Goal: Task Accomplishment & Management: Complete application form

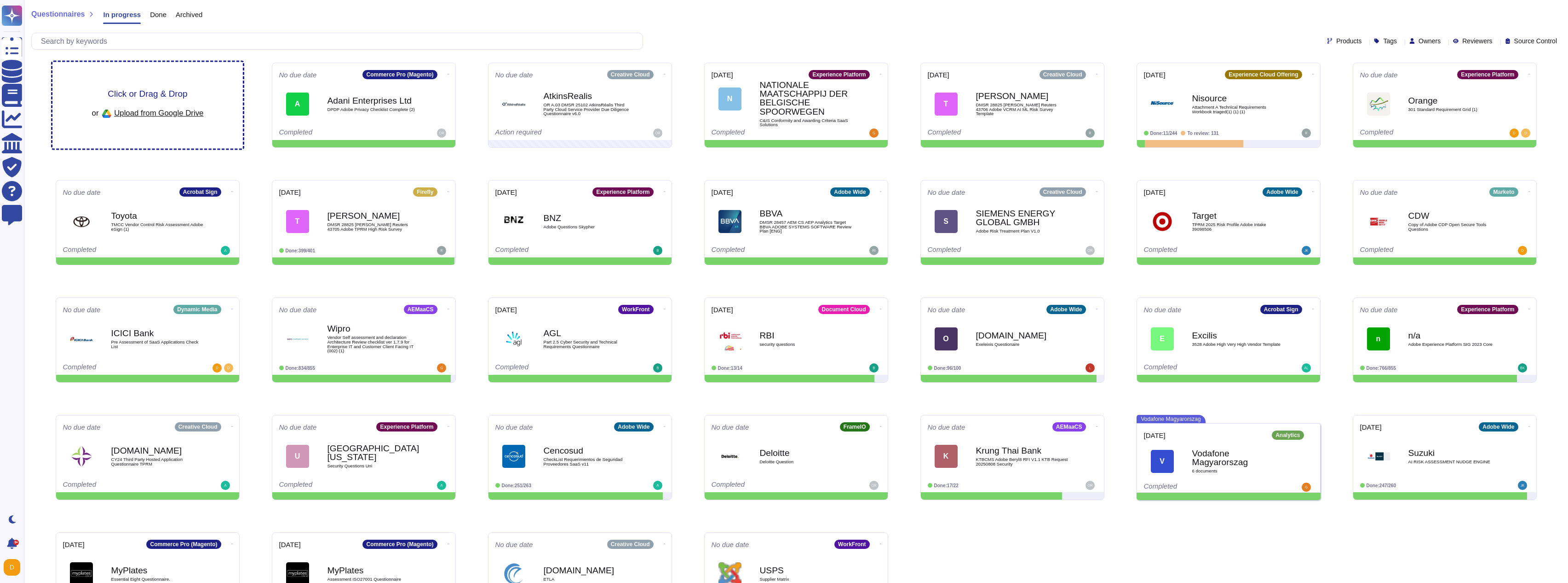
click at [187, 115] on span "Upload from Google Drive" at bounding box center [159, 112] width 89 height 8
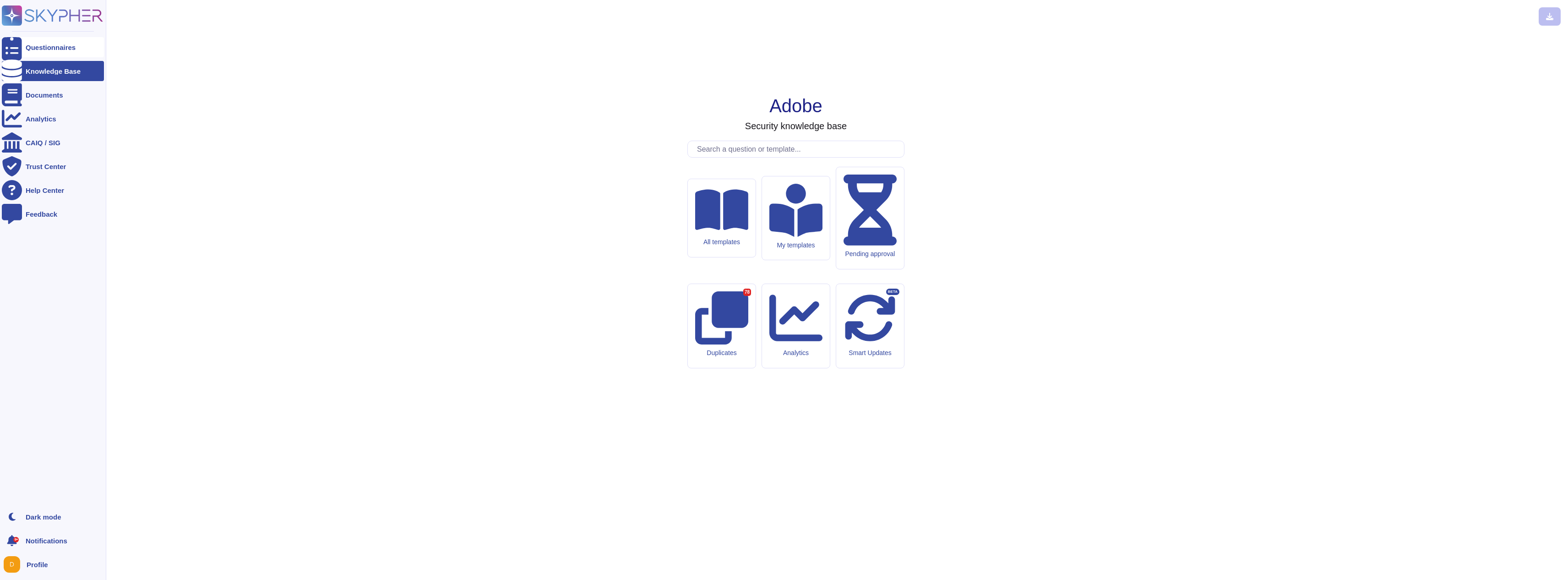
click at [14, 47] on icon at bounding box center [12, 47] width 20 height 27
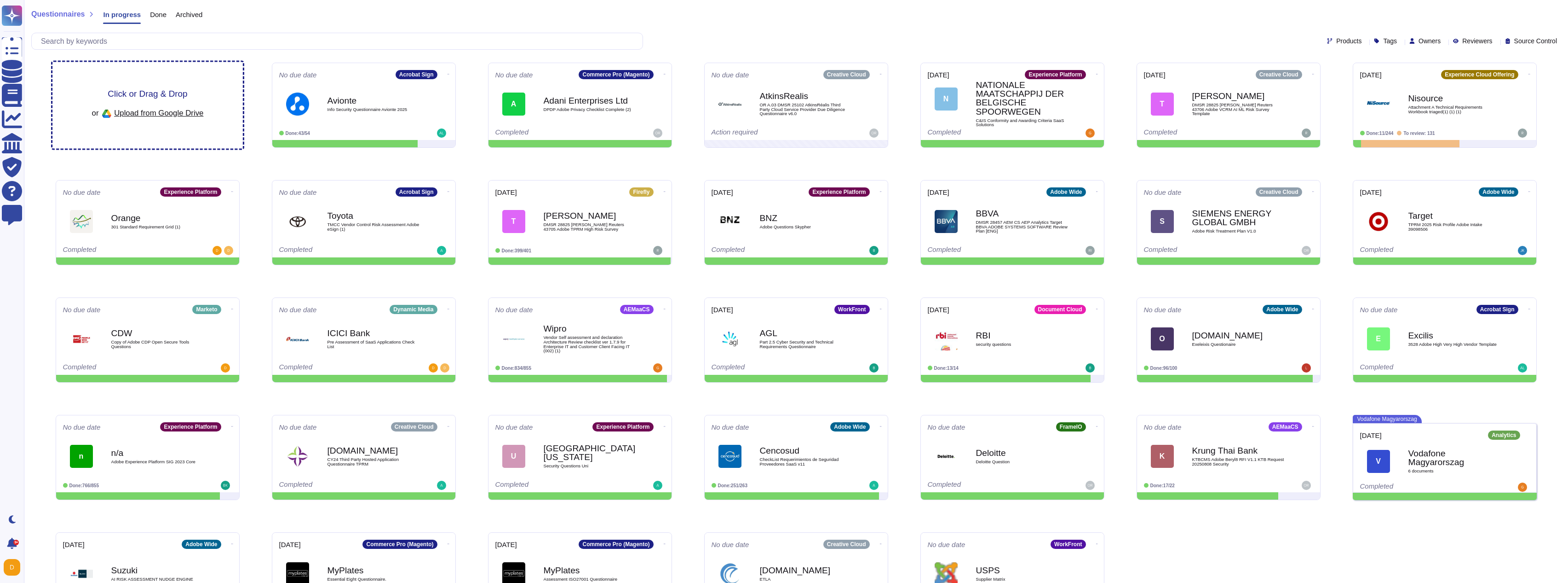
click at [175, 73] on div "Click or Drag & Drop or Upload from Google Drive" at bounding box center [148, 105] width 190 height 86
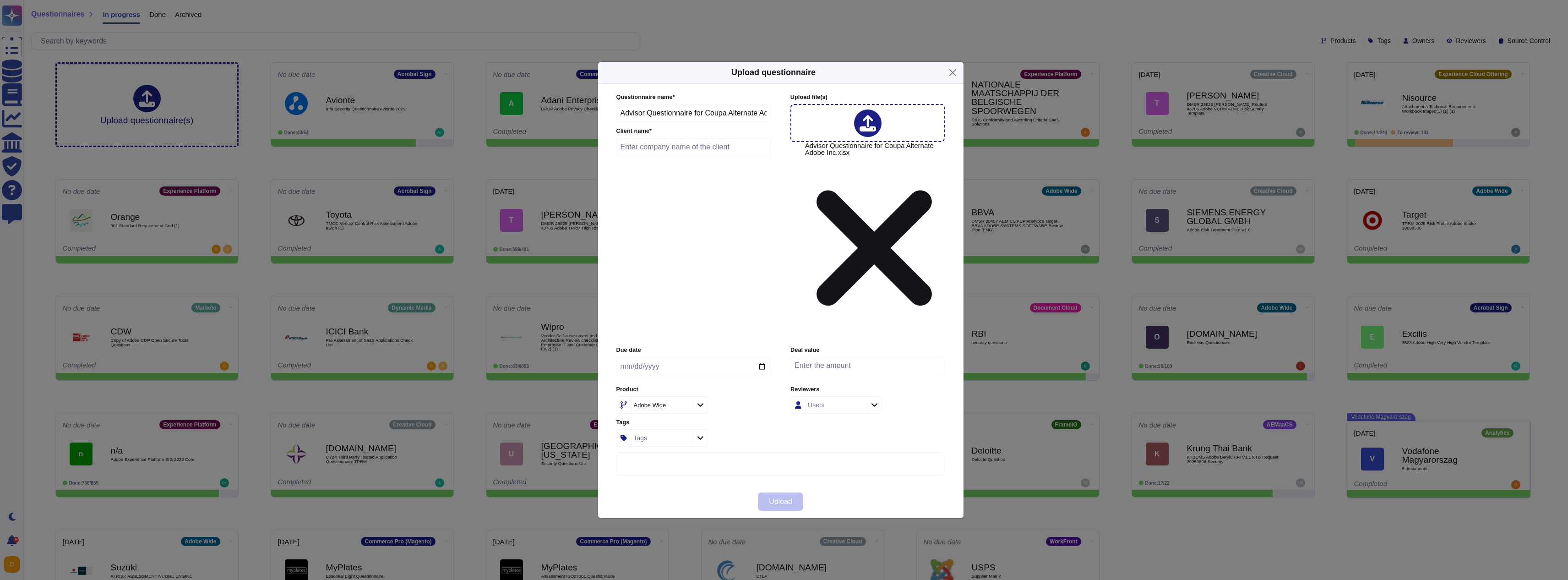
click at [725, 156] on input "text" at bounding box center [694, 147] width 155 height 18
type input "Bank of [GEOGRAPHIC_DATA]"
click at [668, 402] on div "Adobe Wide" at bounding box center [657, 404] width 47 height 6
click at [687, 415] on div "Creative Cloud" at bounding box center [676, 413] width 95 height 8
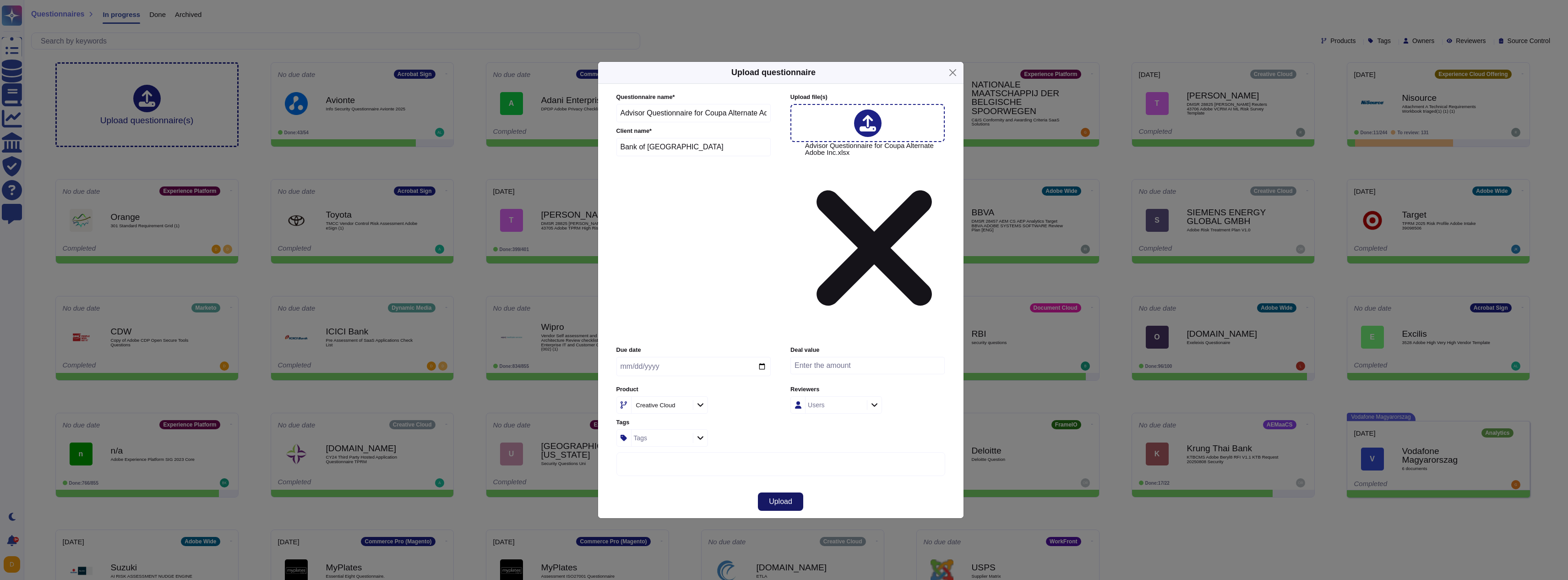
click at [766, 492] on button "Upload" at bounding box center [781, 501] width 45 height 18
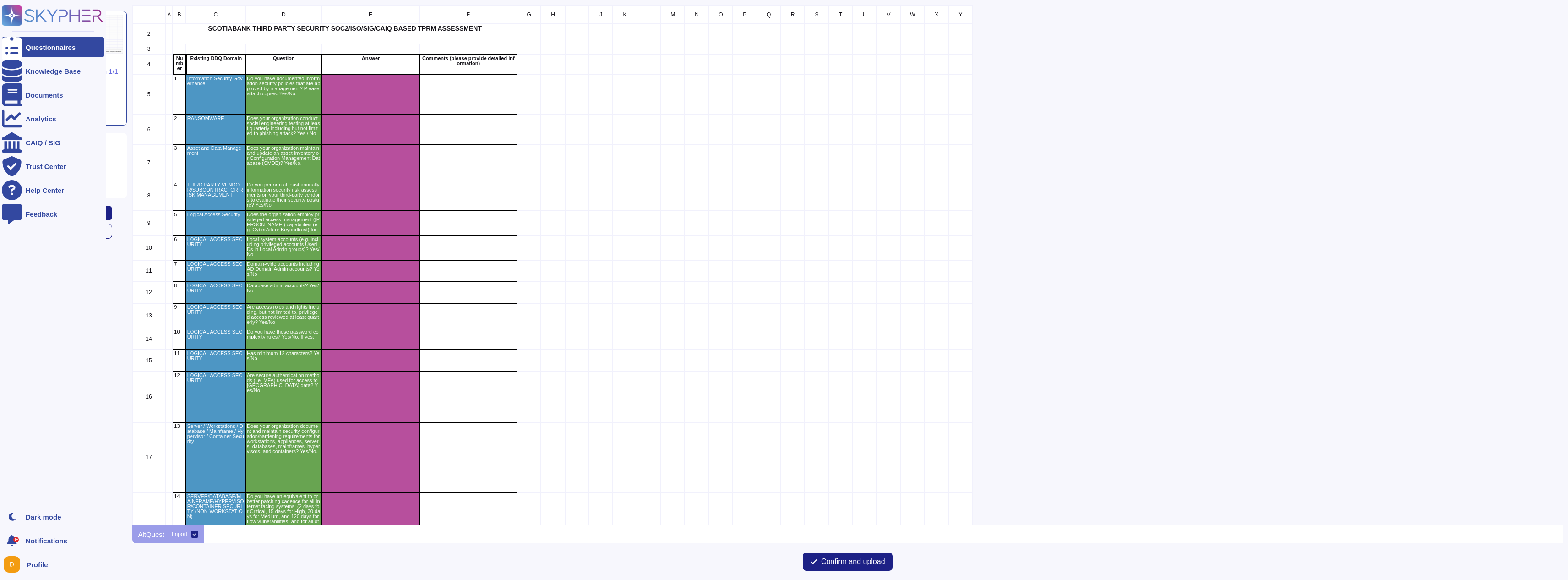
scroll to position [512, 1423]
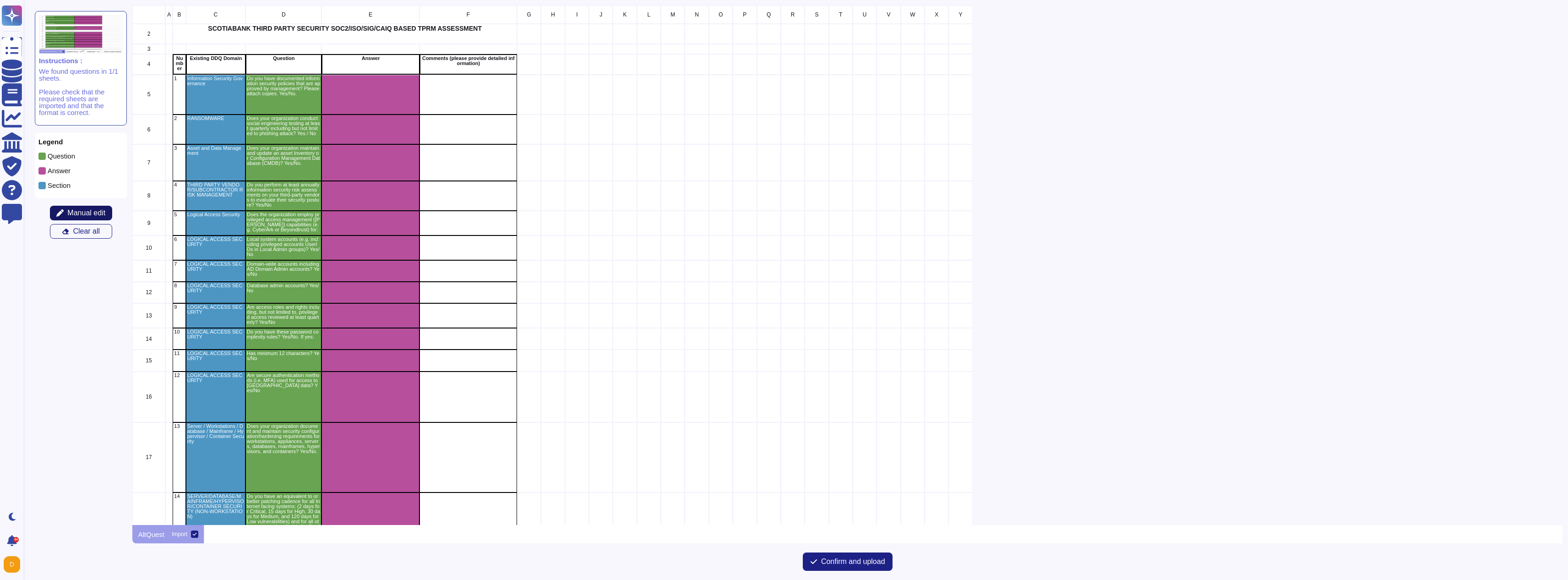
click at [84, 210] on span "Manual edit" at bounding box center [87, 213] width 38 height 8
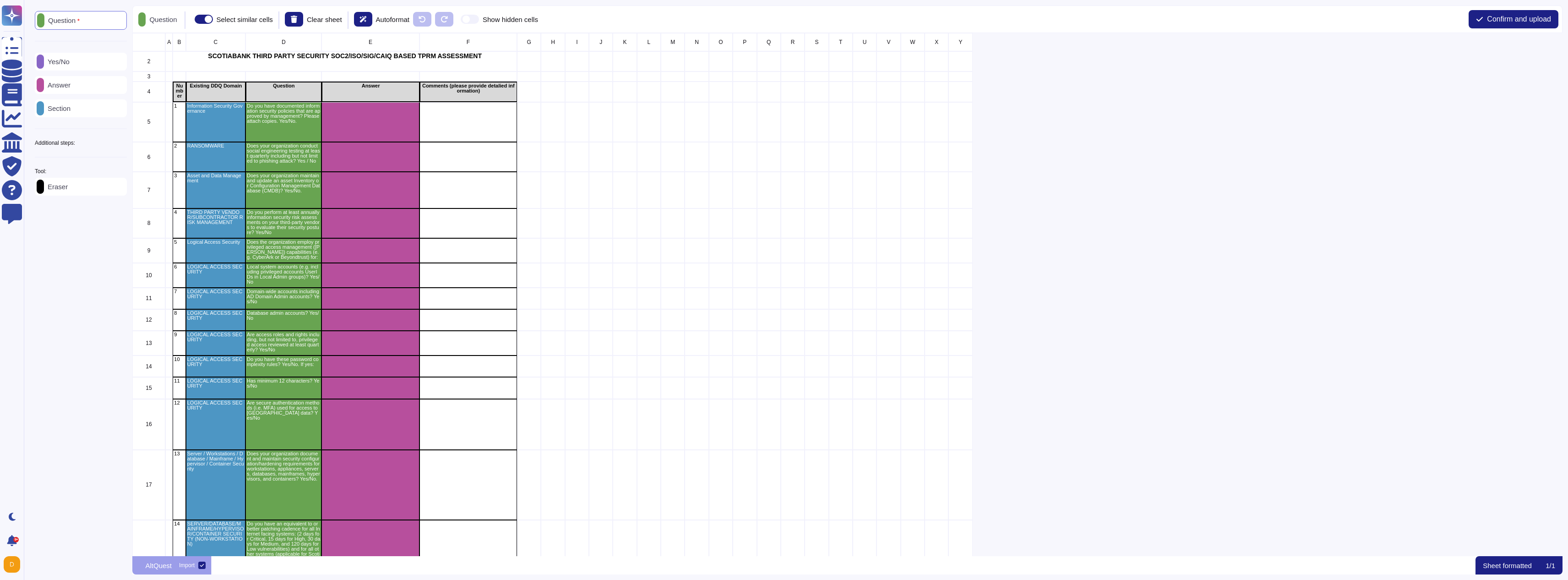
scroll to position [516, 1423]
click at [83, 64] on div "Yes/No" at bounding box center [81, 61] width 92 height 18
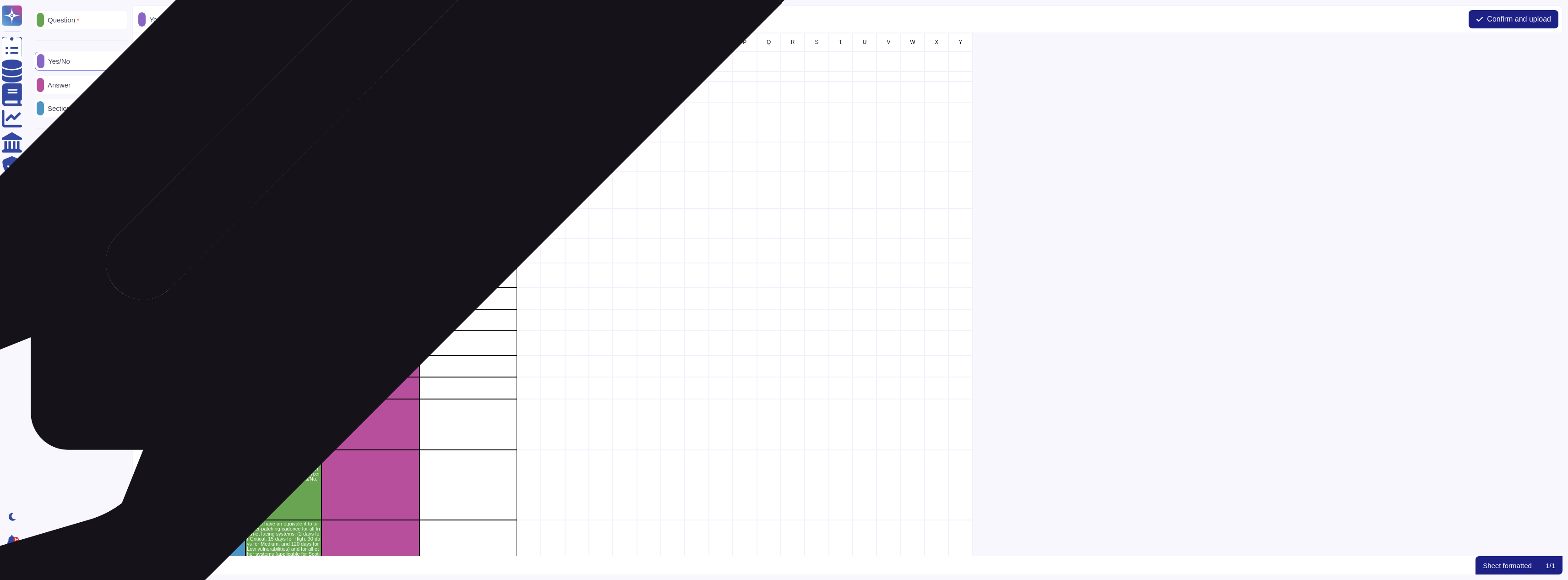
click at [365, 119] on div "grid" at bounding box center [371, 123] width 97 height 40
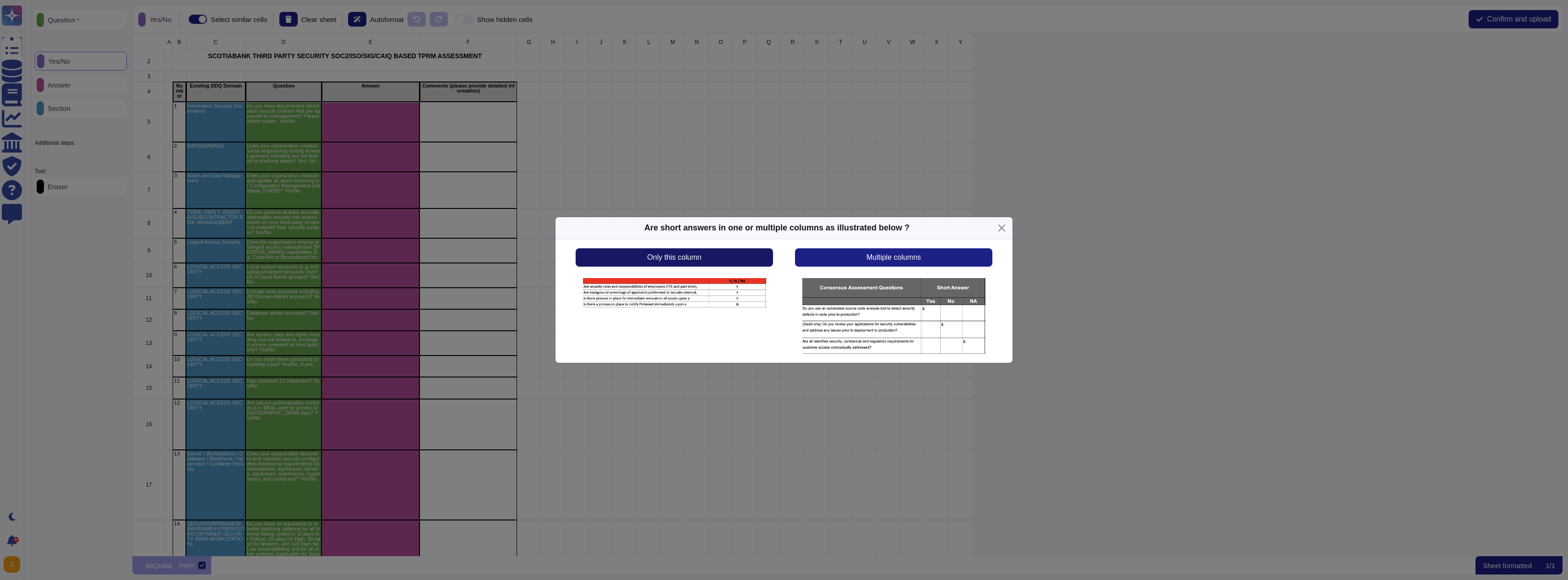
click at [723, 257] on button "Only this column" at bounding box center [674, 257] width 197 height 18
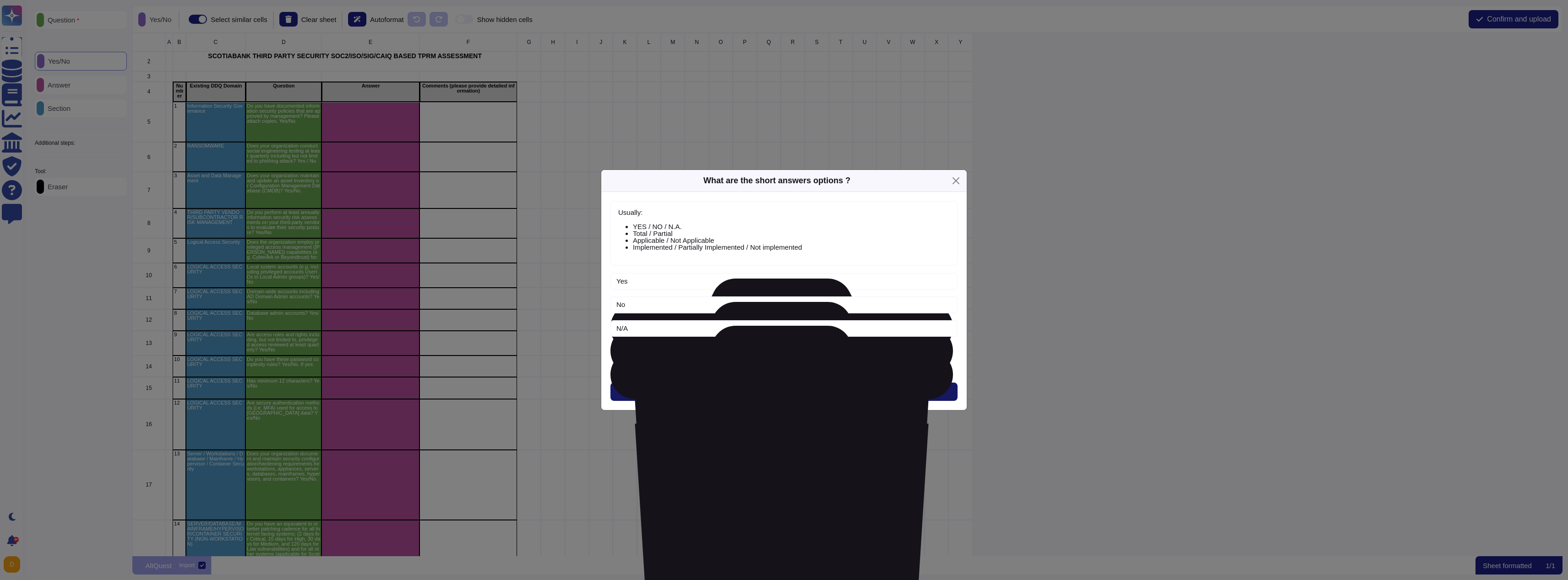
click at [832, 393] on button "Next" at bounding box center [783, 391] width 347 height 18
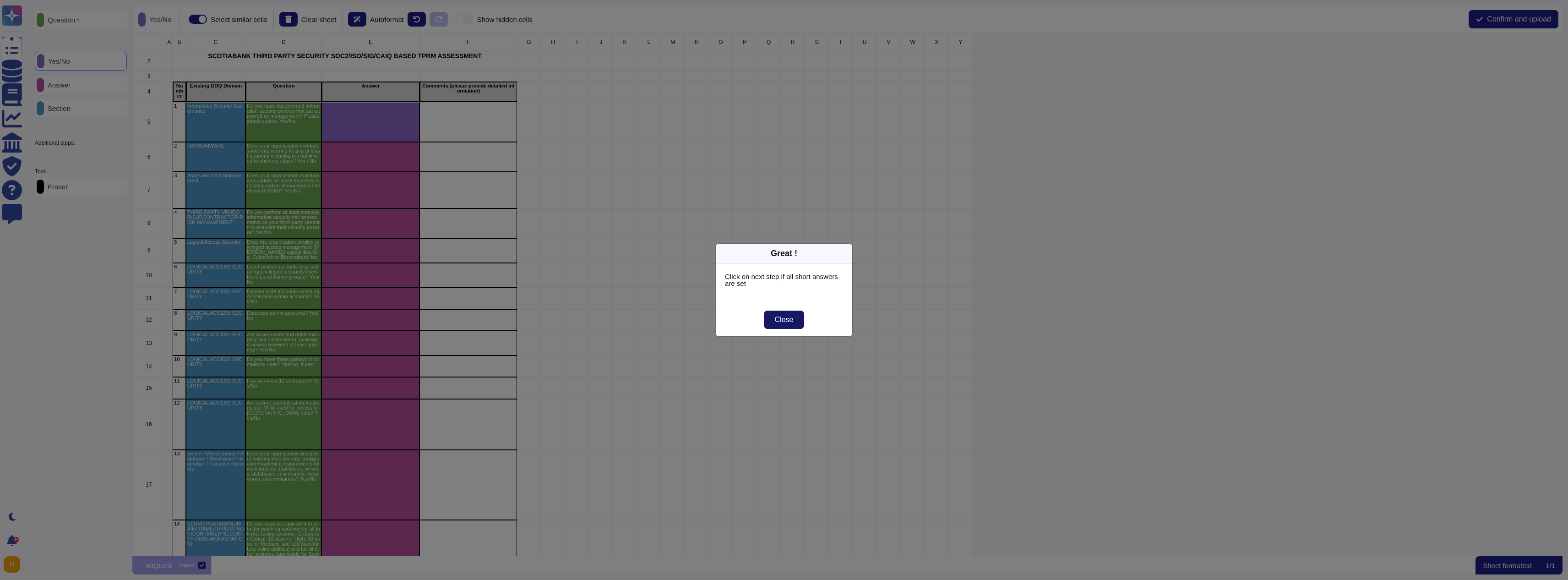
click at [798, 317] on button "Close" at bounding box center [784, 319] width 41 height 18
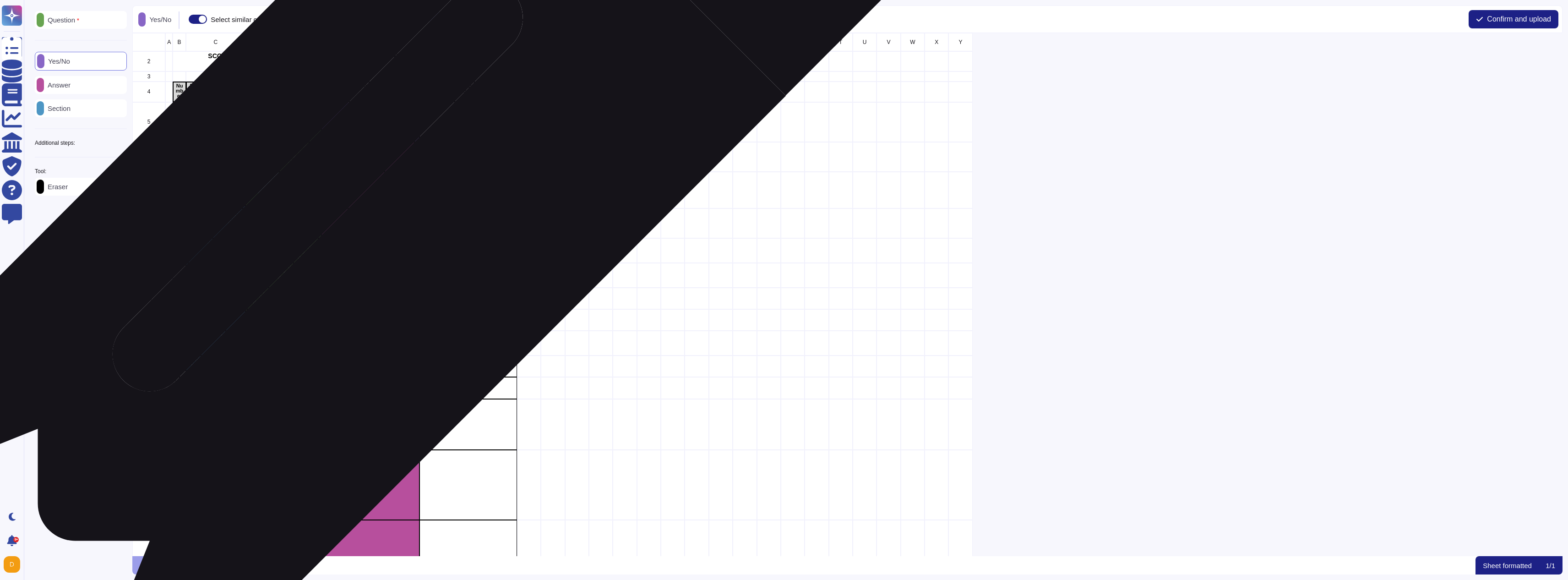
drag, startPoint x: 370, startPoint y: 162, endPoint x: 364, endPoint y: 183, distance: 21.8
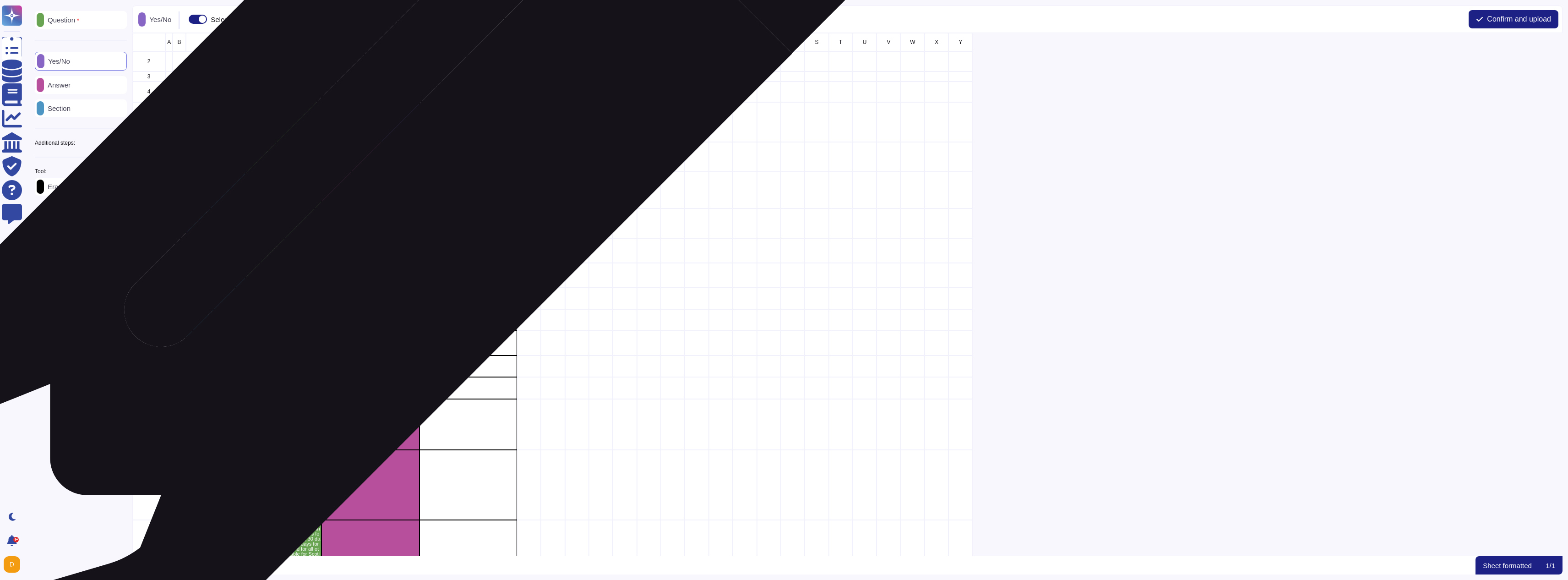
click at [390, 155] on div "grid" at bounding box center [371, 157] width 97 height 30
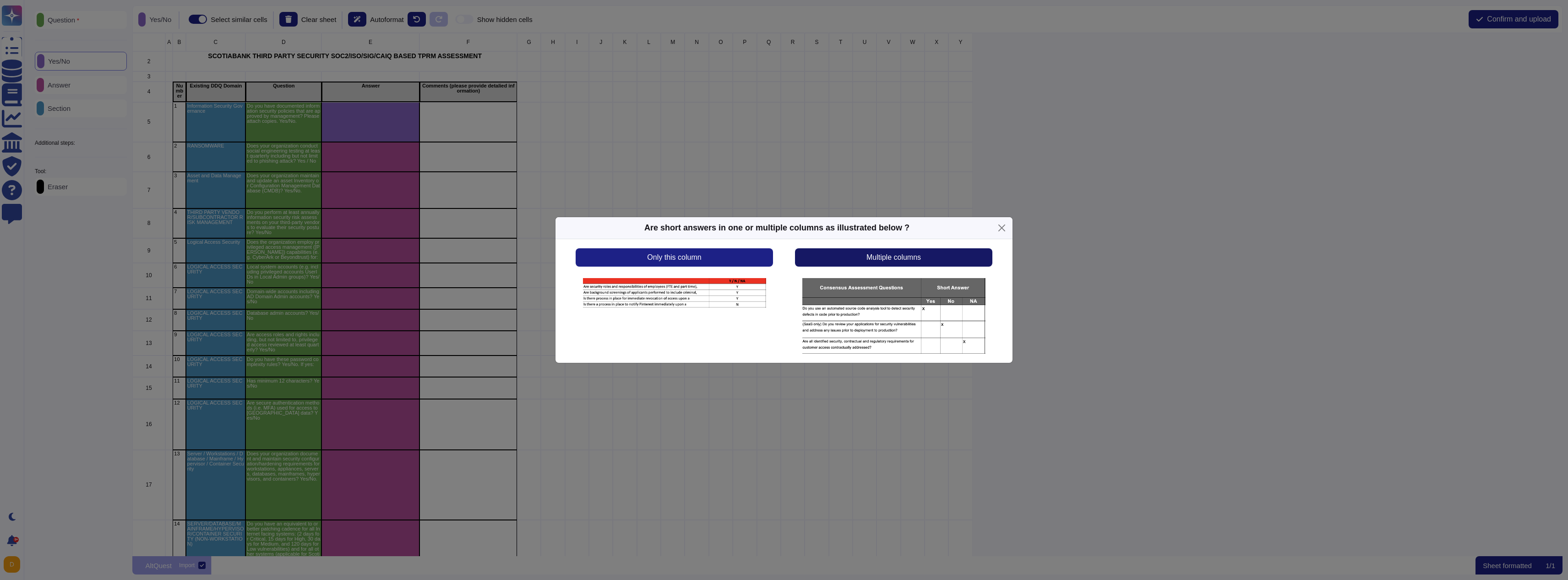
click at [861, 261] on button "Multiple columns" at bounding box center [893, 257] width 197 height 18
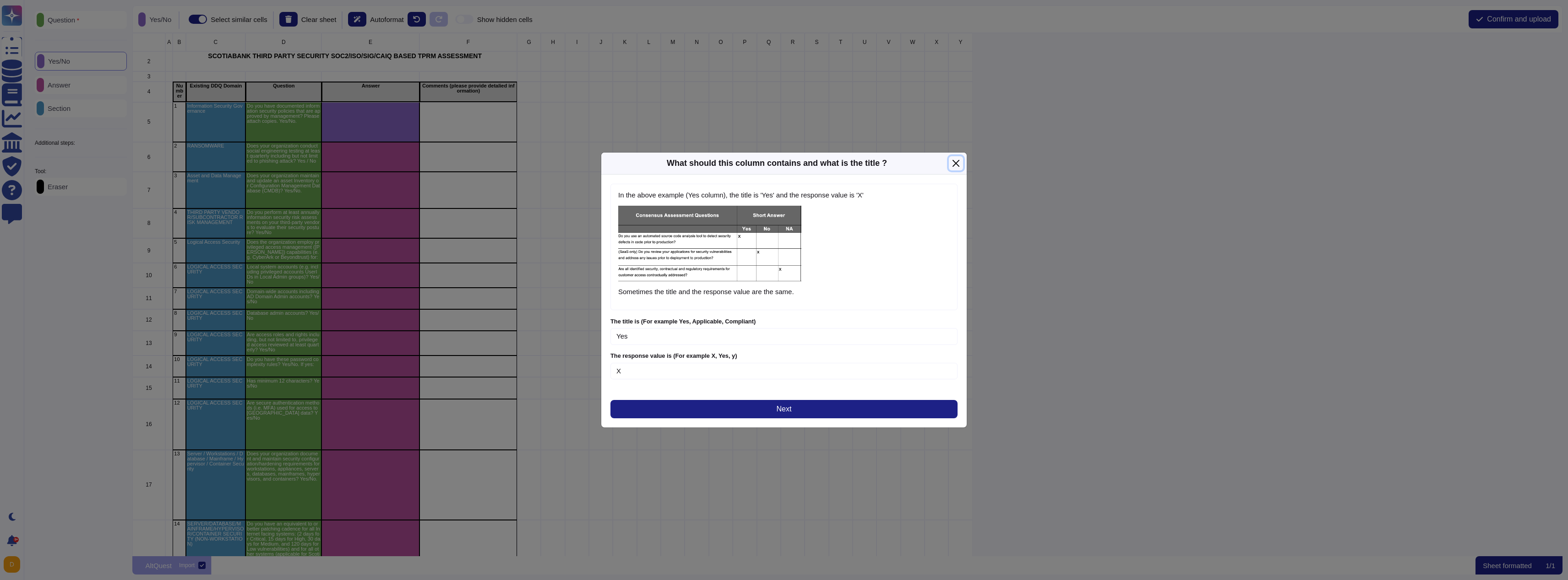
click at [957, 160] on button "Close" at bounding box center [956, 163] width 14 height 14
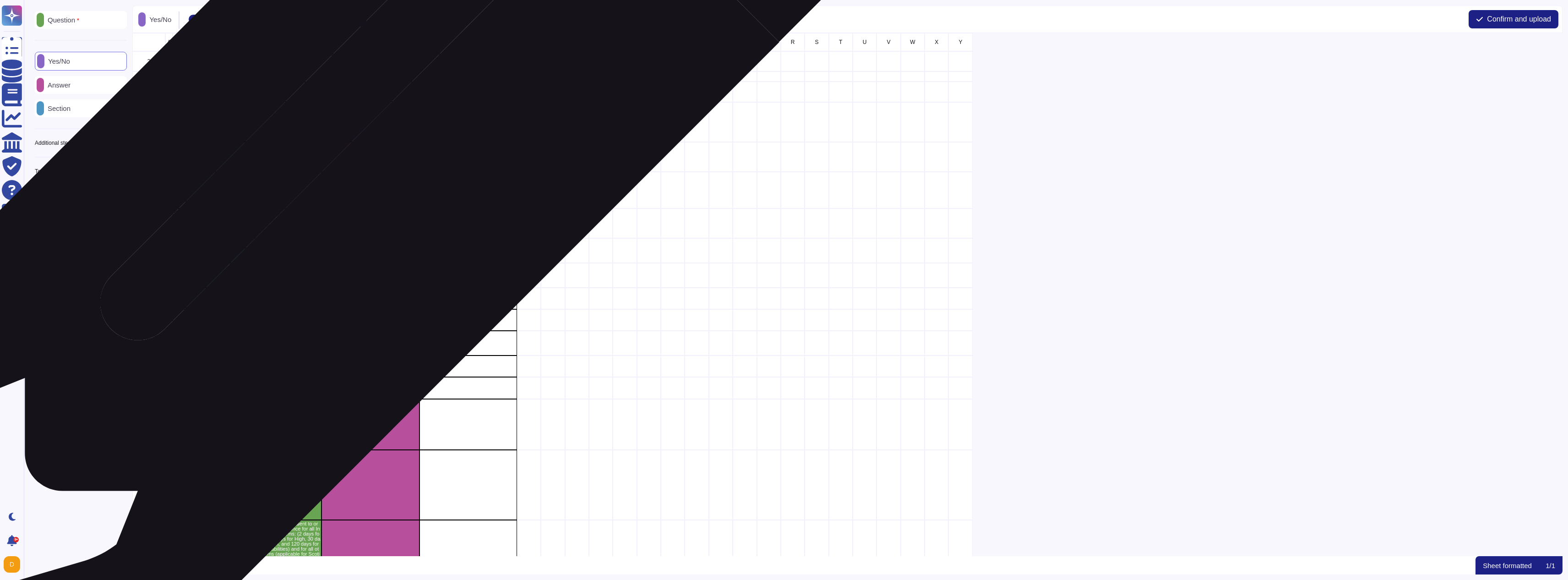
click at [360, 158] on div "grid" at bounding box center [371, 157] width 97 height 30
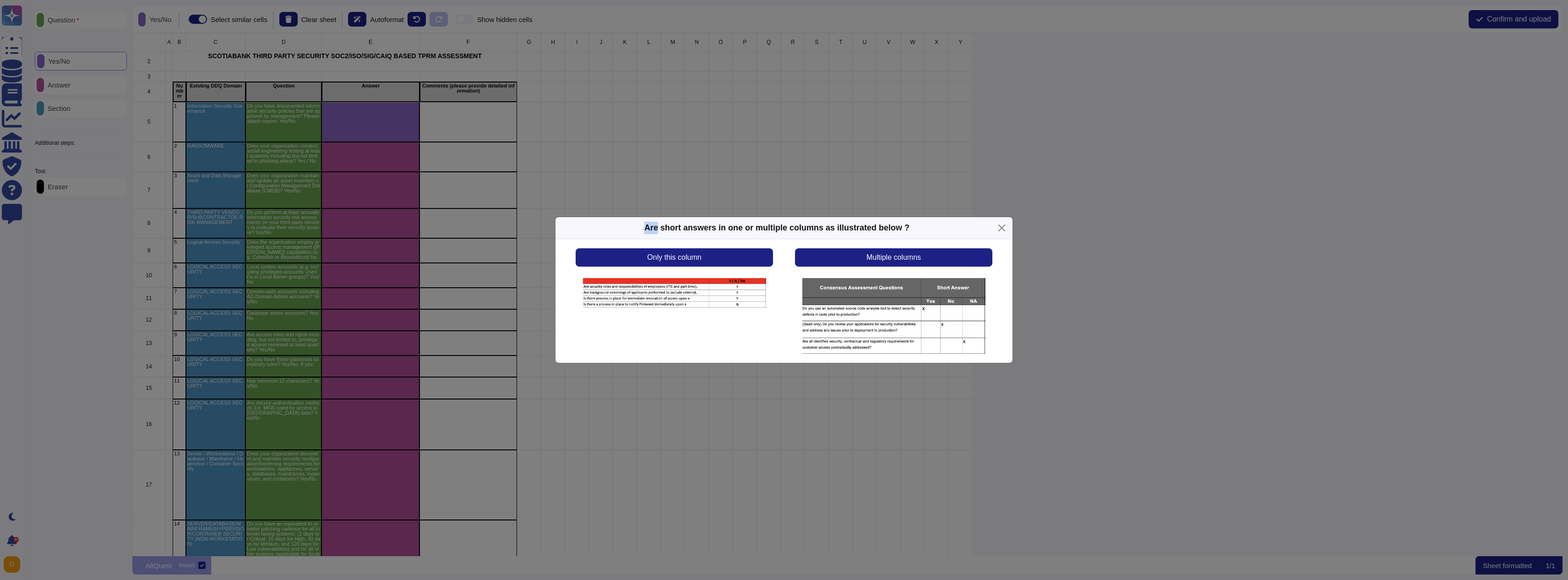
click at [360, 158] on div "Are short answers in one or multiple columns as illustrated below ? Only this c…" at bounding box center [784, 290] width 1568 height 580
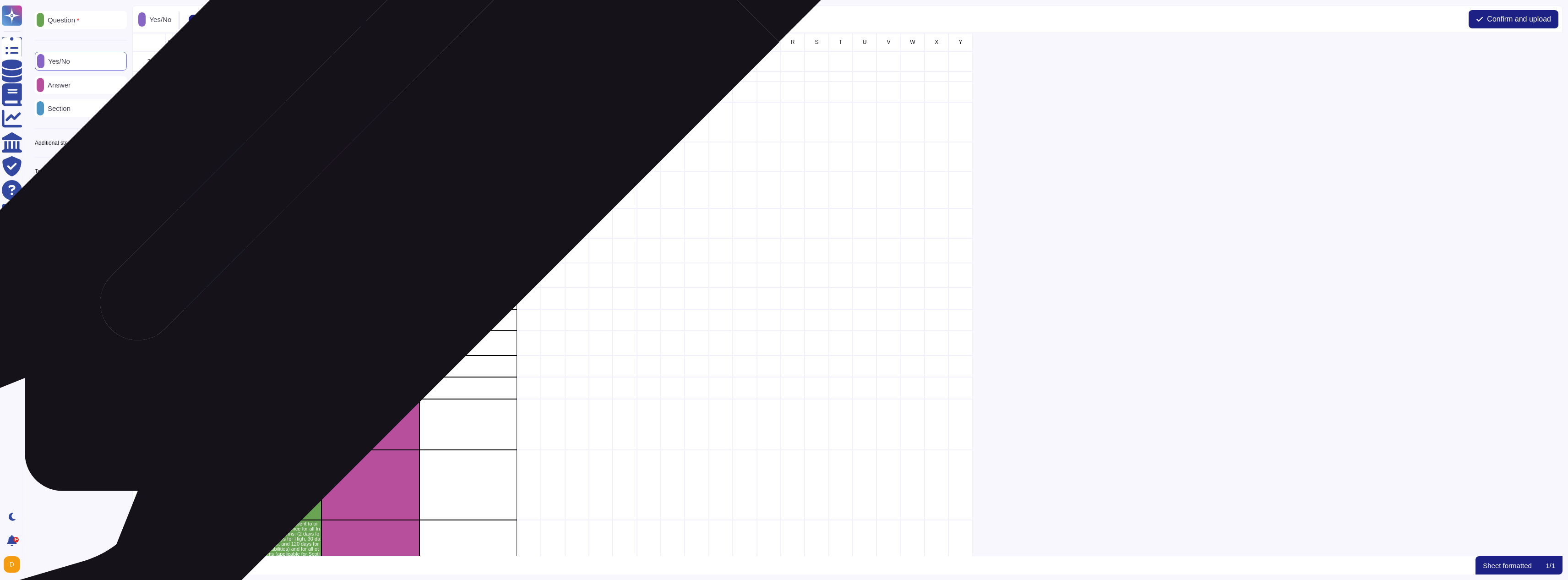
click at [360, 158] on div "grid" at bounding box center [371, 157] width 97 height 30
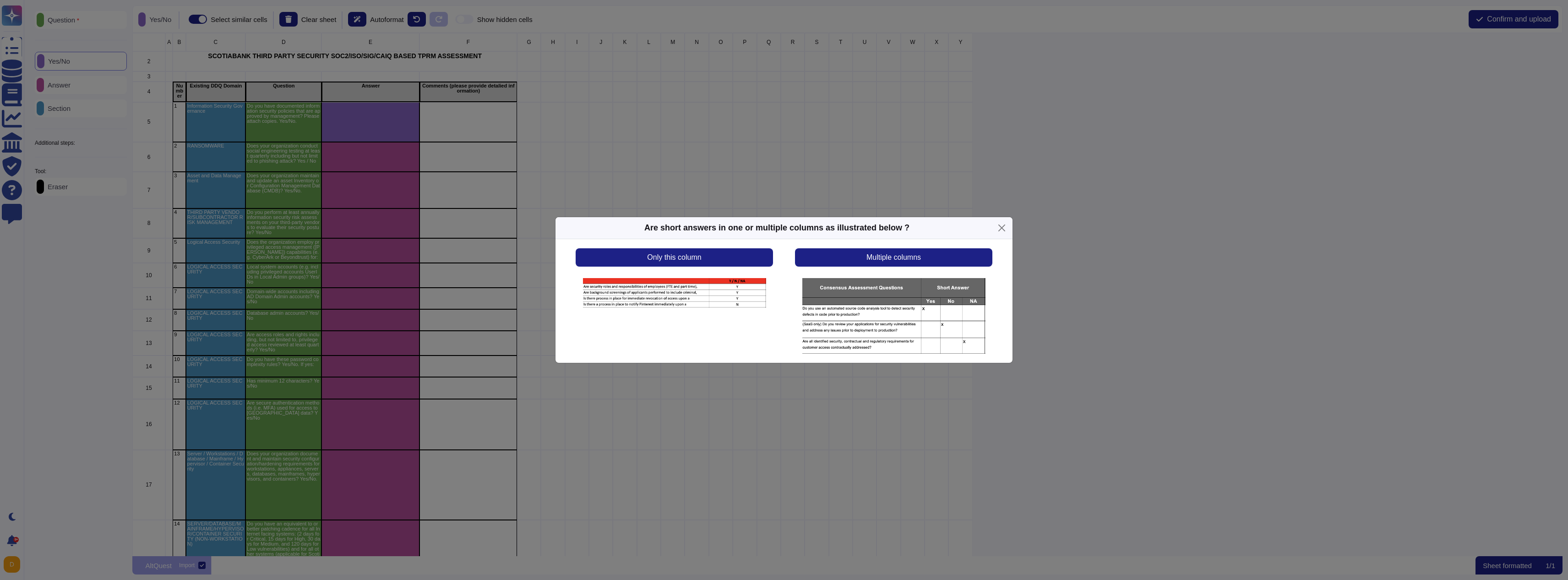
click at [360, 158] on div "Are short answers in one or multiple columns as illustrated below ? Only this c…" at bounding box center [784, 290] width 1568 height 580
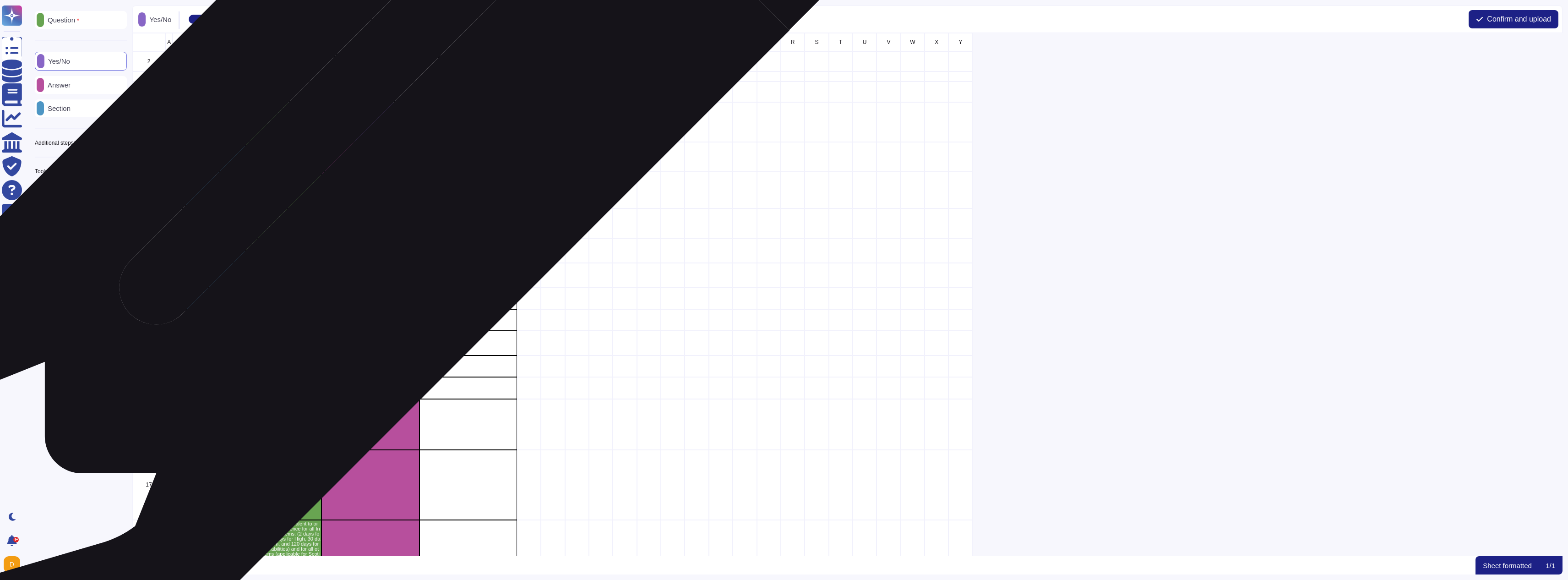
drag, startPoint x: 399, startPoint y: 159, endPoint x: 375, endPoint y: 145, distance: 27.8
click at [375, 145] on div "grid" at bounding box center [371, 157] width 97 height 30
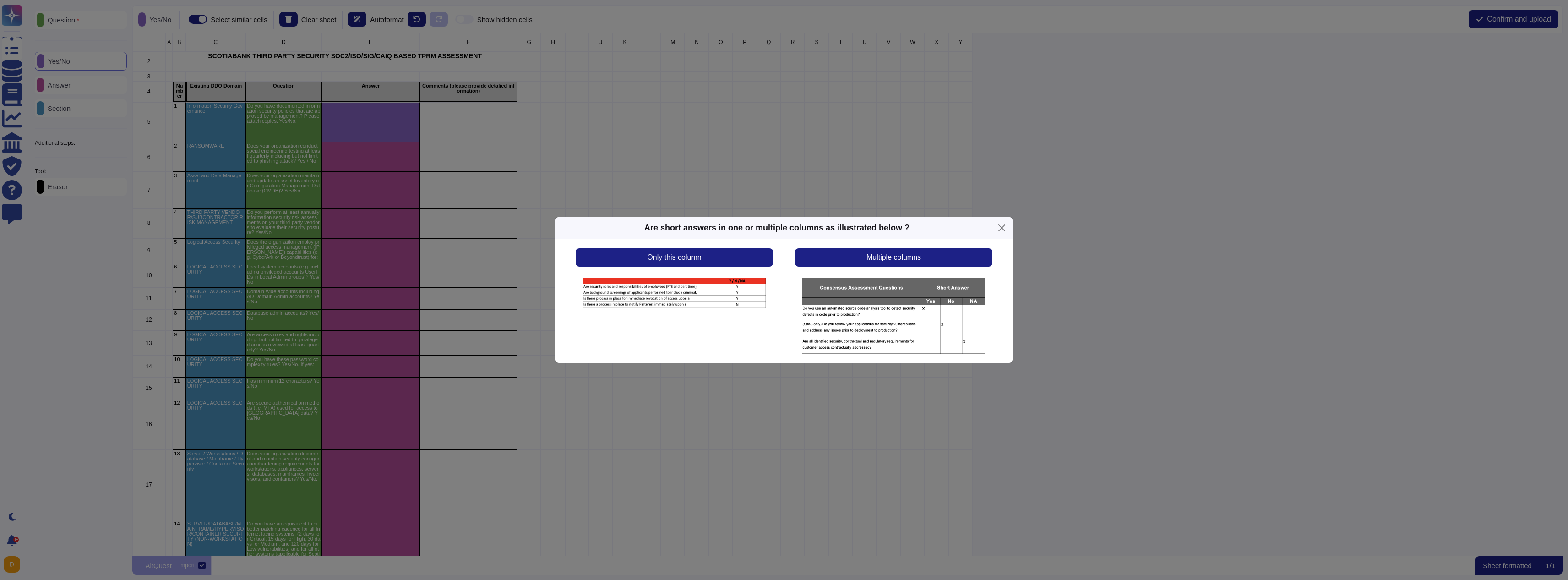
click at [621, 136] on div "Are short answers in one or multiple columns as illustrated below ? Only this c…" at bounding box center [784, 290] width 1568 height 580
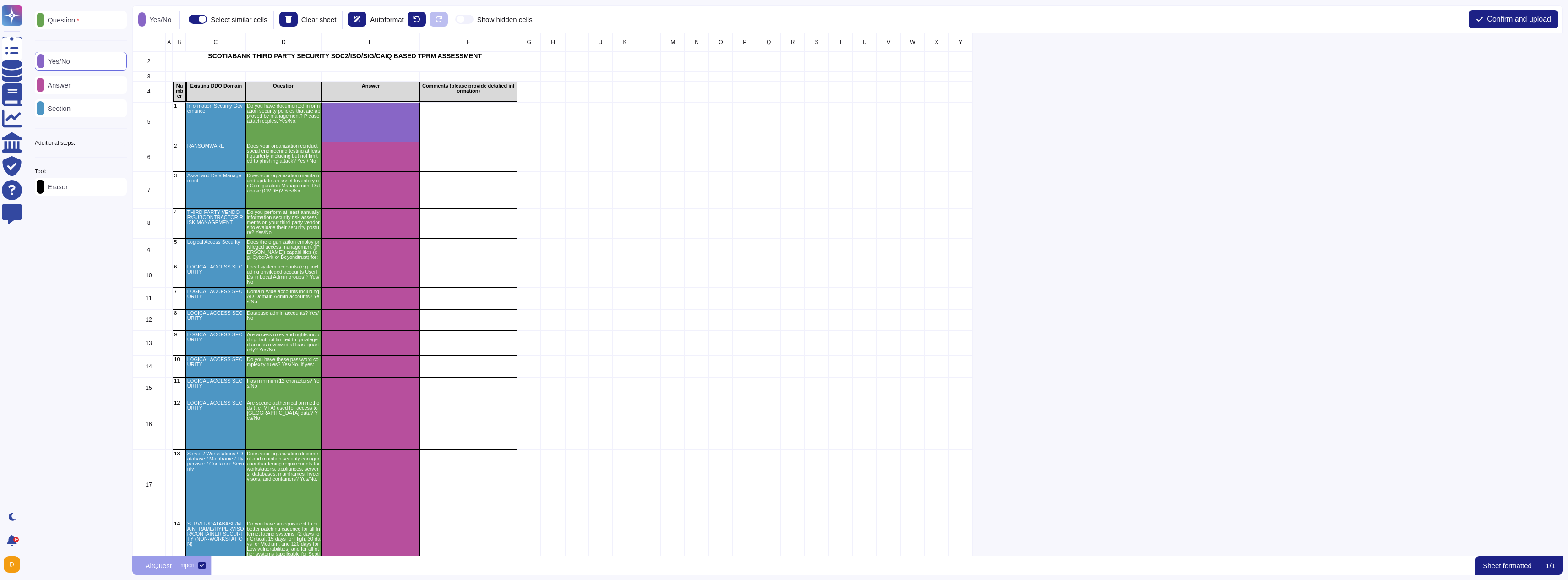
click at [41, 62] on icon at bounding box center [41, 62] width 0 height 0
click at [40, 61] on icon at bounding box center [40, 61] width 0 height 0
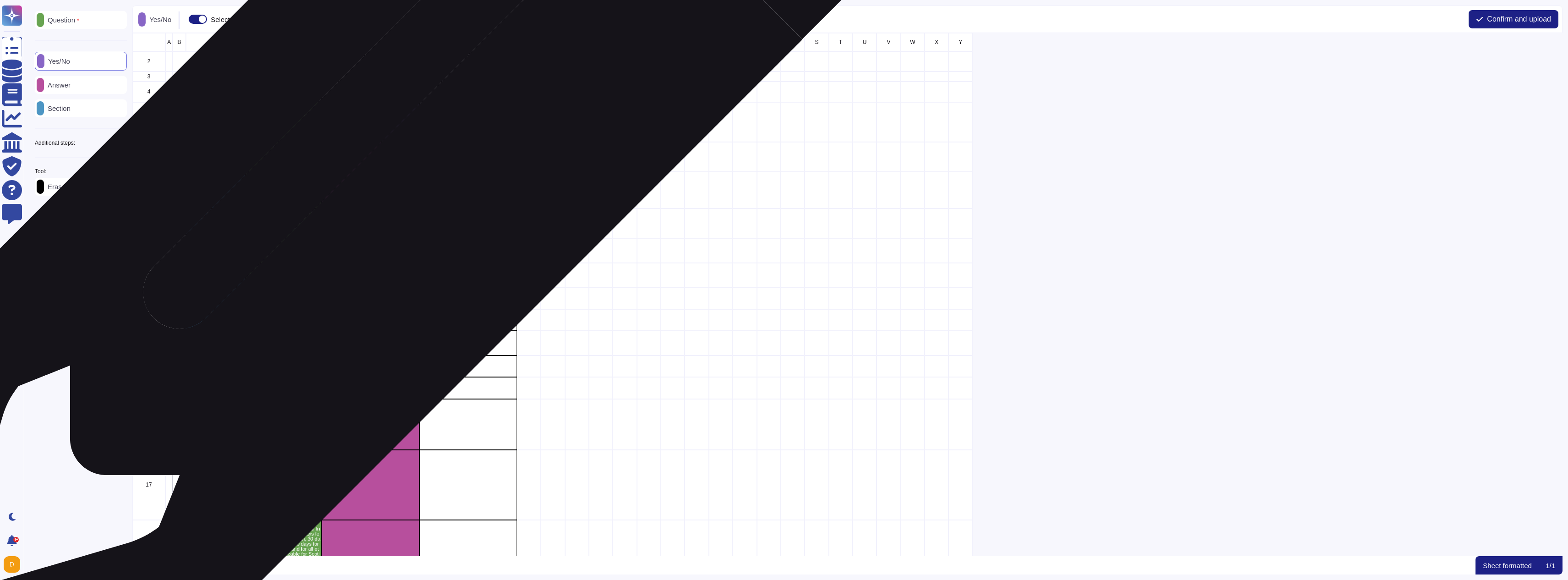
click at [395, 152] on div "grid" at bounding box center [371, 157] width 97 height 30
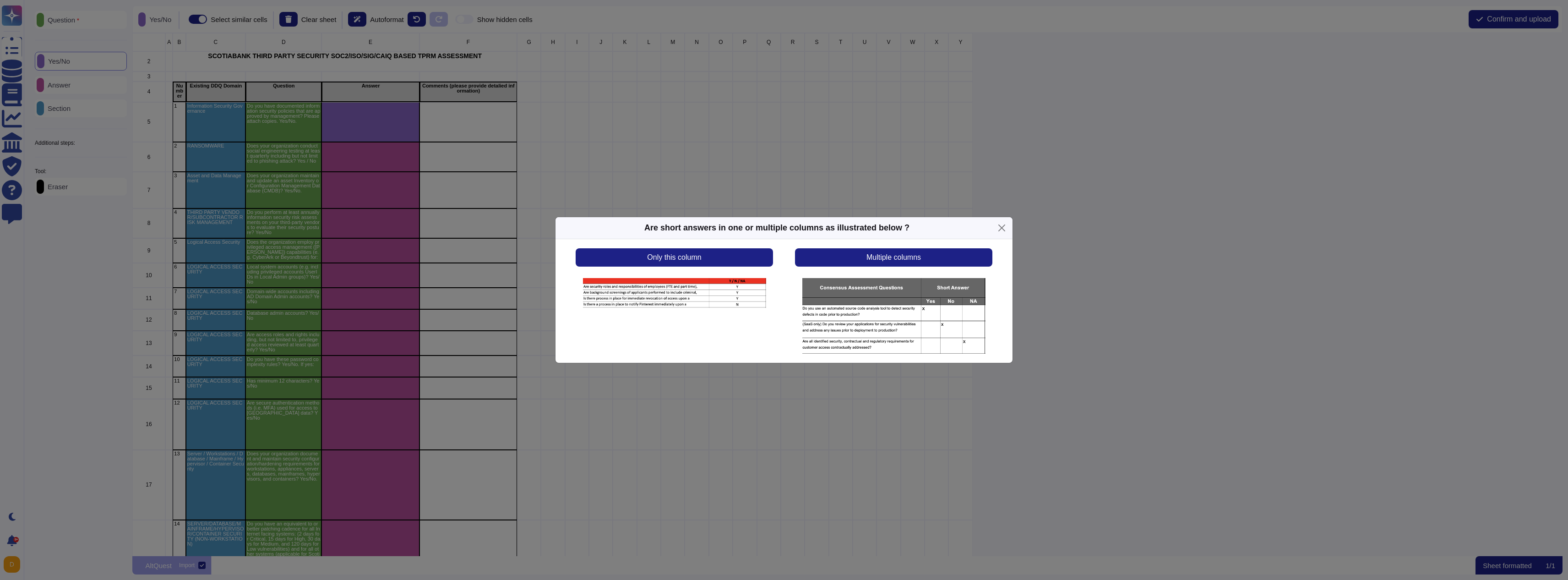
click at [395, 152] on div "Are short answers in one or multiple columns as illustrated below ? Only this c…" at bounding box center [784, 290] width 1568 height 580
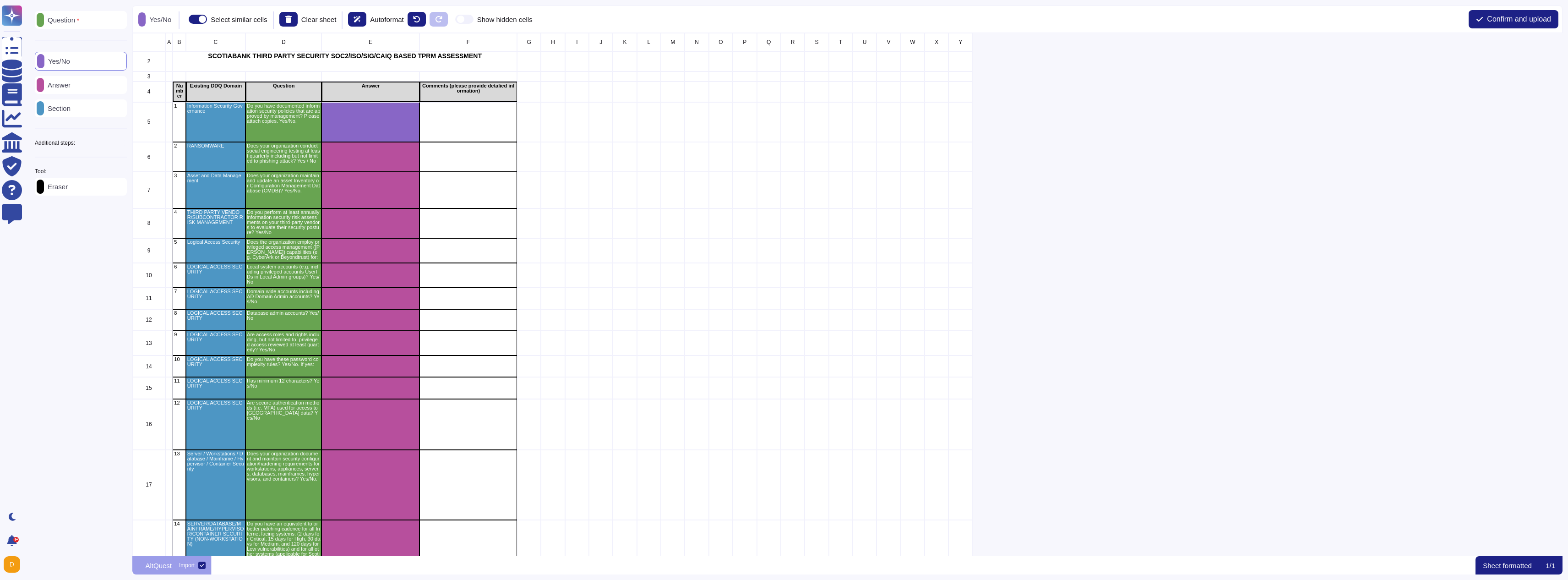
click at [107, 185] on div "Eraser" at bounding box center [81, 186] width 92 height 18
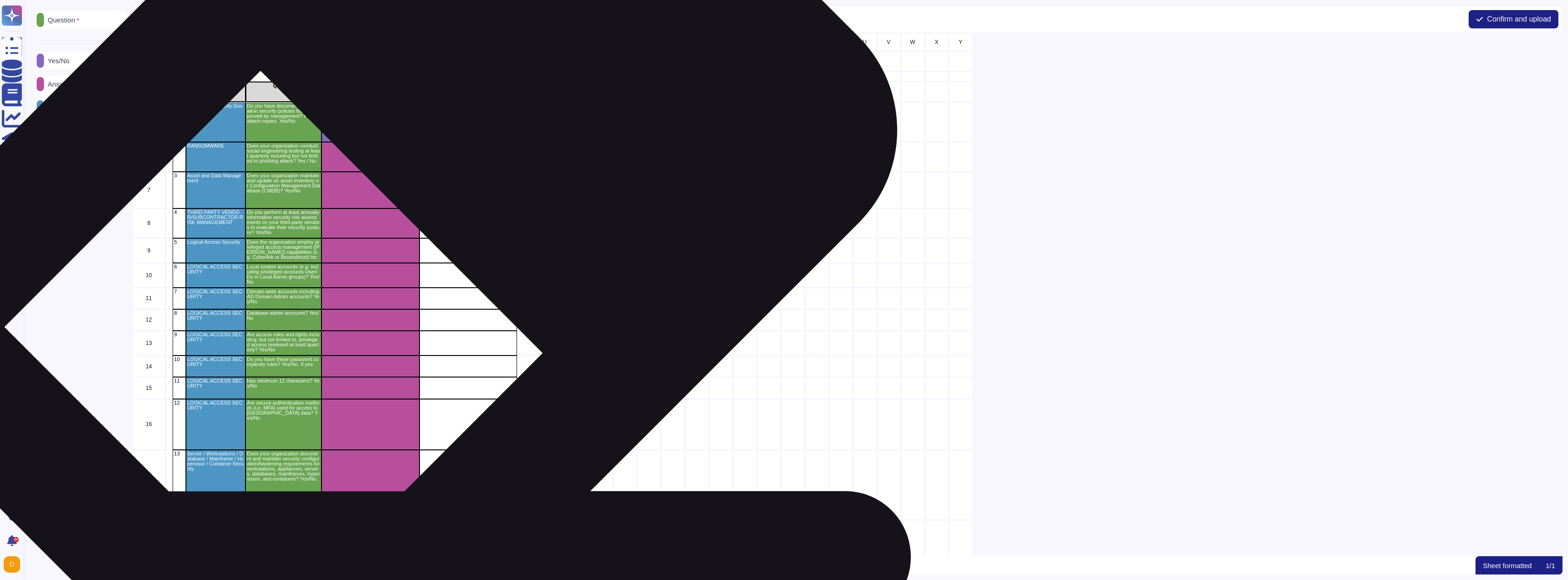
click at [382, 167] on div "grid" at bounding box center [371, 157] width 97 height 30
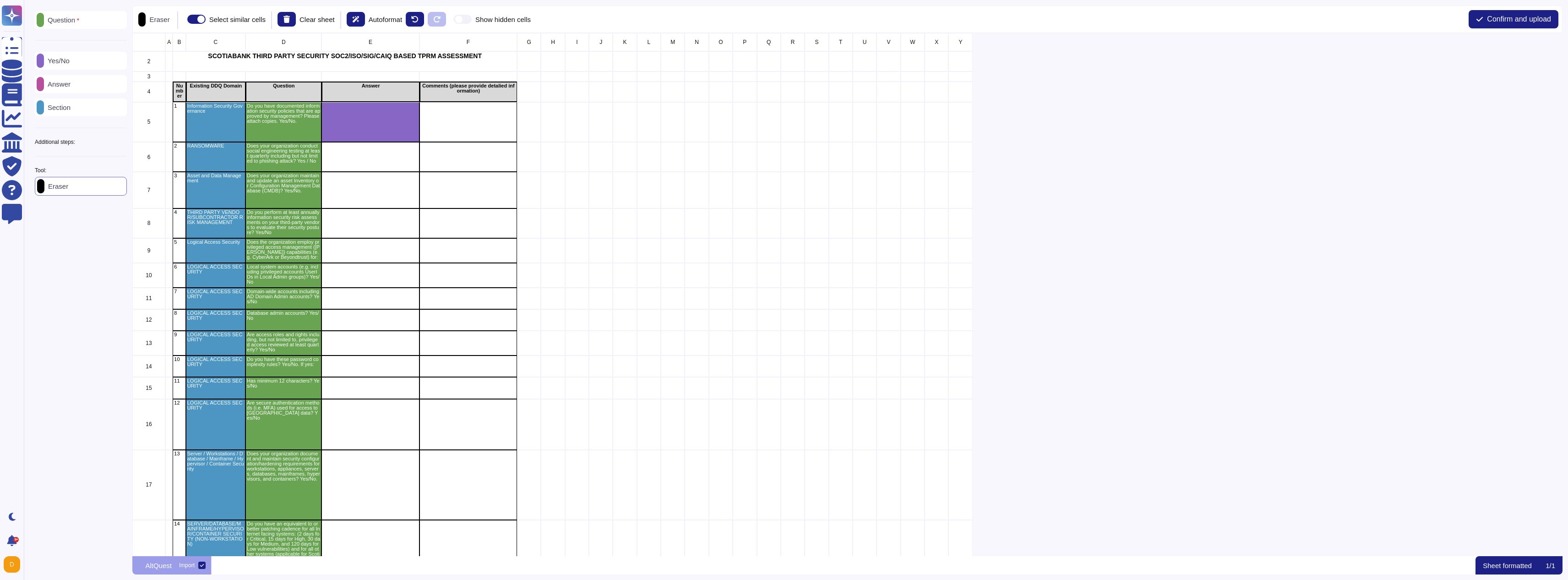
click at [78, 56] on div "Yes/No" at bounding box center [81, 61] width 92 height 18
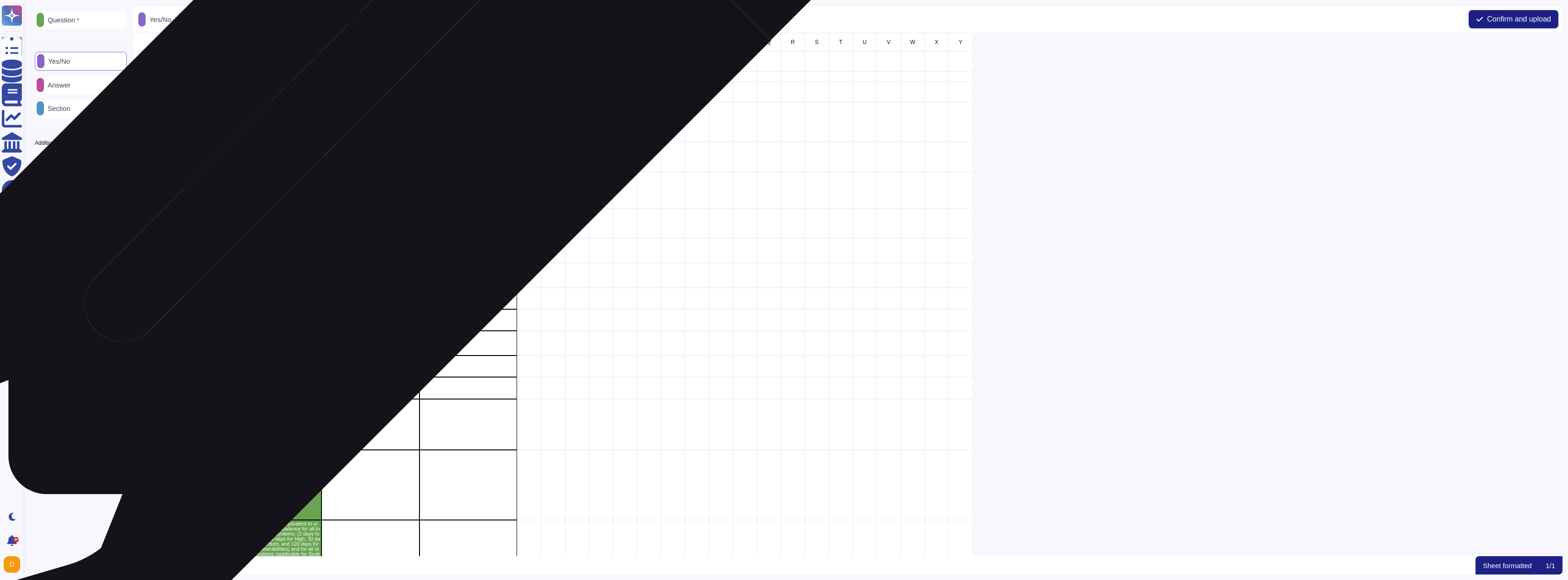
click at [365, 159] on div "grid" at bounding box center [371, 157] width 97 height 30
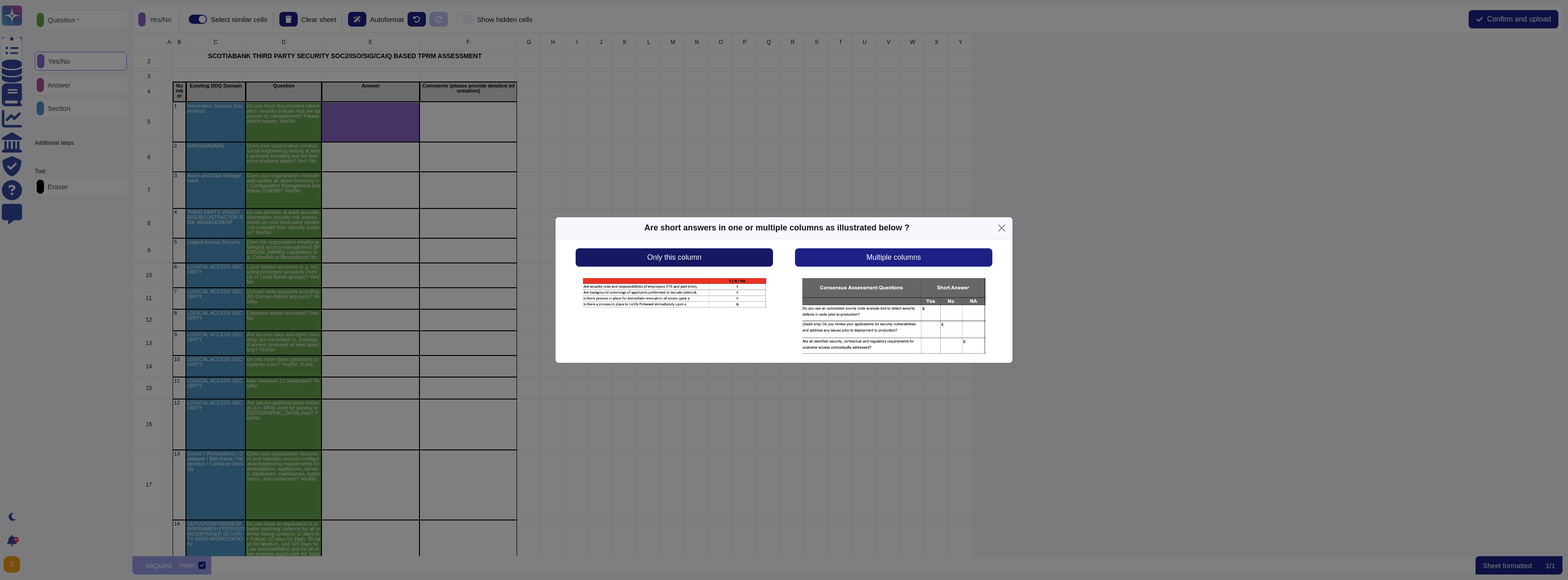
click at [660, 250] on button "Only this column" at bounding box center [674, 257] width 197 height 18
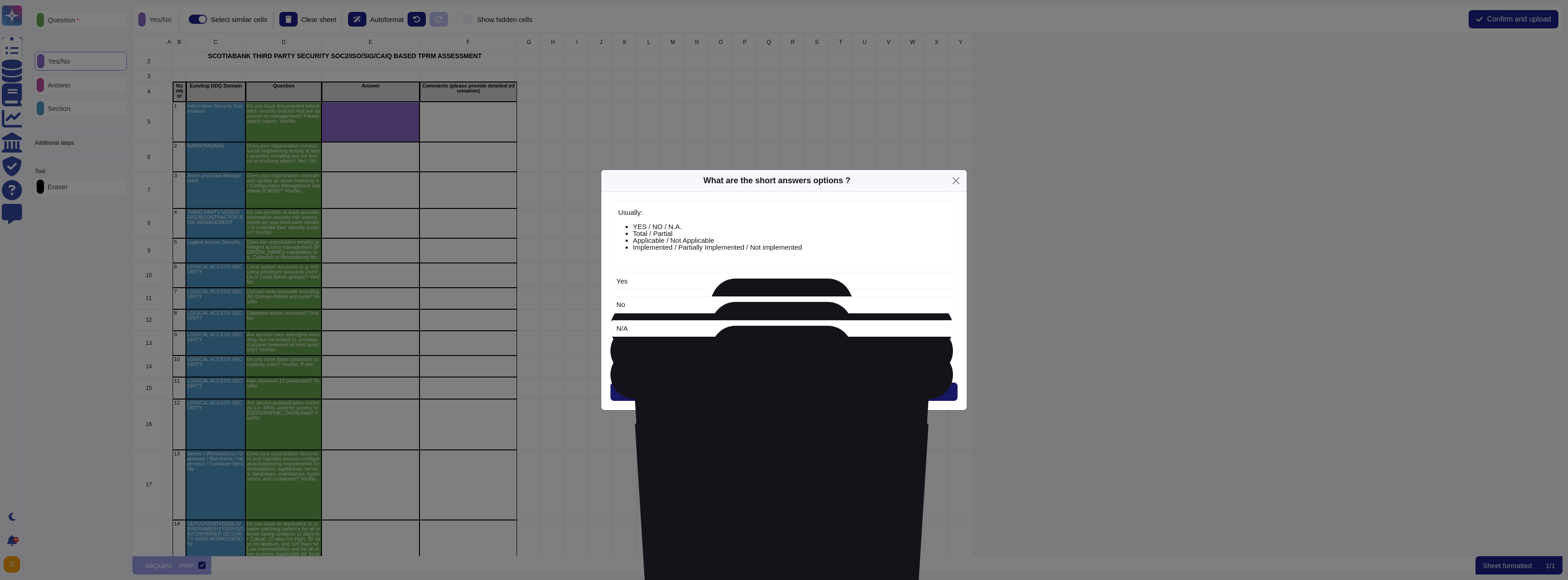
click at [721, 392] on button "Next" at bounding box center [783, 391] width 347 height 18
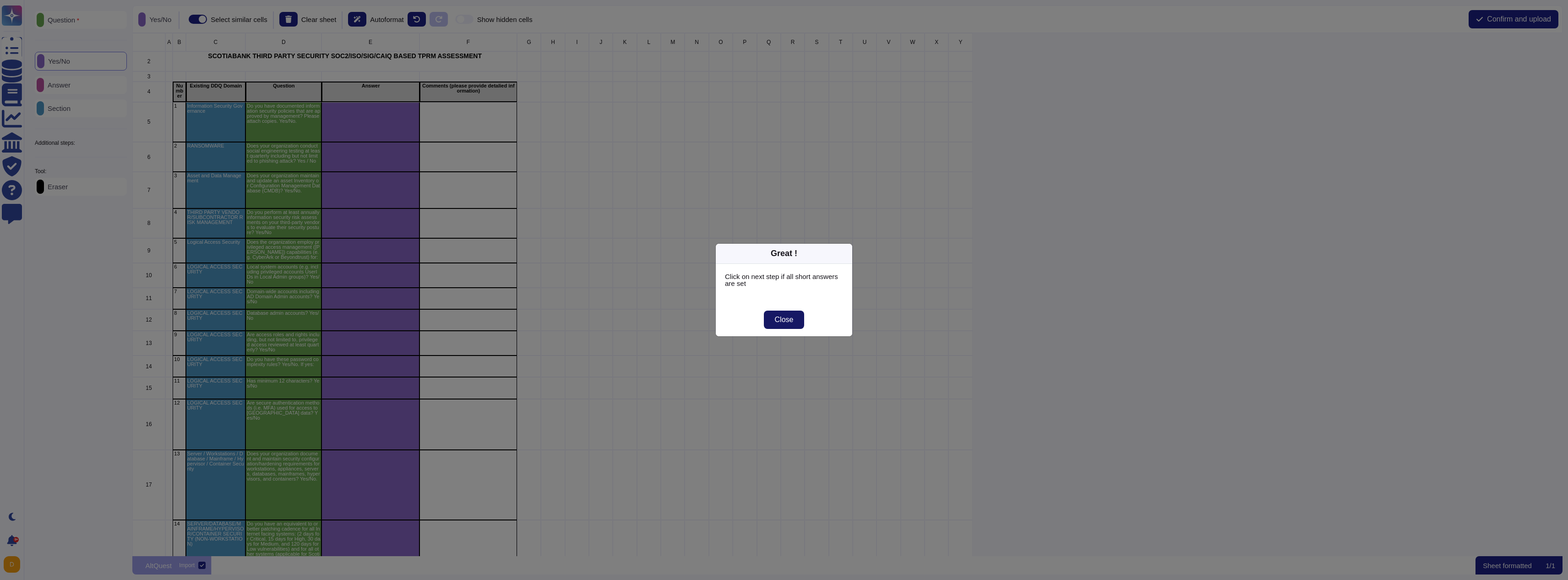
click at [782, 316] on span "Close" at bounding box center [784, 320] width 19 height 8
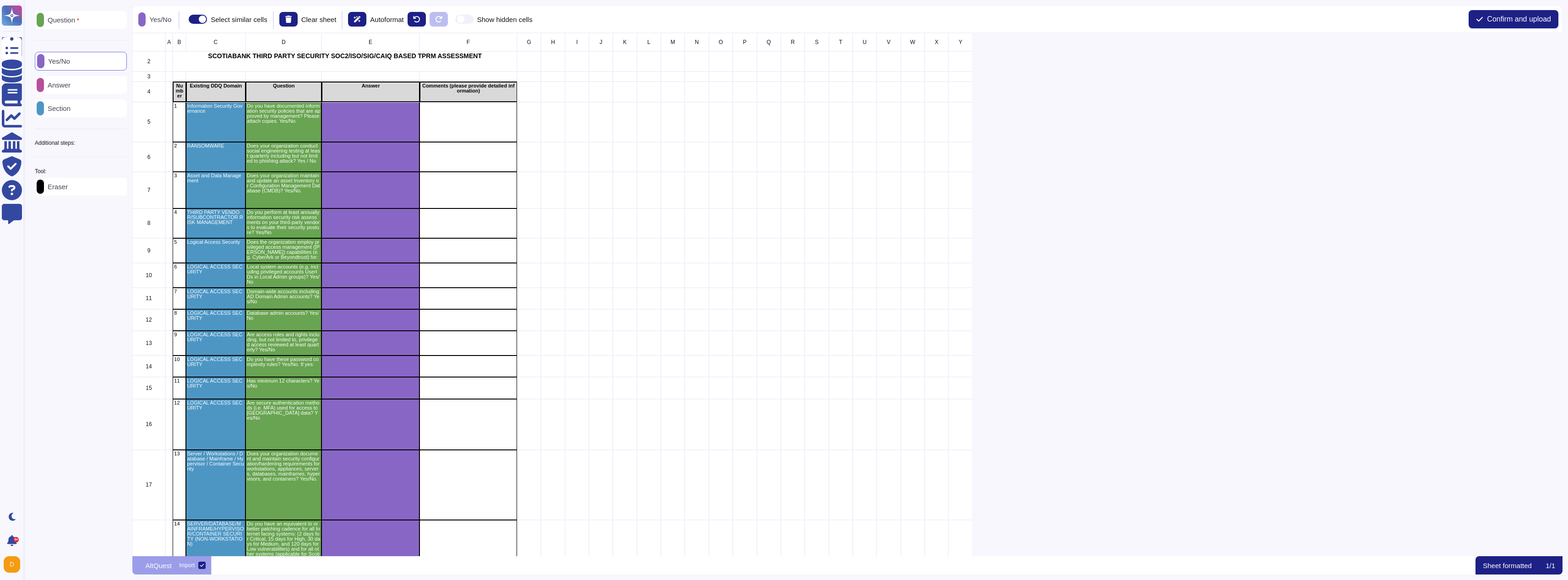
click at [71, 87] on p "Answer" at bounding box center [57, 85] width 27 height 7
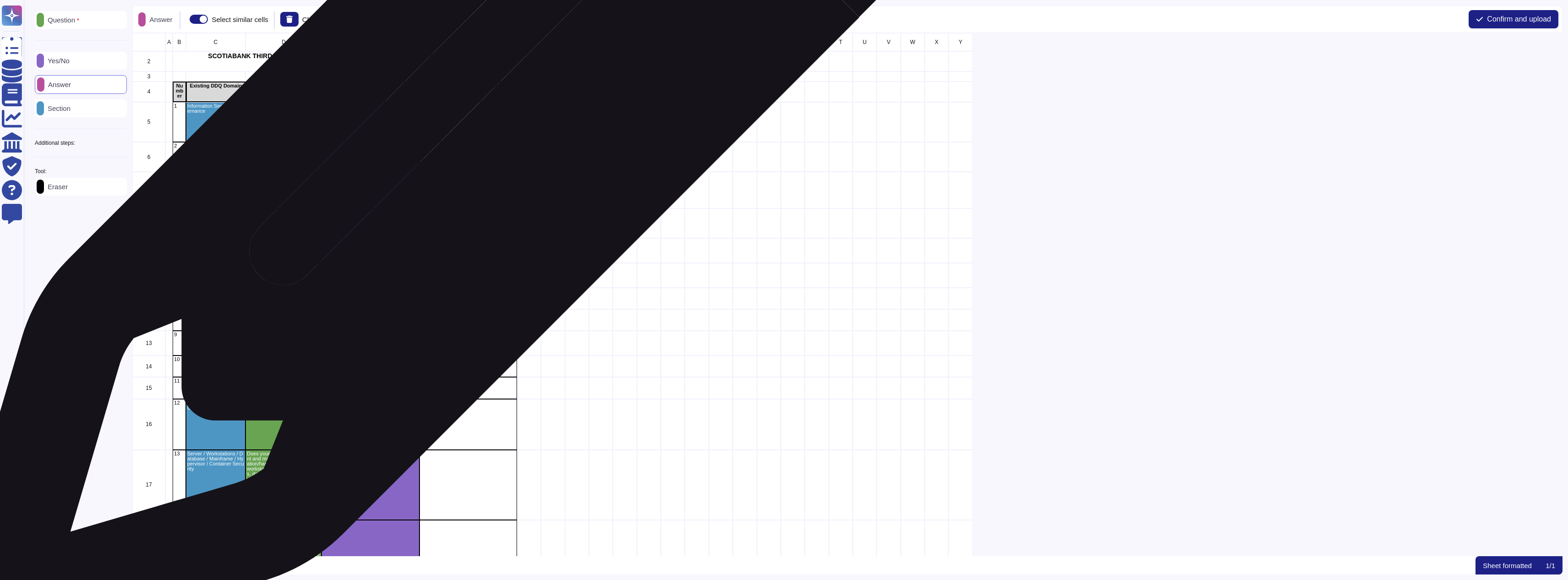
click at [482, 122] on div "grid" at bounding box center [468, 123] width 97 height 40
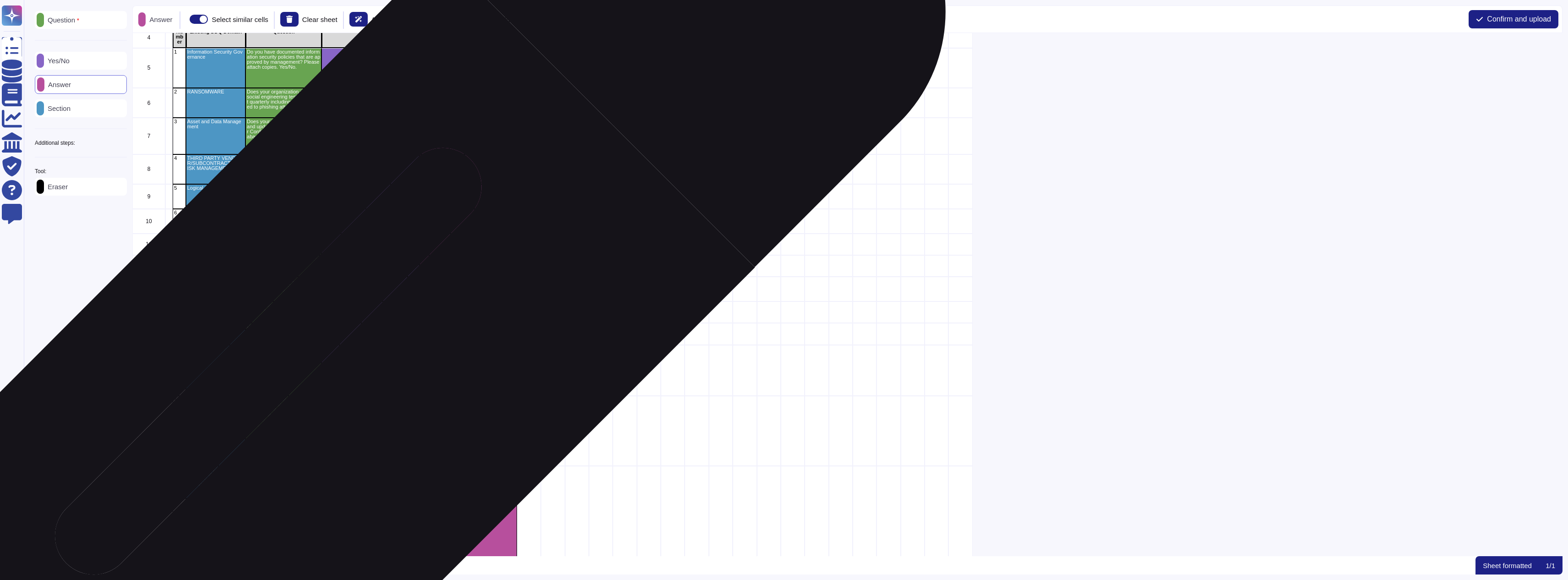
scroll to position [0, 0]
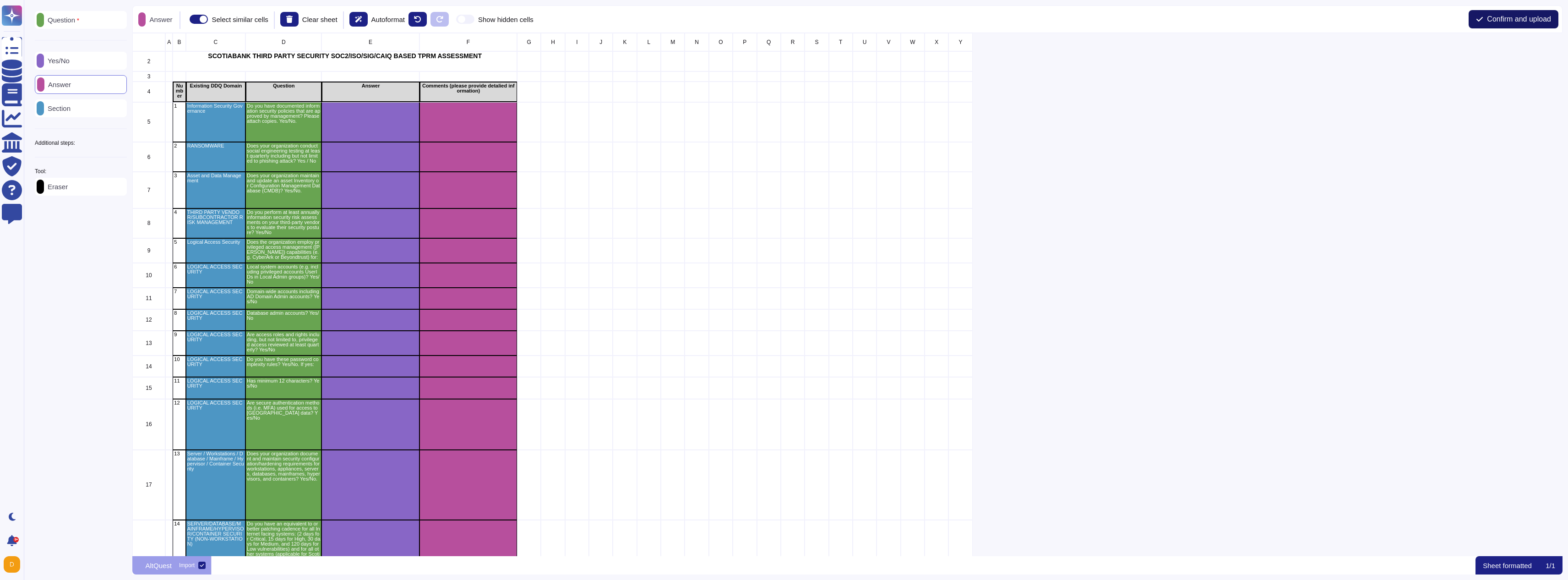
click at [1512, 23] on span "Confirm and upload" at bounding box center [1519, 20] width 64 height 8
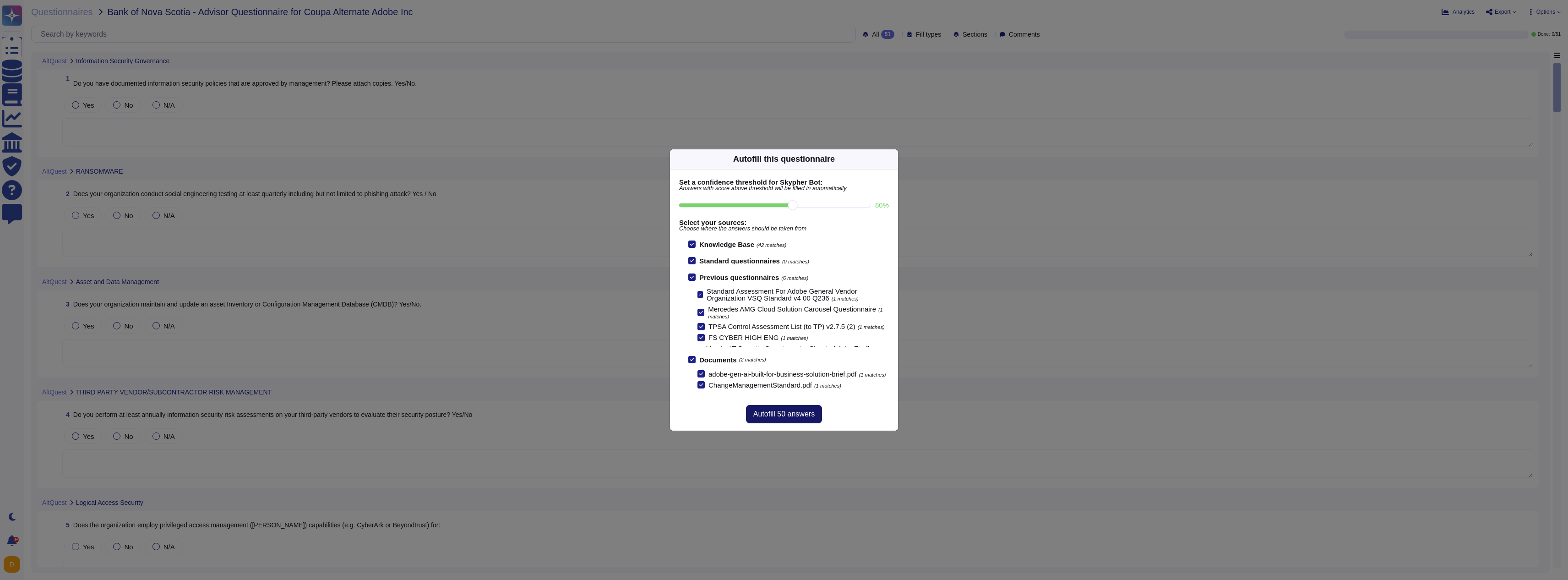
click at [774, 414] on span "Autofill 50 answers" at bounding box center [783, 414] width 61 height 8
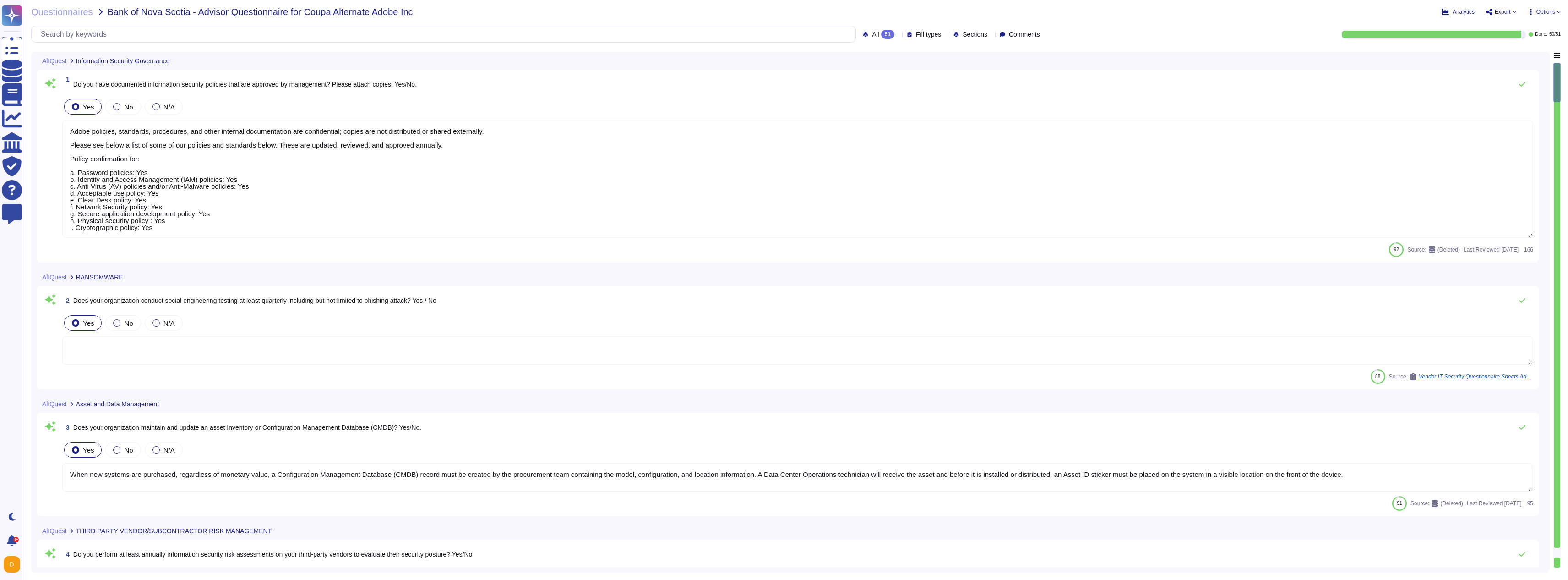
type textarea "Adobe policies, standards, procedures, and other internal documentation are con…"
type textarea "When new systems are purchased, regardless of monetary value, a Configuration M…"
type textarea "The Vendor Security Review (VSR) Program evaluates a third-party vendor’s compl…"
type textarea "Adobe has a Privileged Identity Management (PIM) solution in place. The followi…"
click at [200, 354] on textarea at bounding box center [798, 350] width 1471 height 28
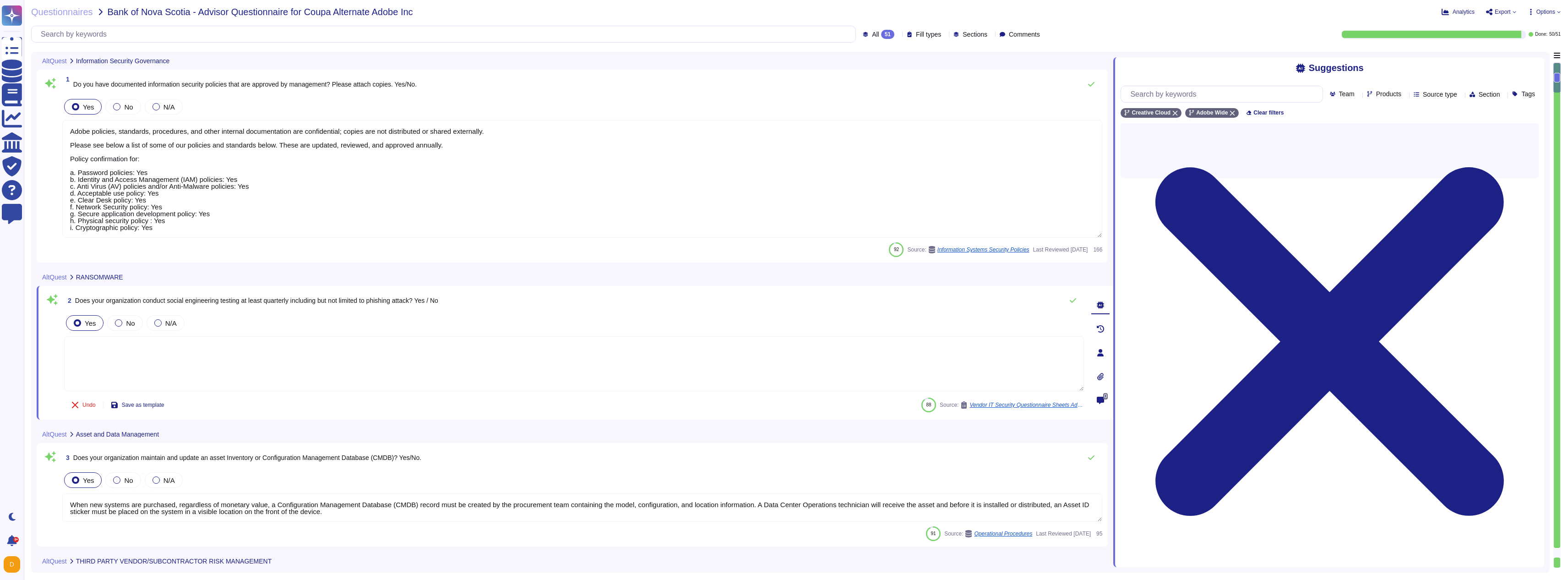
click at [425, 514] on textarea "When new systems are purchased, regardless of monetary value, a Configuration M…" at bounding box center [582, 507] width 1040 height 28
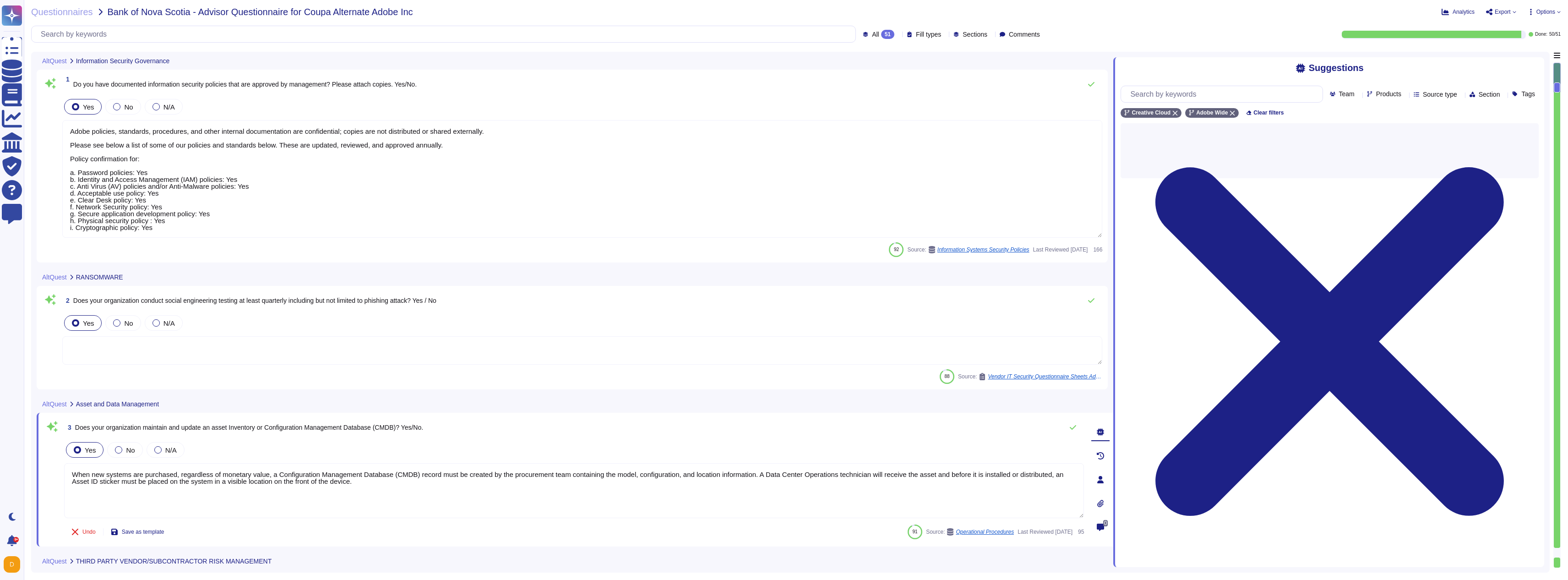
click at [425, 514] on textarea "When new systems are purchased, regardless of monetary value, a Configuration M…" at bounding box center [574, 490] width 1020 height 55
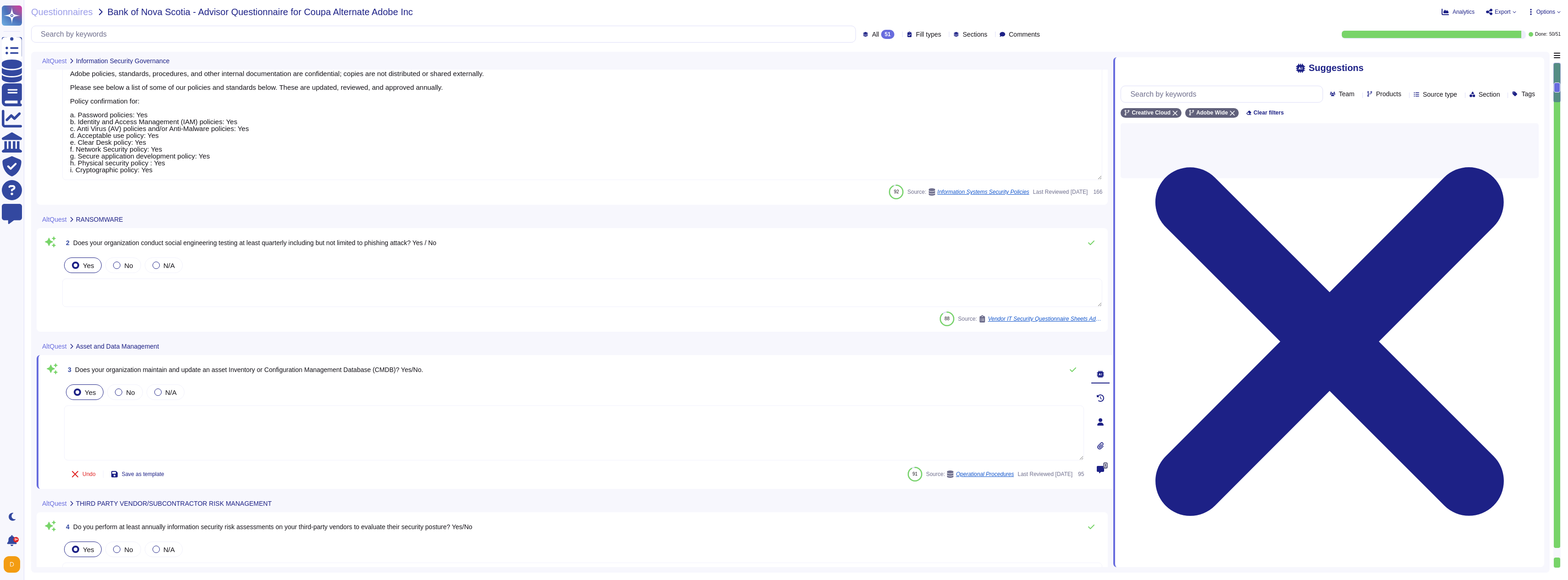
scroll to position [164, 0]
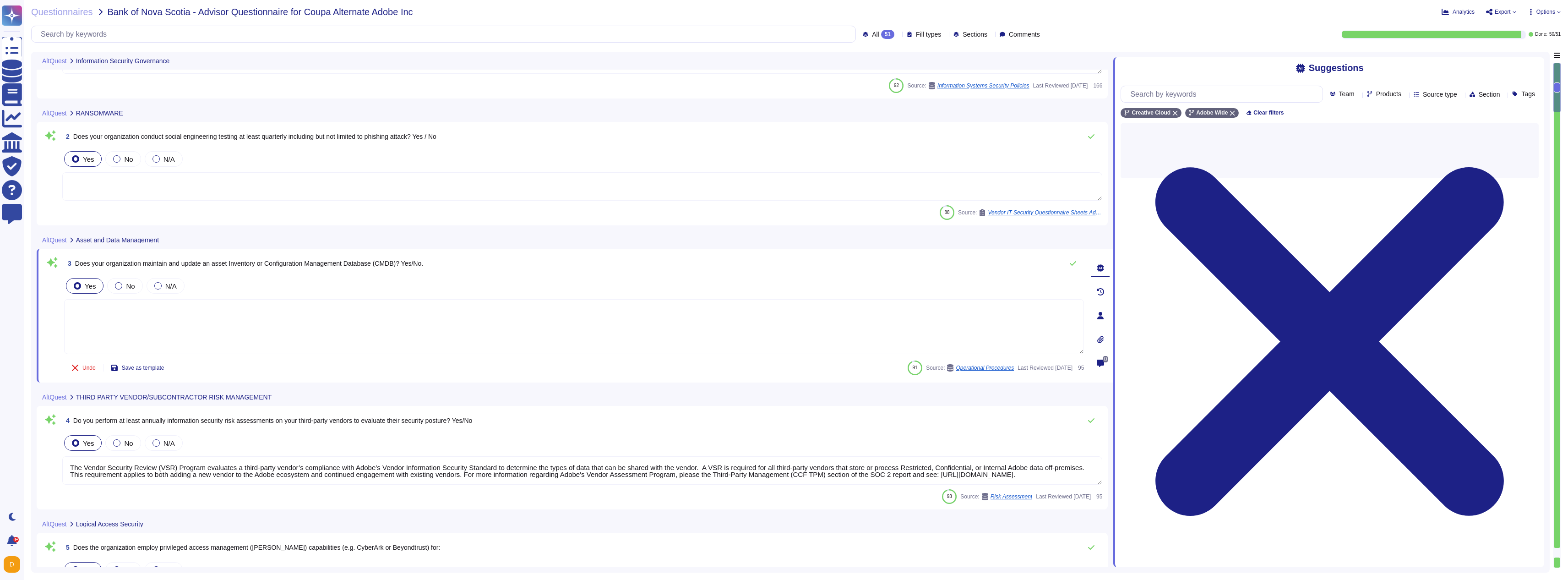
type textarea "Employee profiles are controlled by a centralized authentication system (e.g. A…"
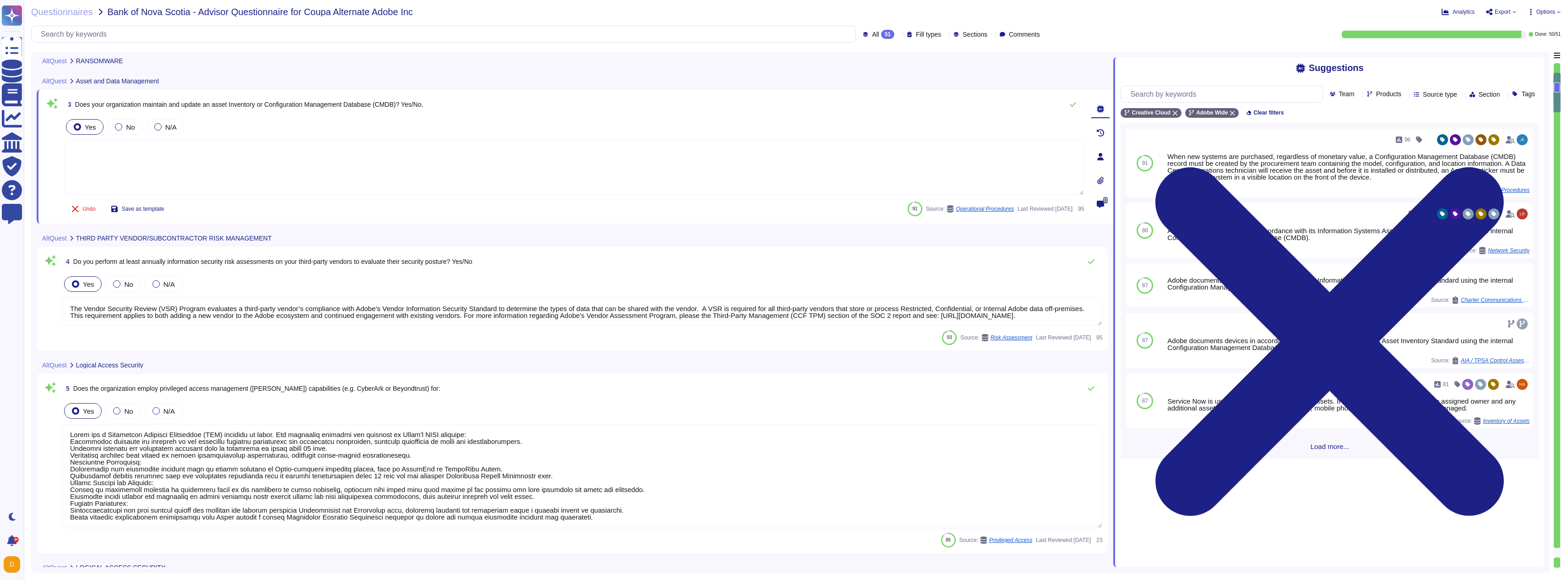
scroll to position [488, 0]
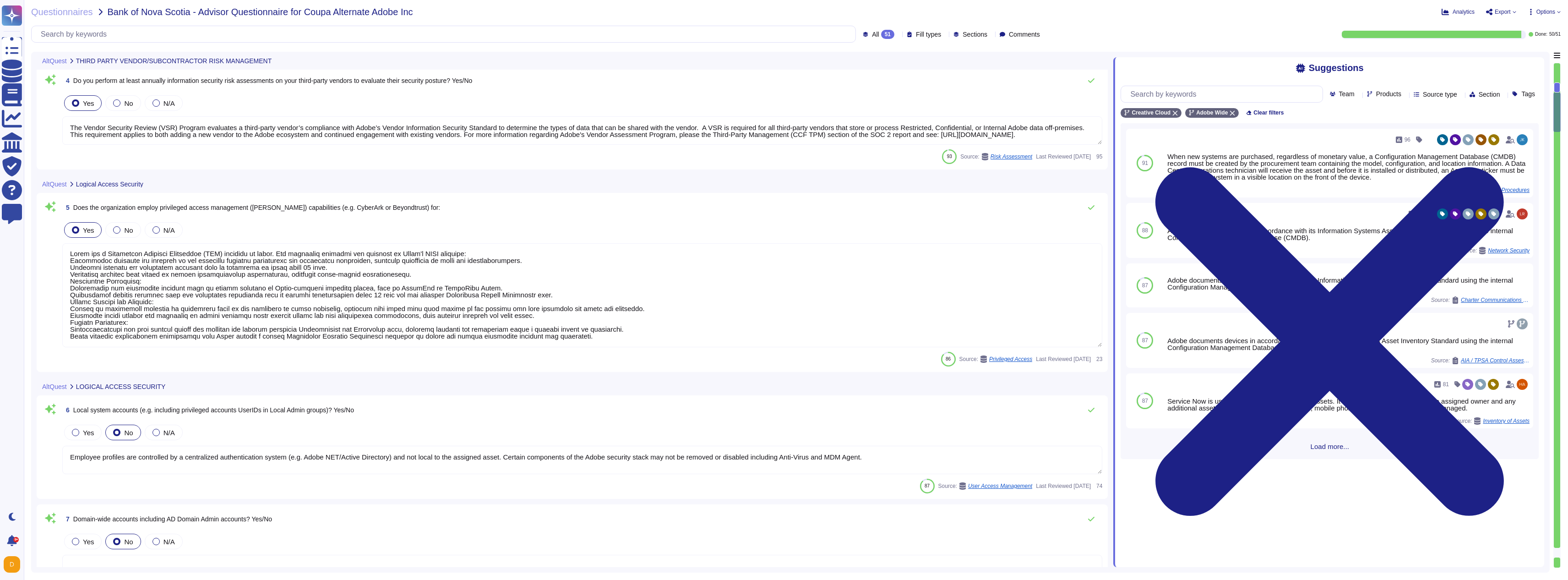
type textarea "Adobe employees are required to ssh to hosts using our personal credentials and…"
type textarea "Privileged user access rights are reviewed at least quarterly. (See SOC 2 contr…"
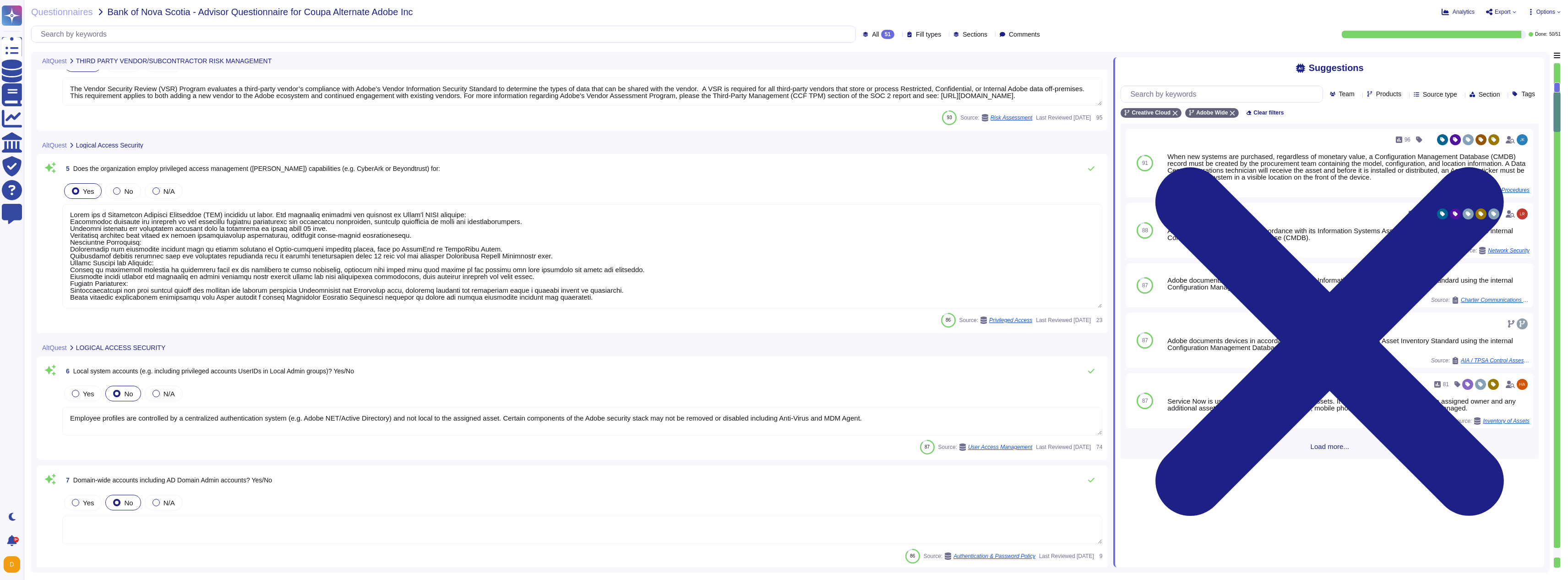
type textarea "Adobe employee passwords must be at least 16 characters and contain letters, nu…"
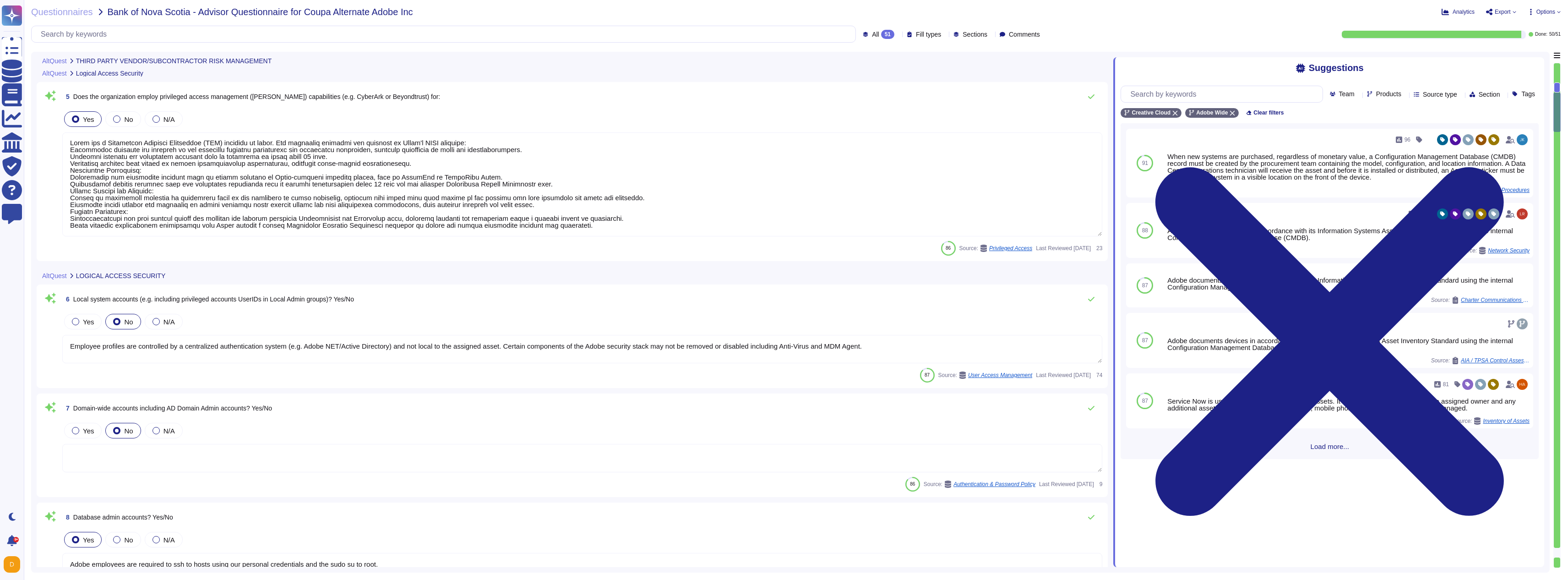
scroll to position [653, 0]
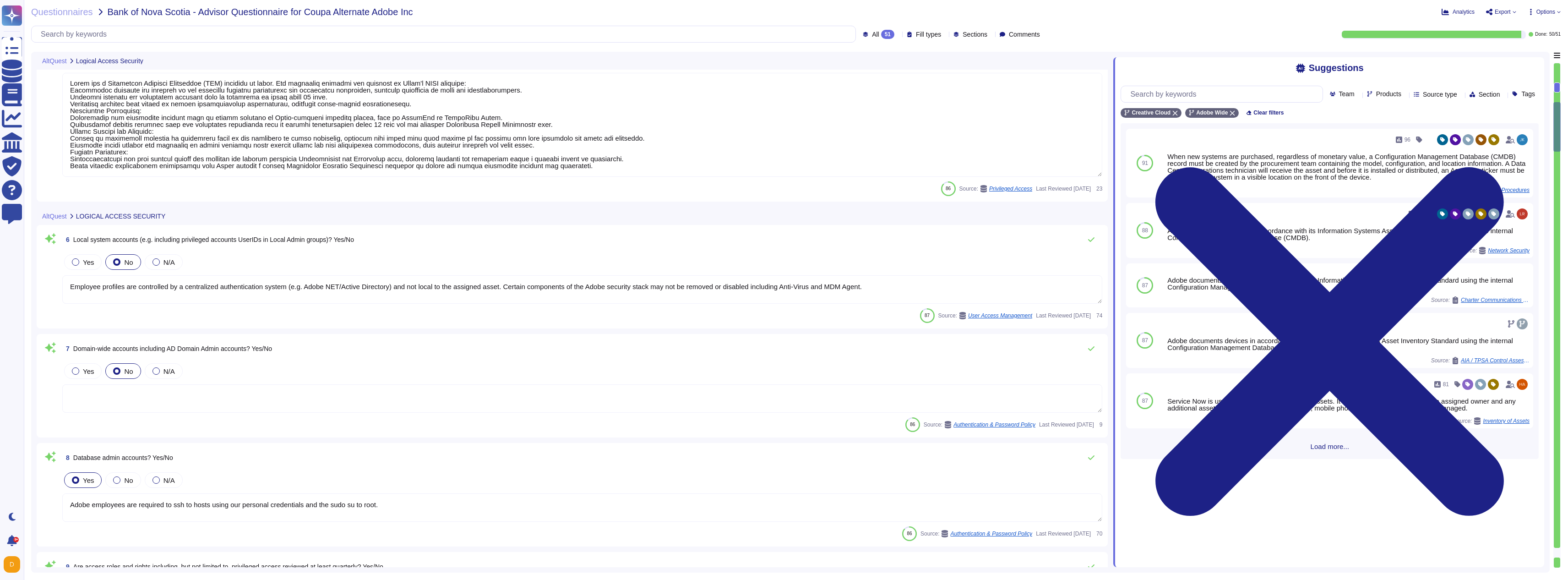
type textarea "Adobe employee passwords must be at least 16 characters and contain letters, nu…"
click at [250, 347] on span "Domain-wide accounts including AD Domain Admin accounts? Yes/No" at bounding box center [172, 349] width 199 height 8
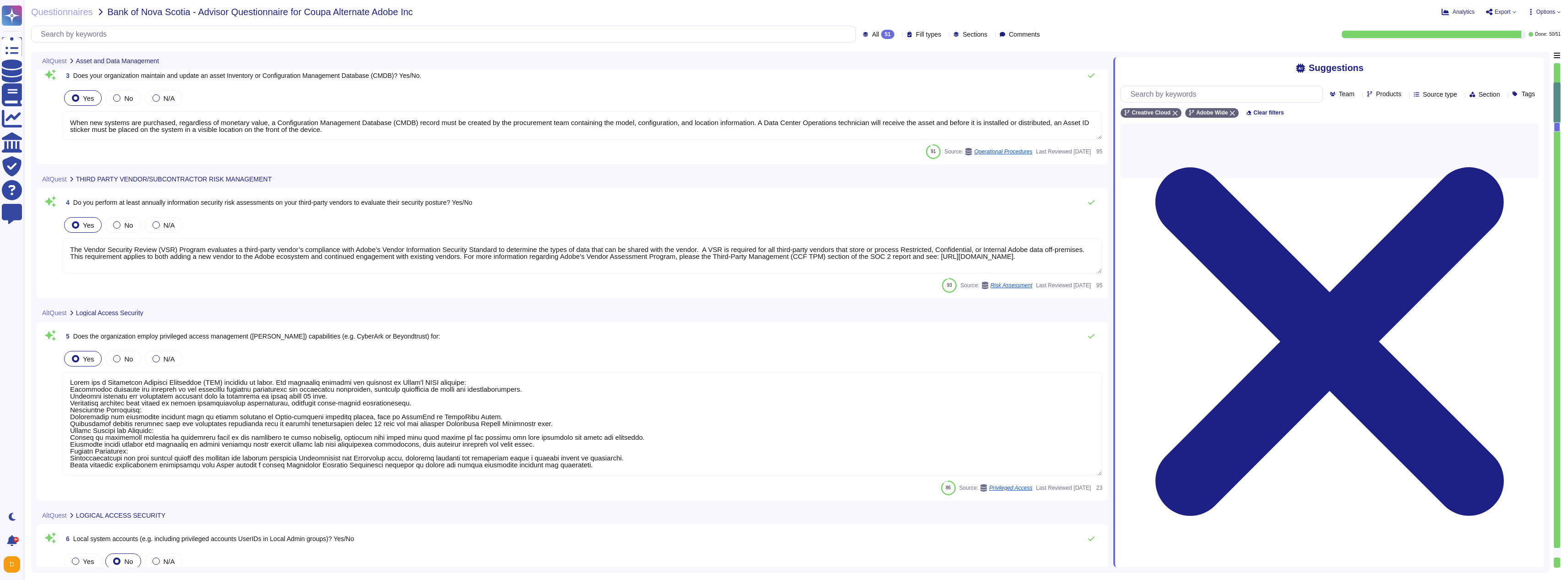
type textarea "When new systems are purchased, regardless of monetary value, a Configuration M…"
type textarea "The Vendor Security Review (VSR) Program evaluates a third-party vendor’s compl…"
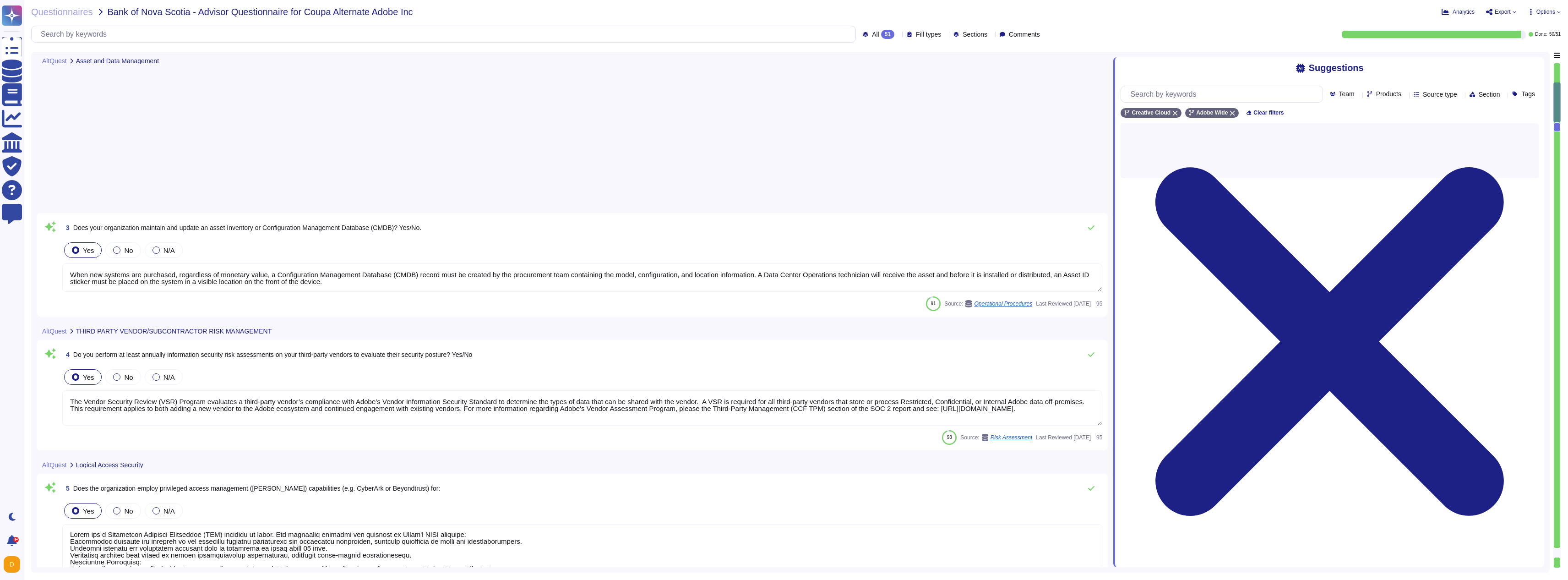
scroll to position [47, 0]
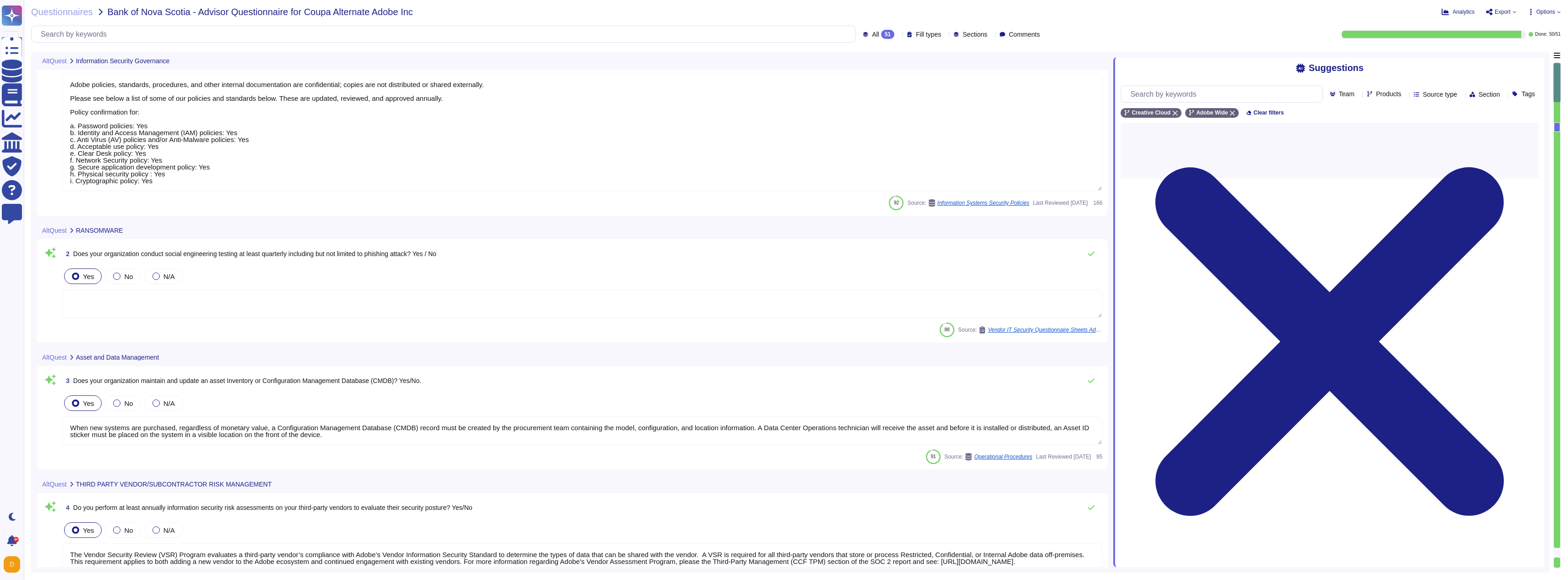
type textarea "Adobe policies, standards, procedures, and other internal documentation are con…"
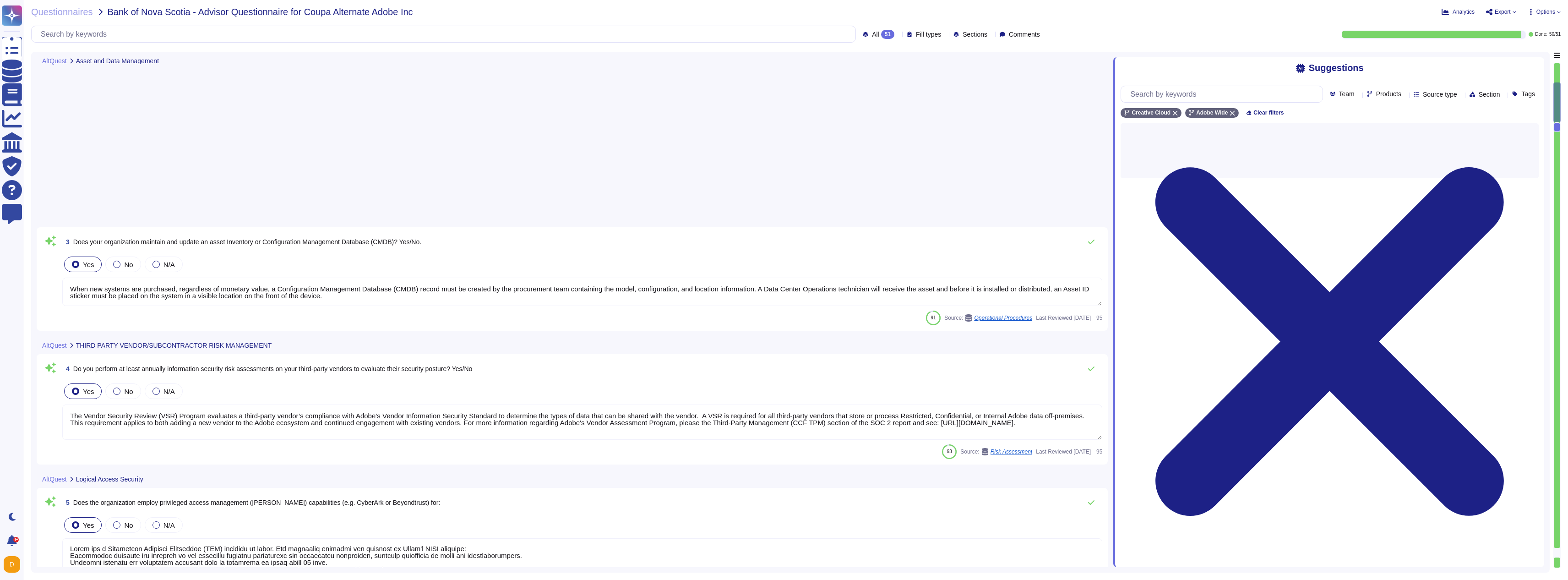
type textarea "Employee profiles are controlled by a centralized authentication system (e.g. A…"
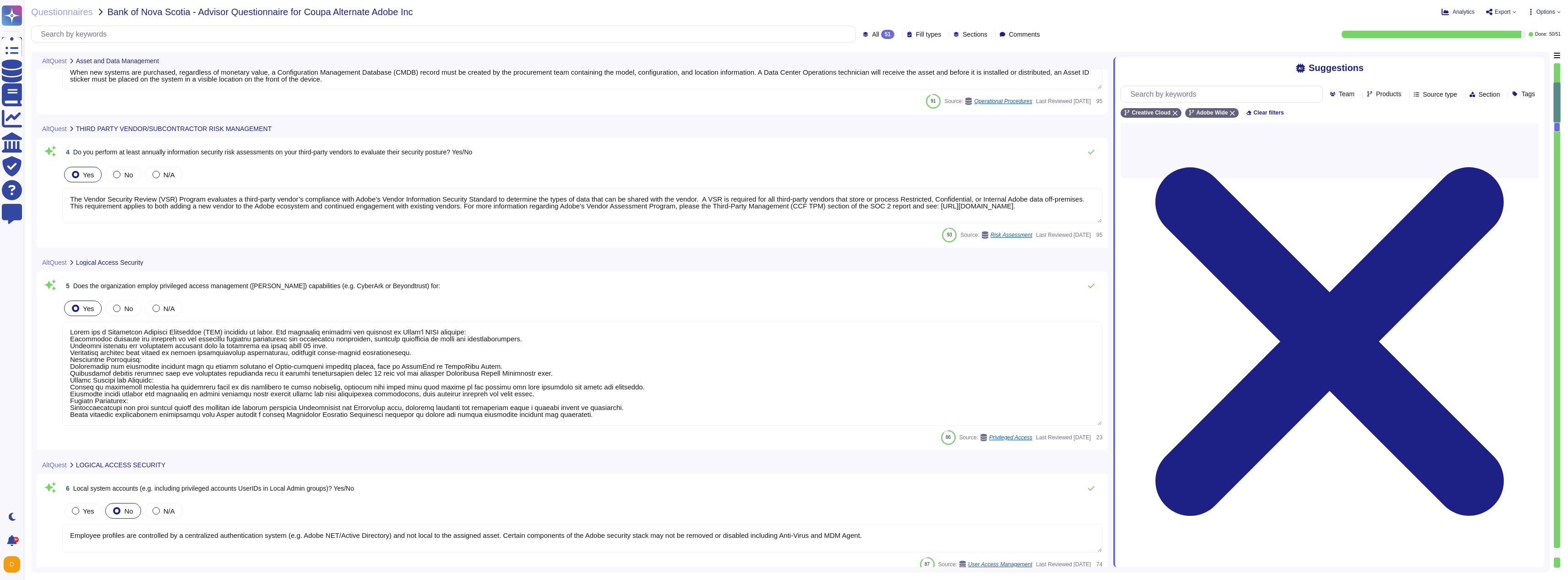
type textarea "Adobe employees are required to ssh to hosts using our personal credentials and…"
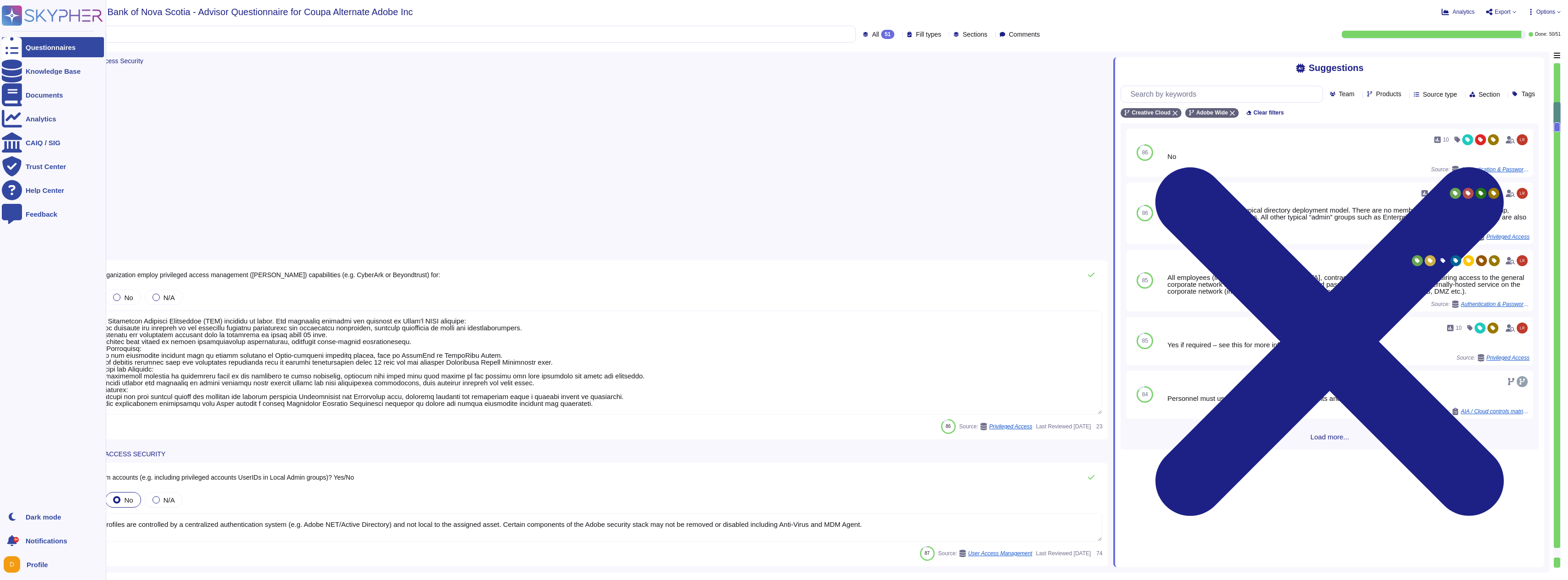
scroll to position [1255, 0]
type textarea "Privileged user access rights are reviewed at least quarterly. (See SOC 2 contr…"
type textarea "Adobe employee passwords must be at least 16 characters and contain letters, nu…"
type textarea "Multi-factor authentication (“MFA”) is required prior to obtaining access to Ad…"
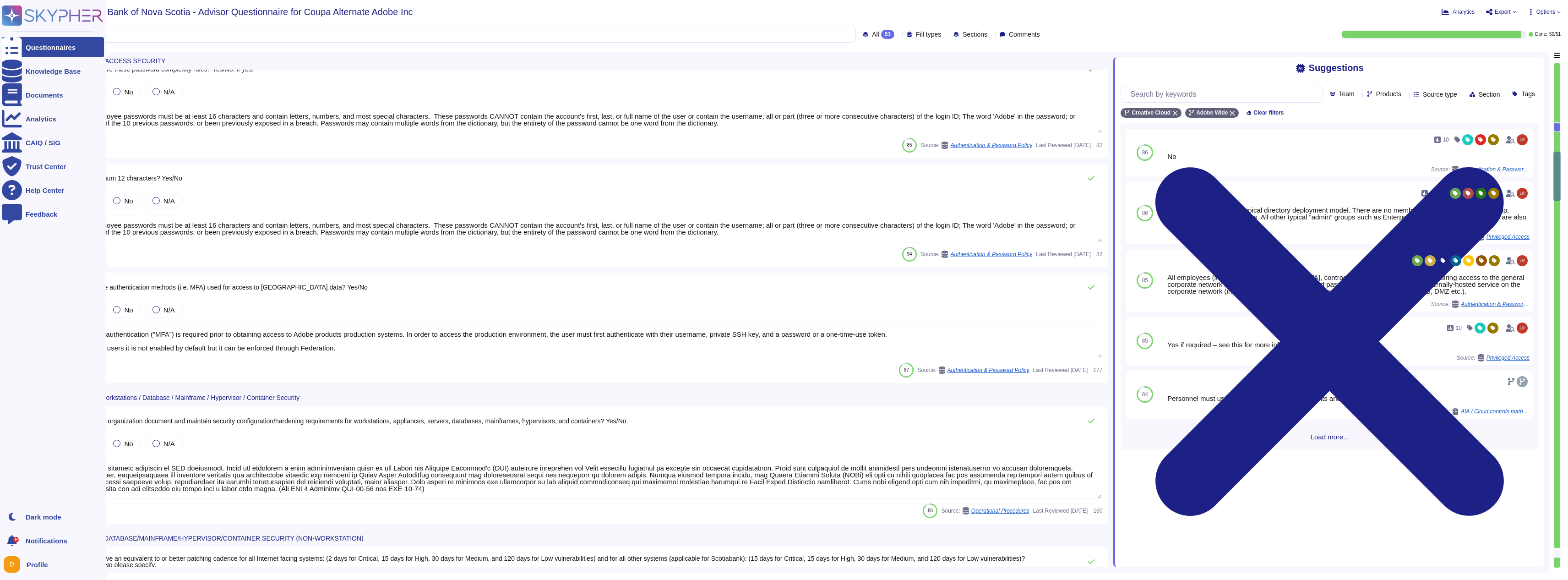
type textarea "Systems are hardened according to CIS guidelines. Adobe has developed a base co…"
type textarea "Security patches must be applied according to the timelines and severity level …"
type textarea "Lorem ipsu dol sita co adi elitsedd eius temp incididunt (UTL) etdo mag aliquae…"
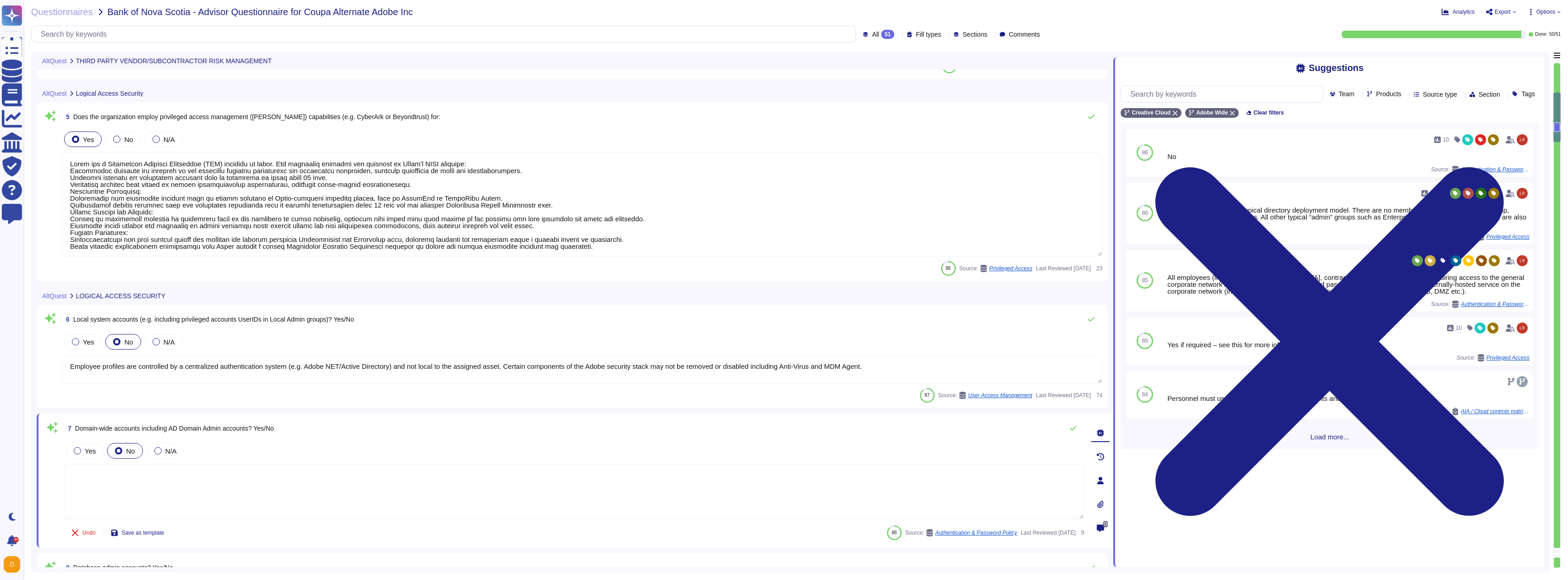
type textarea "The Vendor Security Review (VSR) Program evaluates a third-party vendor’s compl…"
type textarea "Adobe has a Privileged Identity Management (PIM) solution in place. The followi…"
type textarea "Employee profiles are controlled by a centralized authentication system (e.g. A…"
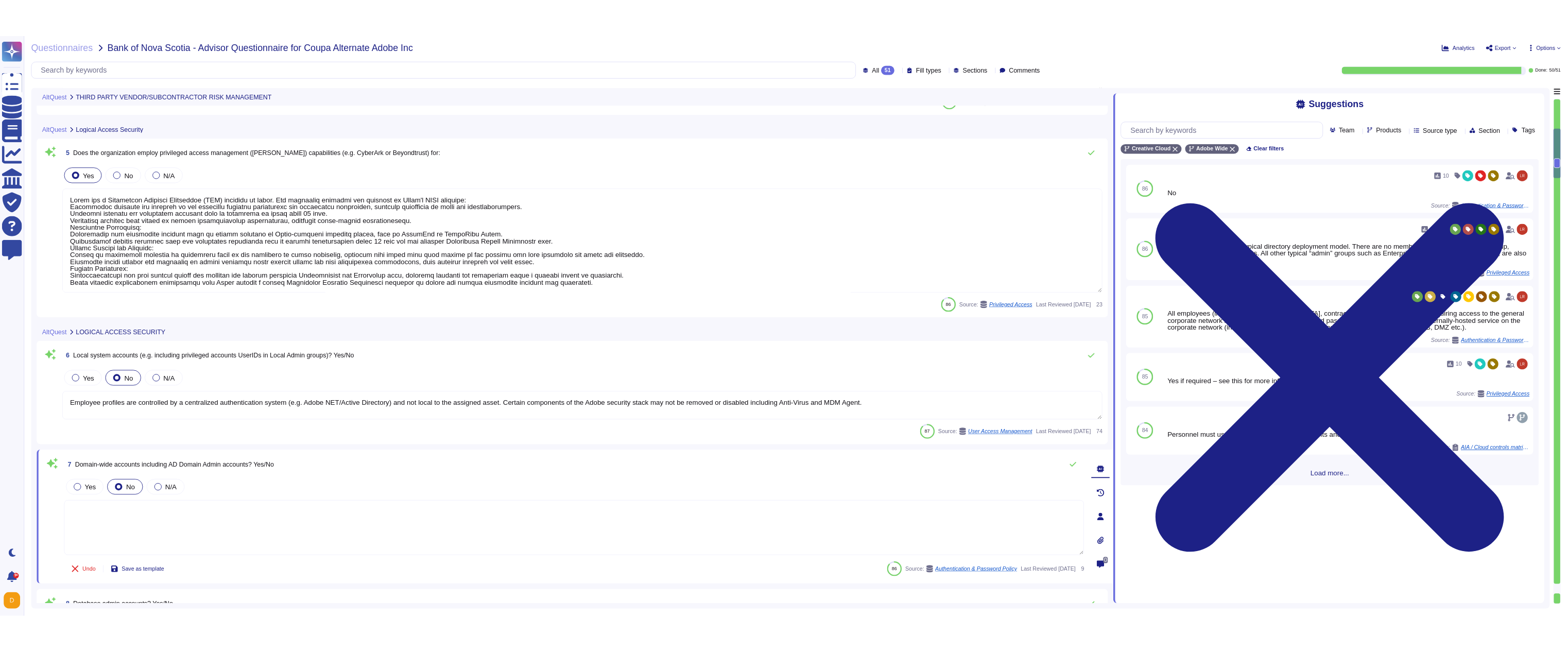
scroll to position [448, 0]
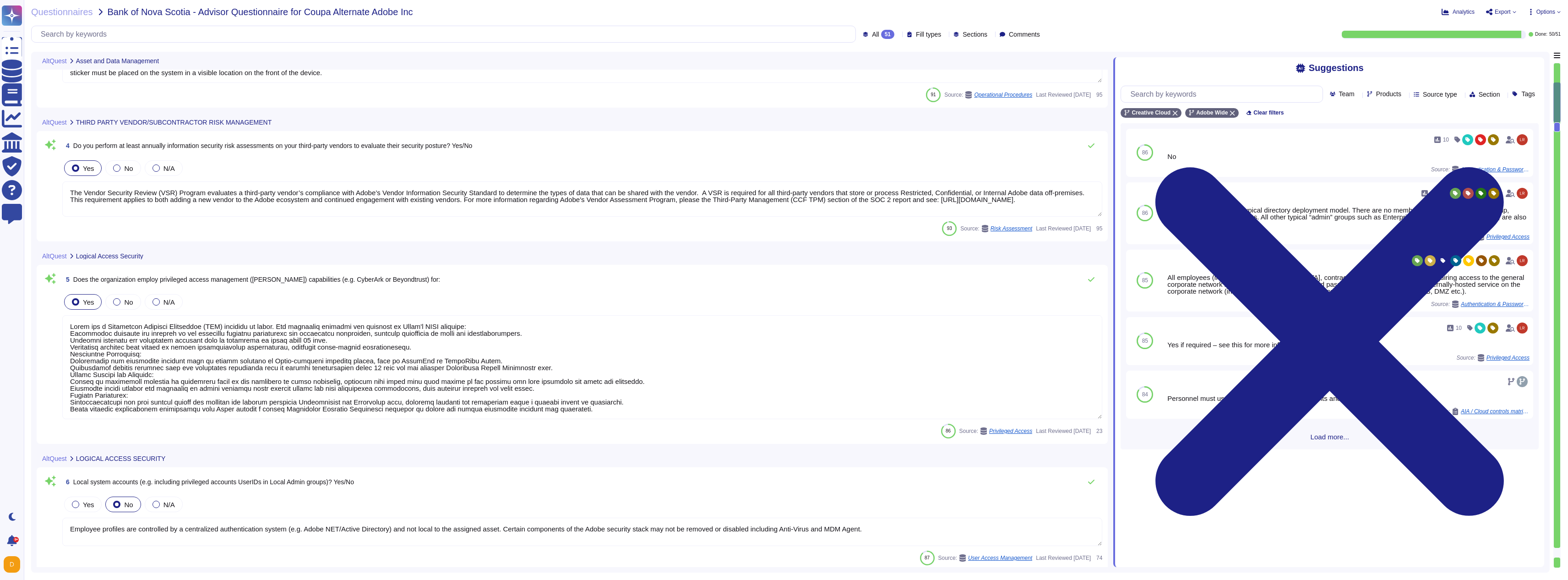
type textarea "When new systems are purchased, regardless of monetary value, a Configuration M…"
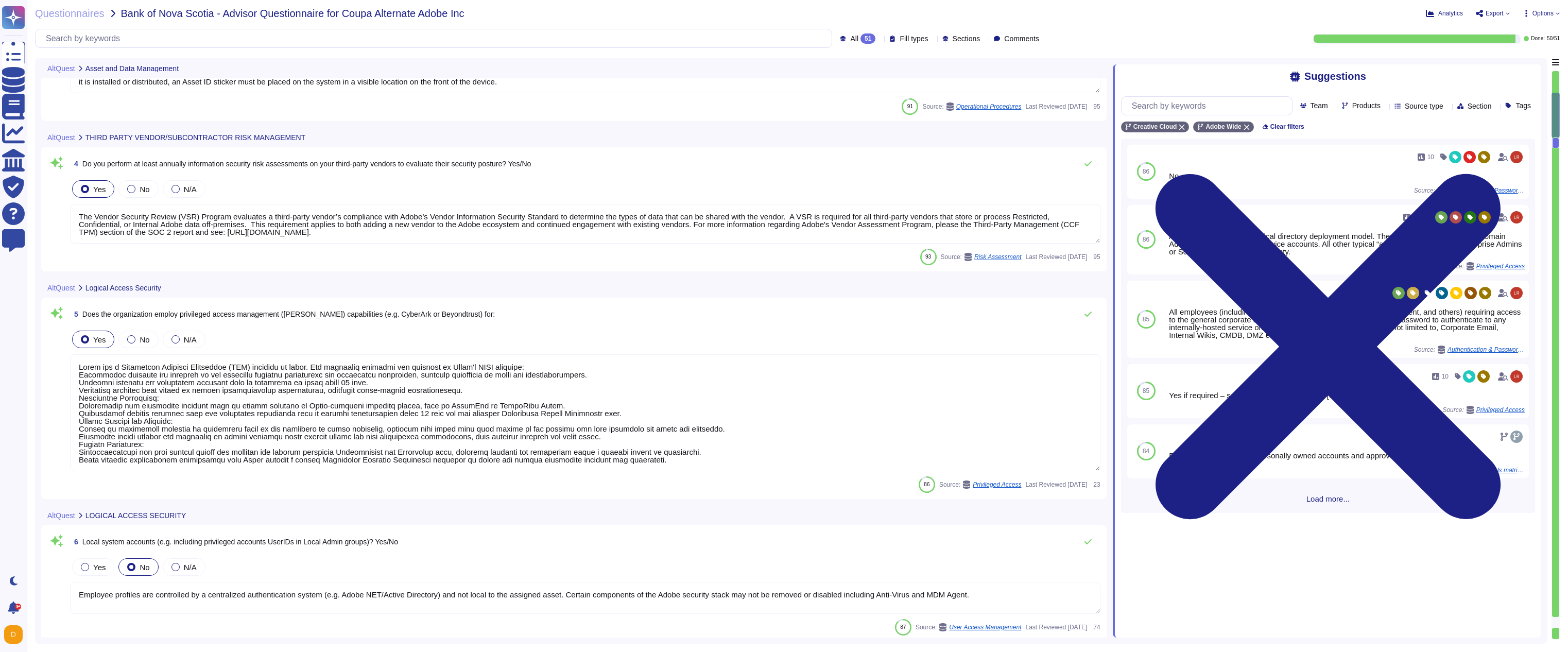
scroll to position [1, 0]
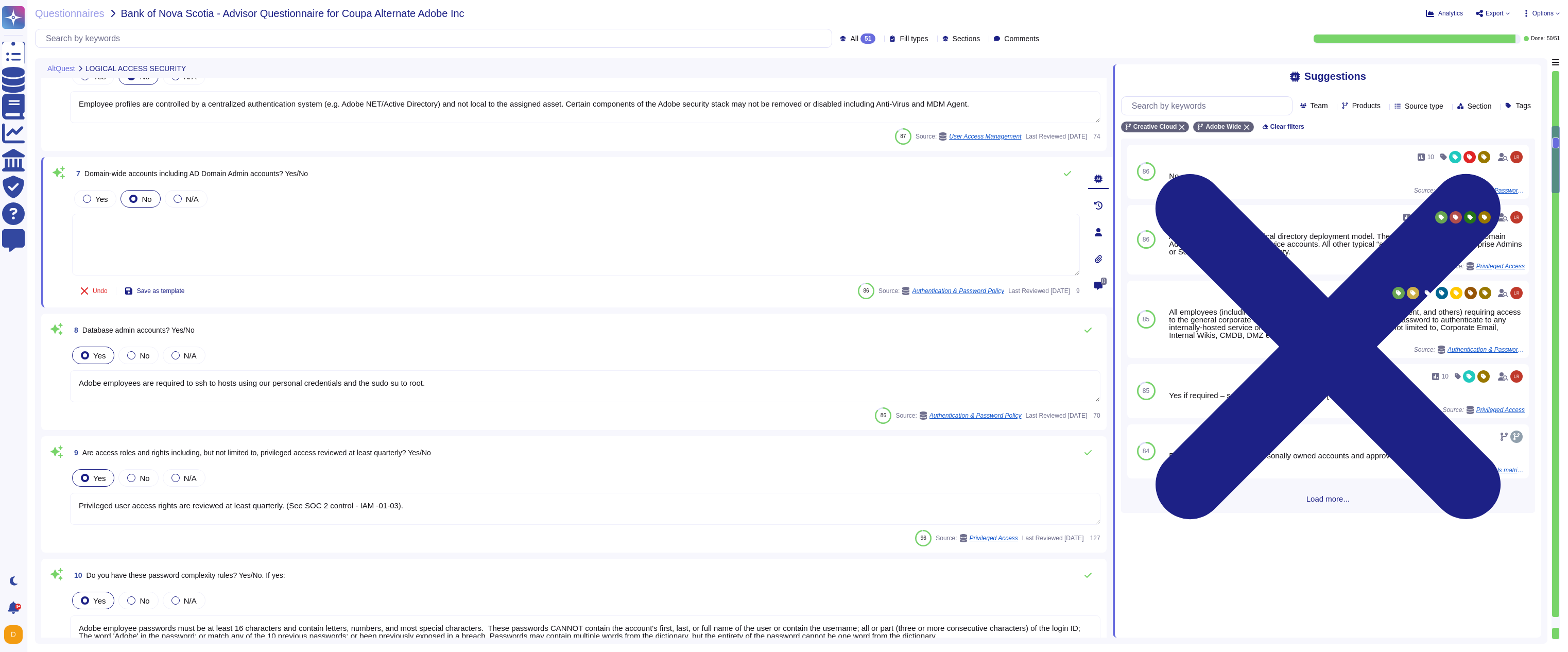
type textarea "Privileged user access rights are reviewed at least quarterly. (See SOC 2 contr…"
type textarea "Adobe employee passwords must be at least 16 characters and contain letters, nu…"
type textarea "Multi-factor authentication (“MFA”) is required prior to obtaining access to Ad…"
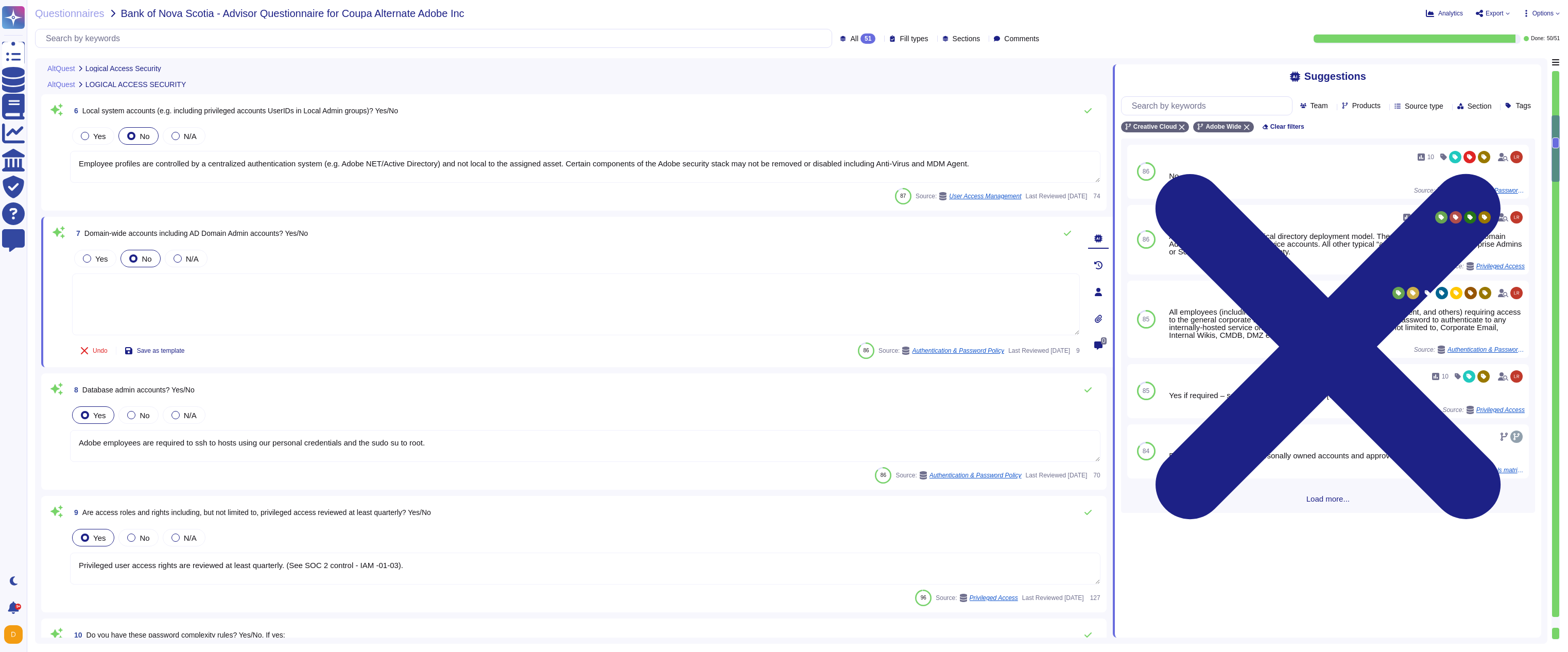
type textarea "Adobe has a Privileged Identity Management (PIM) solution in place. The followi…"
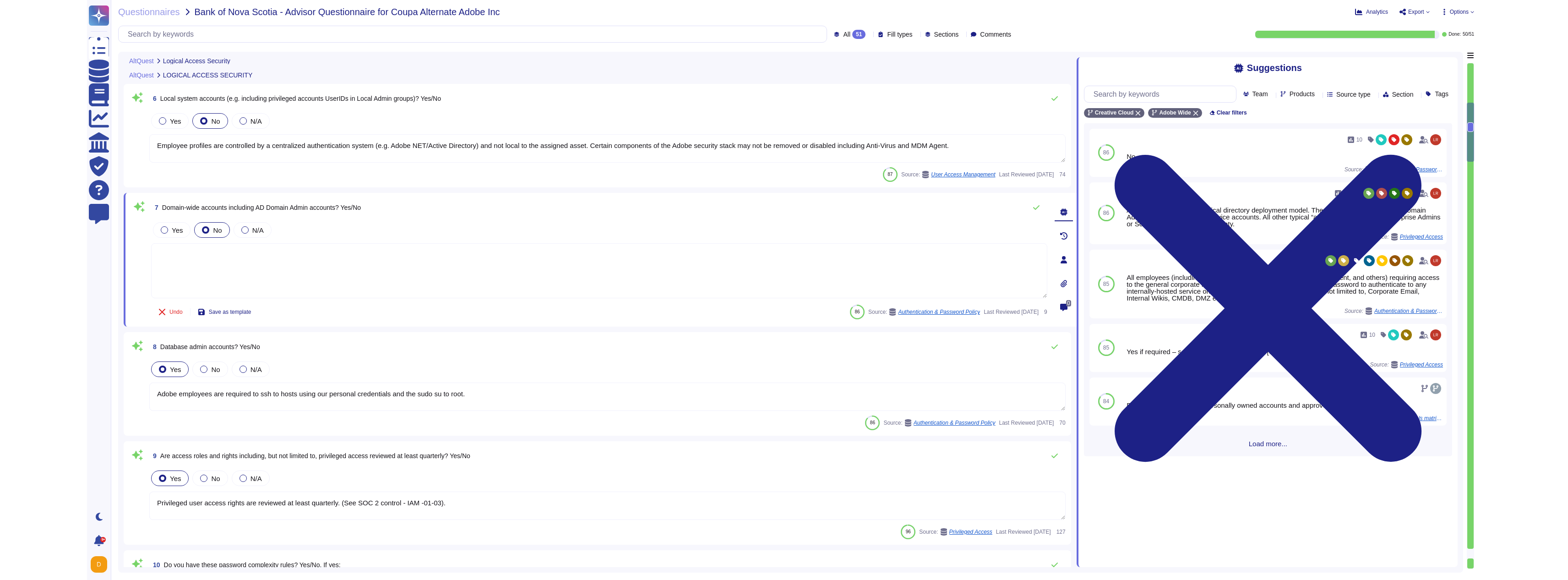
scroll to position [758, 0]
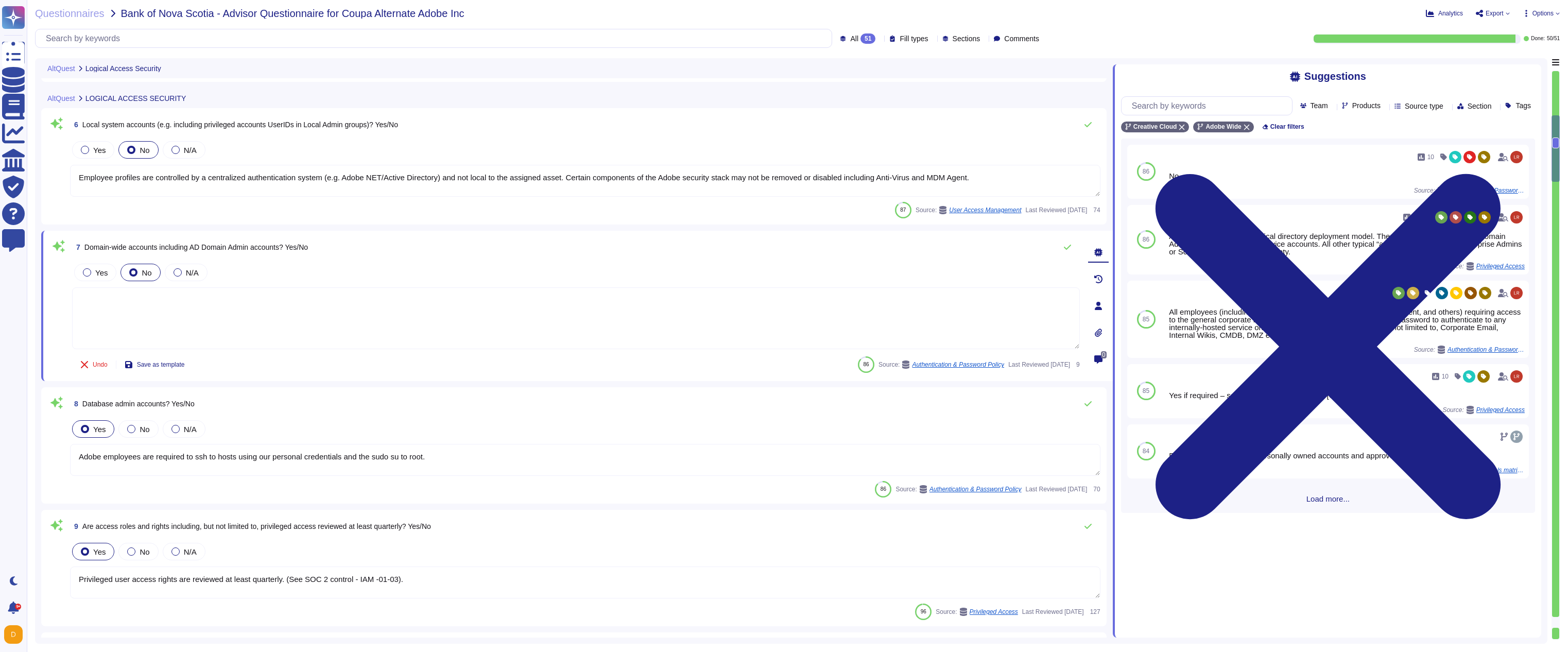
click at [231, 243] on span "Domain-wide accounts including AD Domain Admin accounts? Yes/No" at bounding box center [196, 247] width 224 height 9
click at [231, 246] on span "Domain-wide accounts including AD Domain Admin accounts? Yes/No" at bounding box center [196, 247] width 224 height 9
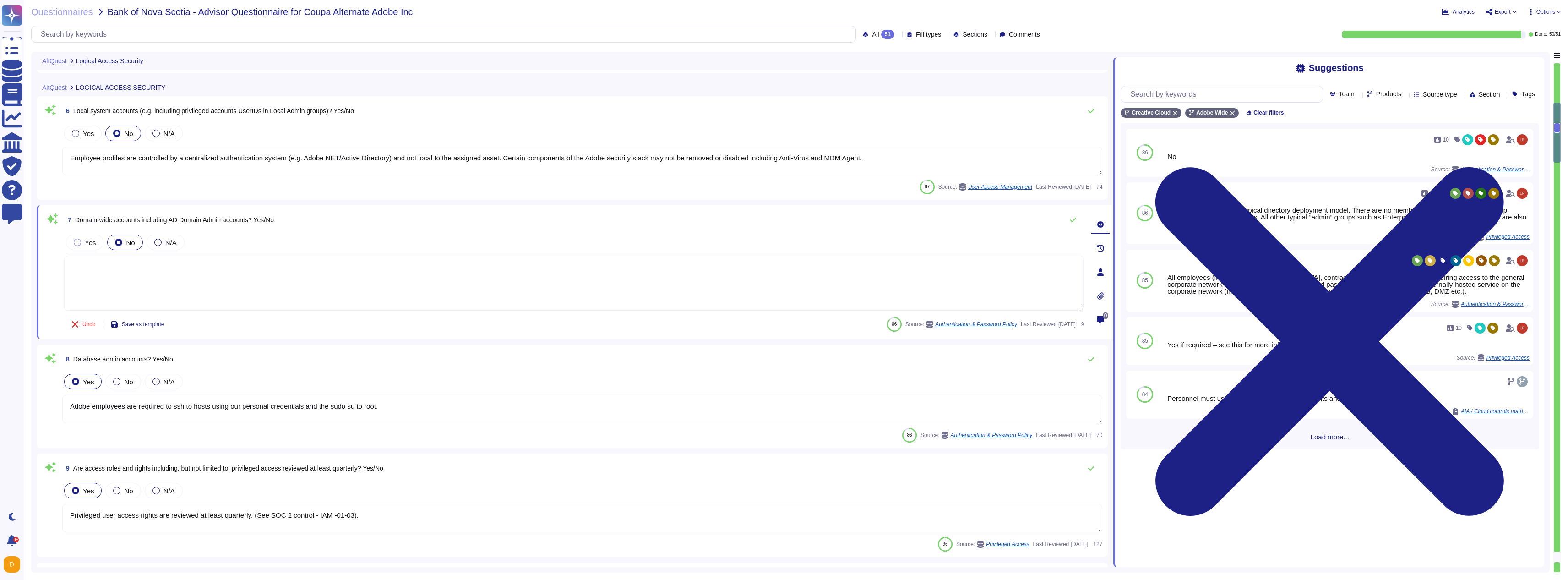
click at [223, 277] on textarea at bounding box center [574, 282] width 1020 height 55
click at [1251, 169] on div "Source: Authentication & Password Policy" at bounding box center [1329, 169] width 329 height 8
click at [1244, 207] on div "Adobe does not follow a typical directory deployment model. There are no member…" at bounding box center [1329, 217] width 329 height 21
drag, startPoint x: 1483, startPoint y: 346, endPoint x: 1329, endPoint y: 345, distance: 154.0
click at [1329, 345] on div "Yes if required – see this for more information [URL][DOMAIN_NAME]" at bounding box center [1329, 344] width 329 height 7
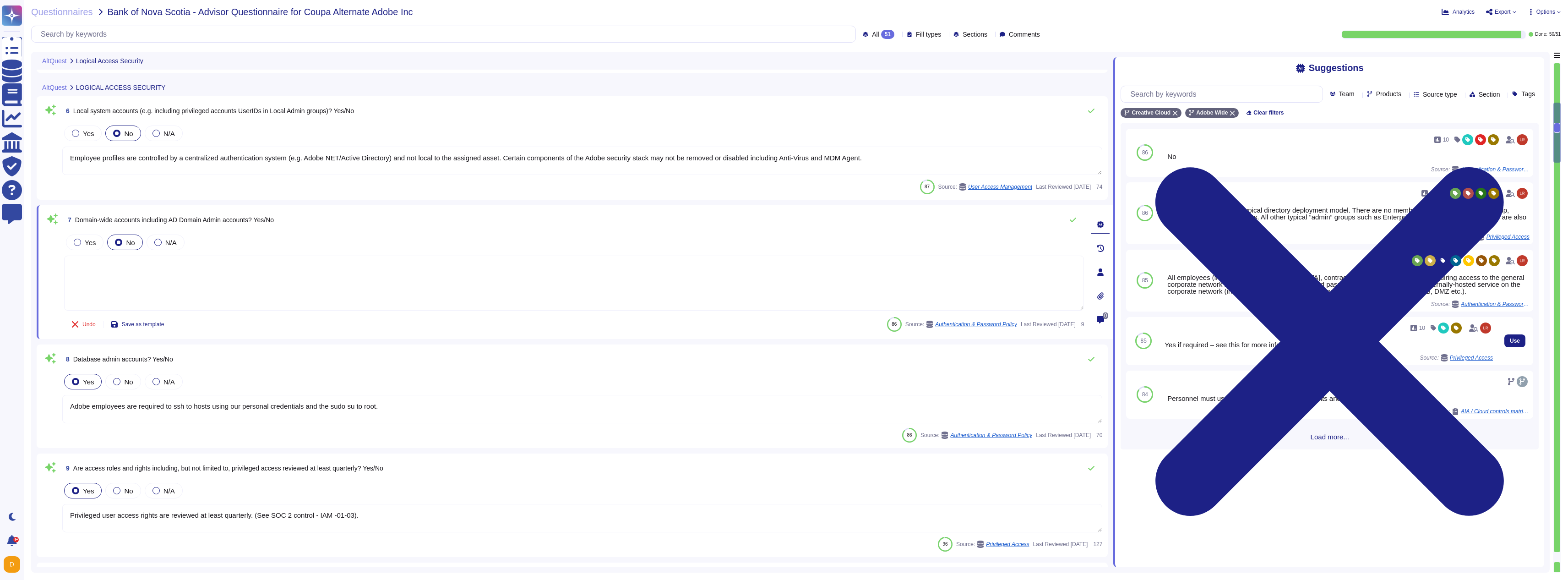
click at [1459, 344] on div "Yes if required – see this for more information [URL][DOMAIN_NAME]" at bounding box center [1329, 344] width 329 height 7
drag, startPoint x: 1482, startPoint y: 347, endPoint x: 1309, endPoint y: 346, distance: 173.0
click at [1309, 346] on div "Yes if required – see this for more information [URL][DOMAIN_NAME]" at bounding box center [1329, 344] width 329 height 7
copy div "[URL][DOMAIN_NAME]"
click at [88, 242] on span "Yes" at bounding box center [90, 243] width 11 height 8
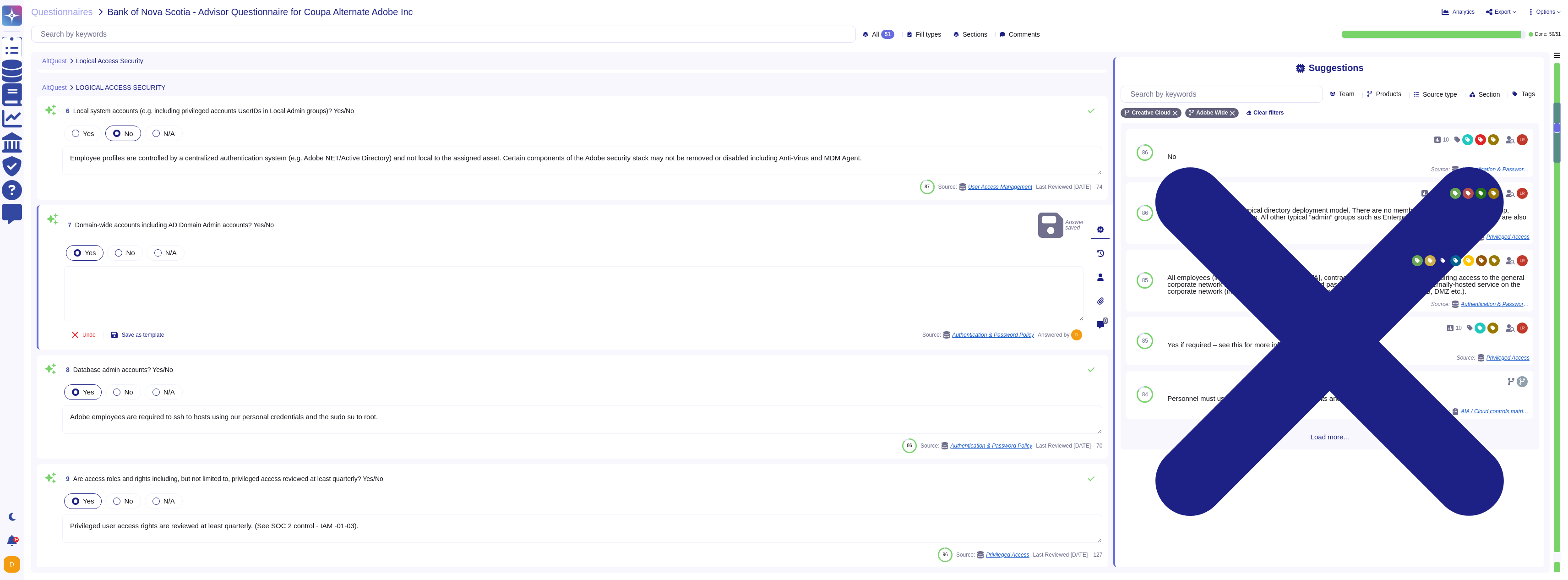
click at [335, 266] on textarea at bounding box center [574, 293] width 1020 height 55
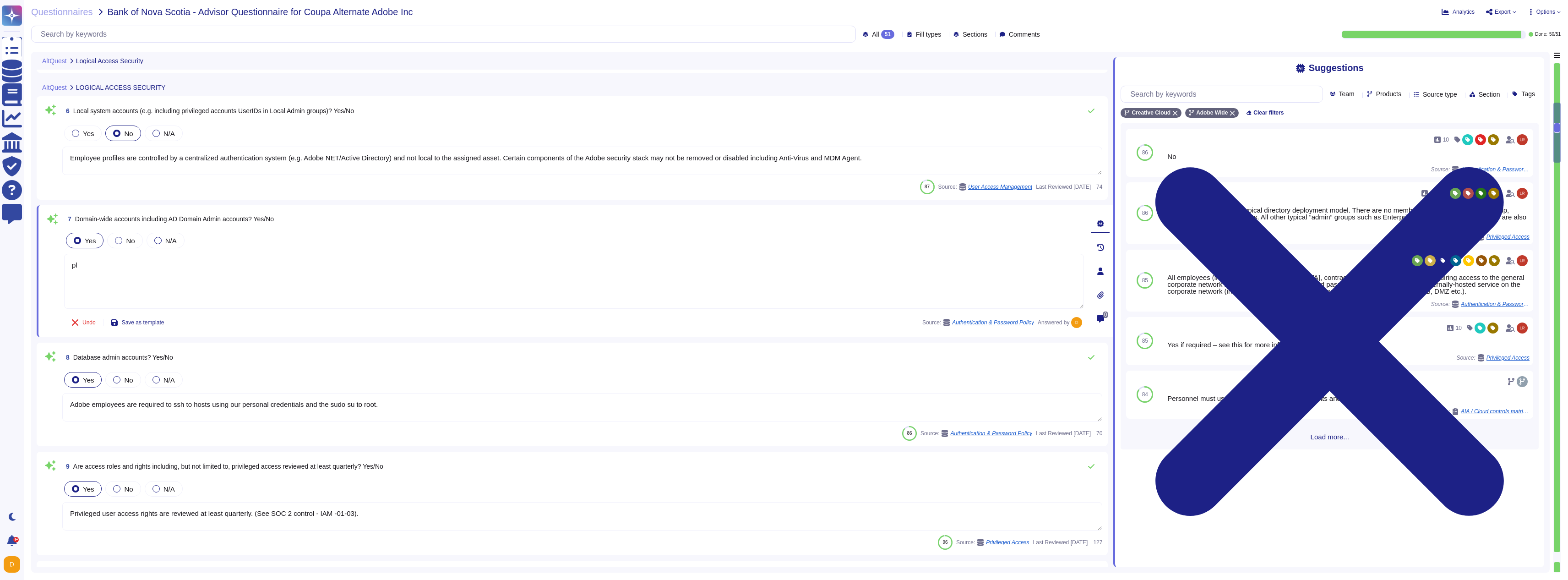
type textarea "p"
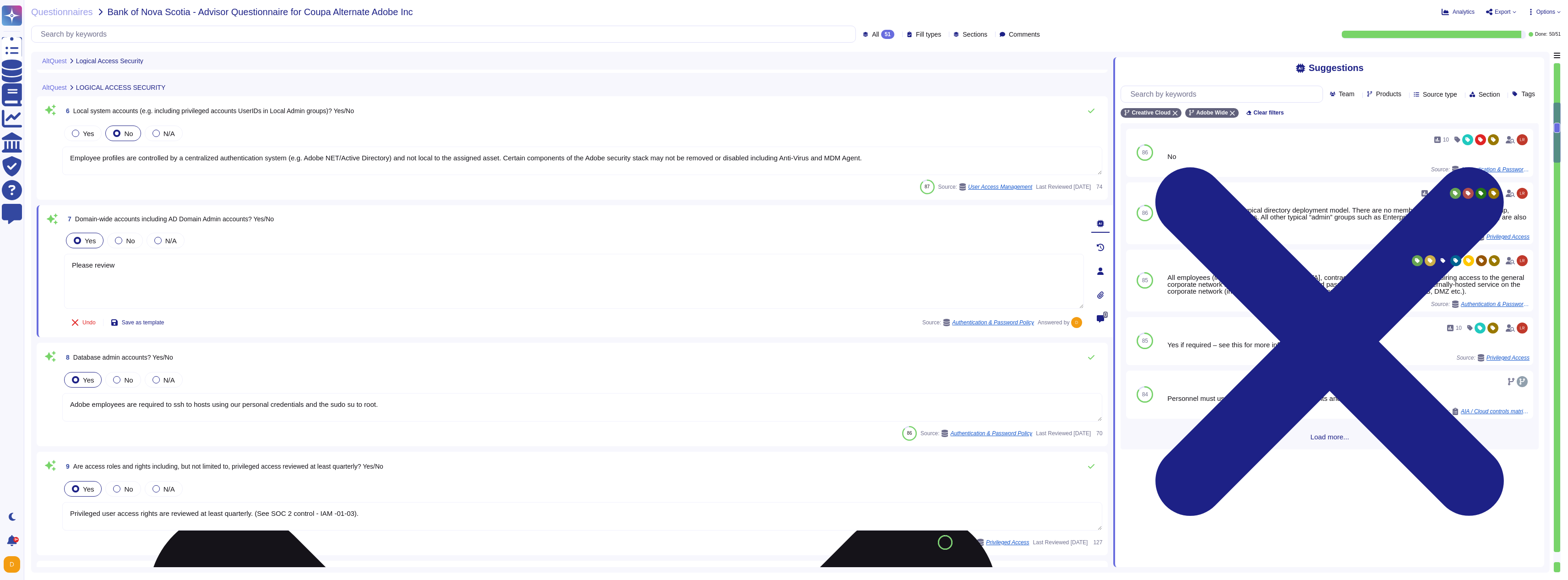
paste textarea "[URL][DOMAIN_NAME]"
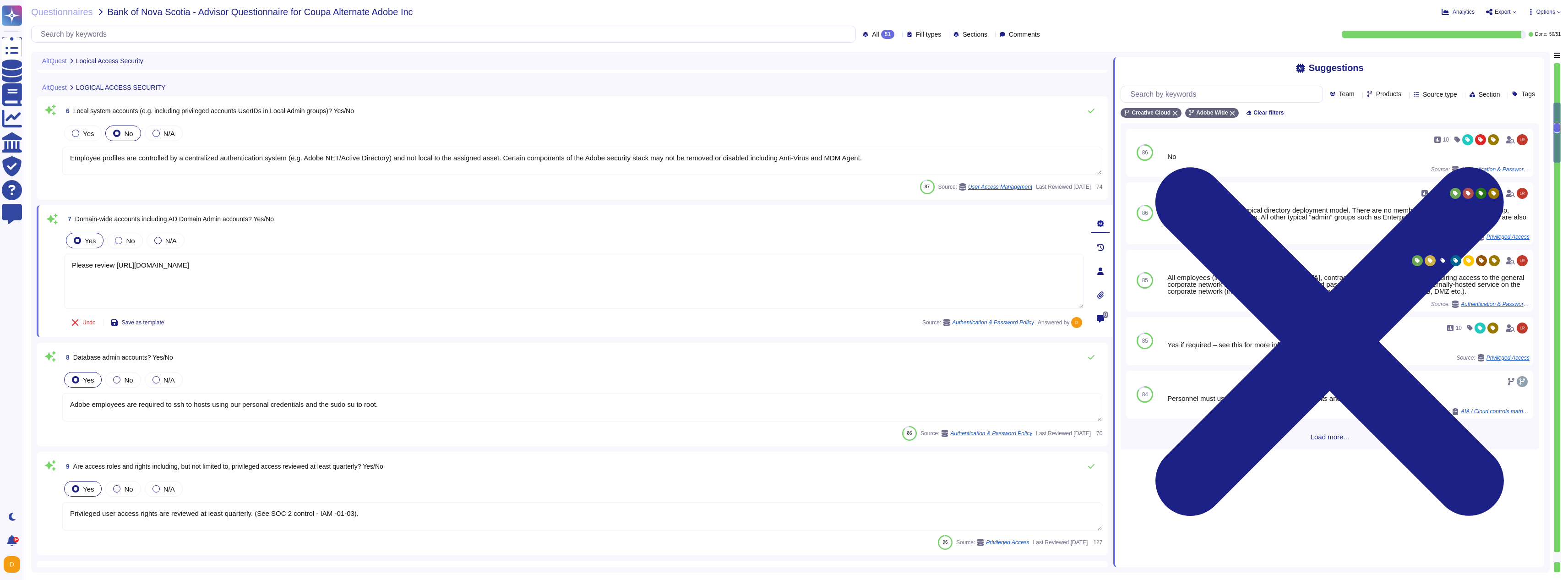
type textarea "Please review [URL][DOMAIN_NAME]"
click at [264, 405] on textarea "Adobe employees are required to ssh to hosts using our personal credentials and…" at bounding box center [582, 407] width 1040 height 28
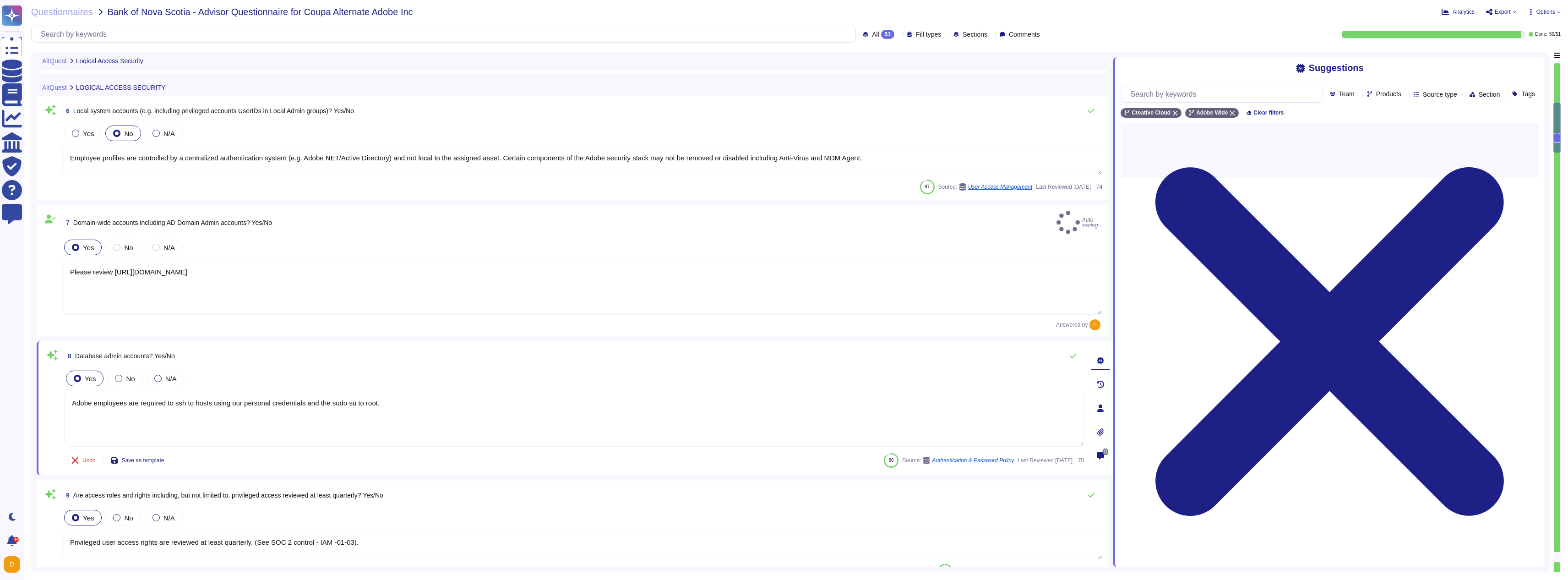
click at [264, 405] on textarea "Adobe employees are required to ssh to hosts using our personal credentials and…" at bounding box center [574, 419] width 1020 height 55
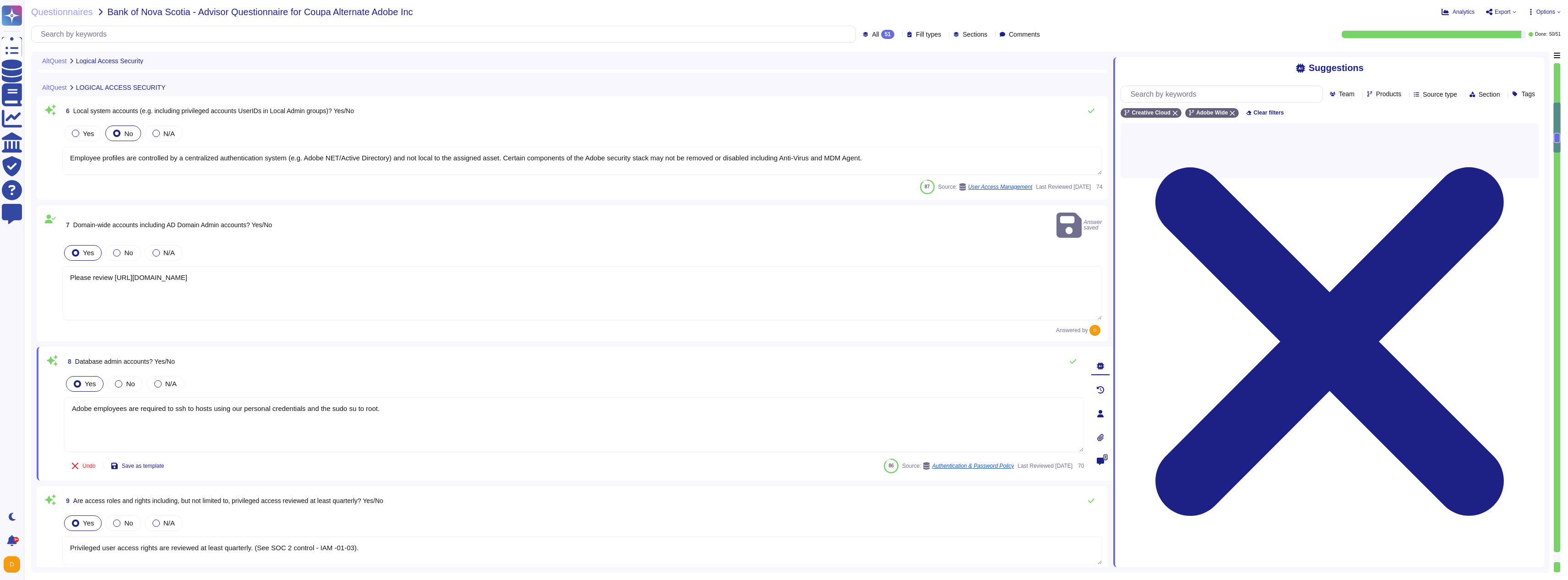
click at [264, 405] on textarea "Adobe employees are required to ssh to hosts using our personal credentials and…" at bounding box center [574, 424] width 1020 height 55
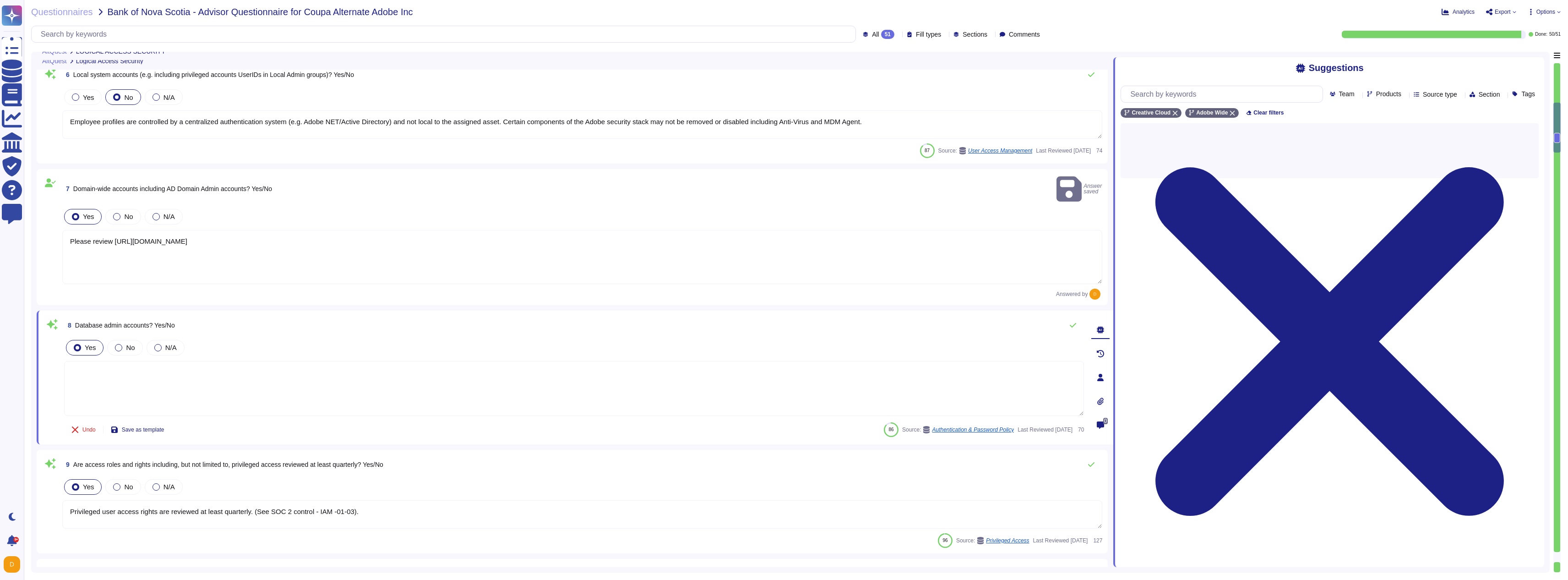
scroll to position [813, 0]
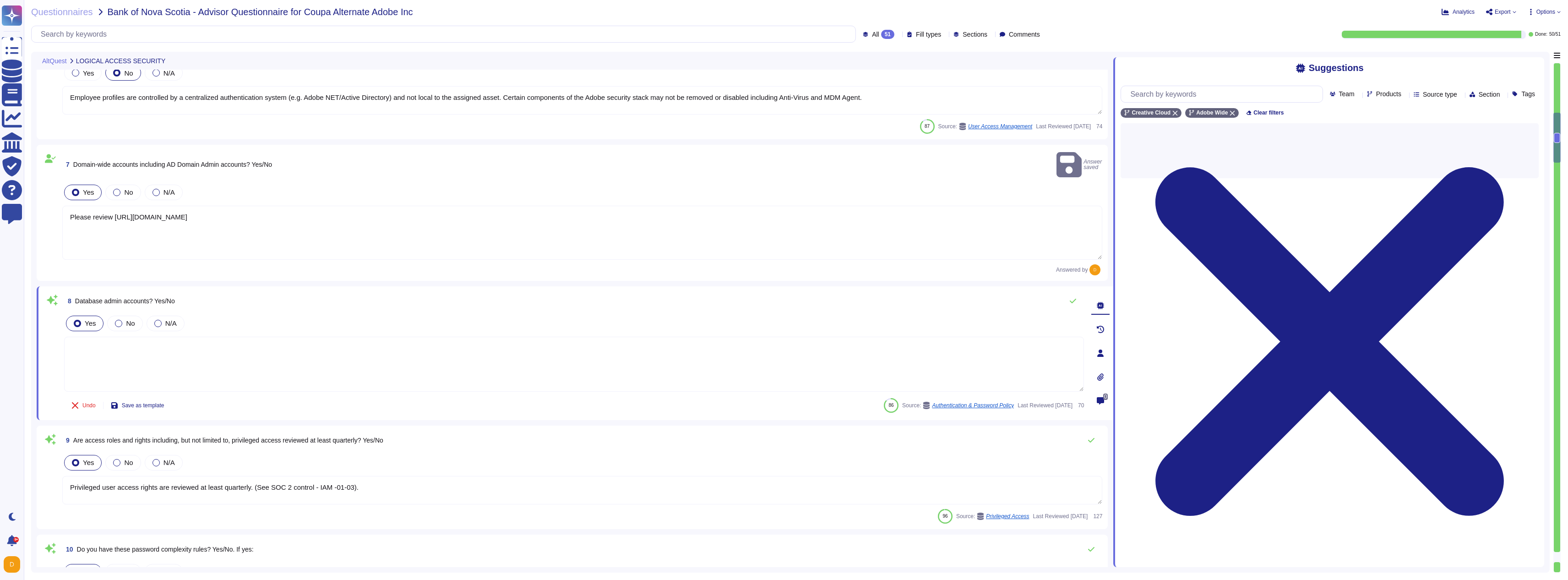
type textarea "Multi-factor authentication (“MFA”) is required prior to obtaining access to Ad…"
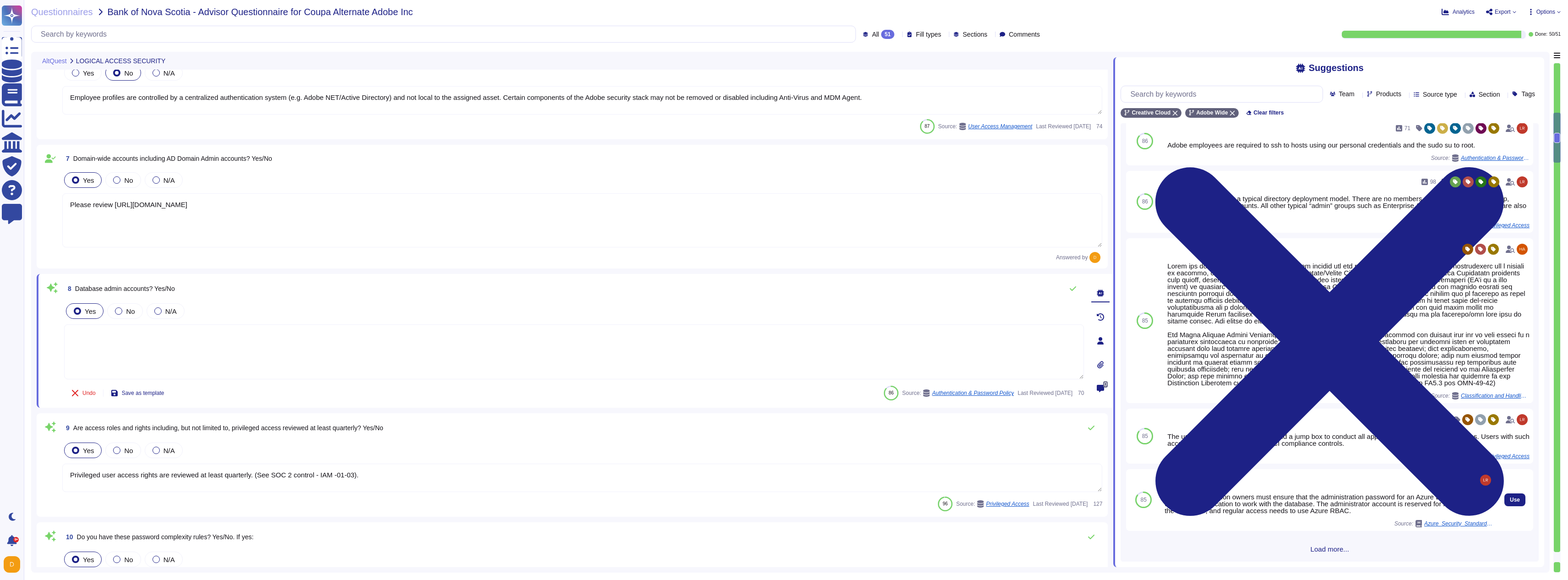
scroll to position [19, 0]
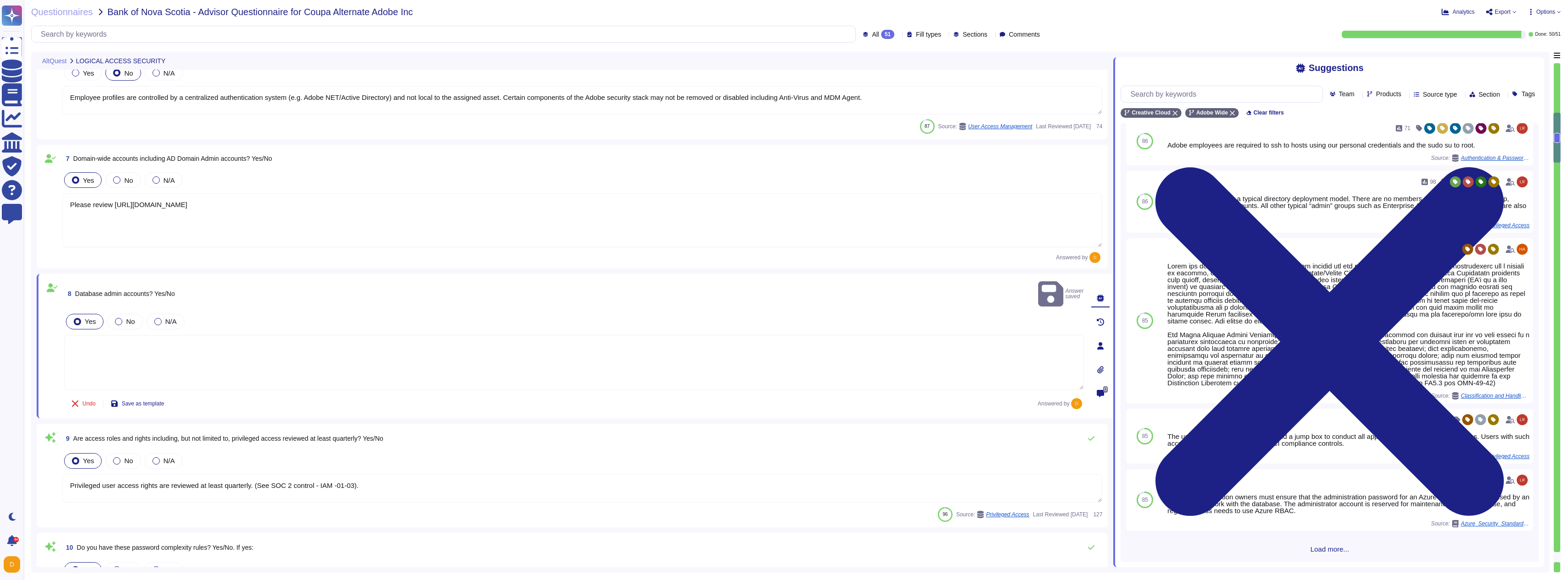
click at [621, 353] on textarea at bounding box center [574, 362] width 1020 height 55
click at [1511, 502] on span "Use" at bounding box center [1515, 499] width 10 height 6
type textarea "All Azure subscription owners must ensure that the administration password for …"
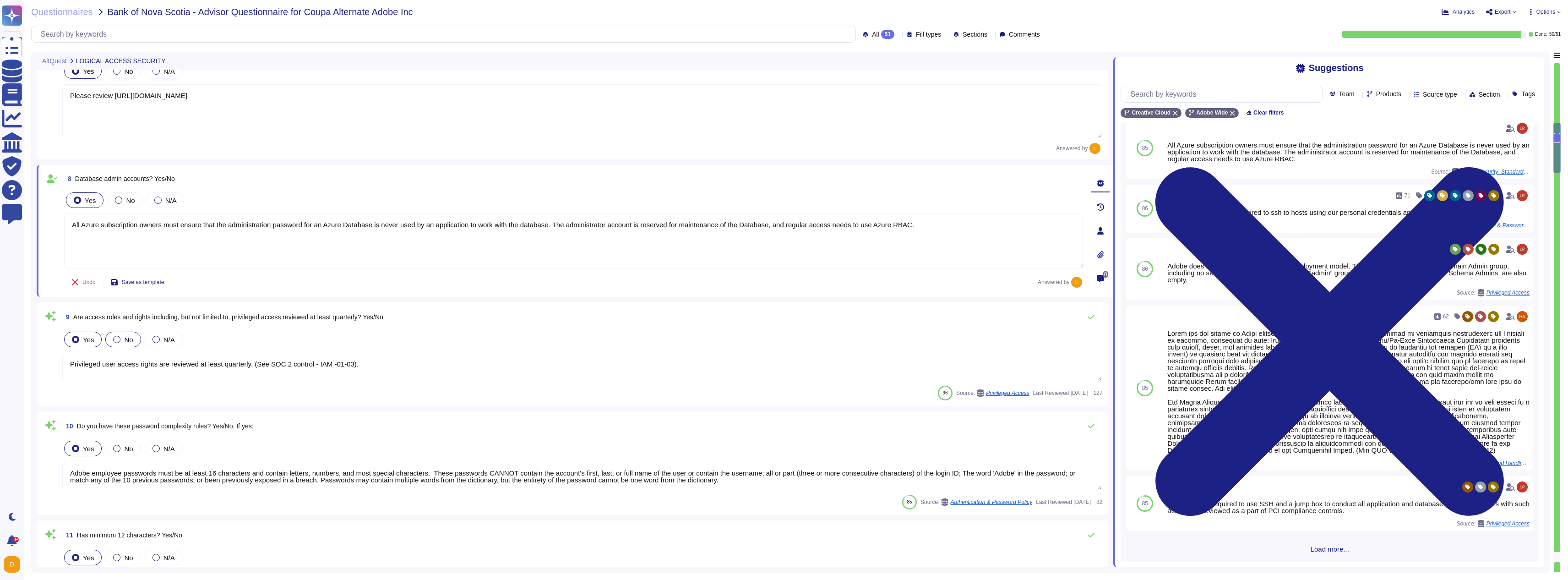
type textarea "Systems are hardened according to CIS guidelines. Adobe has developed a base co…"
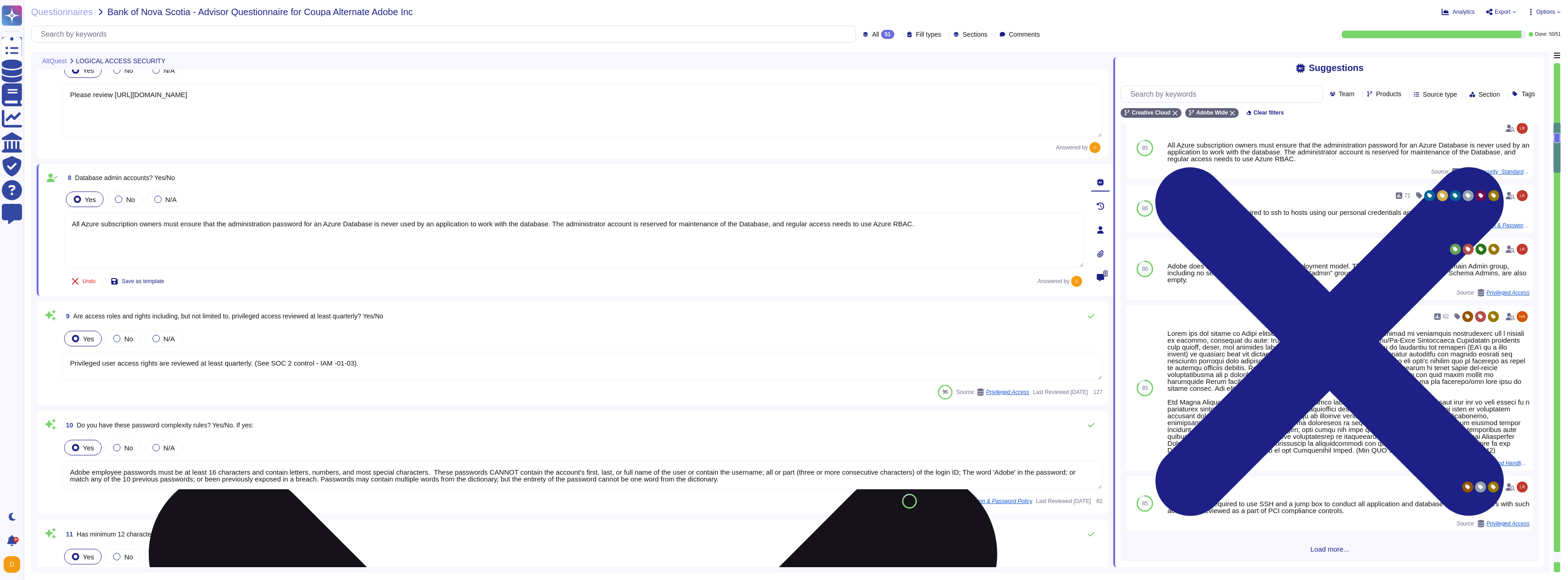
click at [397, 245] on textarea "All Azure subscription owners must ensure that the administration password for …" at bounding box center [574, 239] width 1020 height 55
type textarea "All Azure subscription owners must ensure that the administration password for …"
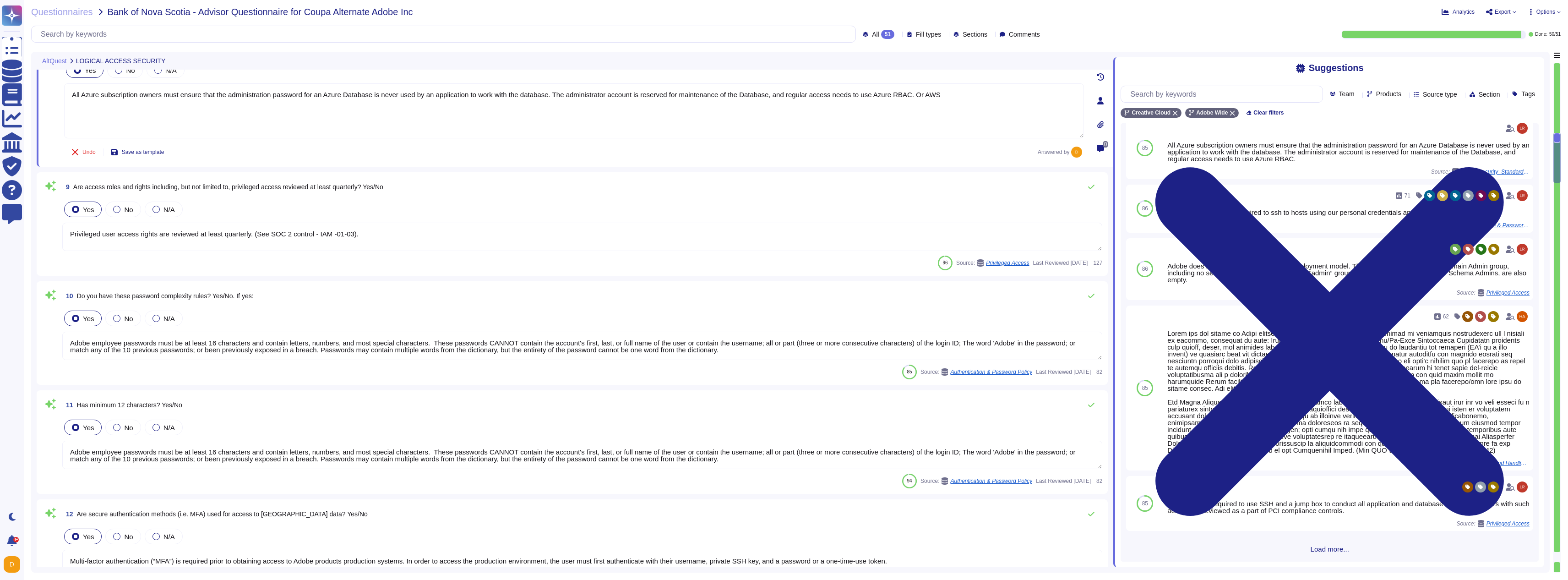
type textarea "Security patches must be applied according to the timelines and severity level …"
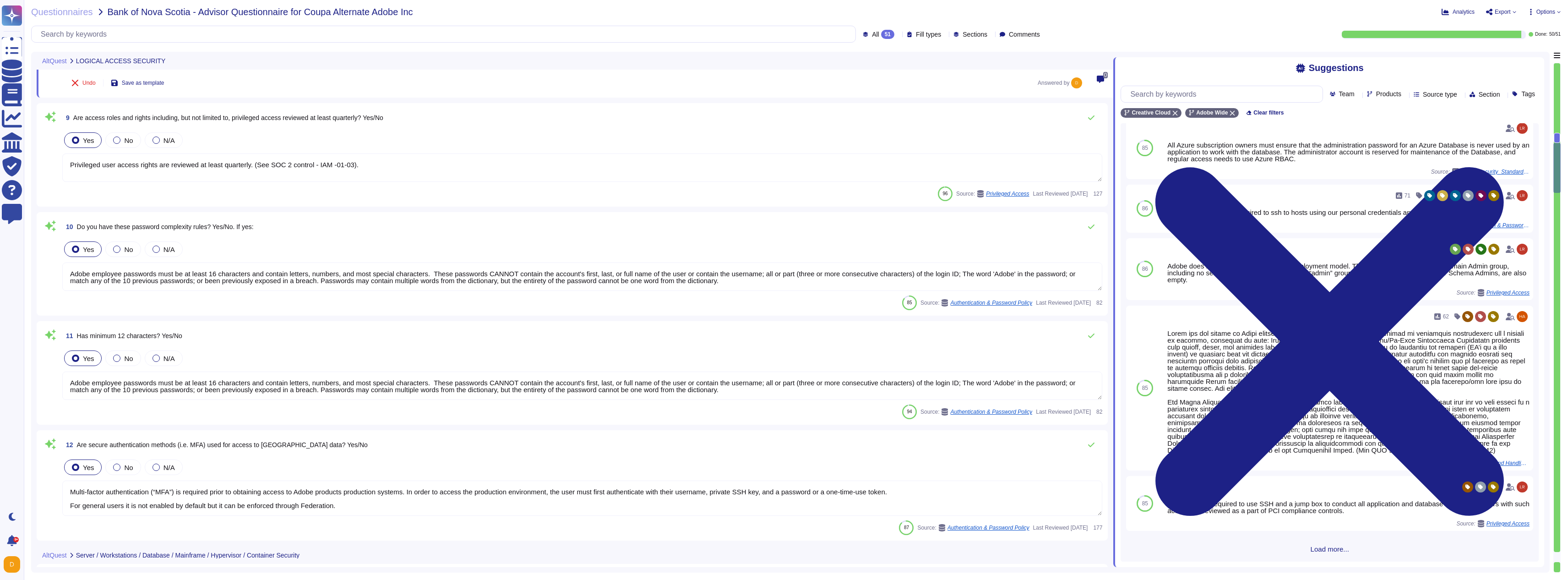
type textarea "All Azure subscription owners must ensure that the administration password for …"
type textarea "Lorem ipsu dol sita co adi elitsedd eius temp incididunt (UTL) etdo mag aliquae…"
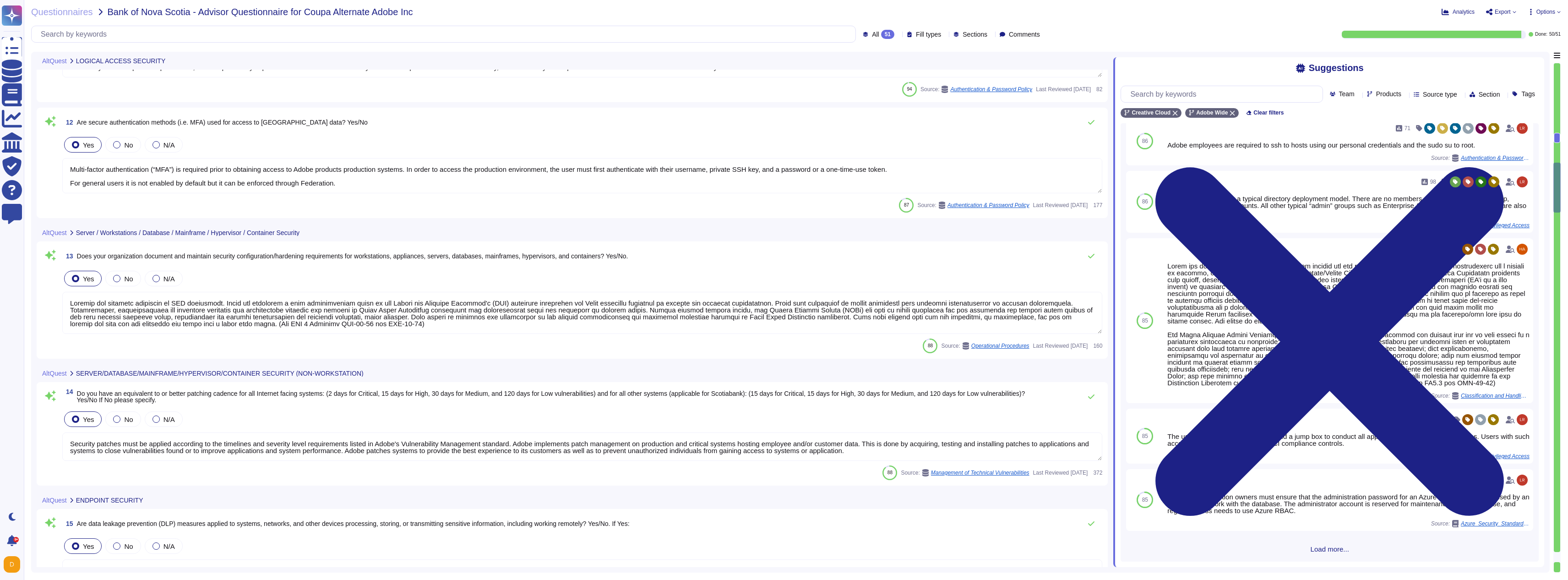
type textarea "Storage of restricted data on removable media is strictly prohibited and enforc…"
type textarea "Cloud-based public file sharing may be available for a specific service offerin…"
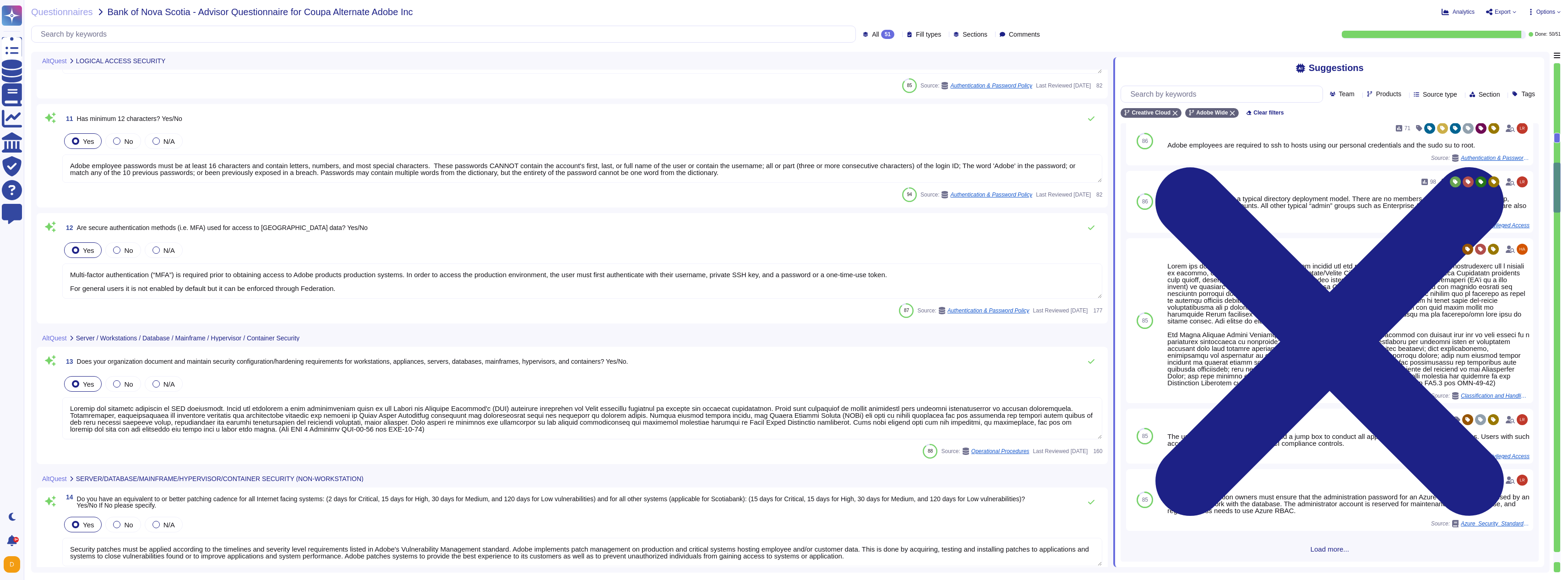
scroll to position [1321, 0]
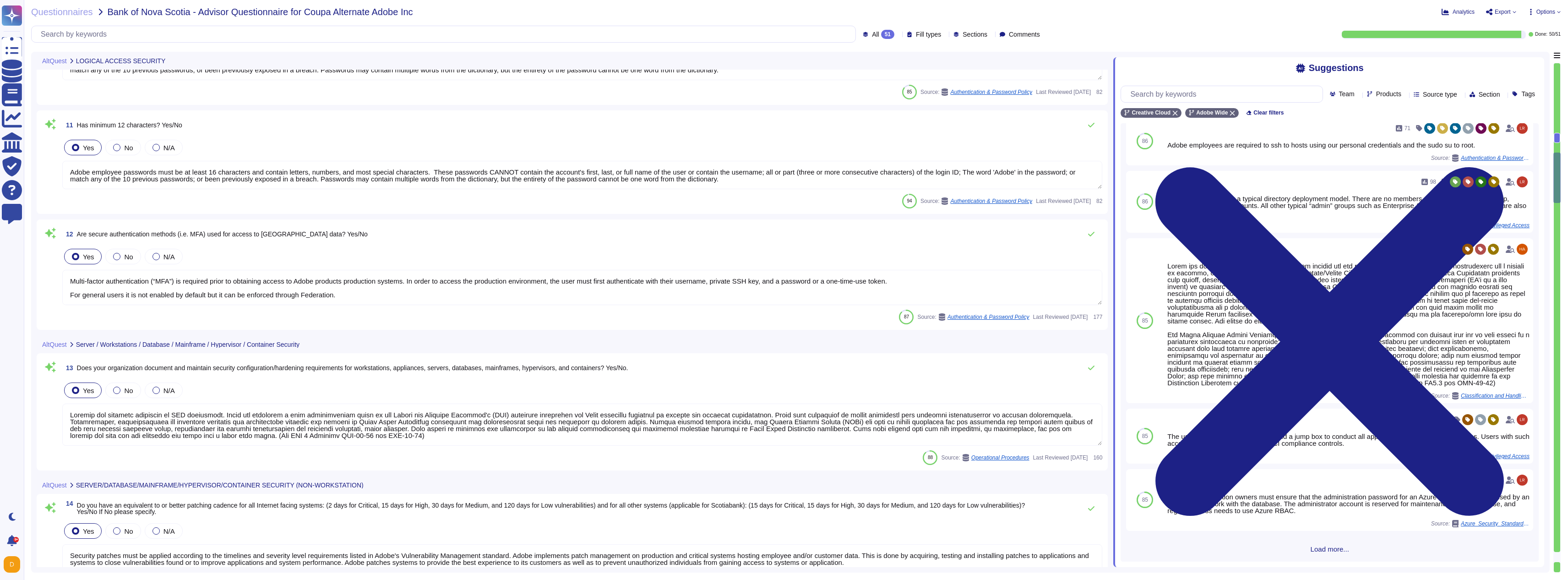
type textarea "All Azure subscription owners must ensure that the administration password for …"
type textarea "Storage of restricted data on removable media is strictly prohibited and enforc…"
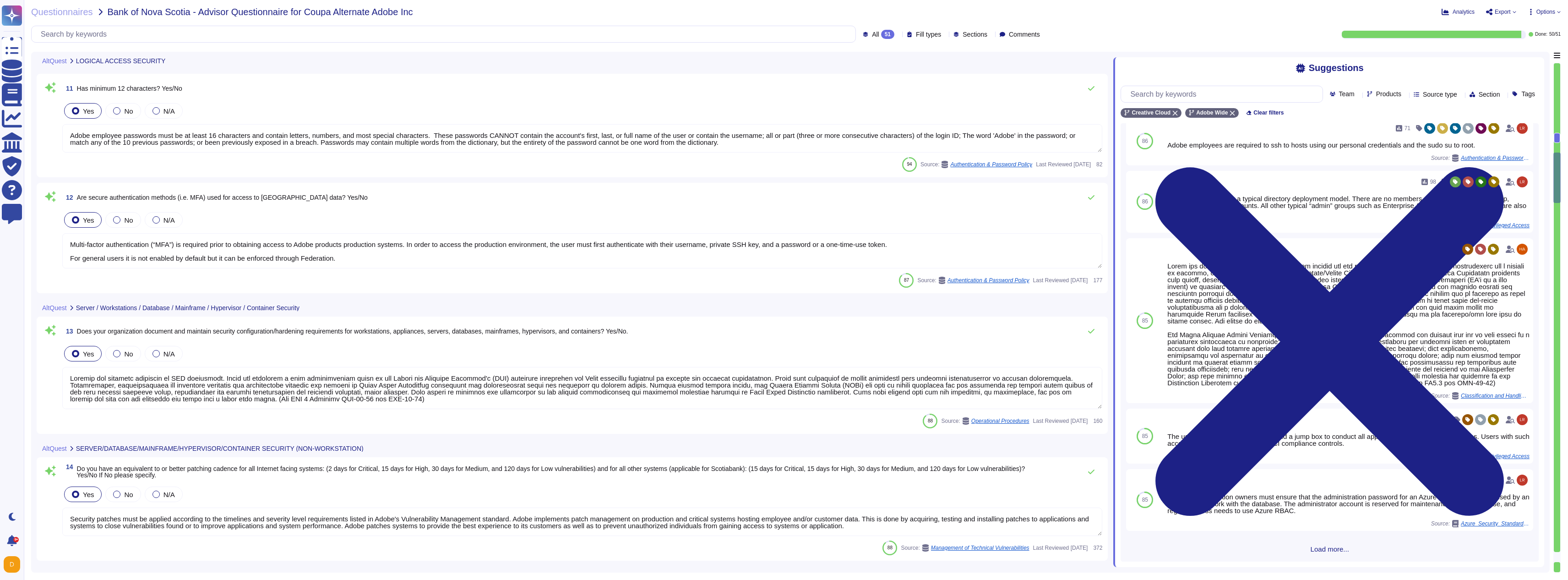
scroll to position [1431, 0]
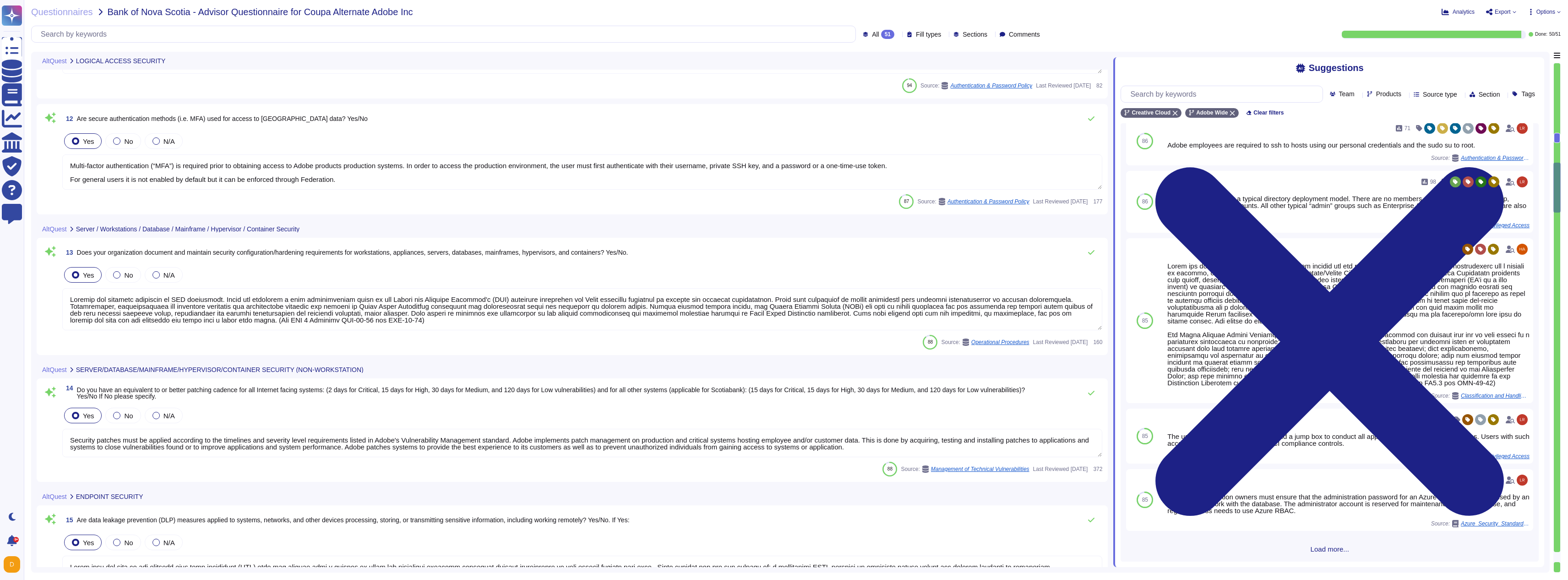
type textarea "Cloud-based public file sharing may be available for a specific service offerin…"
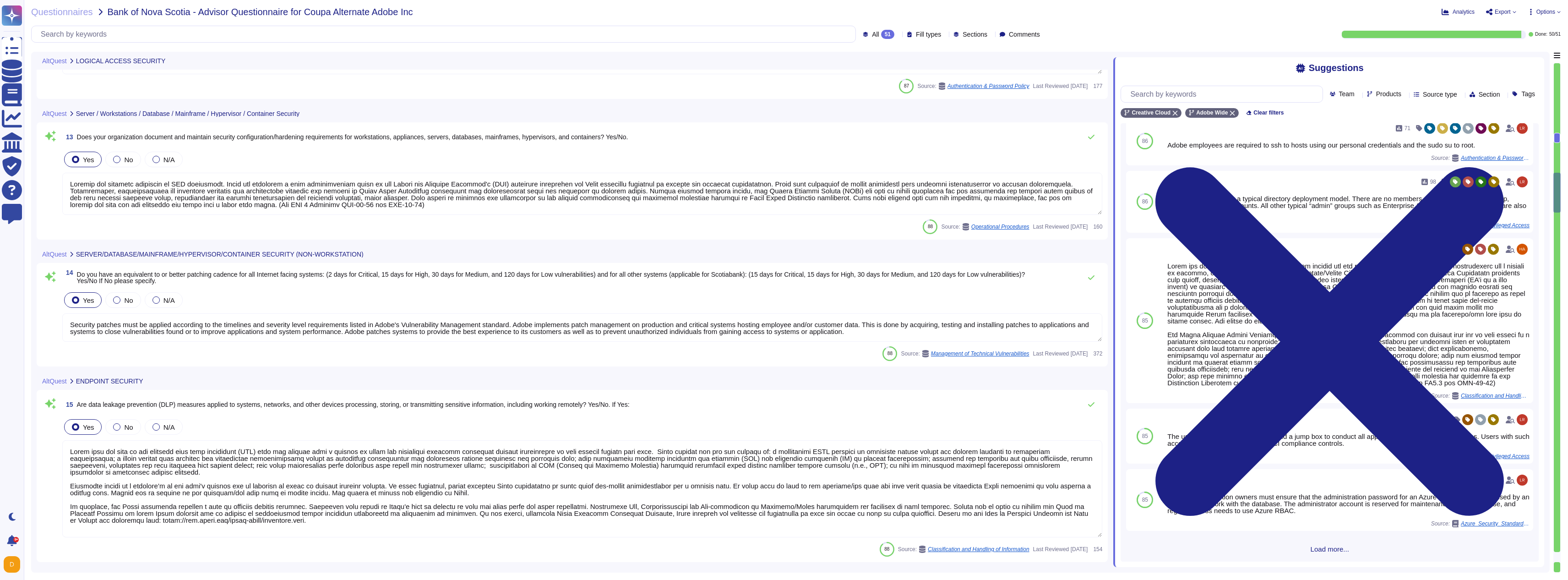
type textarea "Adobe restricts the type and size of attachments that can be sent or received v…"
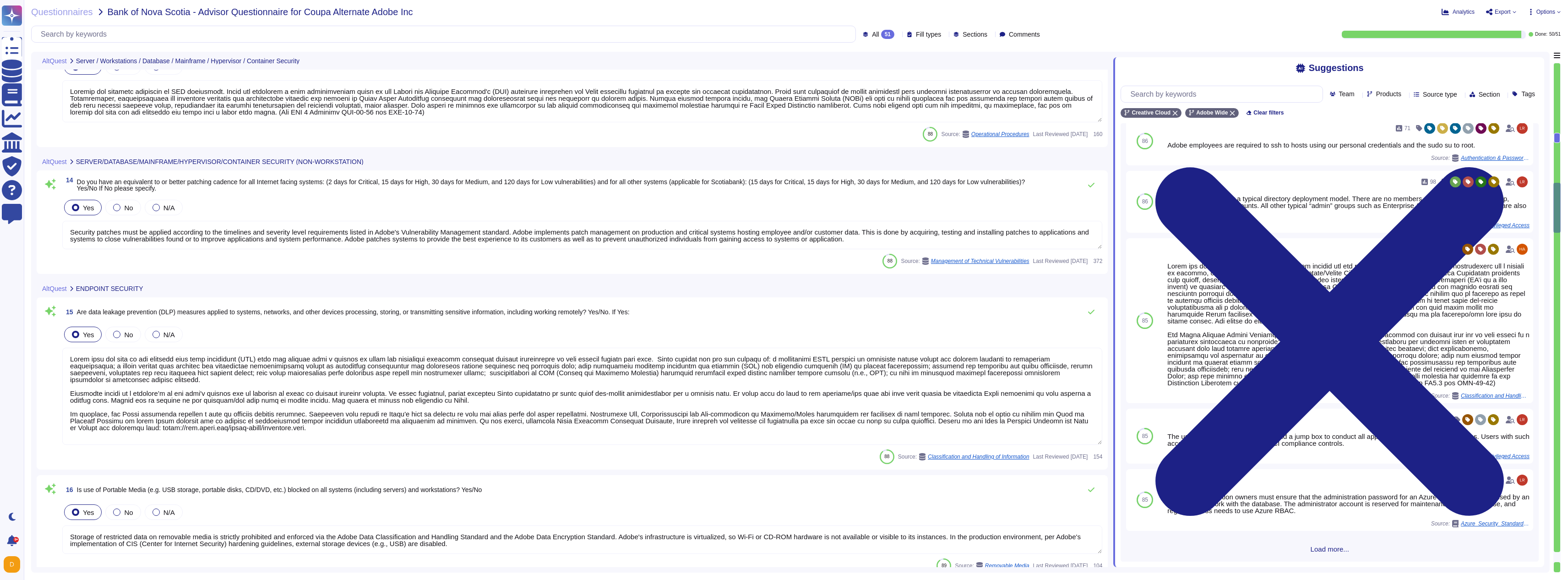
scroll to position [1651, 0]
type textarea "Adobe restricts the type and size of attachments that can be sent or received v…"
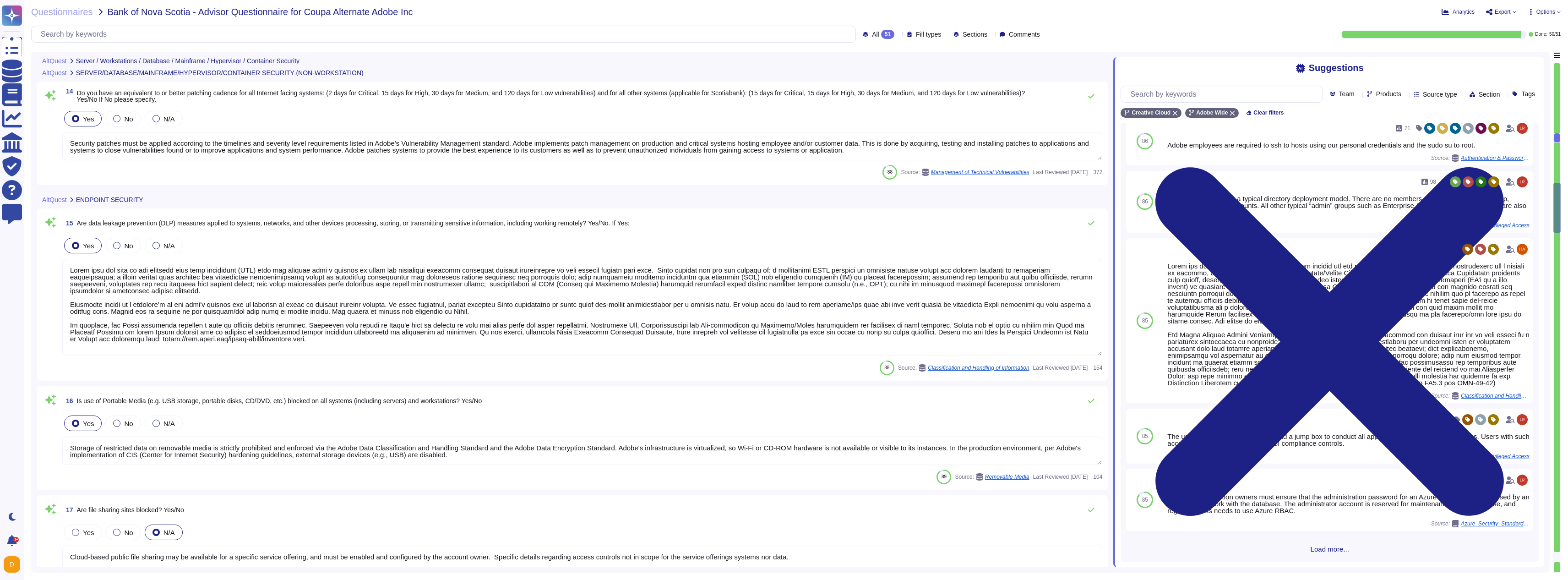
scroll to position [1, 0]
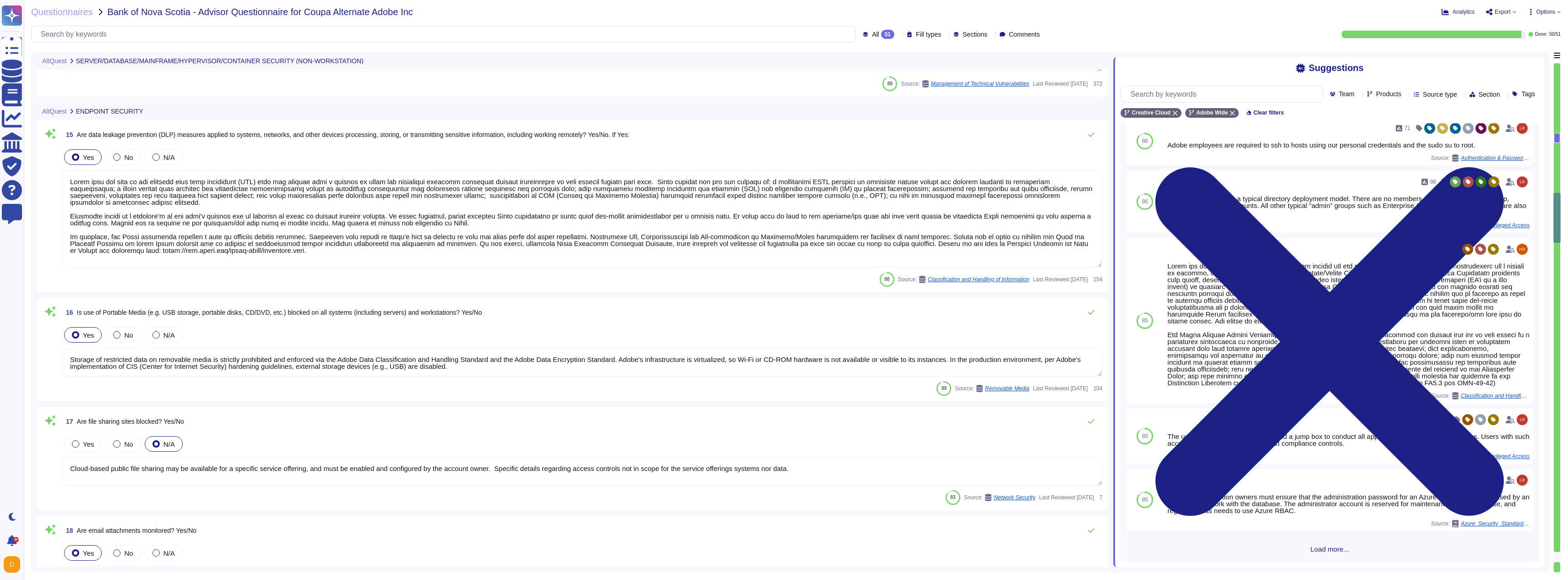
type textarea "Employee profiles are controlled by a centralized authentication system (e.g. A…"
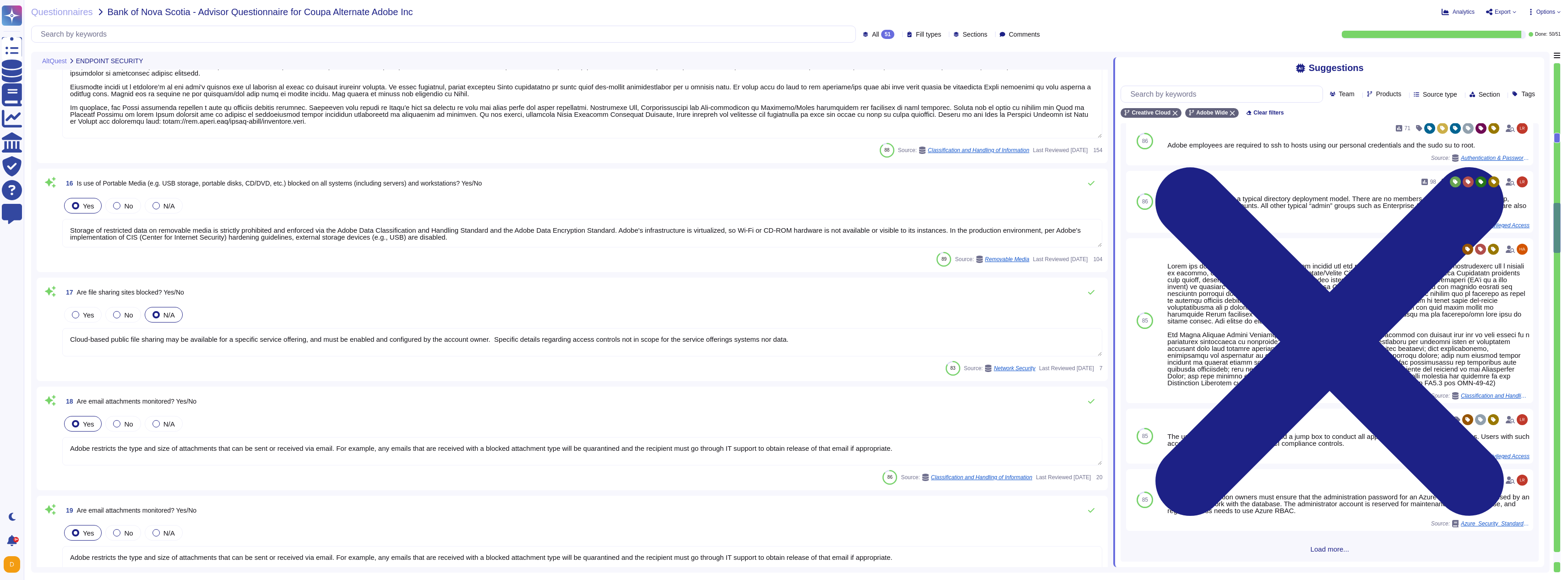
type textarea "Secure remote access to Adobe-operated networks uses 128-bit encryption or high…"
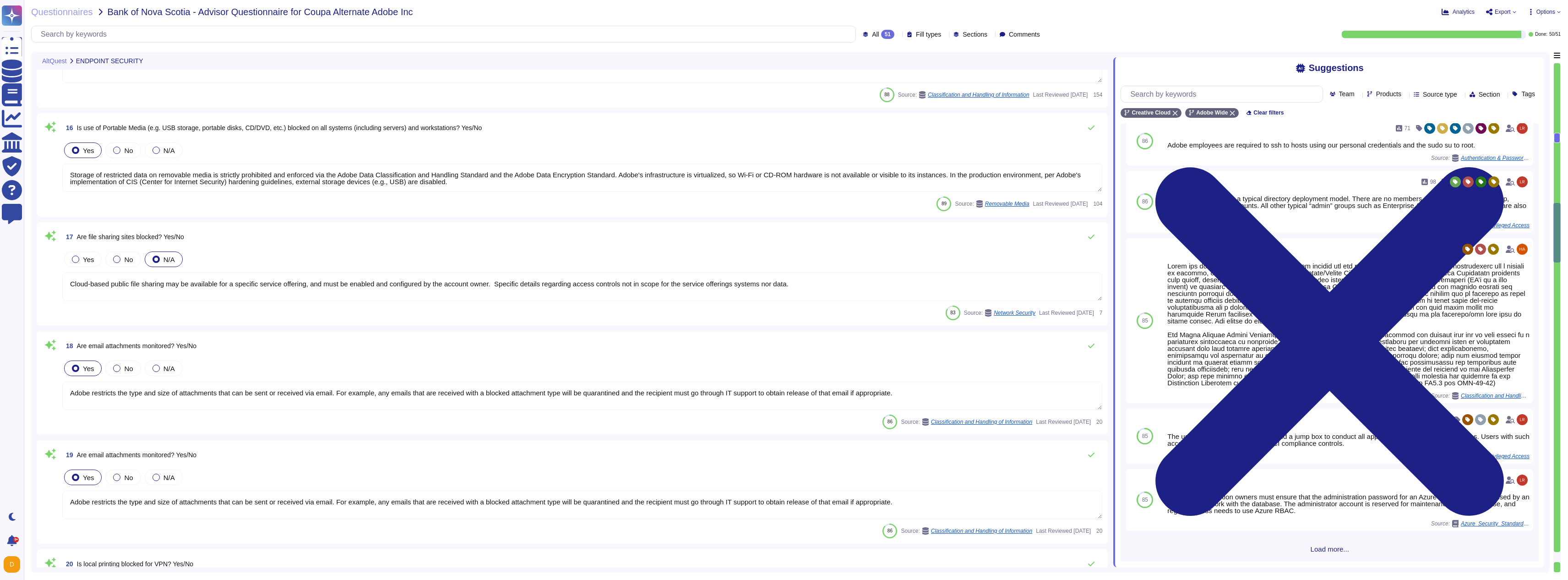
type textarea "Data loss prevention tools have been implemented for Email Gateway as well as t…"
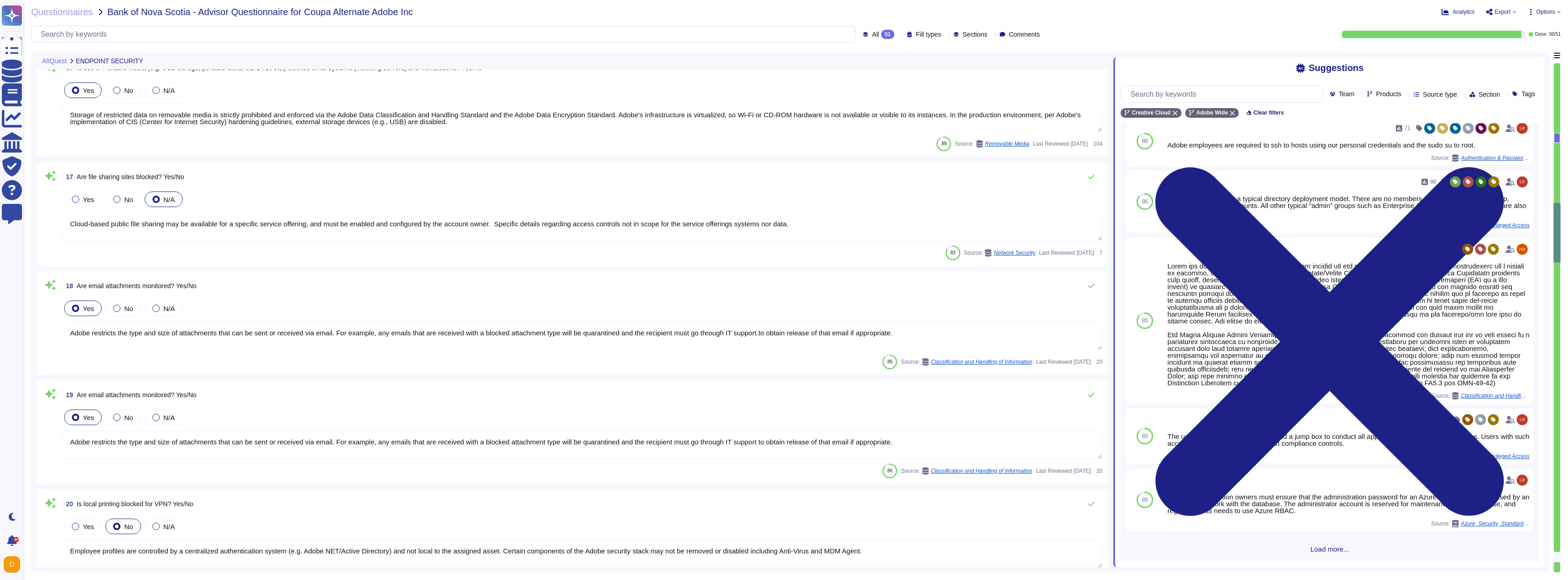
scroll to position [2036, 0]
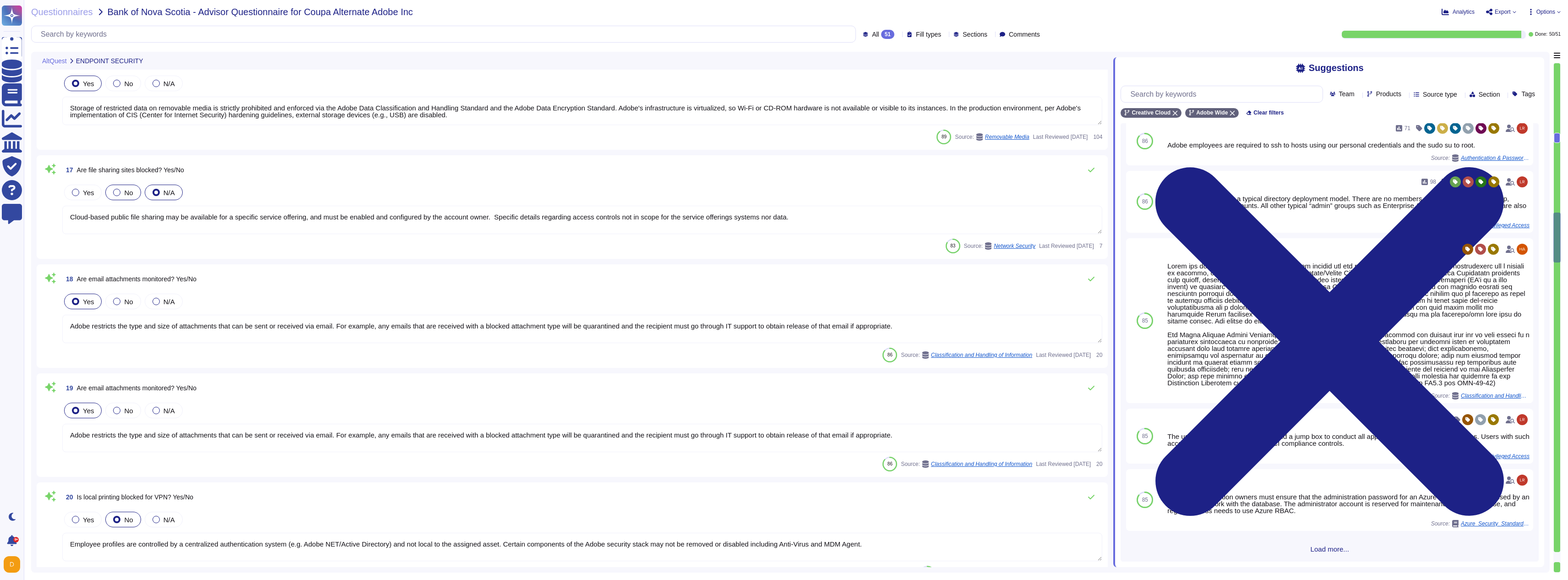
click at [122, 189] on label "No" at bounding box center [123, 193] width 20 height 8
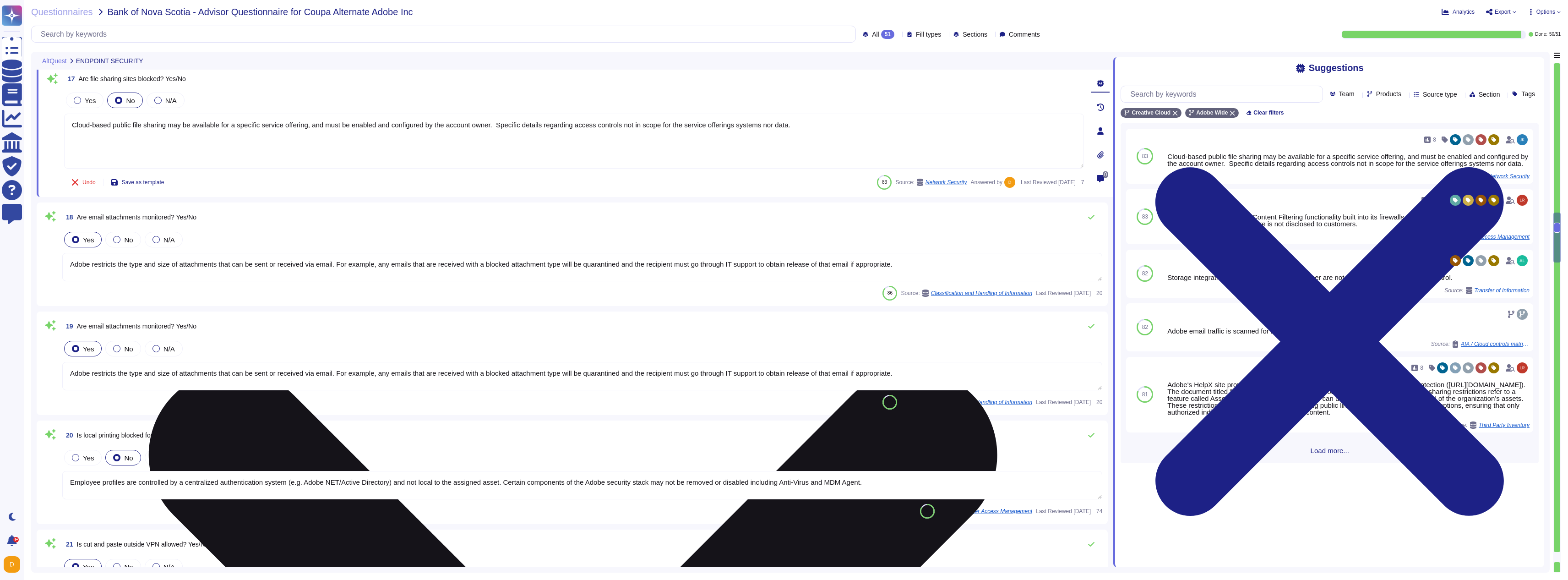
scroll to position [2146, 0]
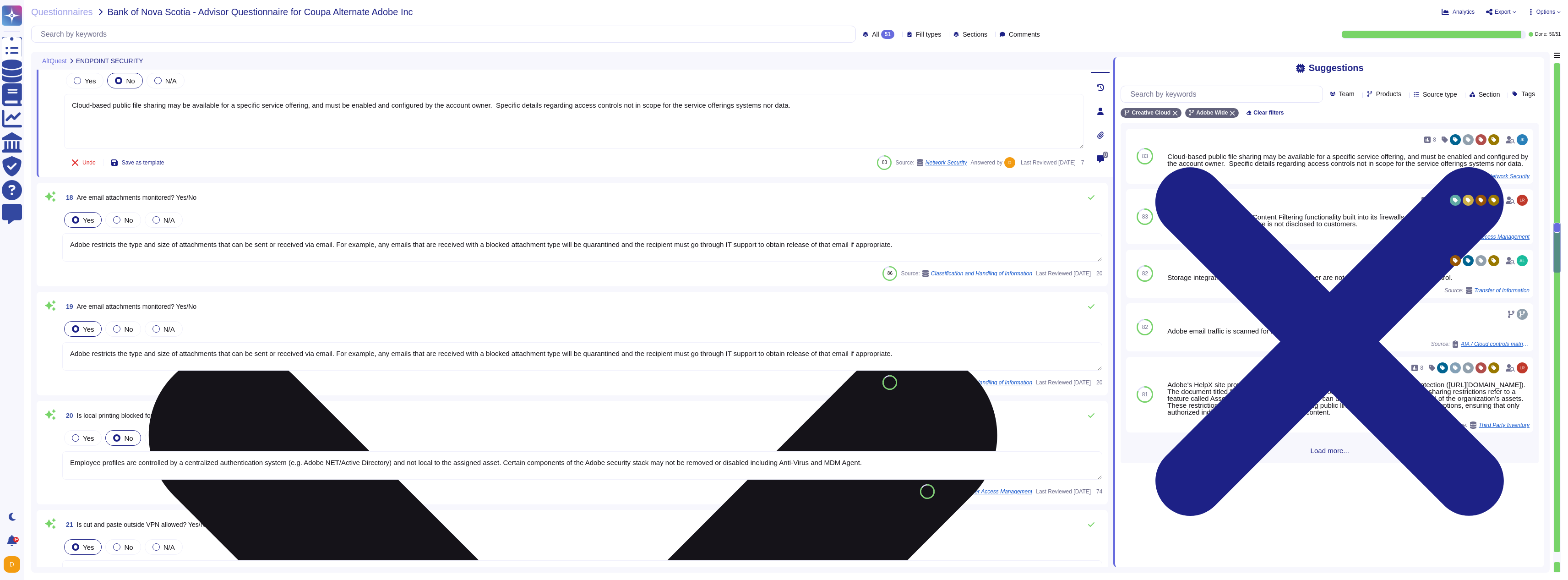
type textarea "Adobe deploys anti-virus and malware prevention solutions including, but not li…"
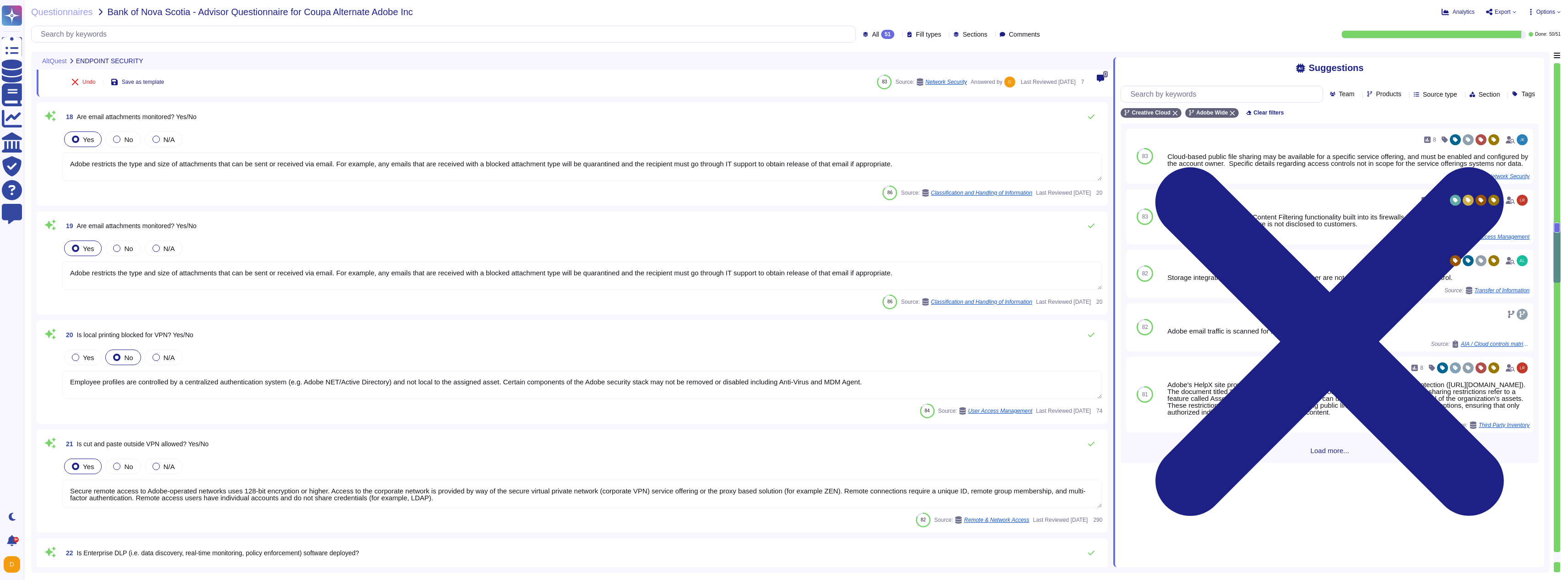
type textarea "The phrase "full disk encryption" doesn't apply to SaaS offerings but instead a…"
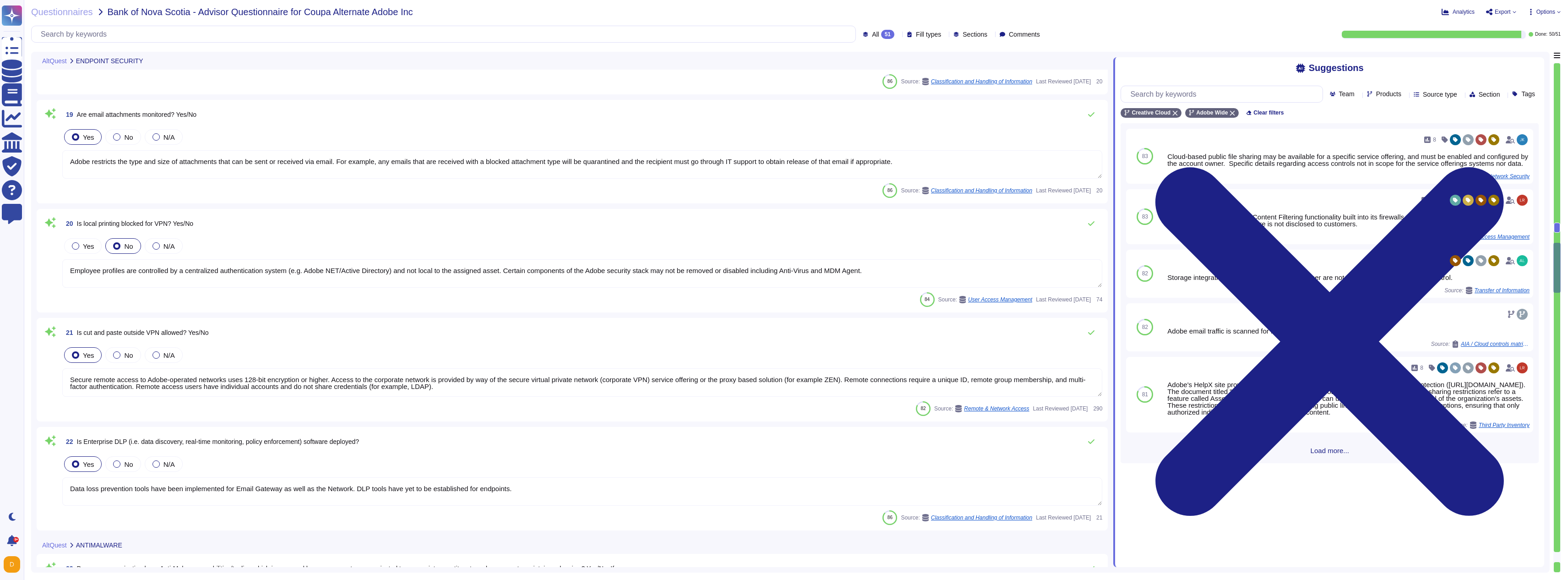
scroll to position [1928, 0]
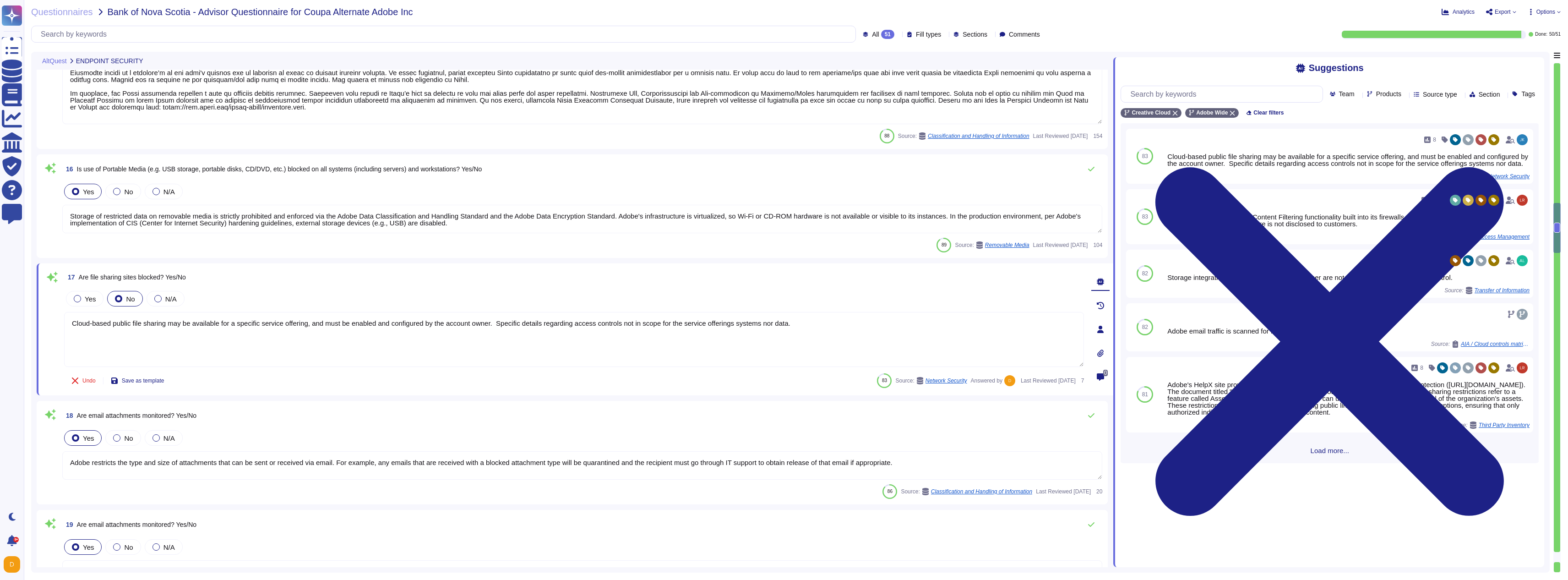
type textarea "Lorem ipsu dol sita co adi elitsedd eius temp incididunt (UTL) etdo mag aliquae…"
type textarea "Storage of restricted data on removable media is strictly prohibited and enforc…"
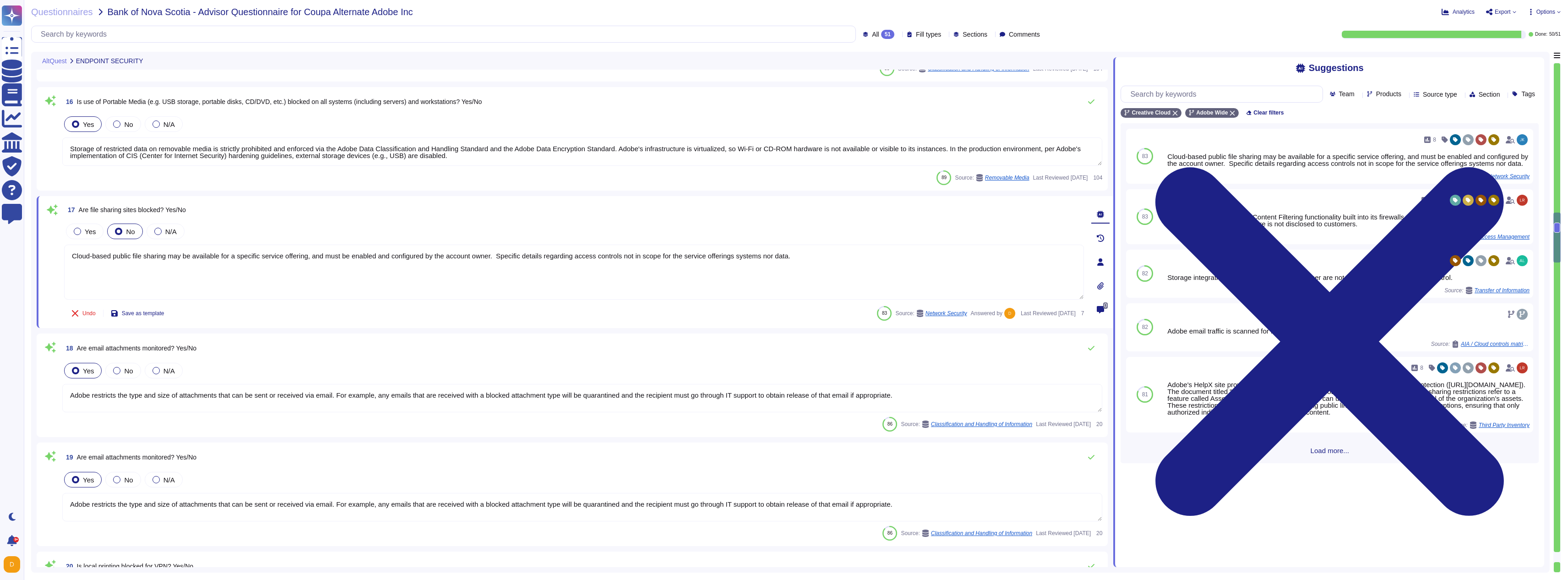
type textarea "Data loss prevention tools have been implemented for Email Gateway as well as t…"
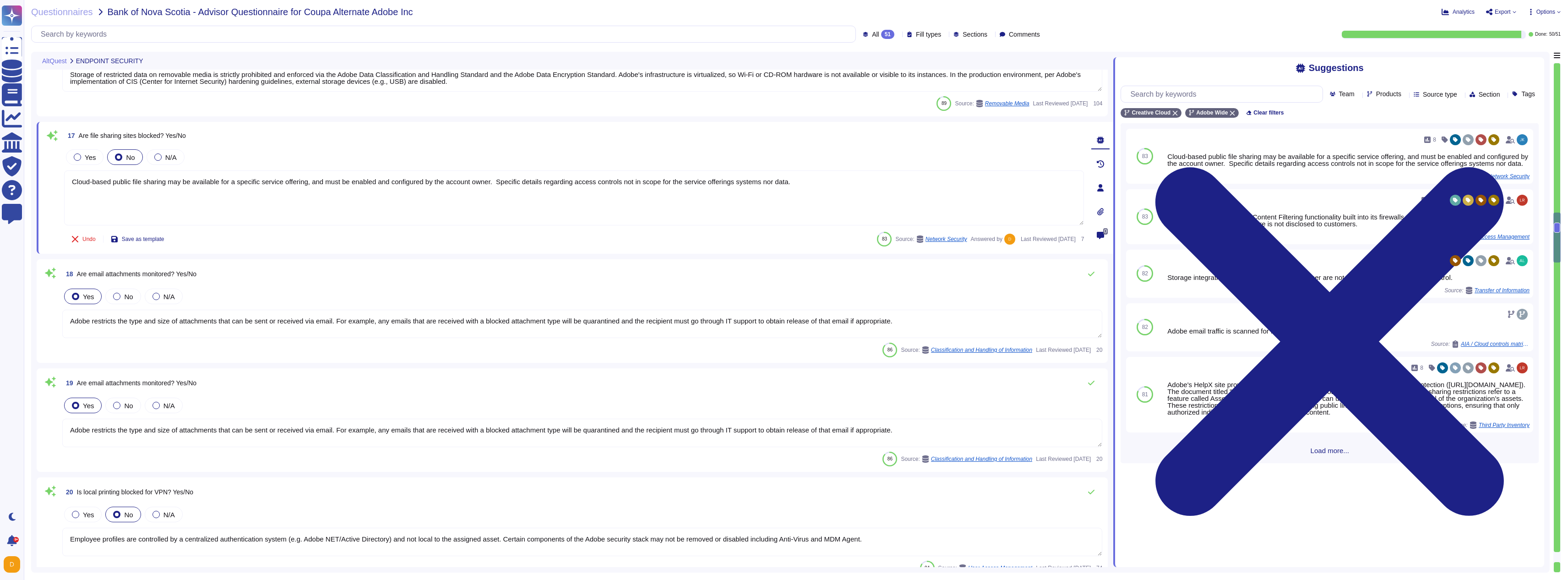
scroll to position [2202, 0]
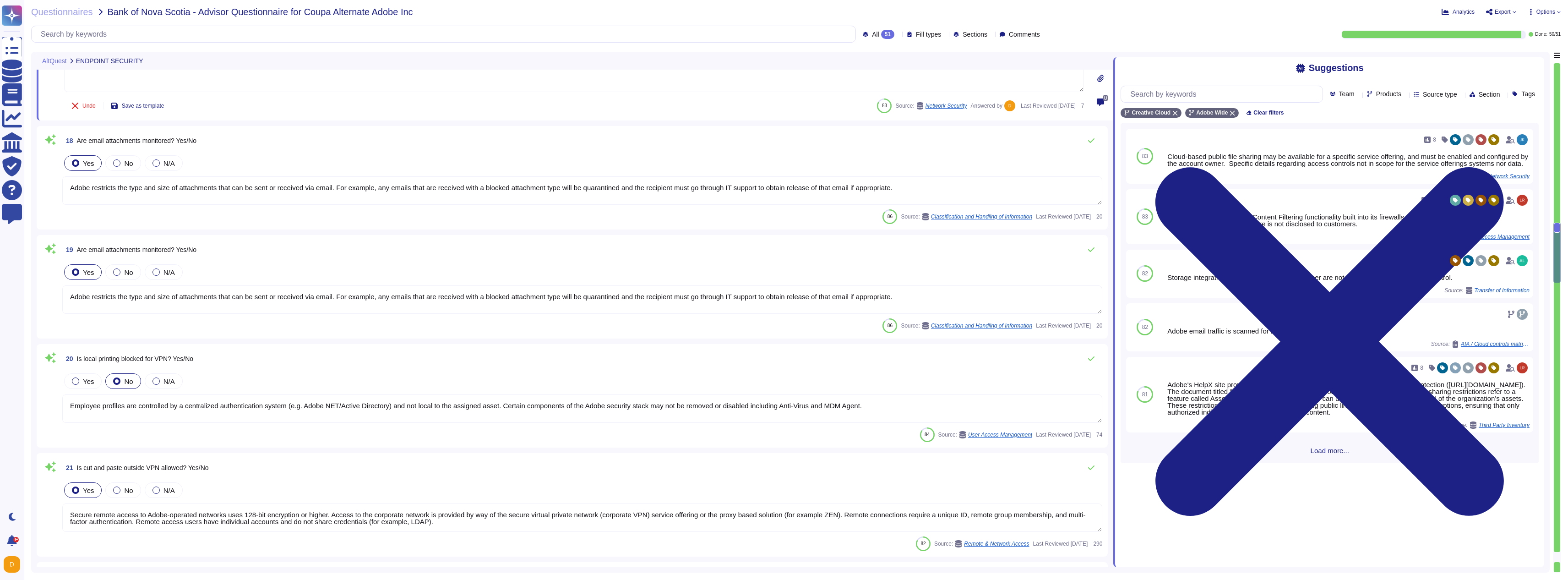
type textarea "Adobe deploys anti-virus and malware prevention solutions including, but not li…"
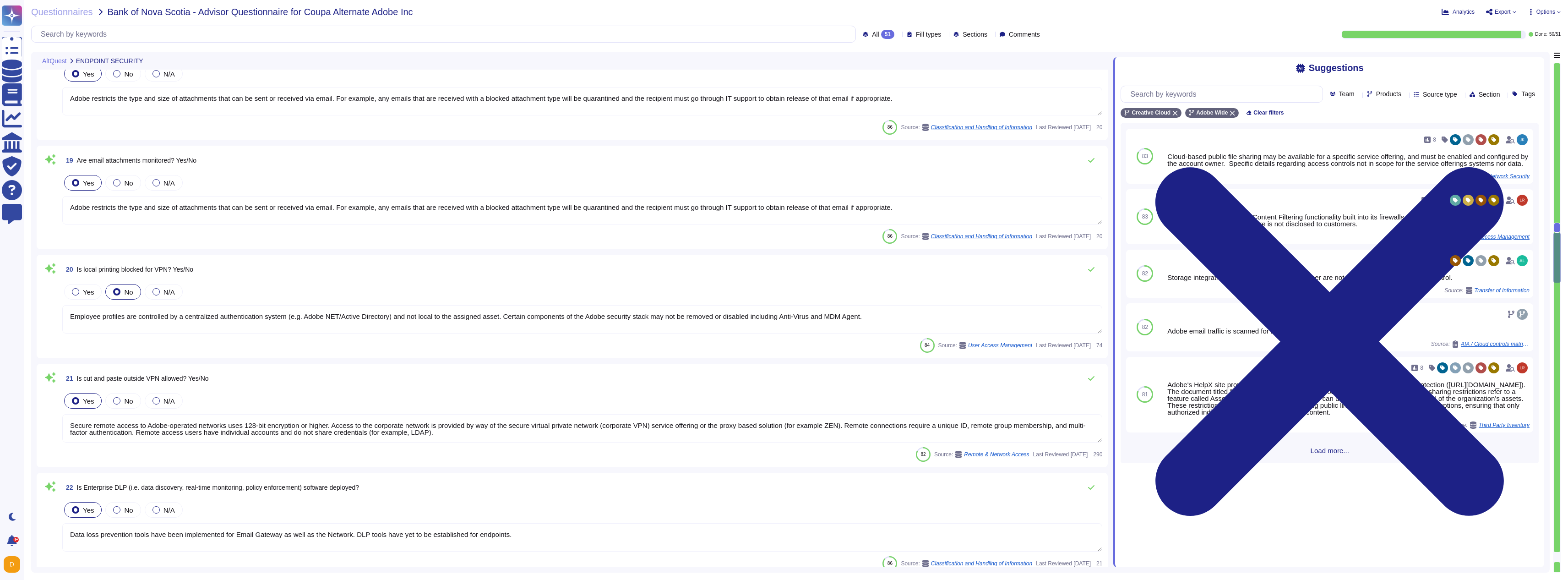
type textarea "The phrase "full disk encryption" doesn't apply to SaaS offerings but instead a…"
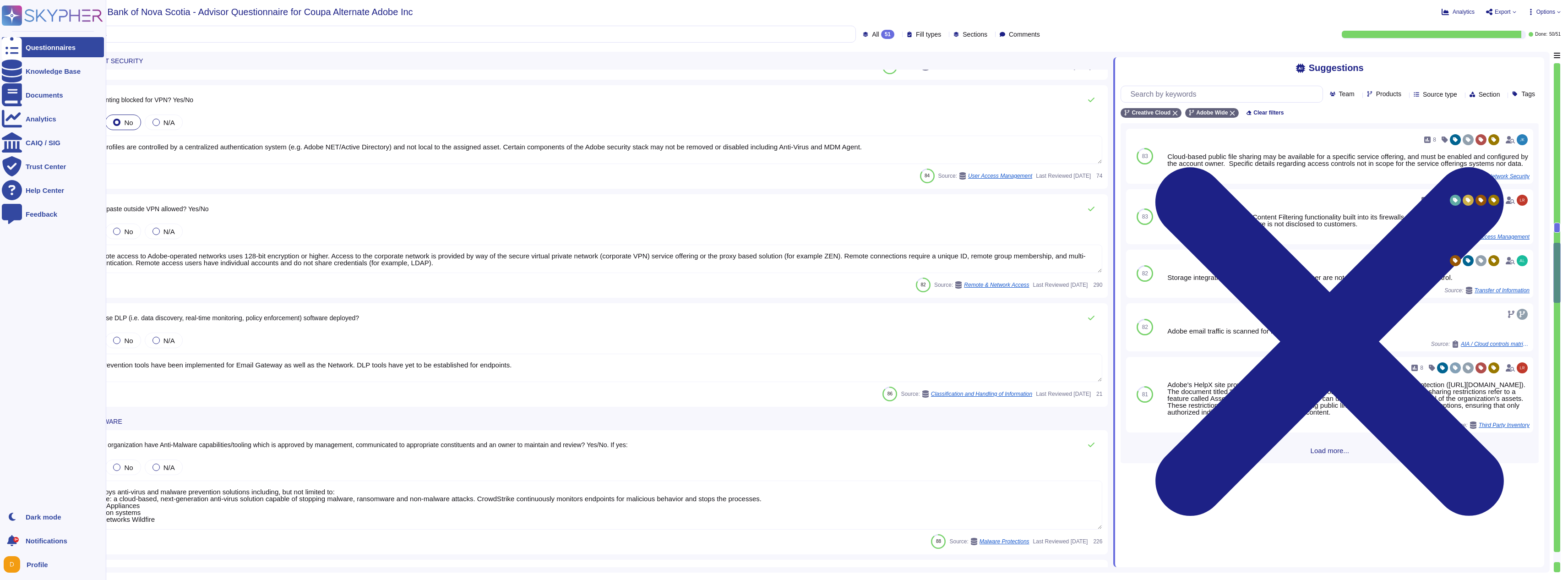
scroll to position [2477, 0]
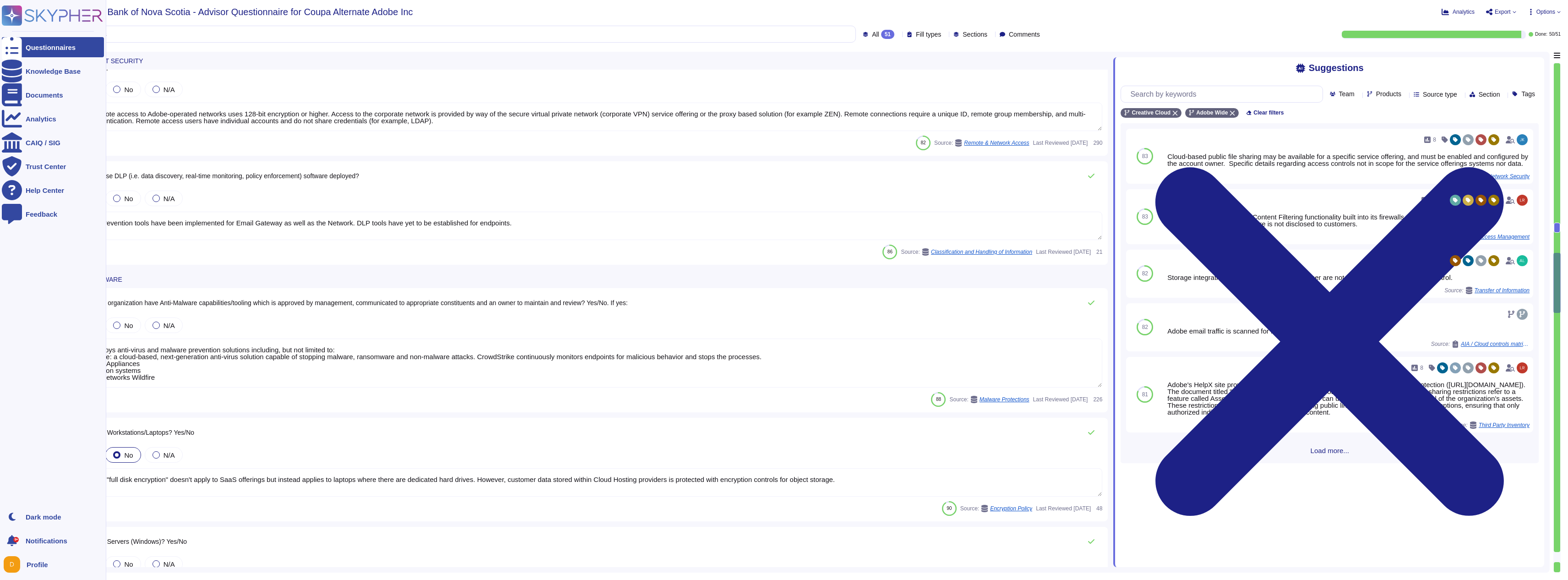
type textarea "Network based Intrusion Detection and/or Intrusion Prevention is in use and mon…"
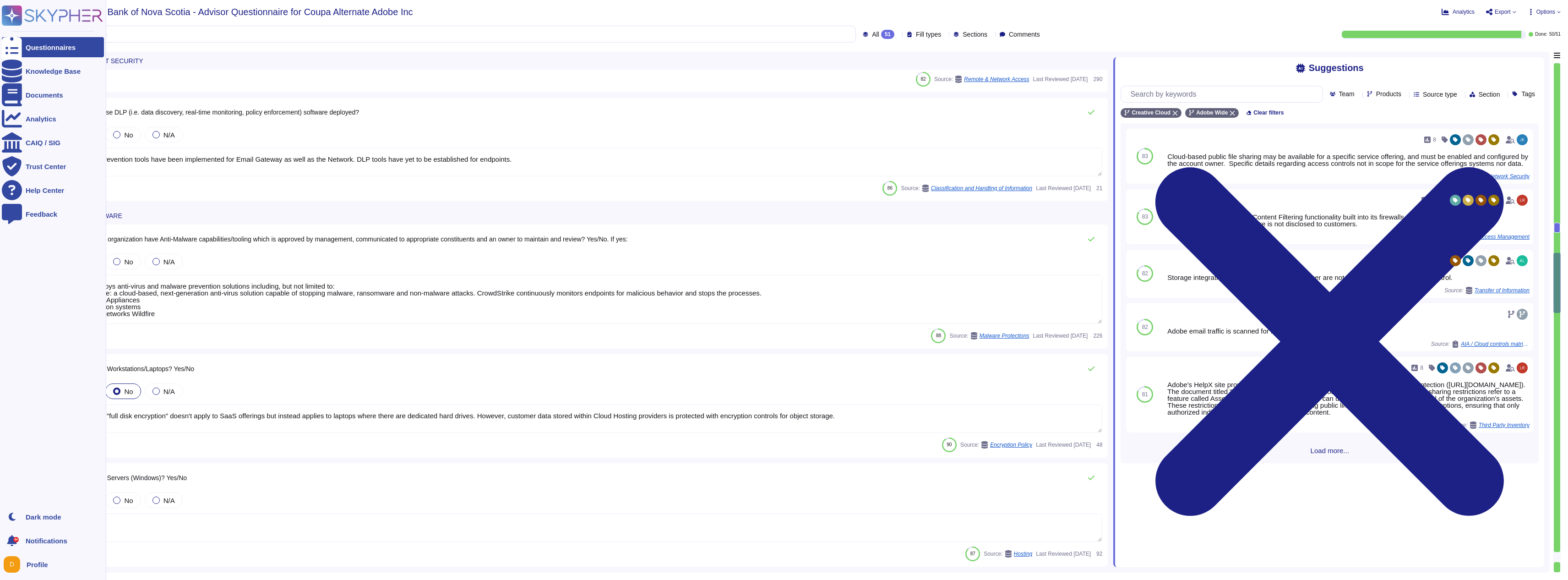
scroll to position [2682, 0]
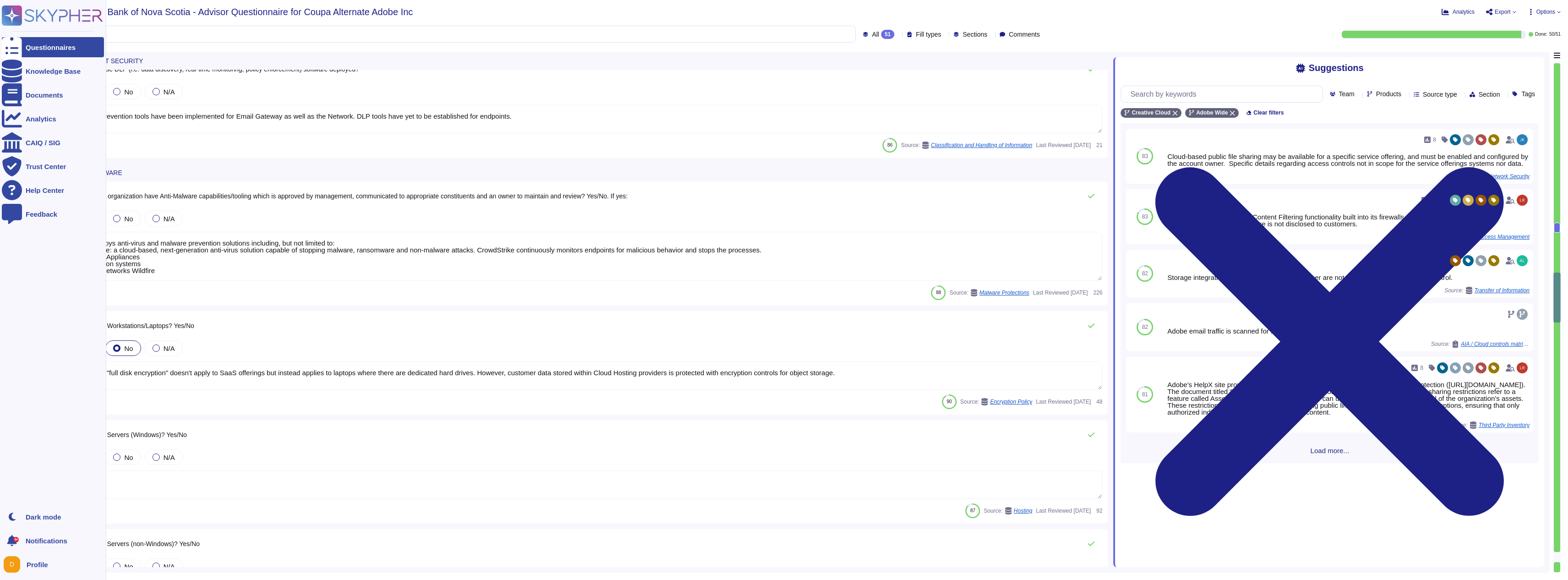
type textarea "Encrypted communications are required for all remote connections."
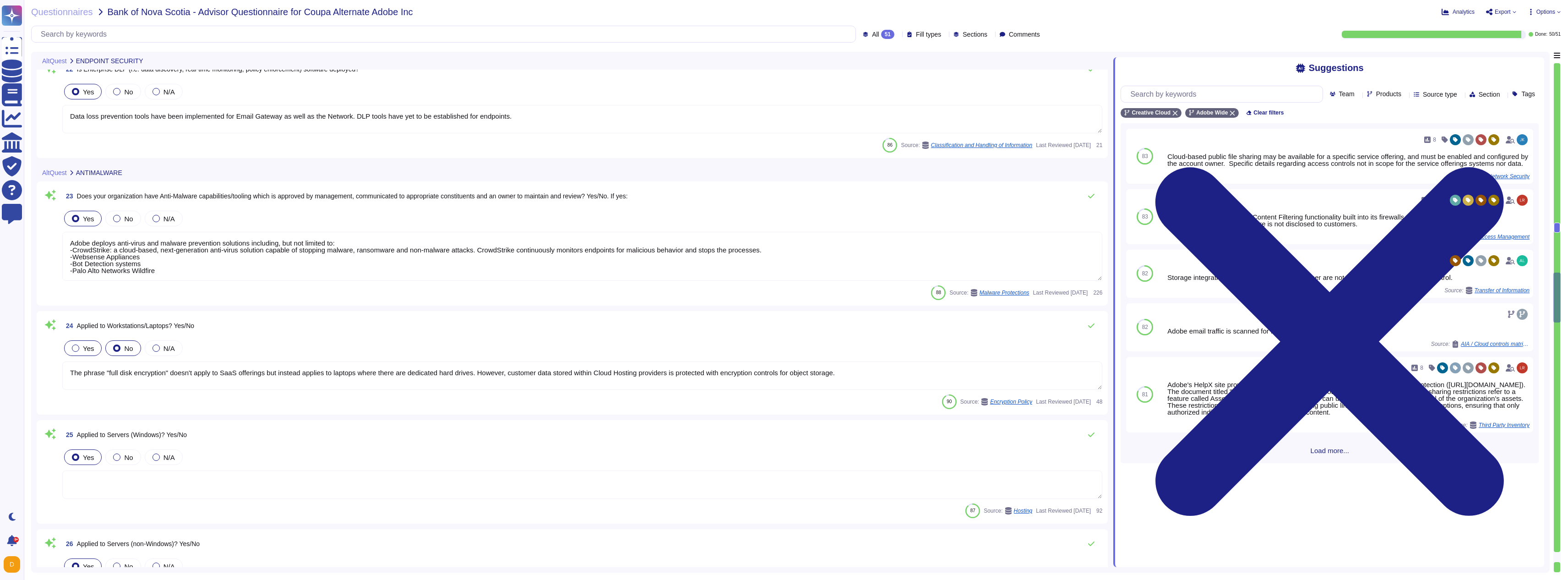
click at [77, 351] on label "Yes" at bounding box center [83, 348] width 22 height 8
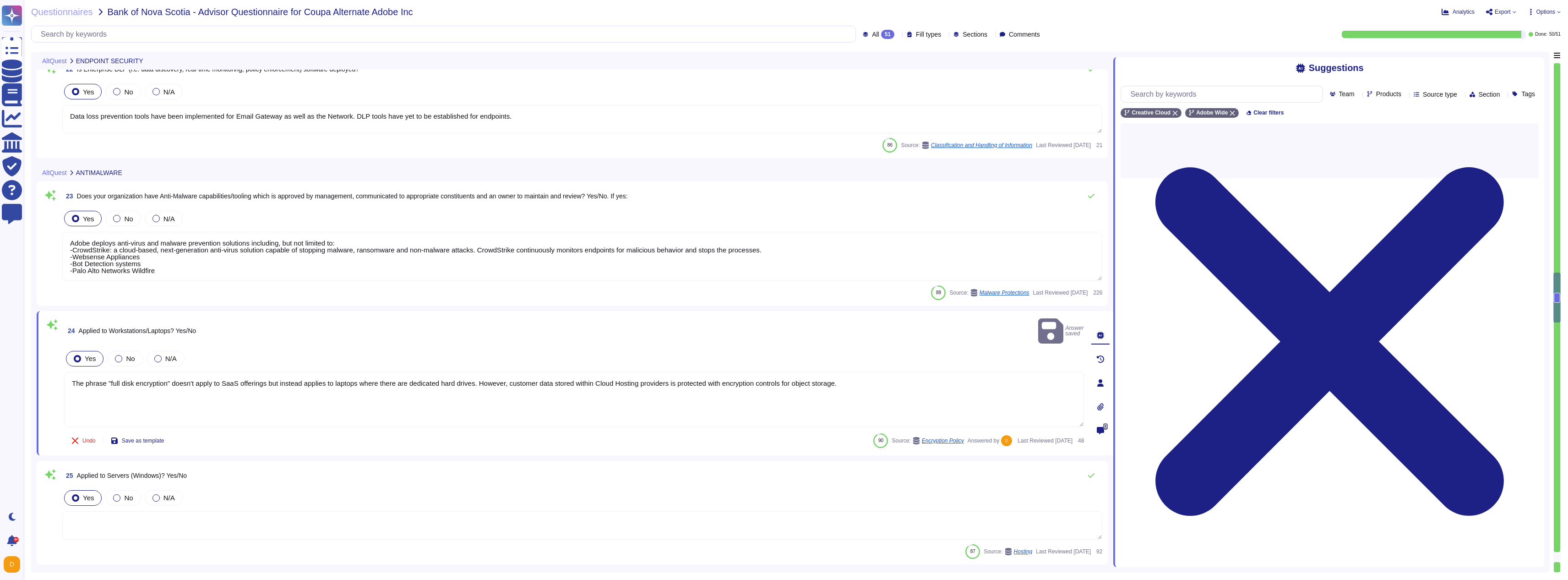
type textarea "Encrypted communications are required for all remote connections."
click at [267, 375] on textarea "The phrase "full disk encryption" doesn't apply to SaaS offerings but instead a…" at bounding box center [574, 399] width 1020 height 55
click at [267, 375] on textarea "The phrase "full disk encryption" doesn't apply to SaaS offerings but instead a…" at bounding box center [574, 399] width 1020 height 55
click at [266, 375] on textarea "The phrase "full disk encryption" doesn't apply to SaaS offerings but instead a…" at bounding box center [574, 399] width 1020 height 55
click at [286, 373] on textarea "The phrase "full disk encryption" doesn't apply to SaaS offerings but instead a…" at bounding box center [574, 399] width 1020 height 55
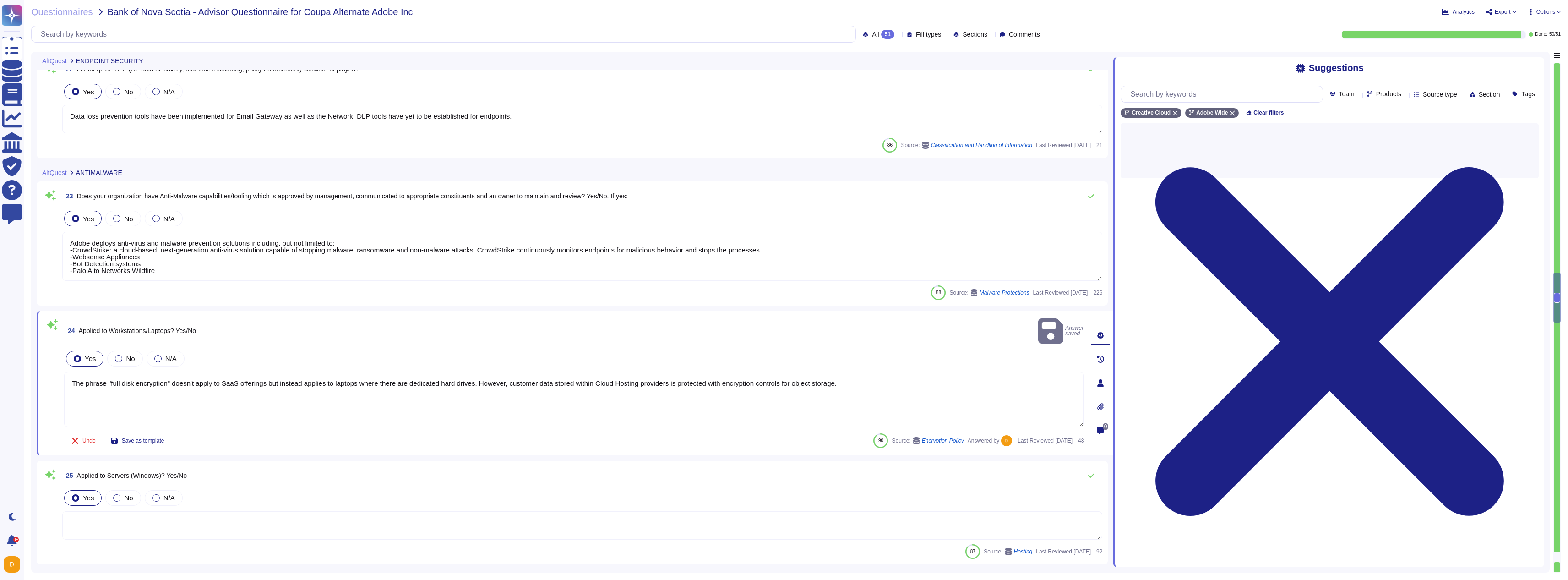
click at [171, 372] on textarea "The phrase "full disk encryption" doesn't apply to SaaS offerings but instead a…" at bounding box center [574, 399] width 1020 height 55
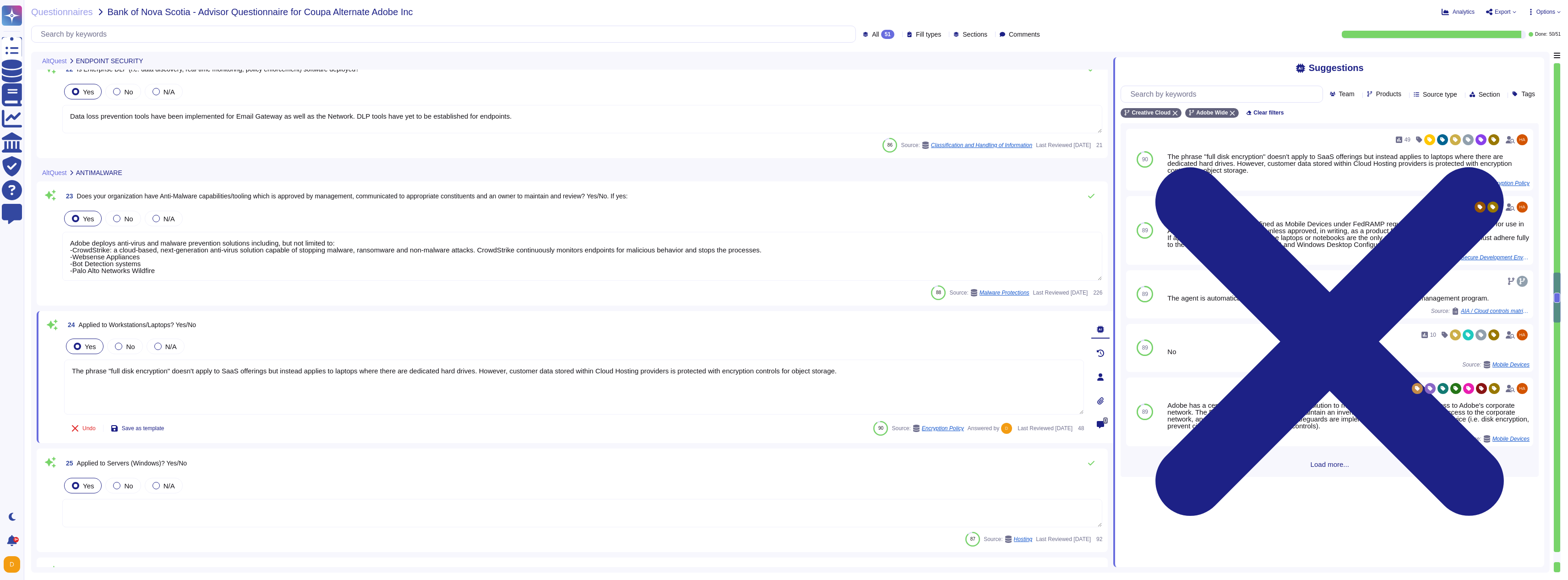
drag, startPoint x: 314, startPoint y: 372, endPoint x: 67, endPoint y: 367, distance: 247.1
click at [67, 367] on textarea "The phrase "full disk encryption" doesn't apply to SaaS offerings but instead a…" at bounding box center [574, 387] width 1020 height 55
type textarea "Full Disk Encryption applies to laptops where there are dedicated hard drives. …"
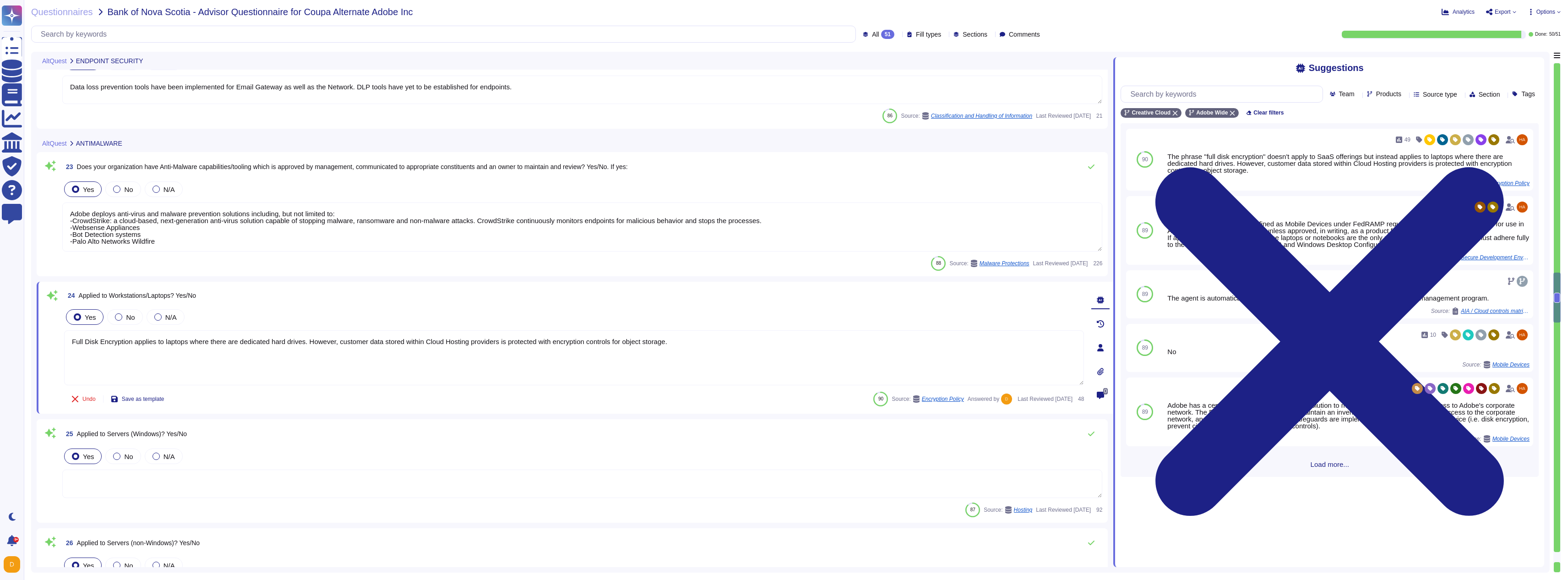
scroll to position [2792, 0]
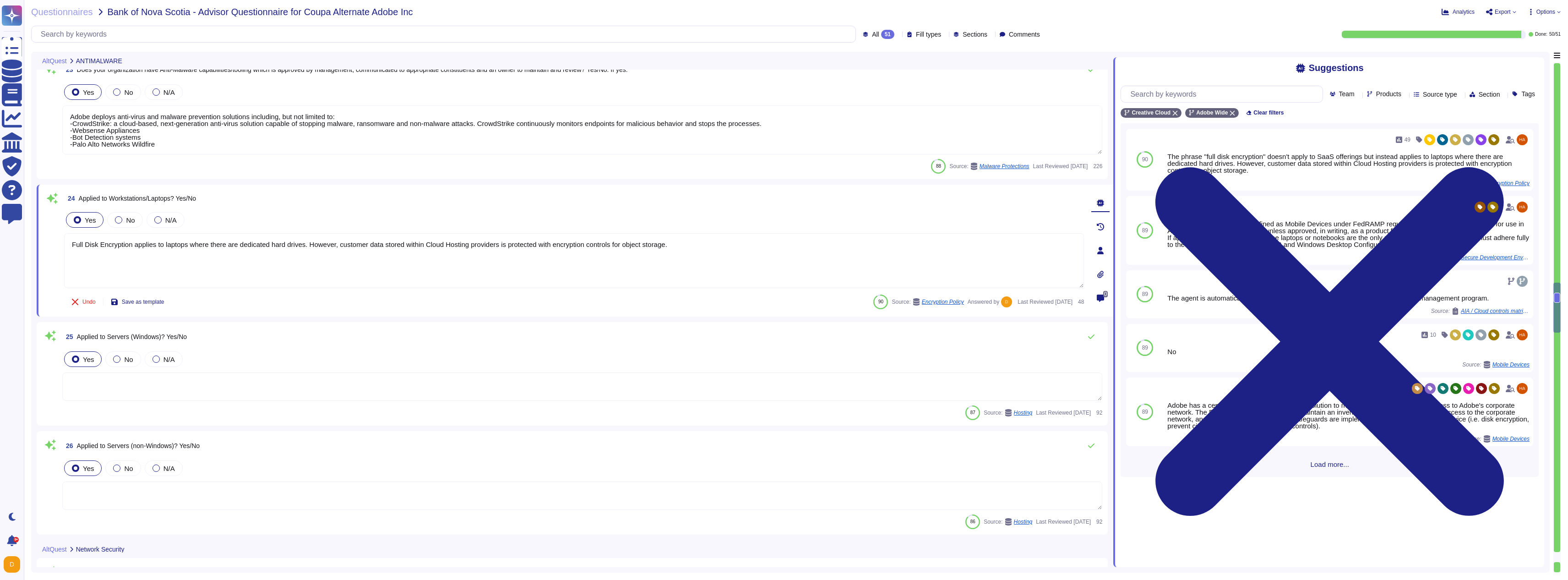
type textarea "Data flow into and out of Adobe-controlled networks must be restricted by using…"
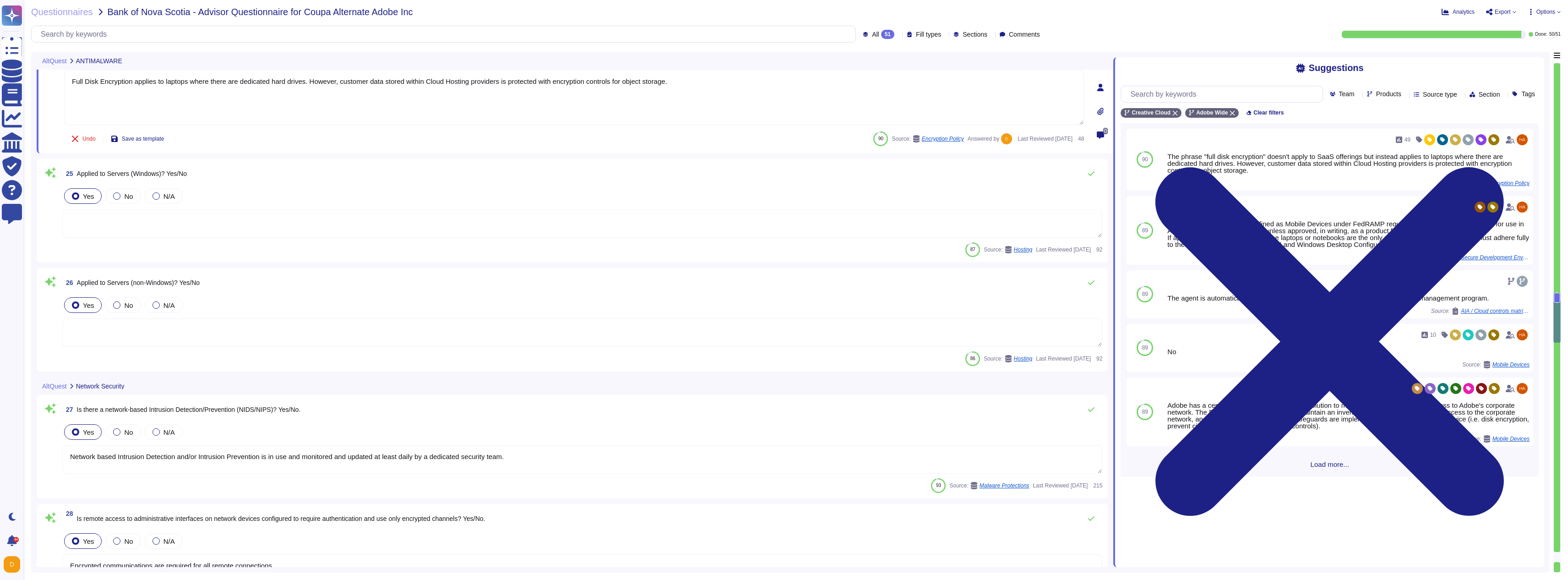
type textarea "For vulnerability scanning, monthly internal scans are required for services/pr…"
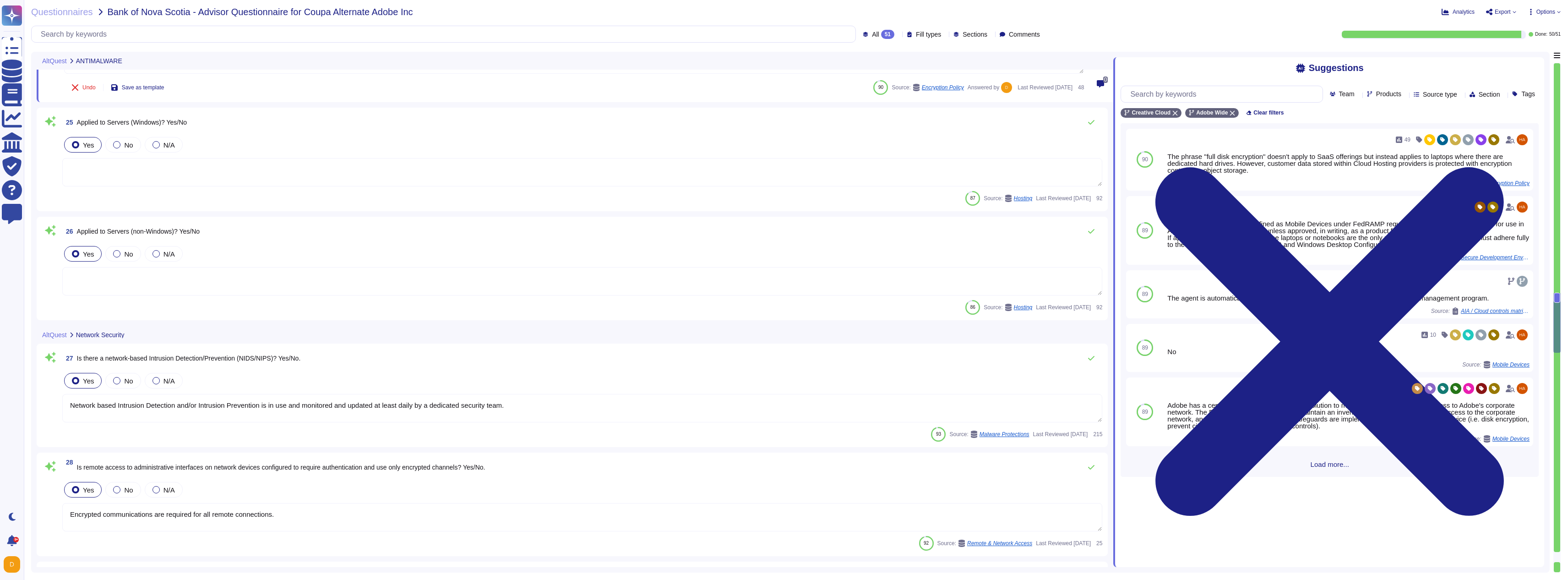
type textarea "Adobe products support the Transport Layer Security (TLS) 1.2 protocol or higher"
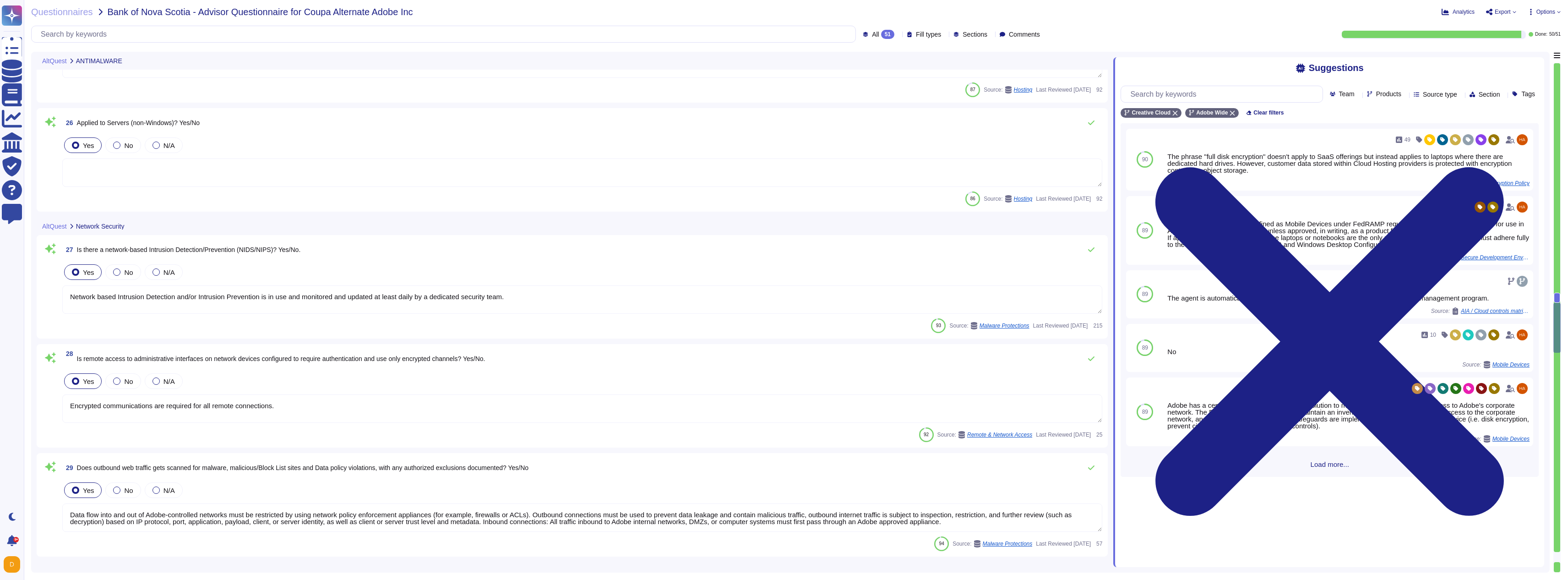
type textarea "Full Disk Encryption applies to laptops where there are dedicated hard drives. …"
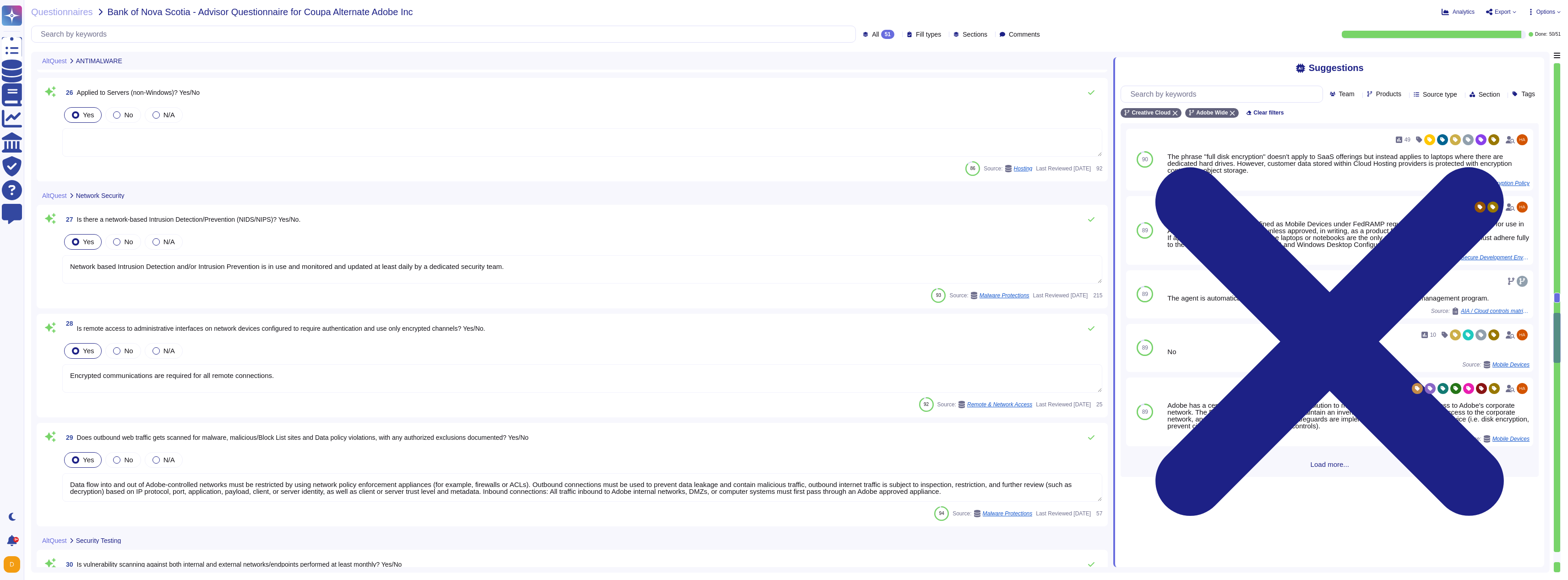
type textarea "Document Cloud provides AES-256 encryption of data at rest and in transit. Crea…"
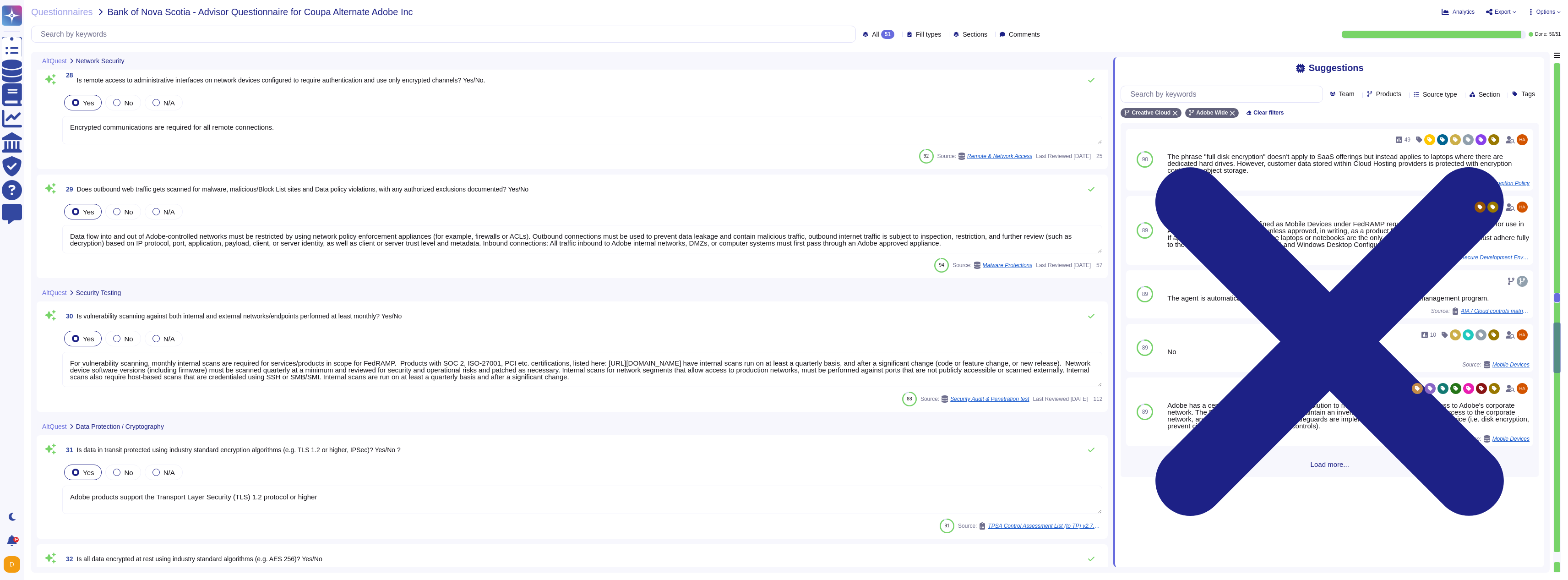
scroll to position [3383, 0]
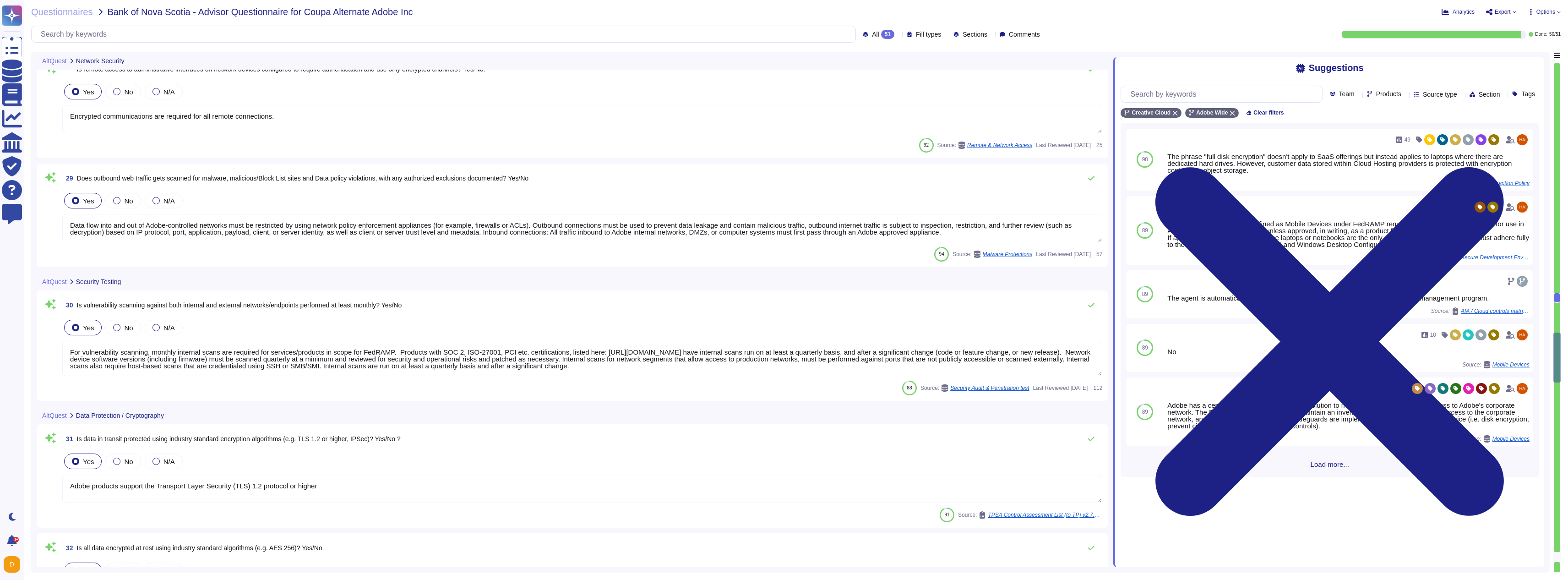
type textarea "A systematic approach to managing change is followed where changes are reviewed…"
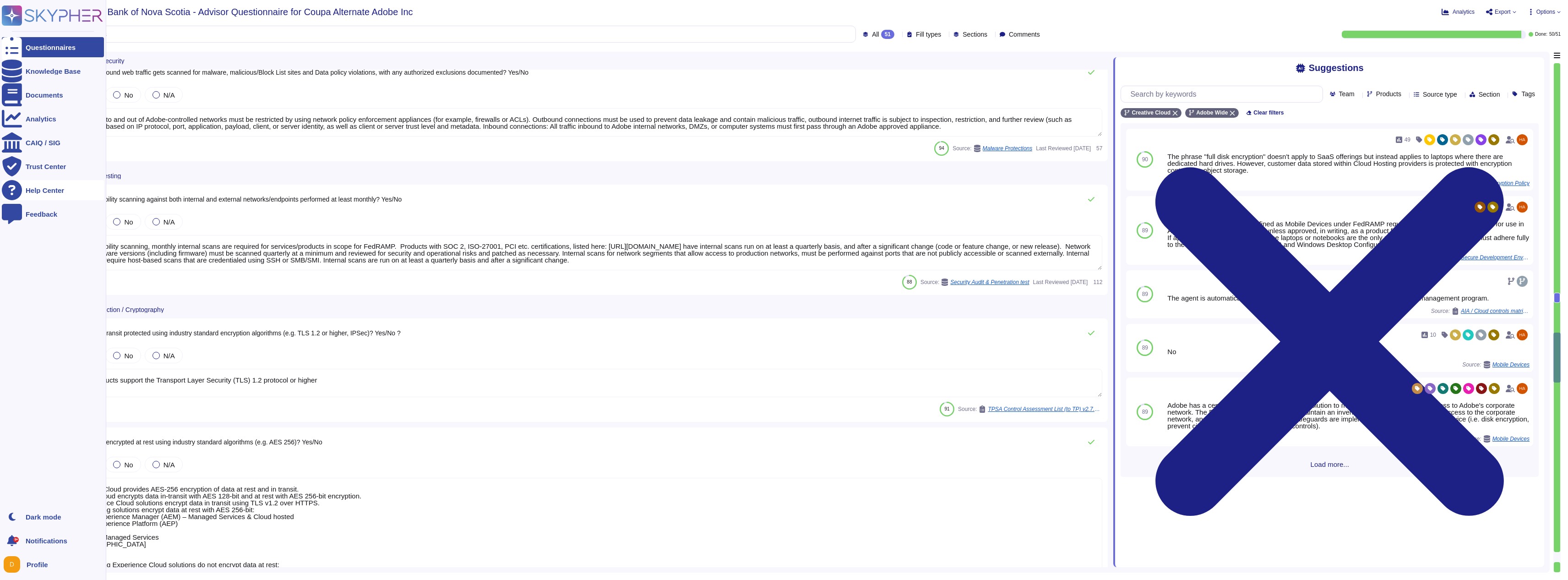
scroll to position [3493, 0]
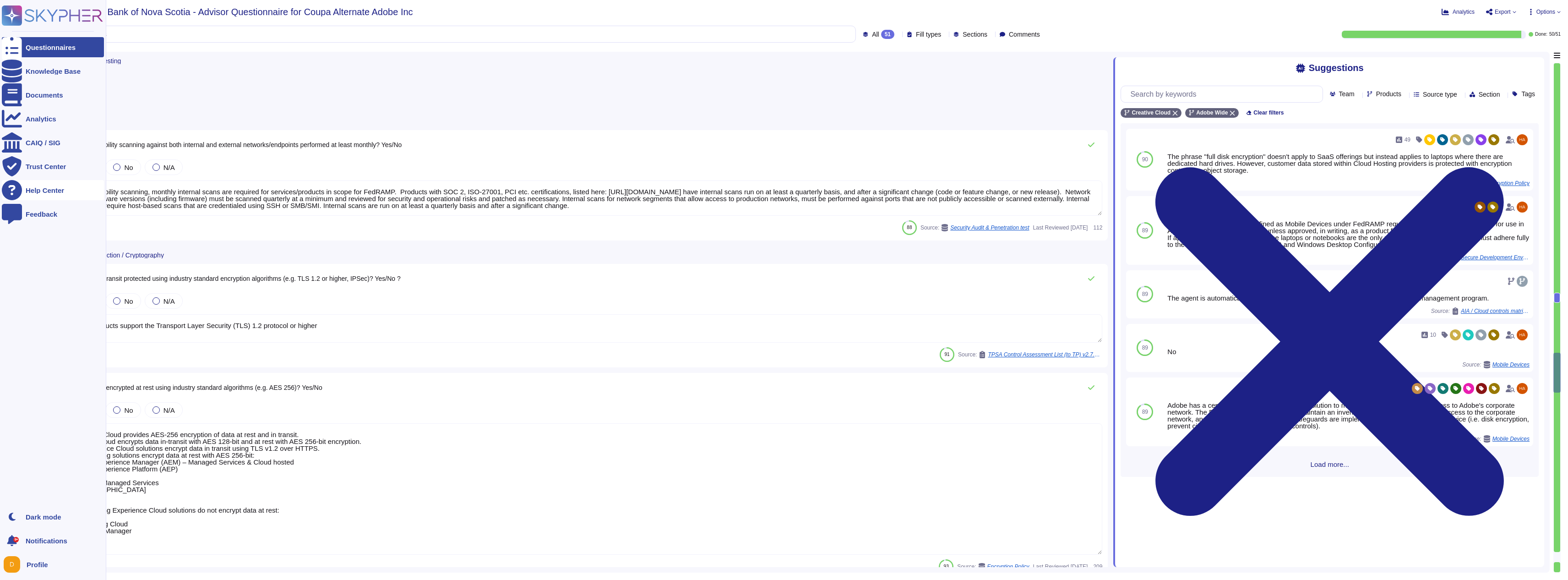
type textarea "Emergency changes are changes that must be implemented as soon as possible to r…"
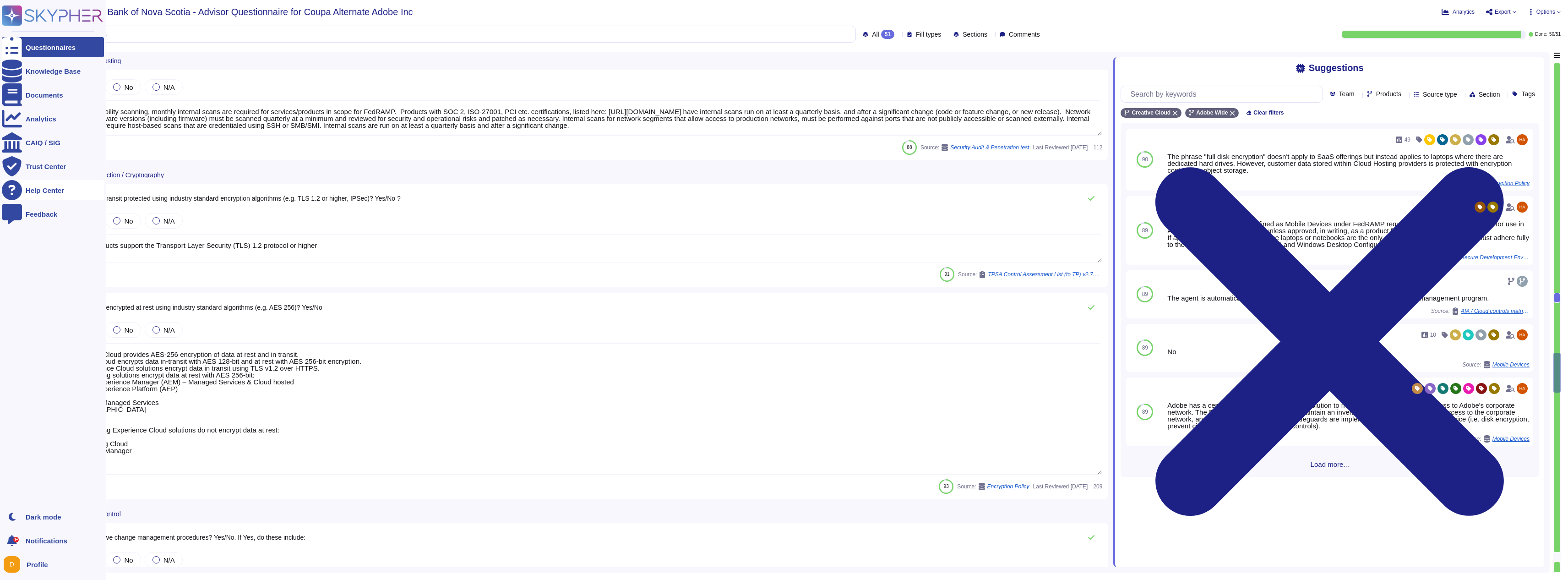
scroll to position [3658, 0]
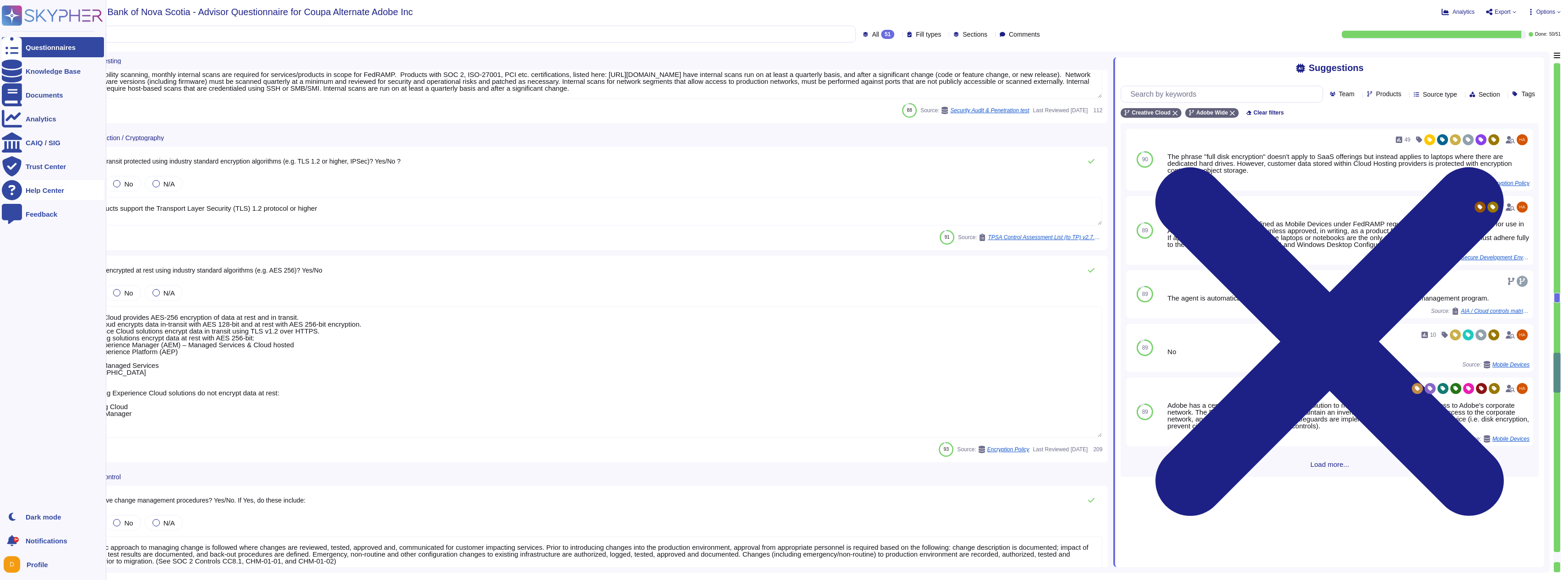
type textarea "Adobe uses Splunk for its SIEM. For some offerings, customer can retrieve appli…"
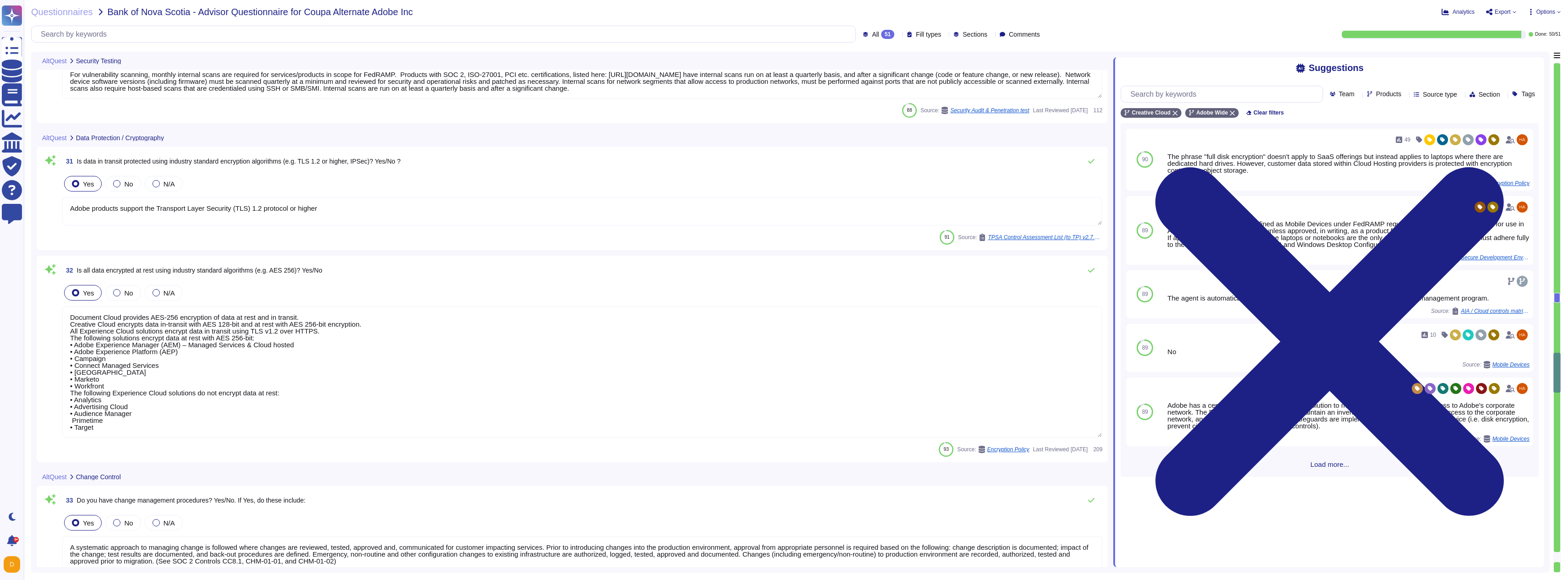
drag, startPoint x: 155, startPoint y: 423, endPoint x: 69, endPoint y: 334, distance: 123.8
click at [69, 334] on textarea "Document Cloud provides AES-256 encryption of data at rest and in transit. Crea…" at bounding box center [582, 372] width 1040 height 131
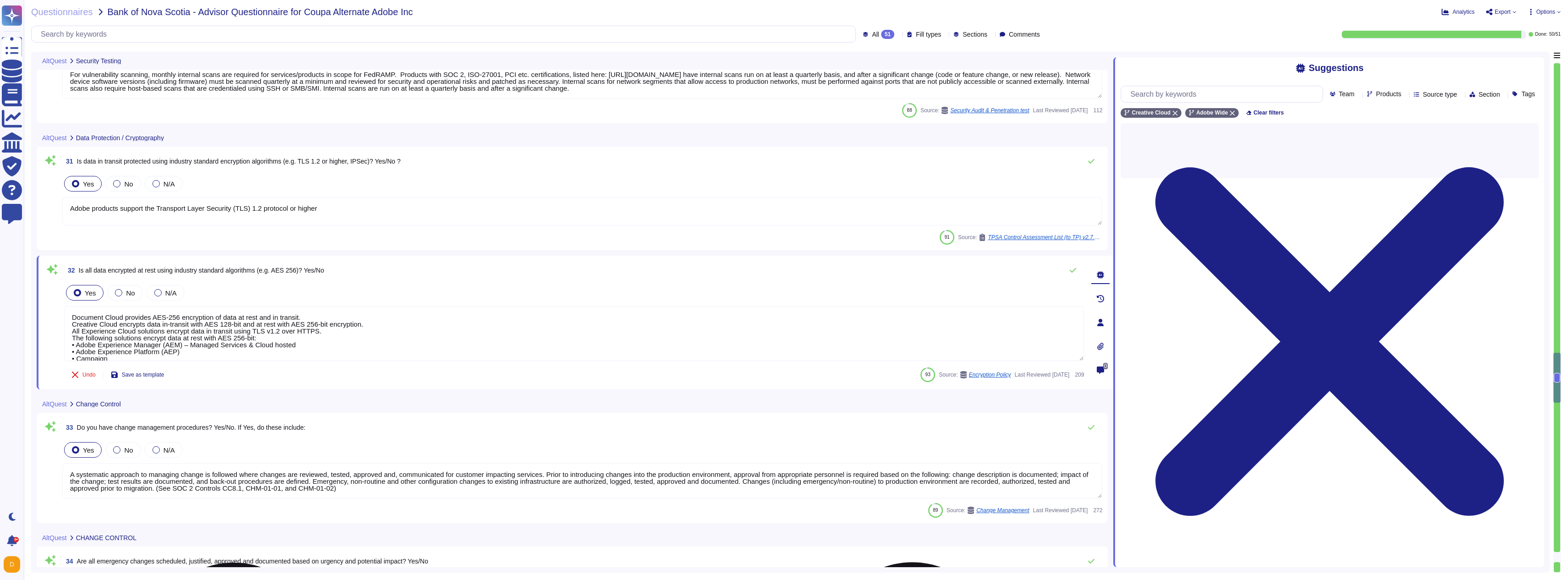
type textarea "Document Cloud provides AES-256 encryption of data at rest and in transit. Crea…"
type textarea "Adobe collects logs that provide details regarding network and security infrast…"
drag, startPoint x: 322, startPoint y: 309, endPoint x: 132, endPoint y: 310, distance: 190.0
click at [132, 310] on textarea "Document Cloud provides AES-256 encryption of data at rest and in transit. Crea…" at bounding box center [574, 333] width 1020 height 55
click at [169, 314] on textarea "Document Cloud provides AES-256 encryption of data at rest and in transit. Crea…" at bounding box center [574, 333] width 1020 height 55
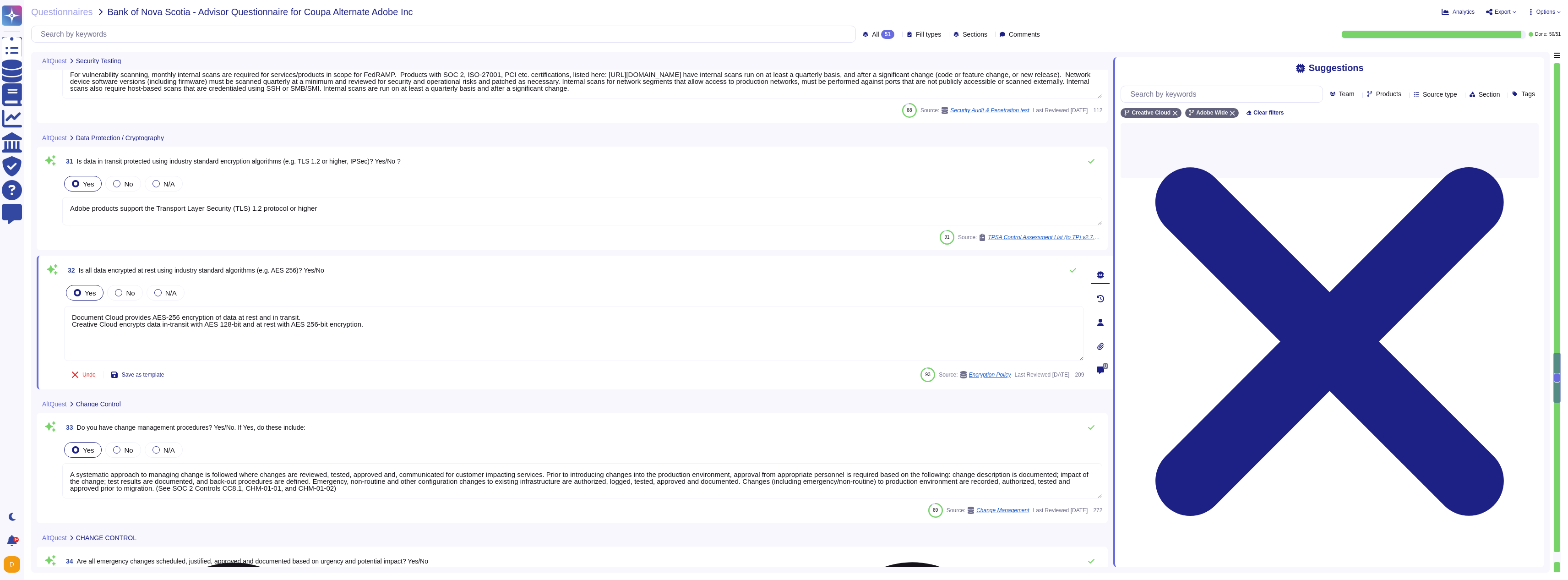
click at [169, 315] on textarea "Document Cloud provides AES-256 encryption of data at rest and in transit. Crea…" at bounding box center [574, 333] width 1020 height 55
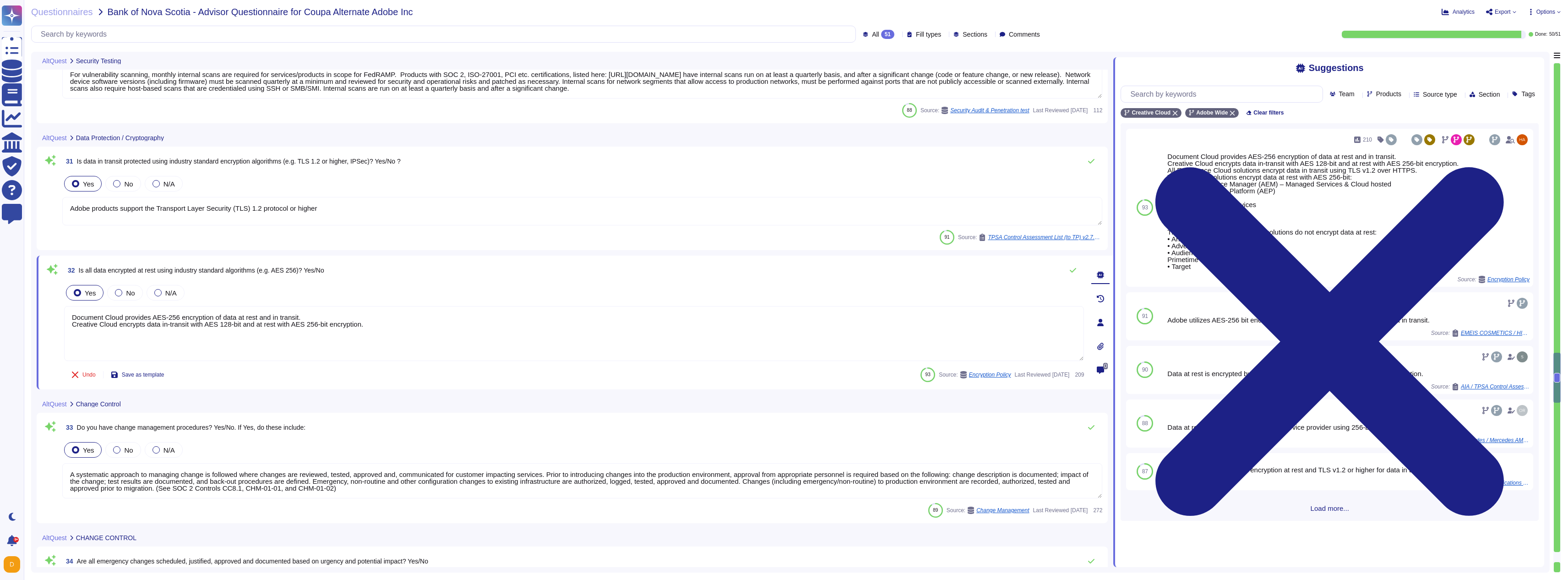
type textarea "Creative Cloud encrypts data in-transit with AES 128-bit and at rest with AES 2…"
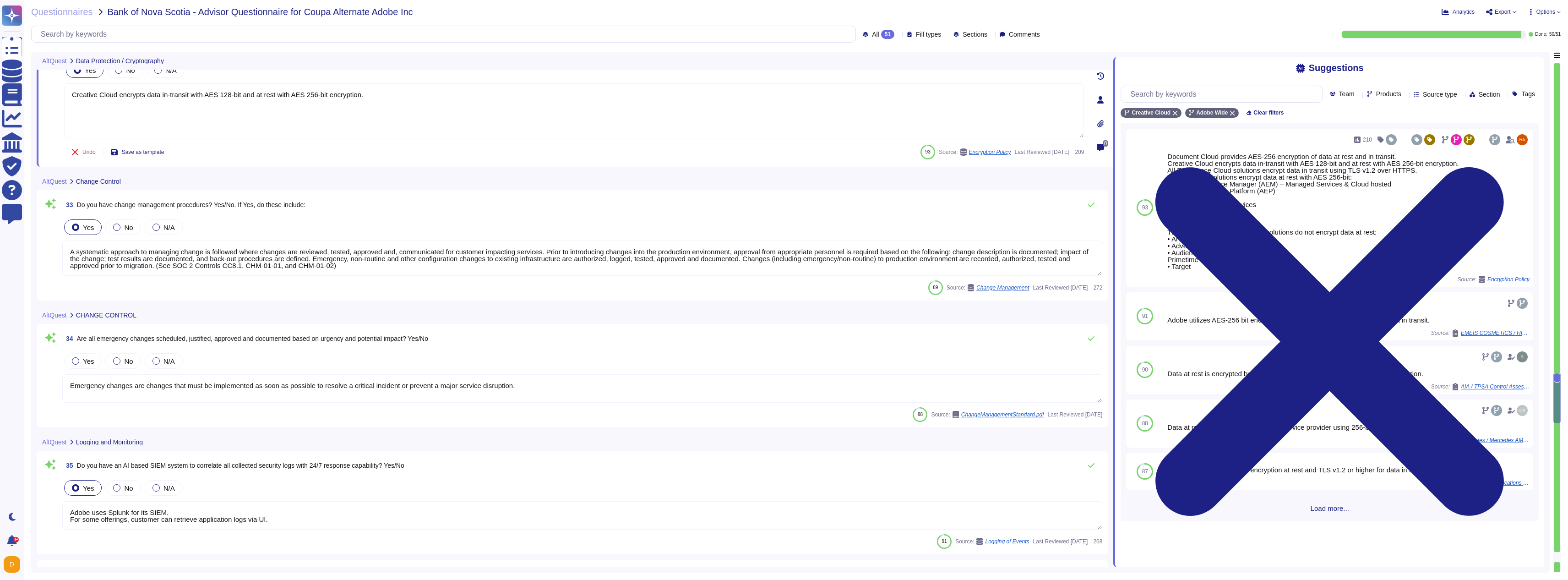
scroll to position [3877, 0]
type textarea "180-365 days"
type textarea "Creative Cloud encrypts data in-transit with AES 128-bit and at rest with AES 2…"
click at [81, 359] on label "Yes" at bounding box center [83, 358] width 22 height 8
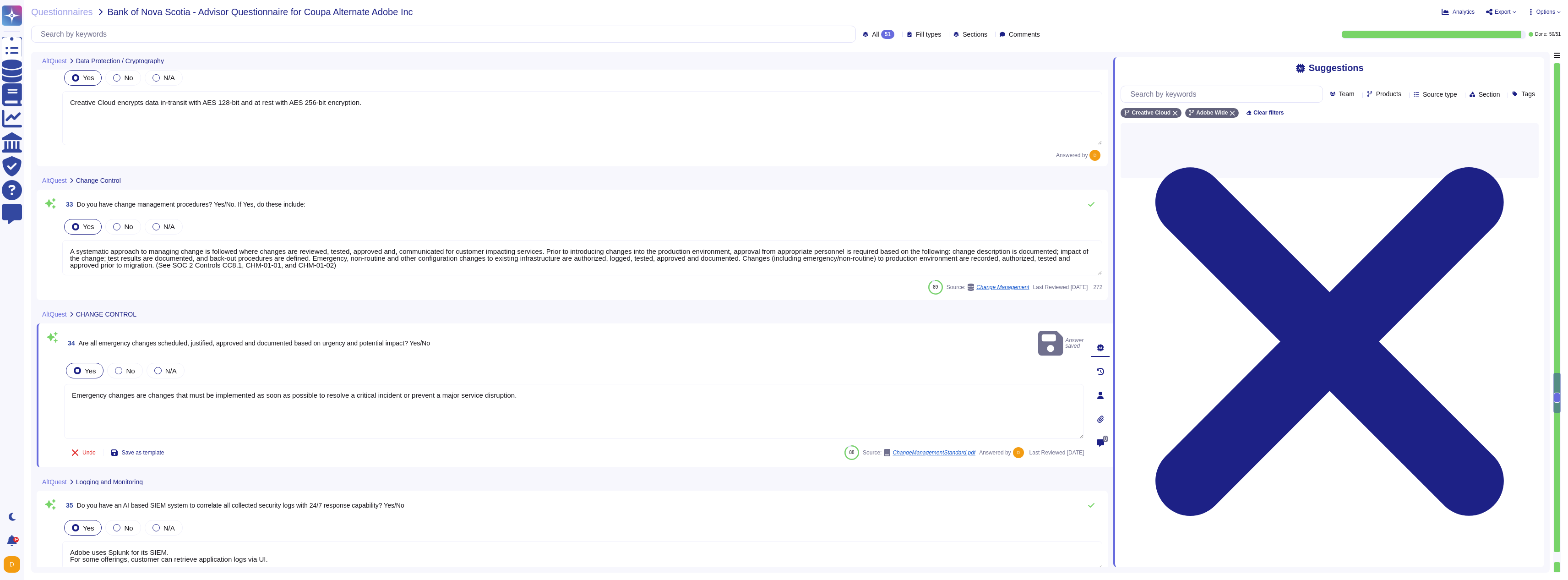
click at [220, 242] on textarea "A systematic approach to managing change is followed where changes are reviewed…" at bounding box center [582, 258] width 1040 height 35
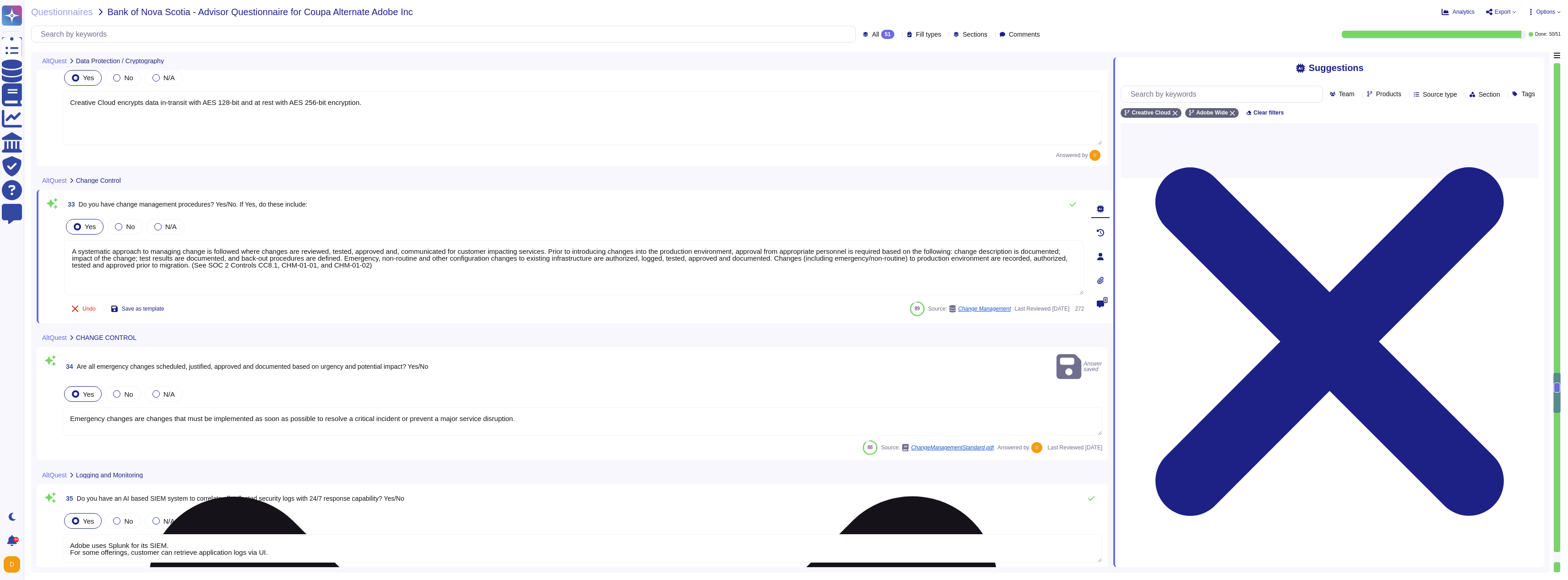
click at [220, 242] on textarea "A systematic approach to managing change is followed where changes are reviewed…" at bounding box center [574, 267] width 1020 height 55
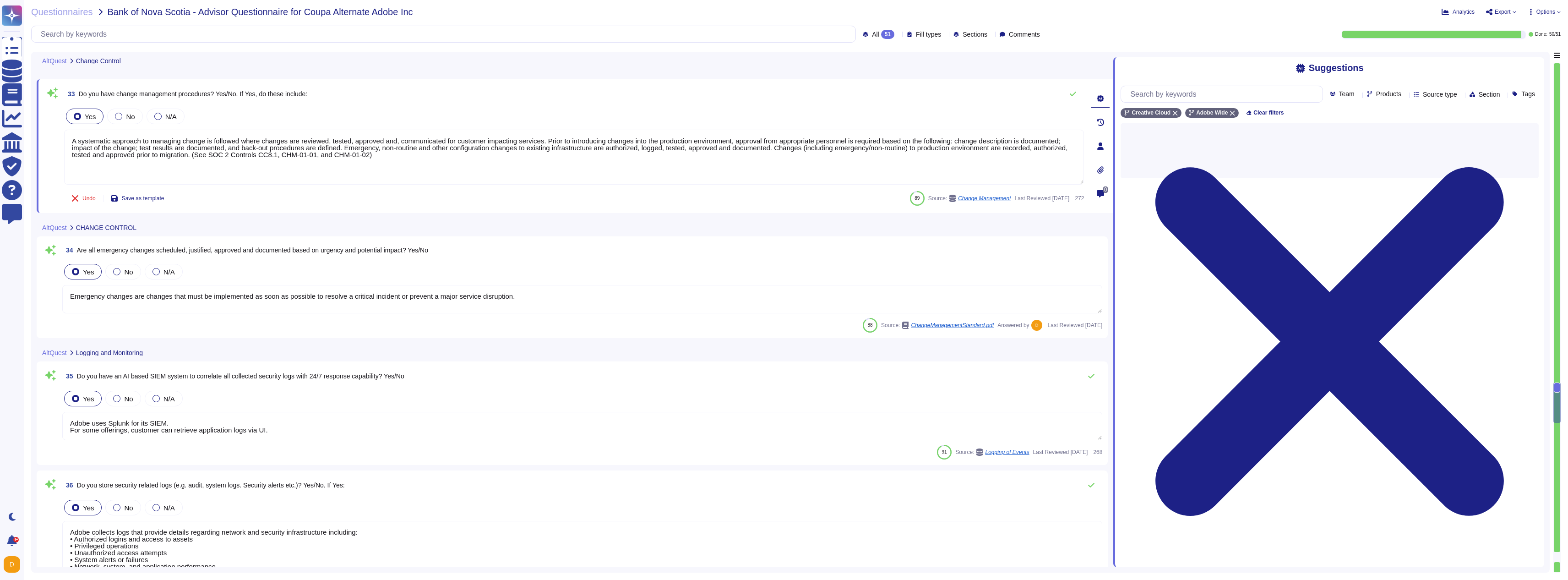
type textarea "Security Incident response team performs table top exercises for Ransomware sce…"
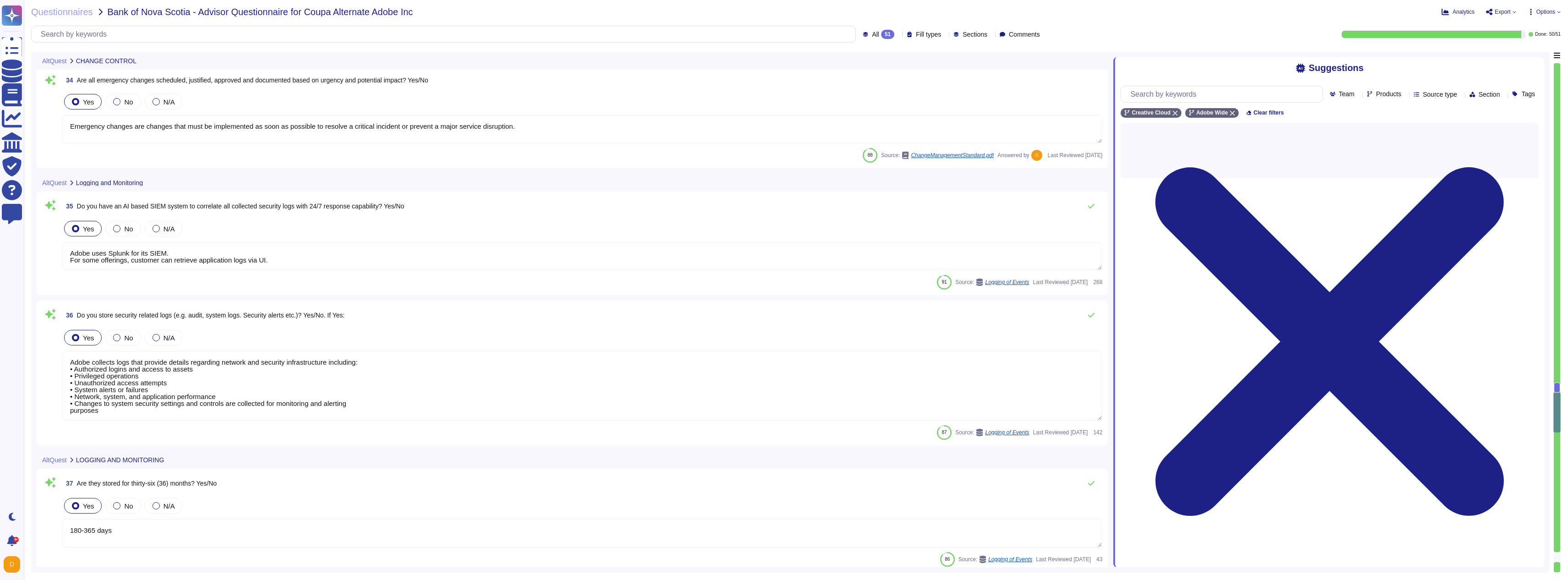
scroll to position [4152, 0]
type textarea "Adobe's internal SPLC and vulnerability management processes include manual and…"
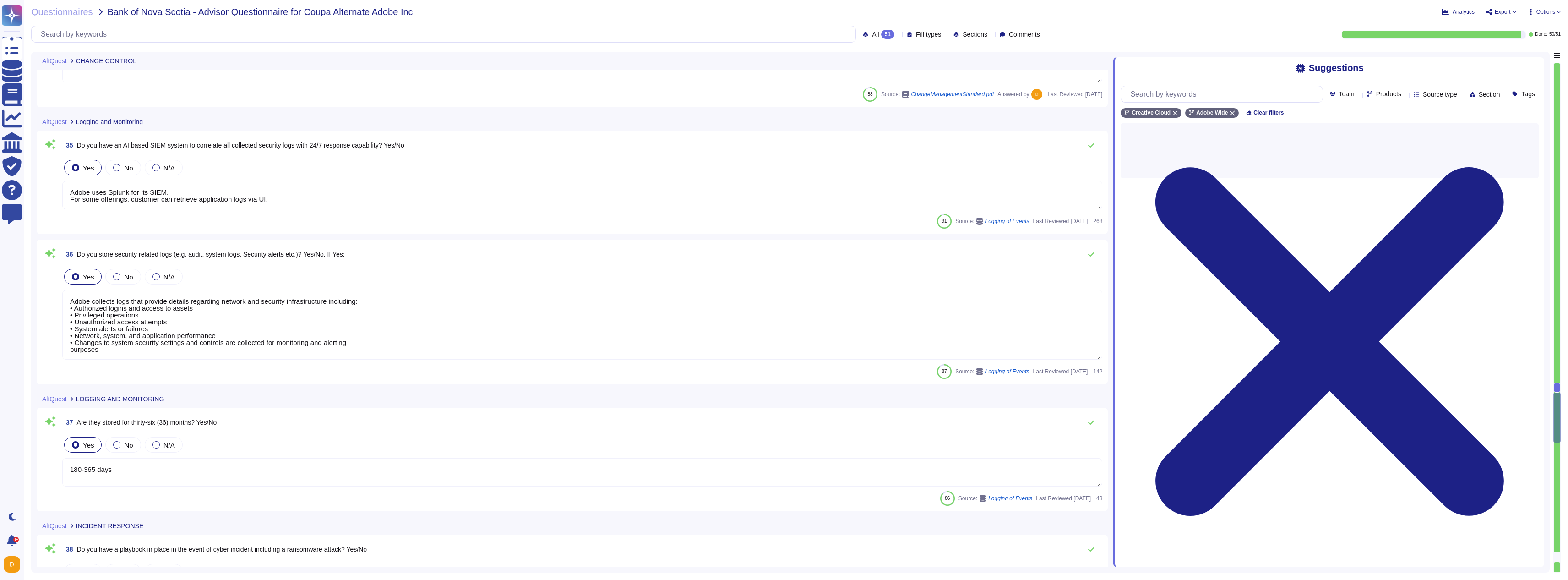
type textarea "NIST SP 800-88 recommends rewriting once with all zeros (e.g. zeroing out) befo…"
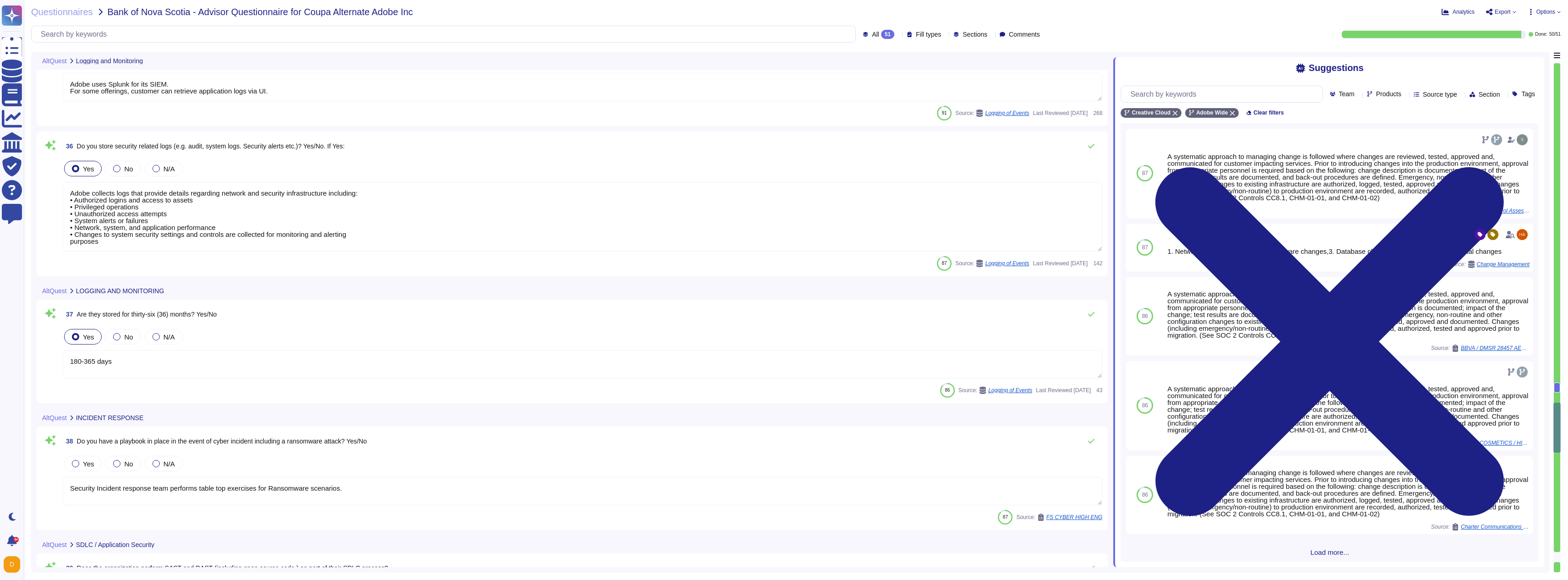
type textarea "Adobe has developed formal policies and standards governing the change manageme…"
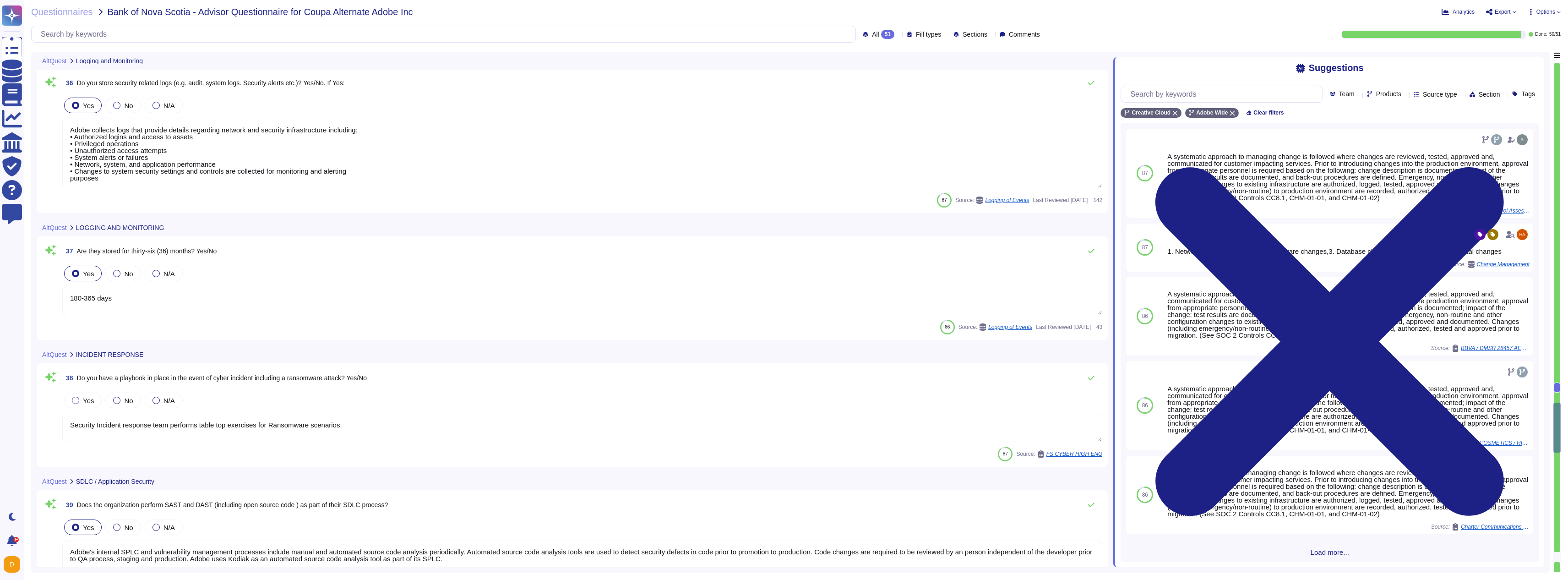
scroll to position [4371, 0]
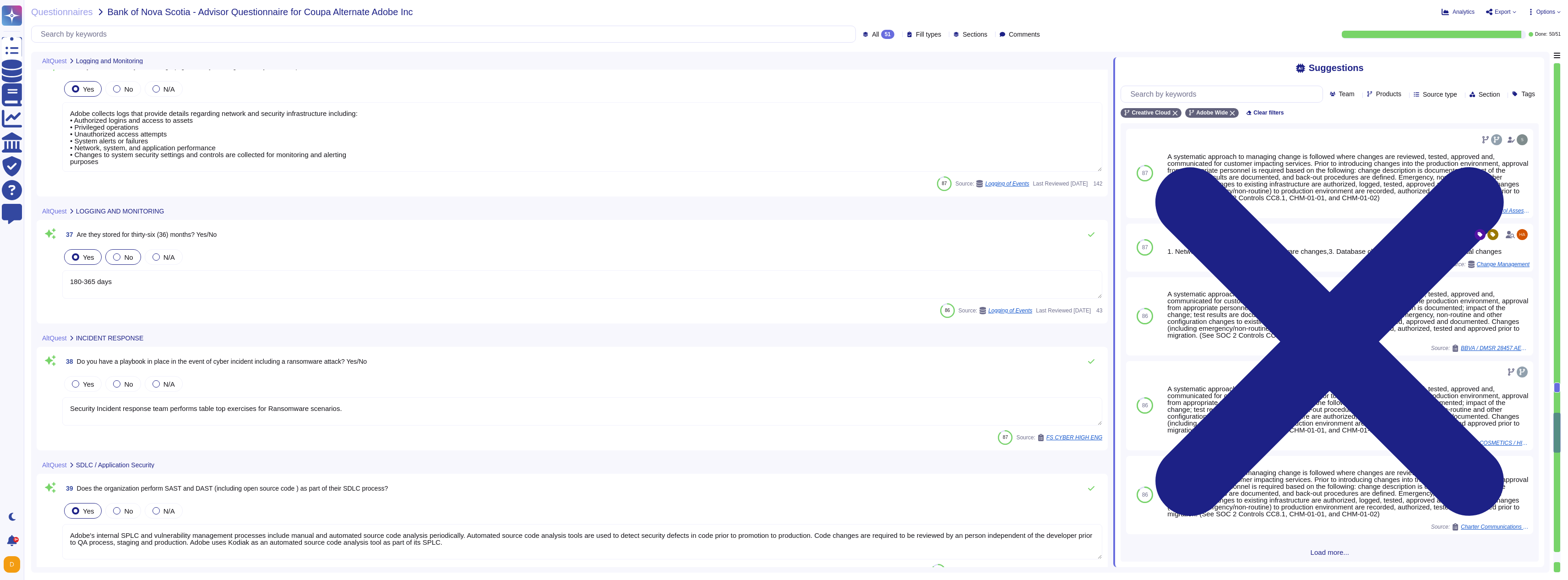
click at [130, 257] on span "No" at bounding box center [128, 257] width 9 height 8
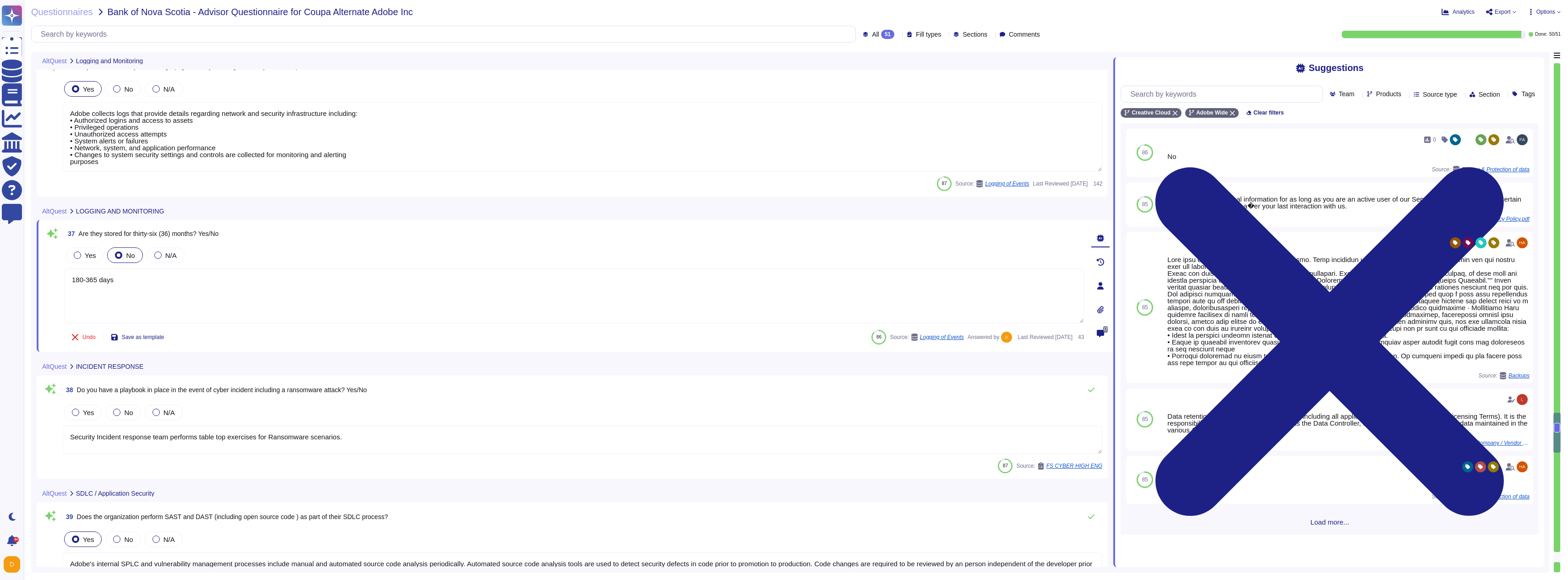
type textarea "Adobe has developed formal policies and standards governing the change manageme…"
click at [89, 411] on span "Yes" at bounding box center [88, 413] width 11 height 8
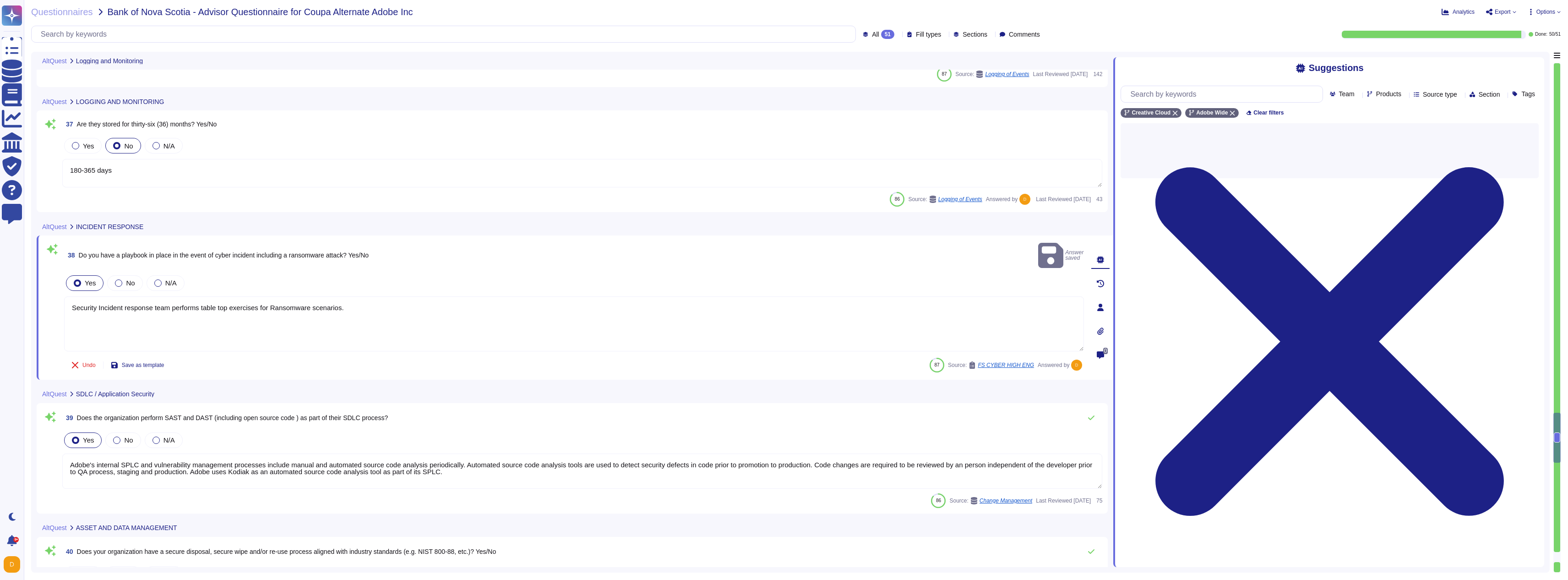
type textarea "Please refer to [URL][DOMAIN_NAME] for a complete listing of completed certific…"
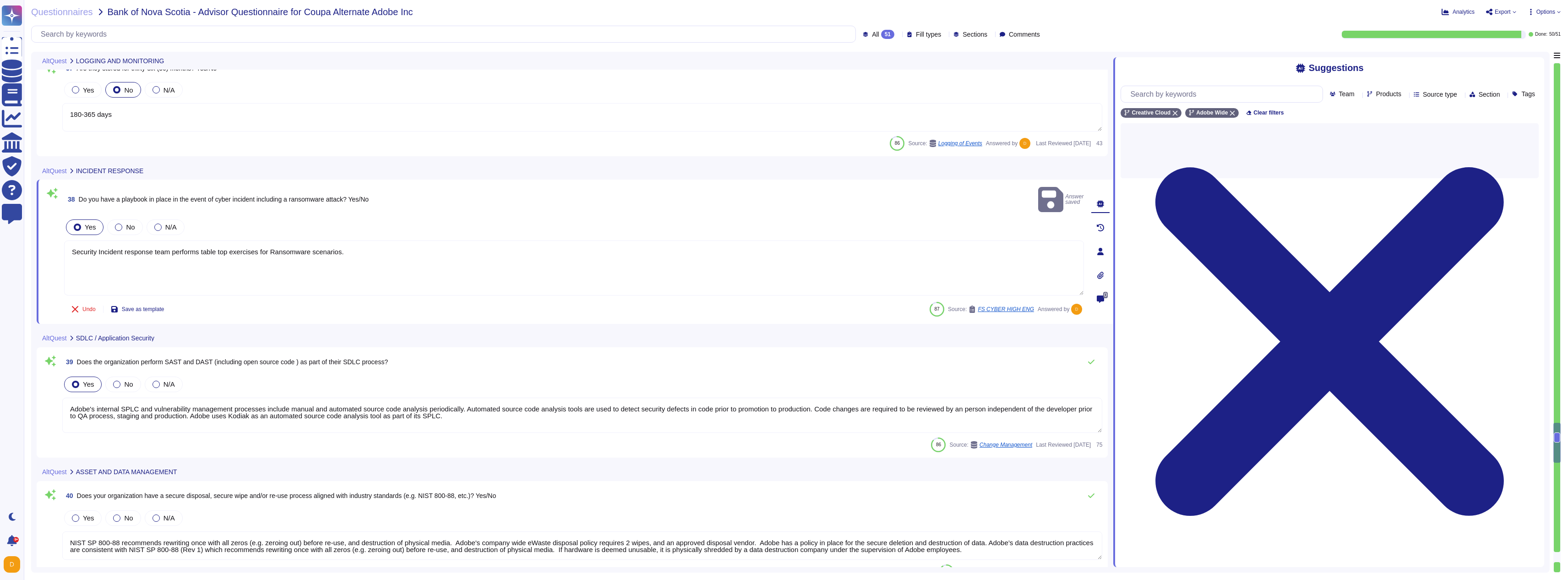
scroll to position [4646, 0]
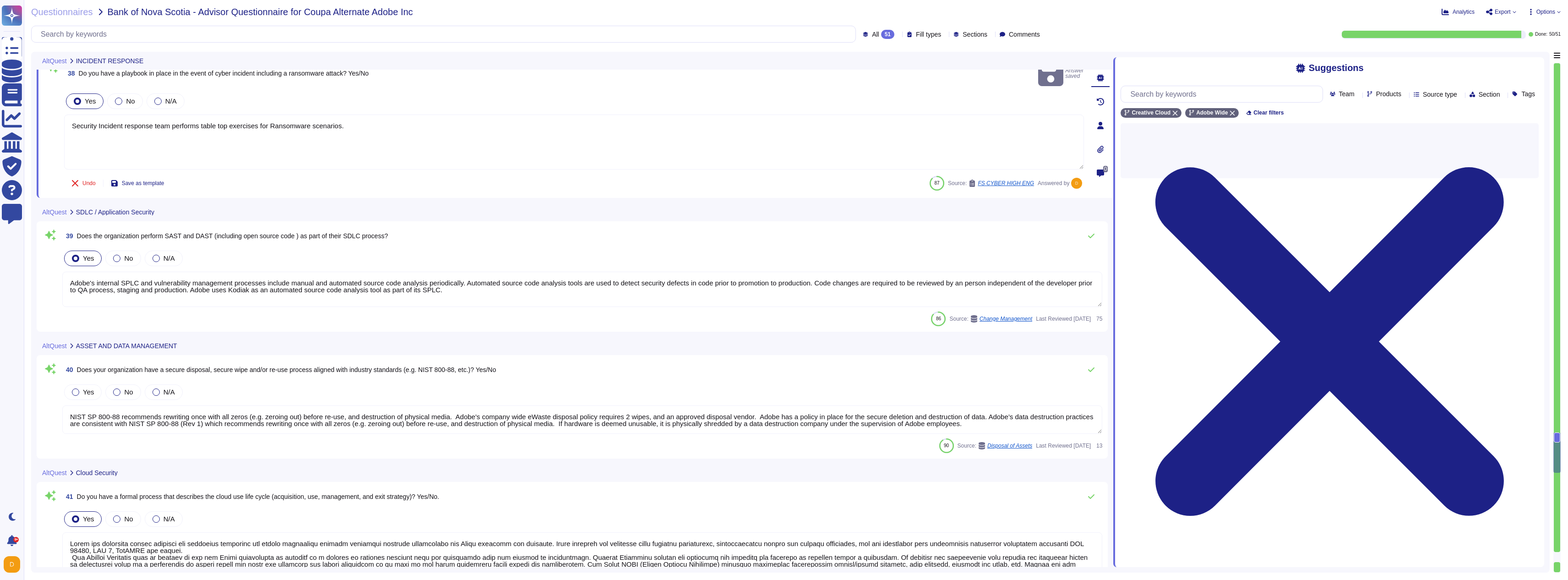
type textarea "Adobe services are expected to comply with the Key Management Standard. Adobe K…"
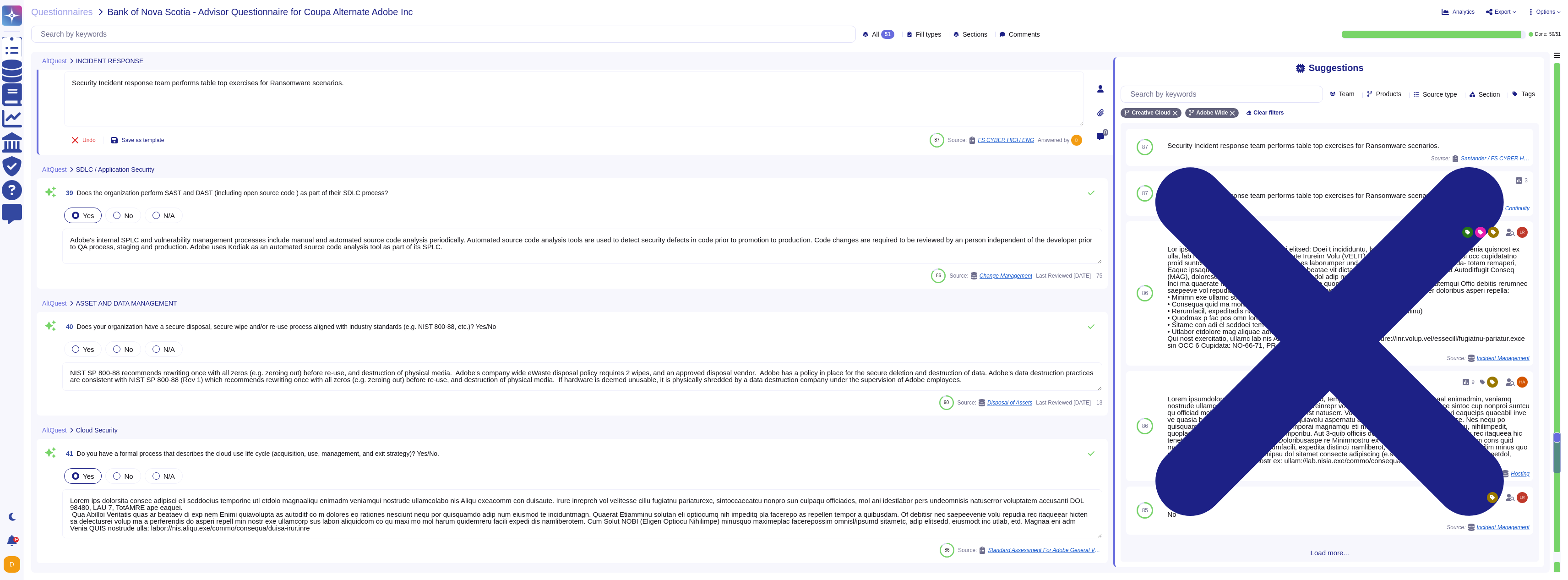
scroll to position [4701, 0]
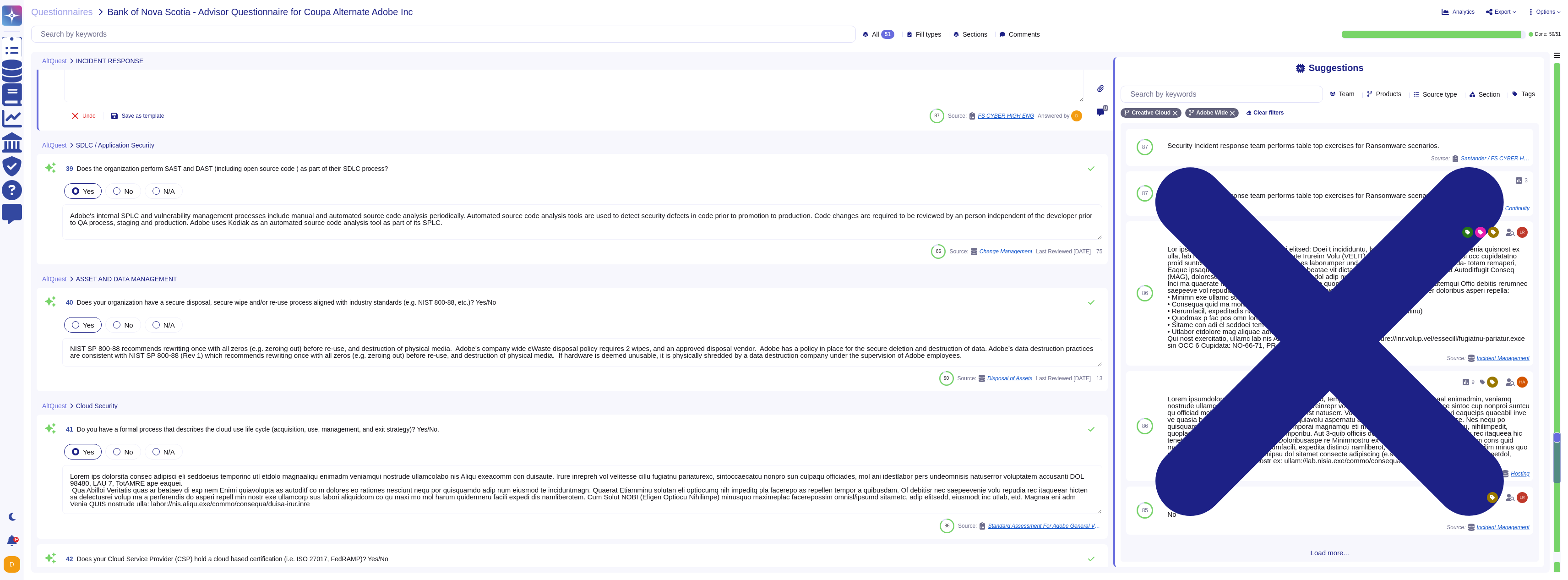
click at [81, 326] on label "Yes" at bounding box center [83, 325] width 22 height 8
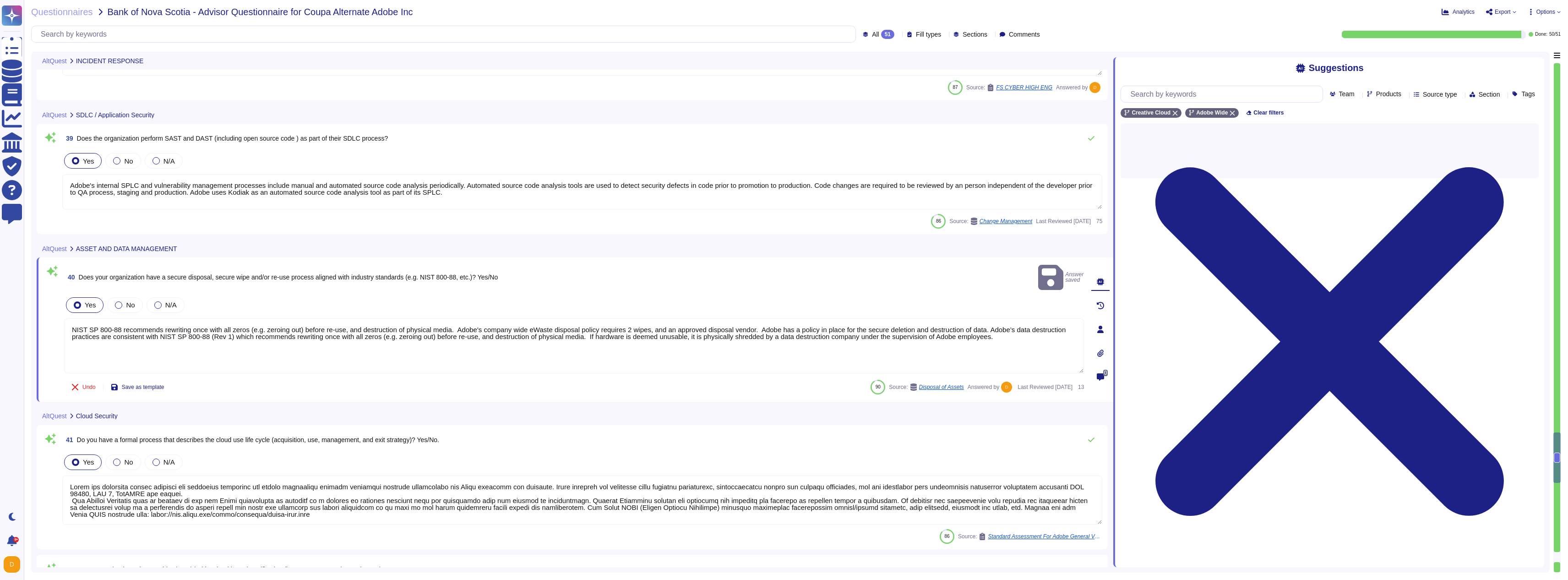
type textarea "AWS data centers are designed to meet the requirements of concurrent maintainab…"
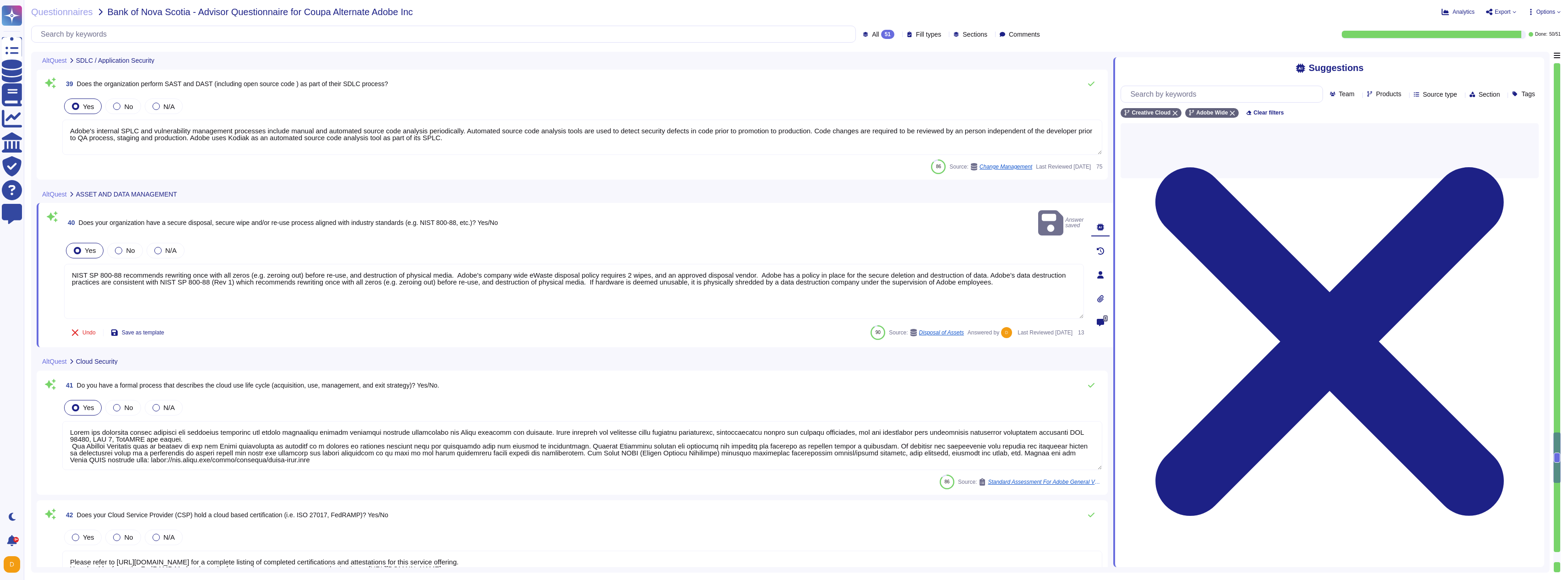
scroll to position [4863, 0]
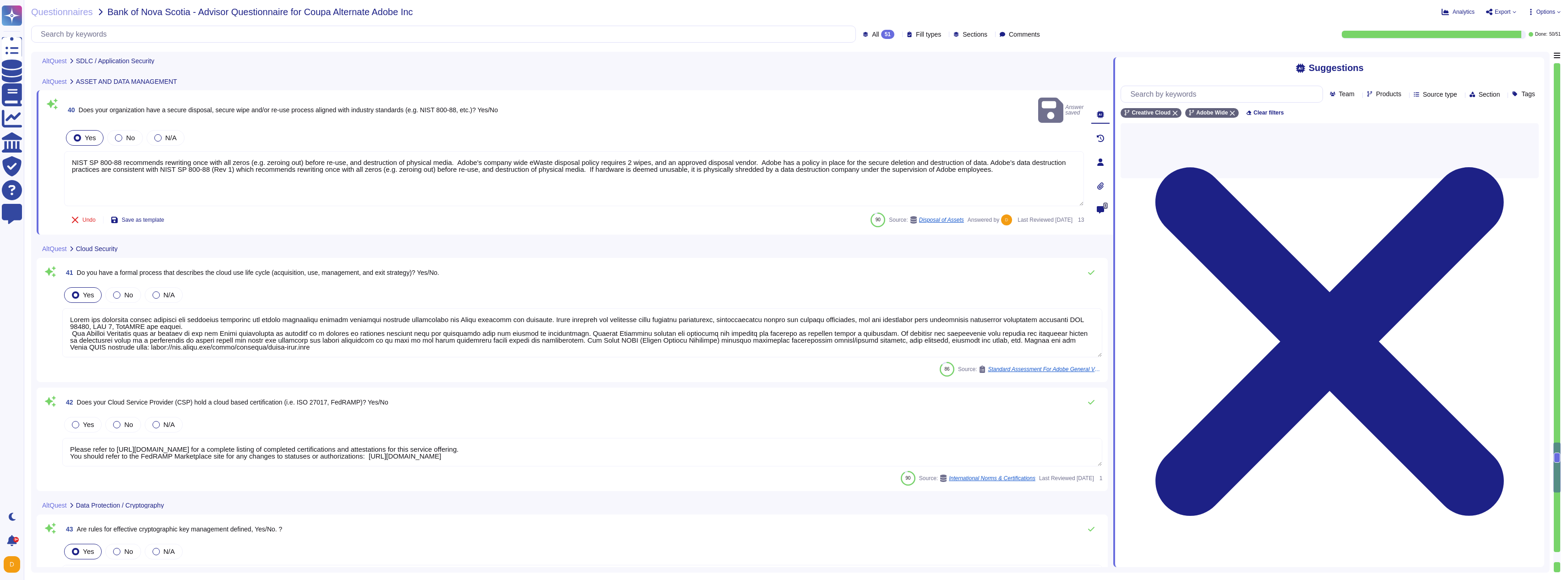
type textarea "Adobe does not share the full results of a Penetration Test. The Security Testi…"
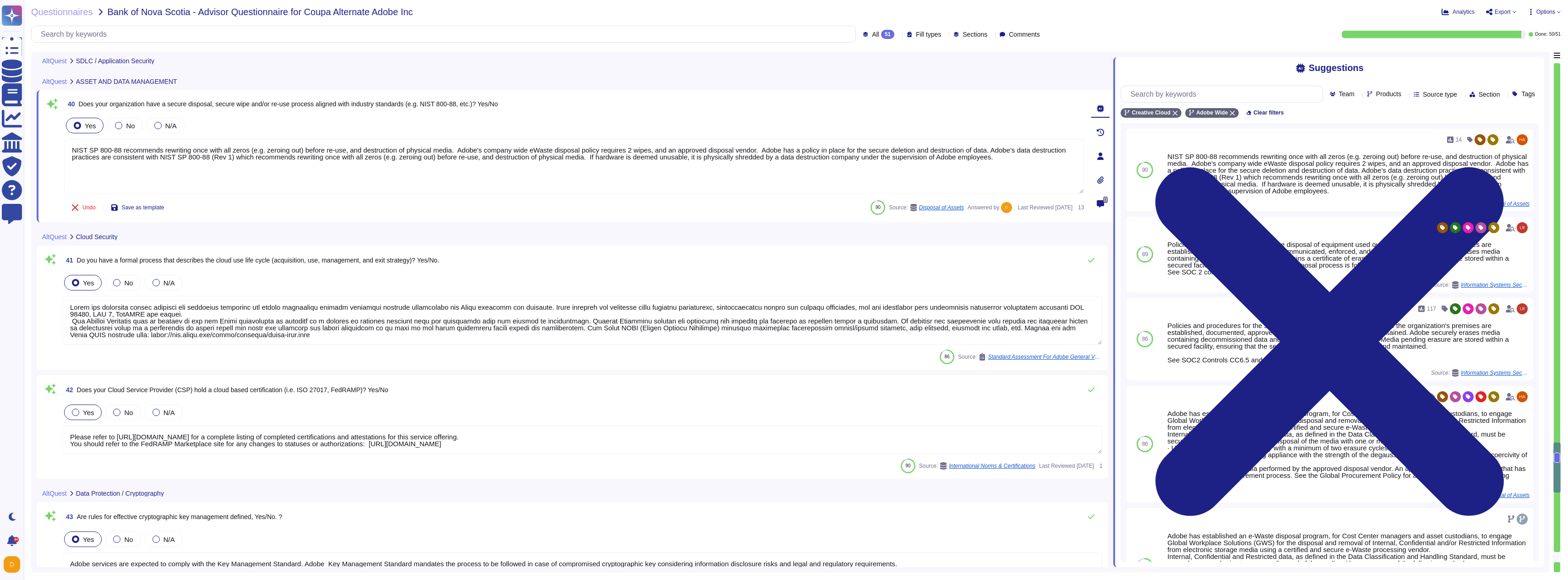
click at [83, 409] on span "Yes" at bounding box center [88, 413] width 11 height 8
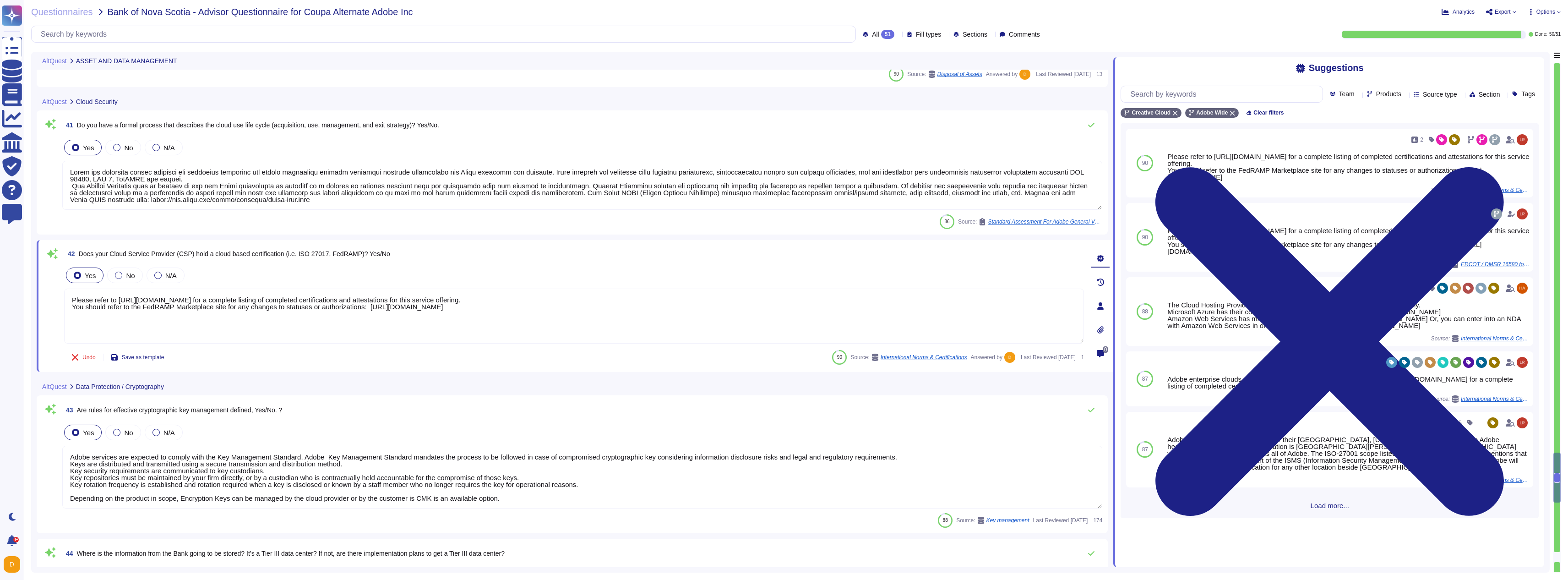
type textarea "[URL][DOMAIN_NAME] SOC 2 certification is a security framework developed by the…"
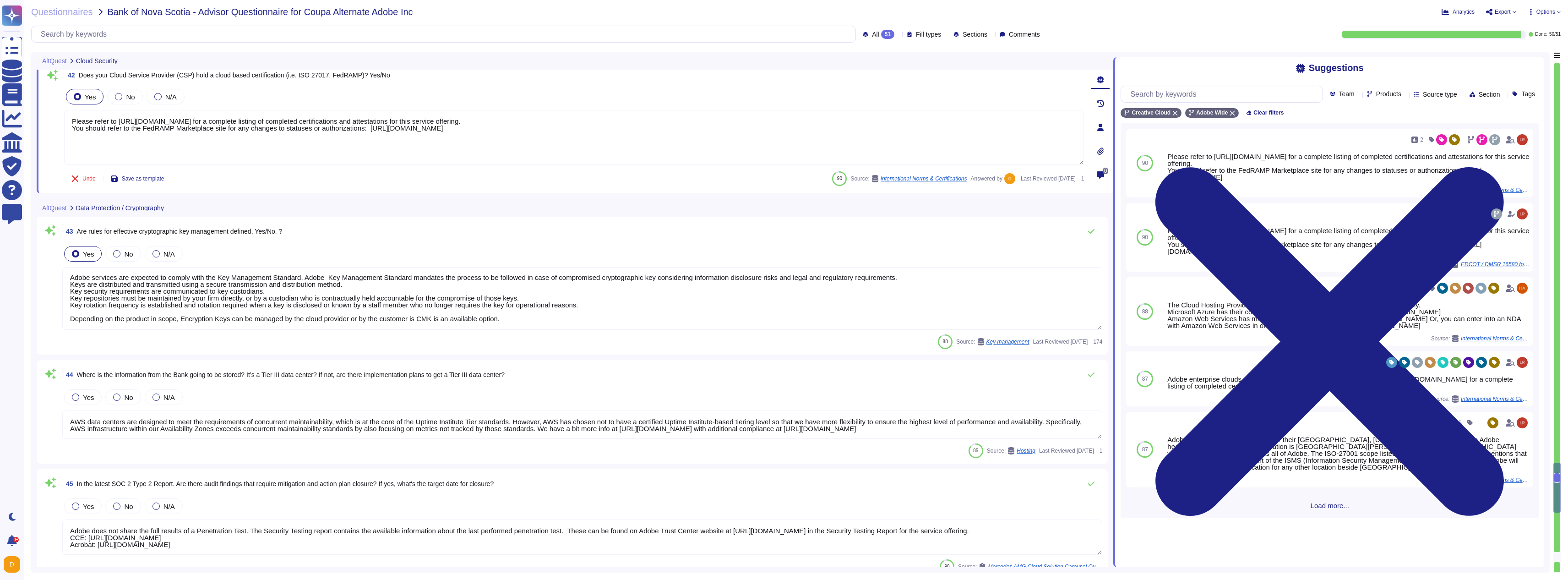
scroll to position [5138, 0]
type textarea "See: [URL][DOMAIN_NAME]"
click at [79, 394] on label "Yes" at bounding box center [83, 395] width 22 height 8
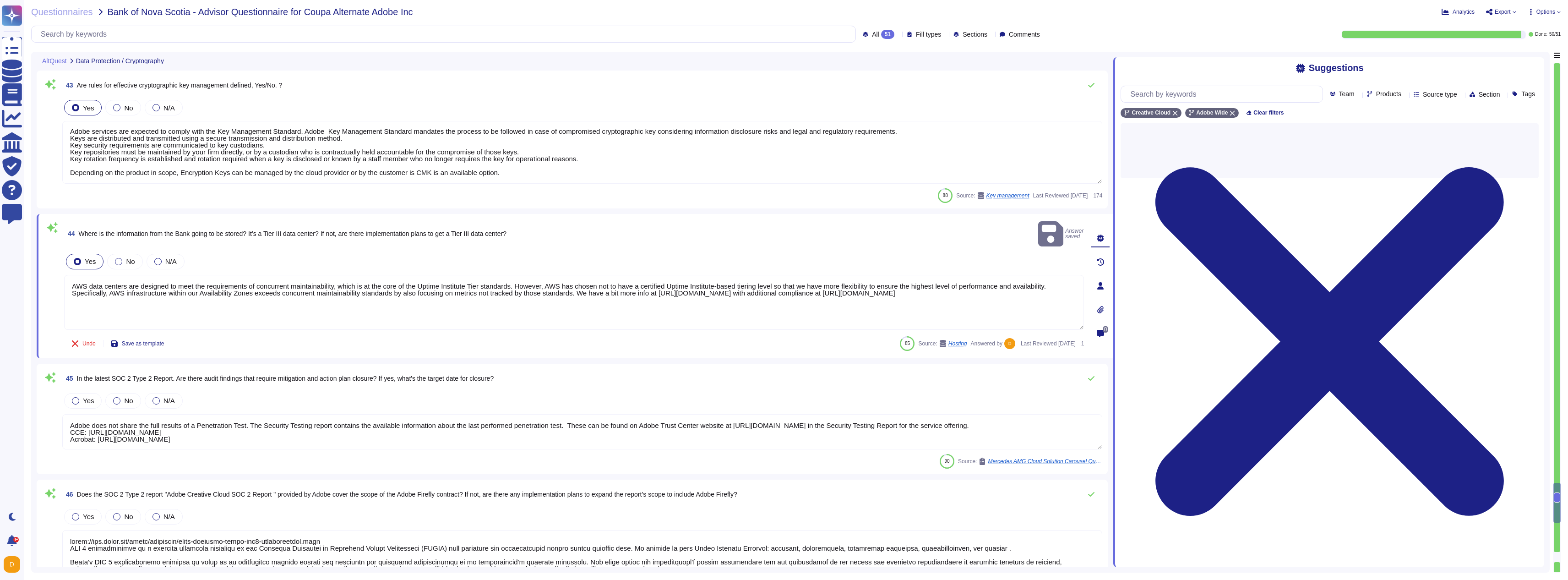
scroll to position [5248, 0]
type textarea "Adobe uses machine learning software to aid in detecting threats and vulnerabil…"
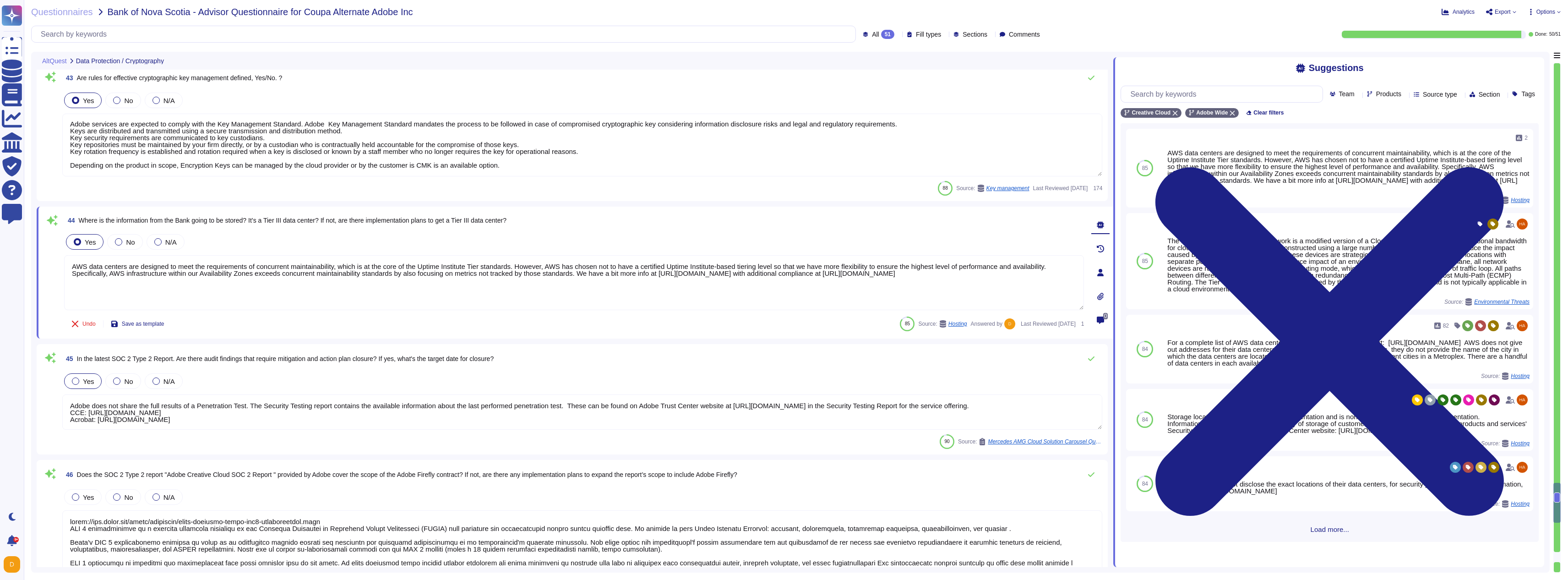
click at [75, 378] on div at bounding box center [76, 381] width 8 height 8
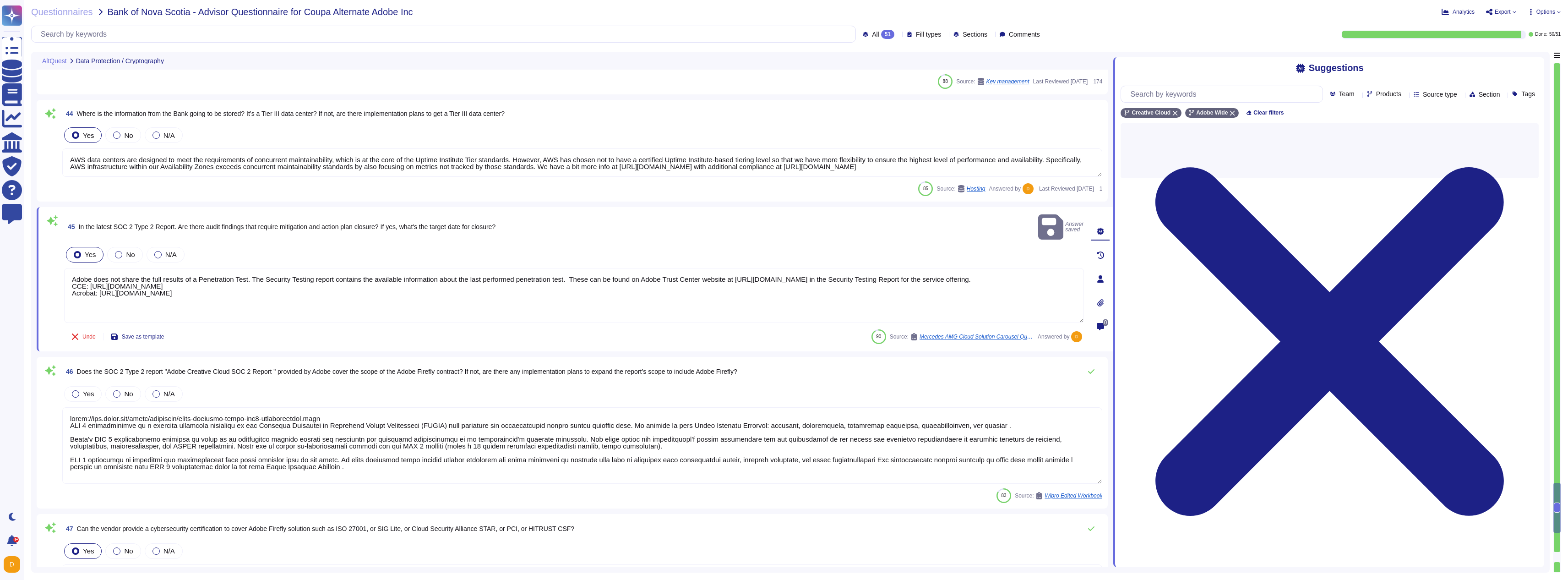
scroll to position [5358, 0]
type textarea "Yes. Solutions are reviewed against the OWASP secure coding practices checklist…"
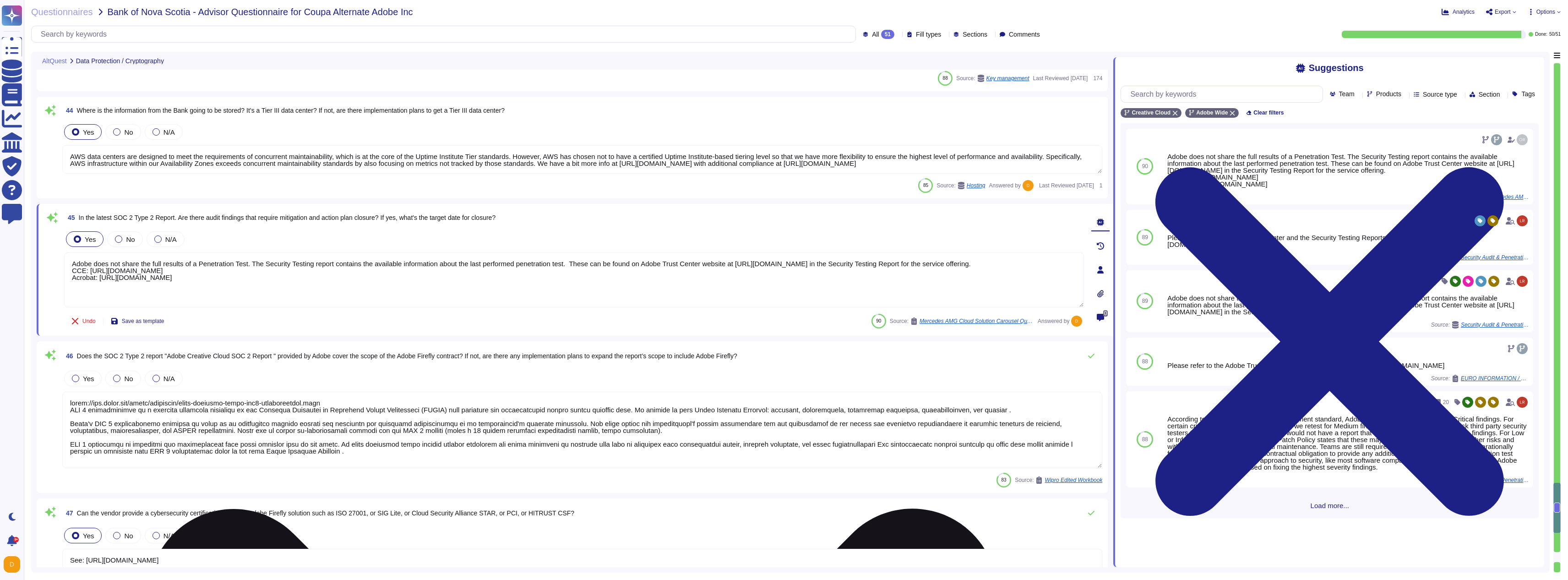
drag, startPoint x: 401, startPoint y: 282, endPoint x: 75, endPoint y: 254, distance: 327.2
click at [75, 254] on textarea "Adobe does not share the full results of a Penetration Test. The Security Testi…" at bounding box center [574, 279] width 1020 height 55
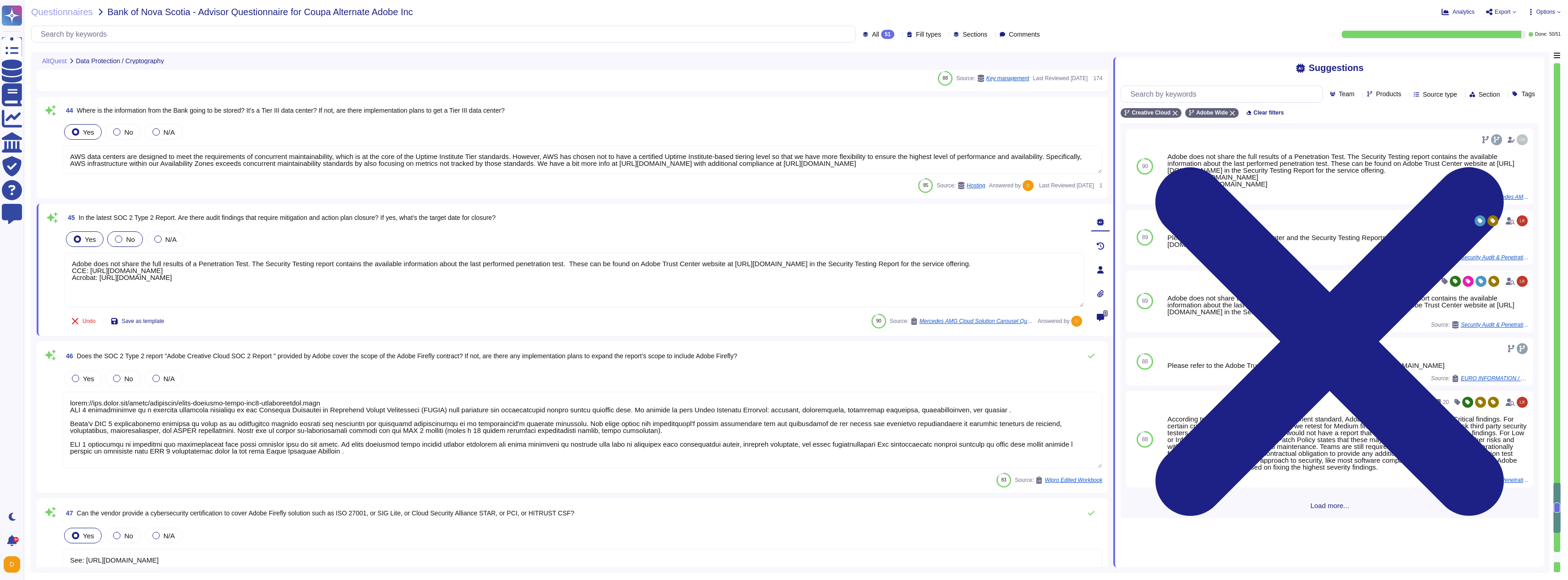
click at [117, 243] on div "No" at bounding box center [125, 239] width 35 height 16
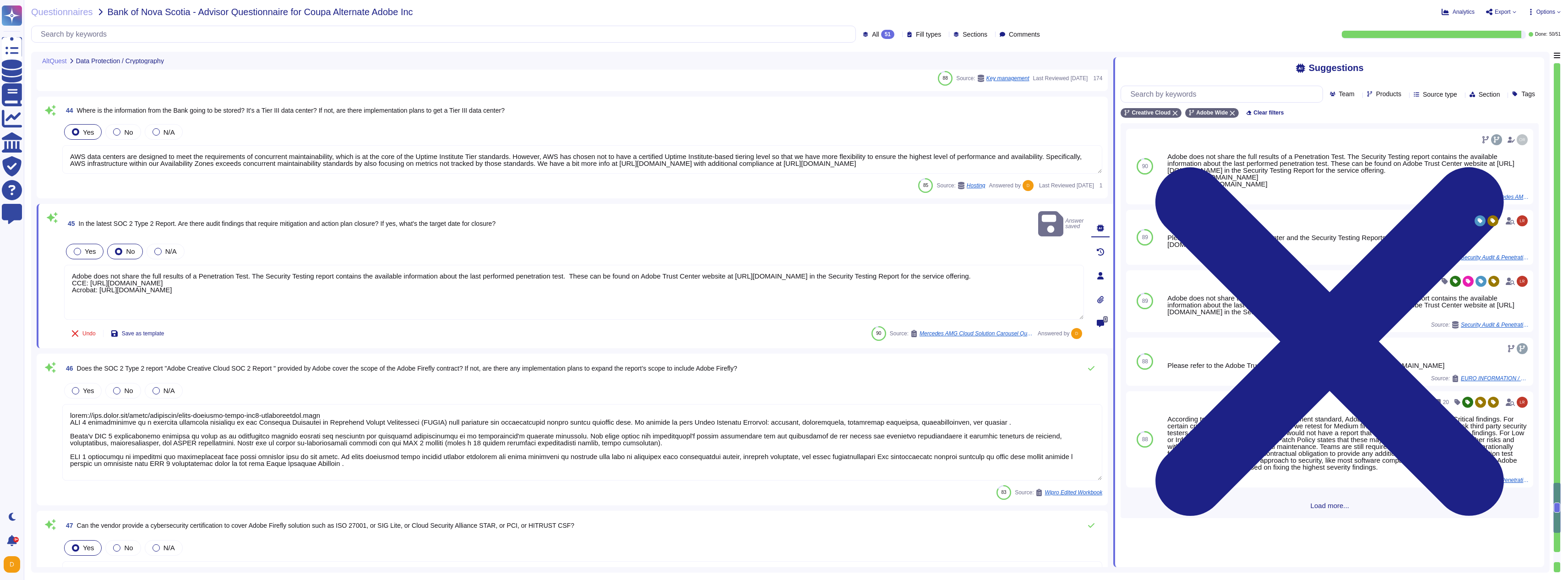
drag, startPoint x: 414, startPoint y: 280, endPoint x: 90, endPoint y: 241, distance: 326.3
click at [90, 242] on div "Yes No N/A Adobe does not share the full results of a Penetration Test. The Sec…" at bounding box center [574, 281] width 1020 height 79
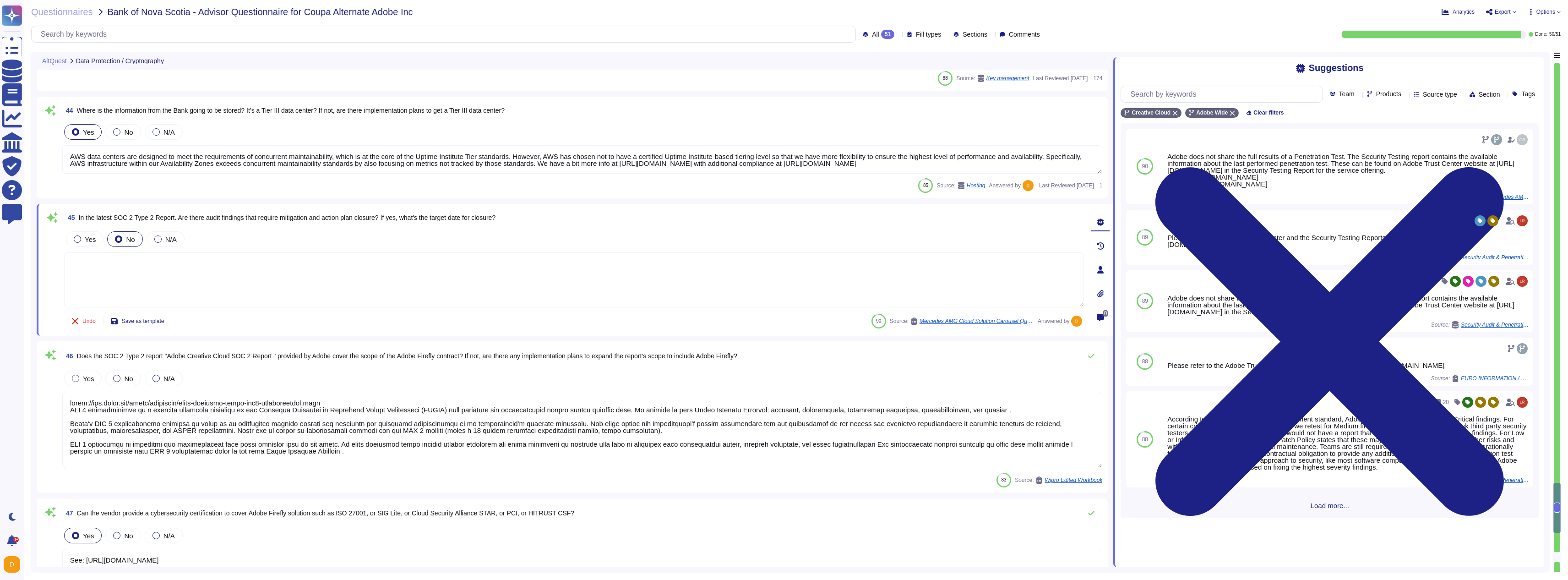
click at [79, 378] on div at bounding box center [76, 378] width 8 height 8
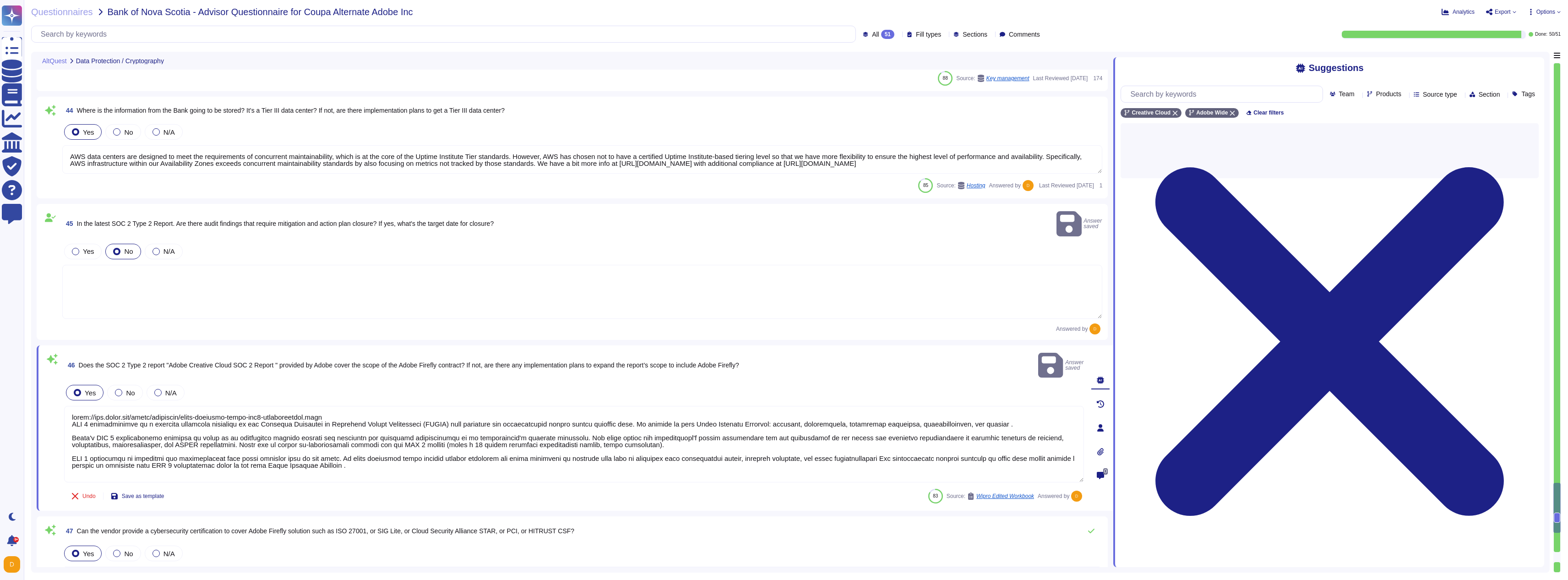
drag, startPoint x: 547, startPoint y: 449, endPoint x: 39, endPoint y: 378, distance: 512.9
click at [39, 378] on div "46 Does the SOC 2 Type 2 report "Adobe Creative Cloud SOC 2 Report " provided b…" at bounding box center [575, 428] width 1076 height 166
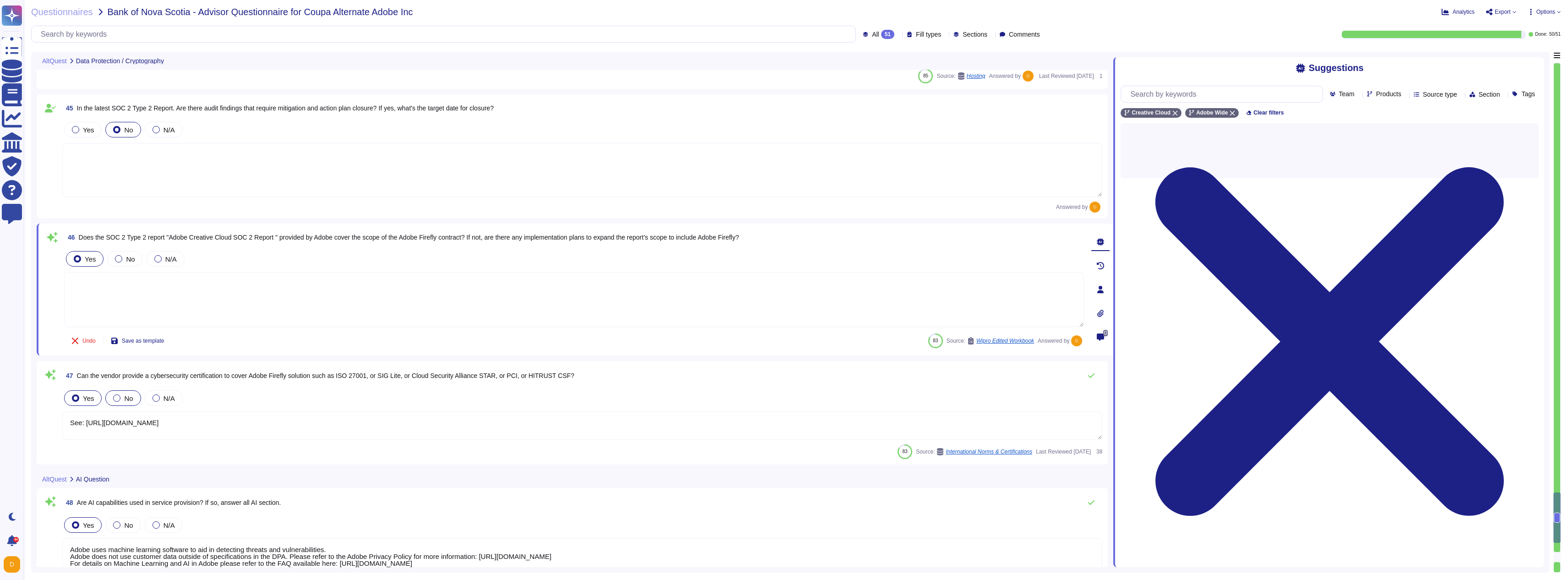
scroll to position [5468, 0]
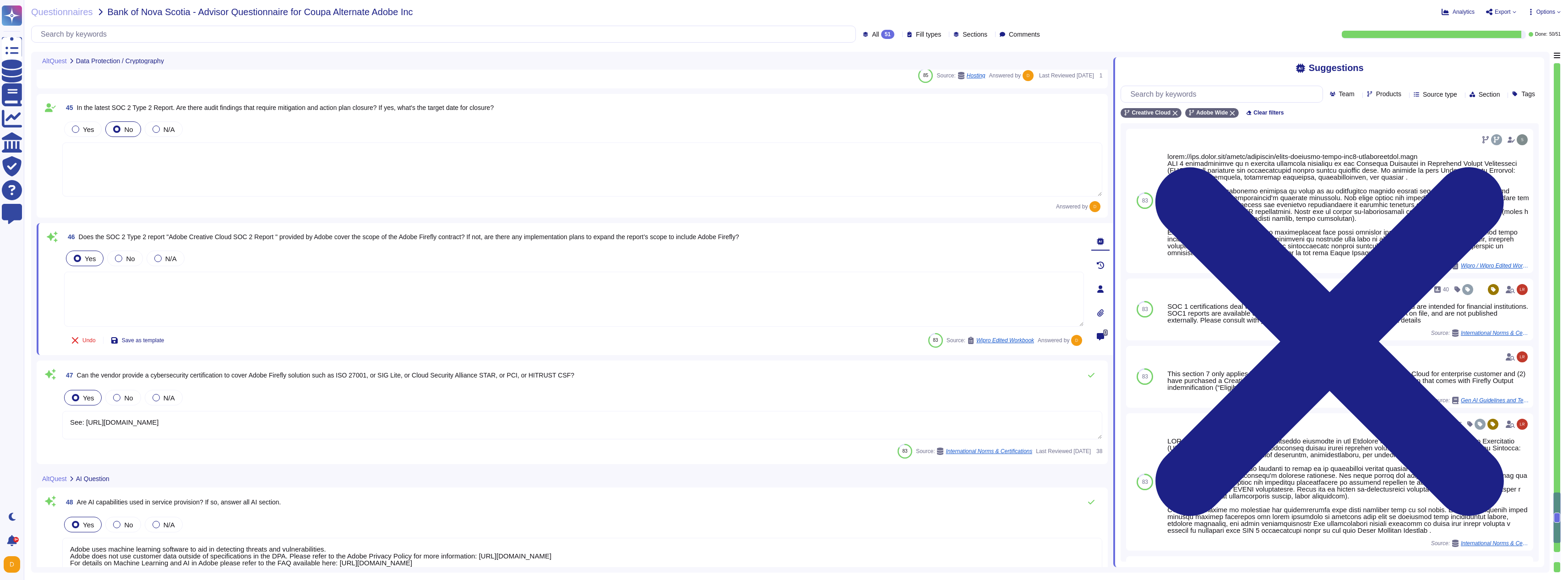
click at [1376, 94] on span "Products" at bounding box center [1389, 94] width 25 height 6
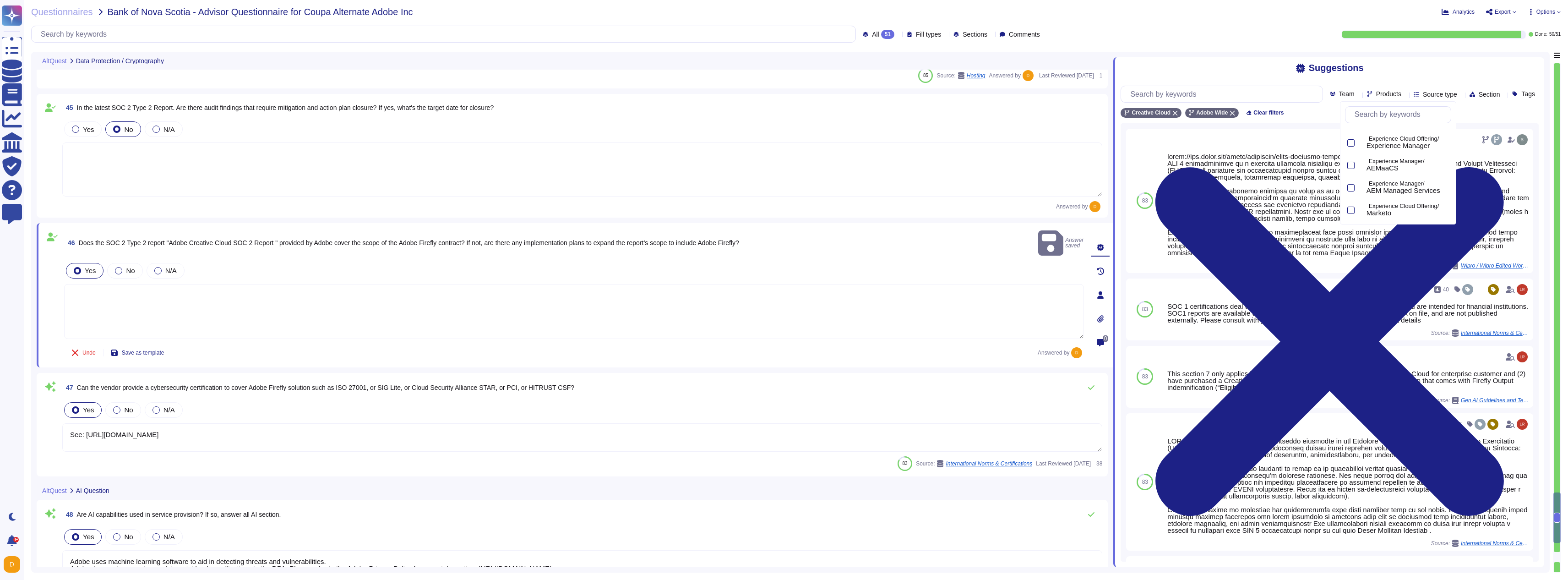
scroll to position [468, 0]
click at [1384, 210] on span "Firefly" at bounding box center [1376, 211] width 19 height 8
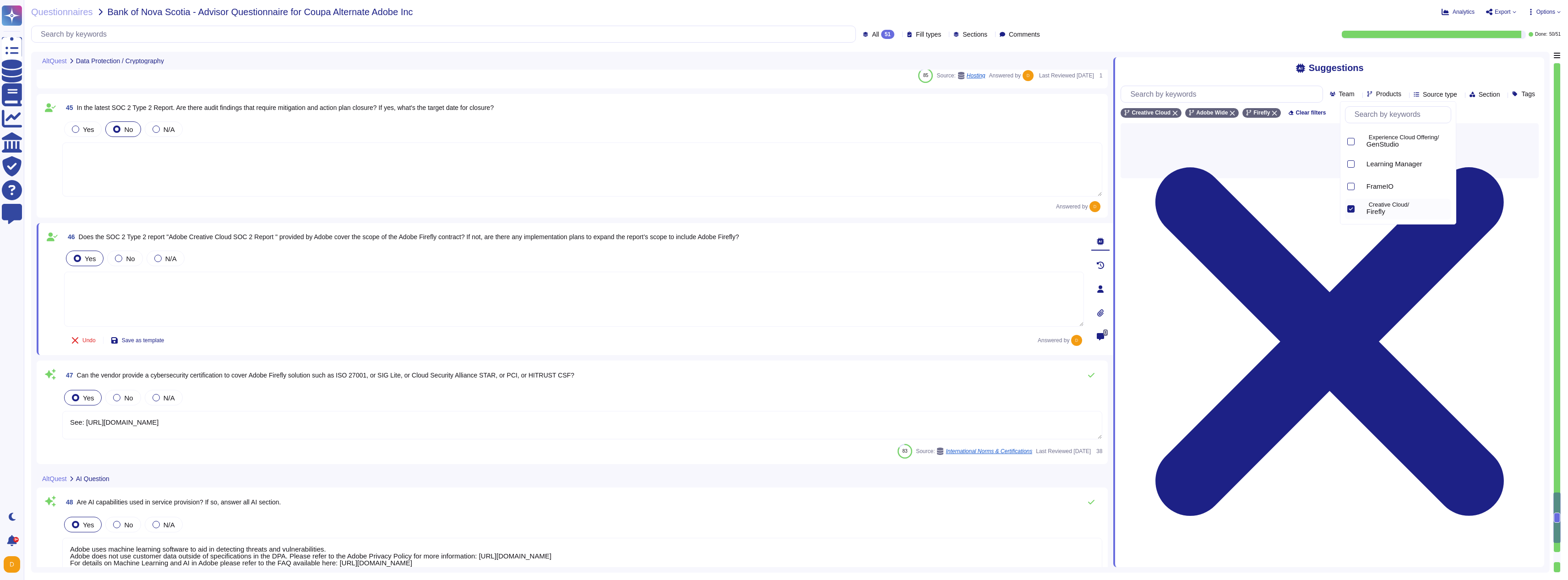
click at [296, 291] on textarea at bounding box center [574, 299] width 1020 height 55
click at [447, 433] on textarea "See: [URL][DOMAIN_NAME]" at bounding box center [582, 425] width 1040 height 28
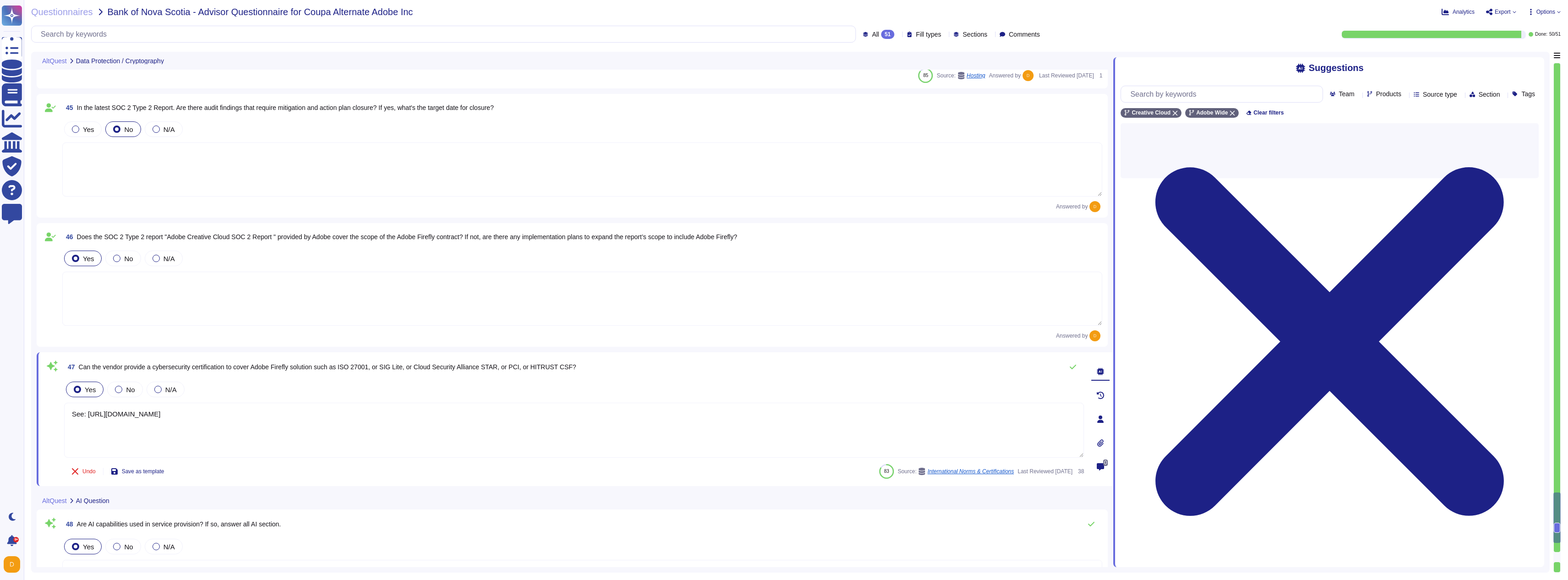
click at [446, 430] on textarea "See: [URL][DOMAIN_NAME]" at bounding box center [574, 430] width 1020 height 55
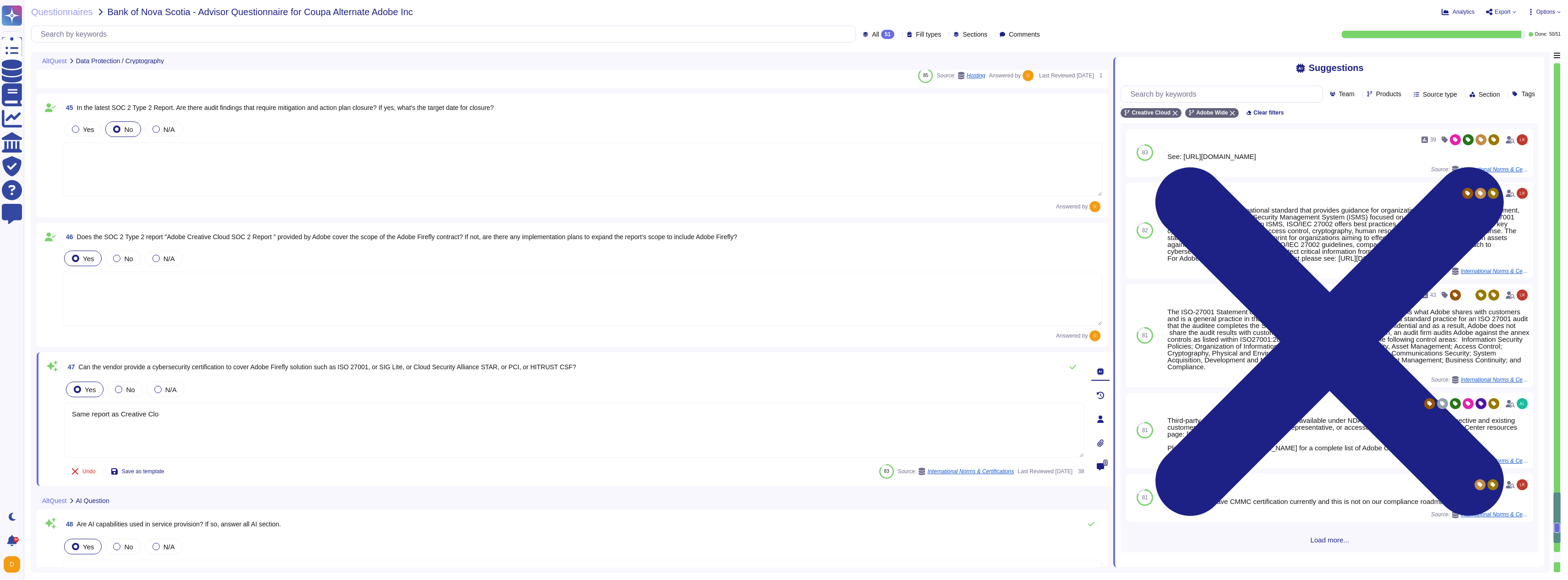
type textarea "Same report as Creative Cloud"
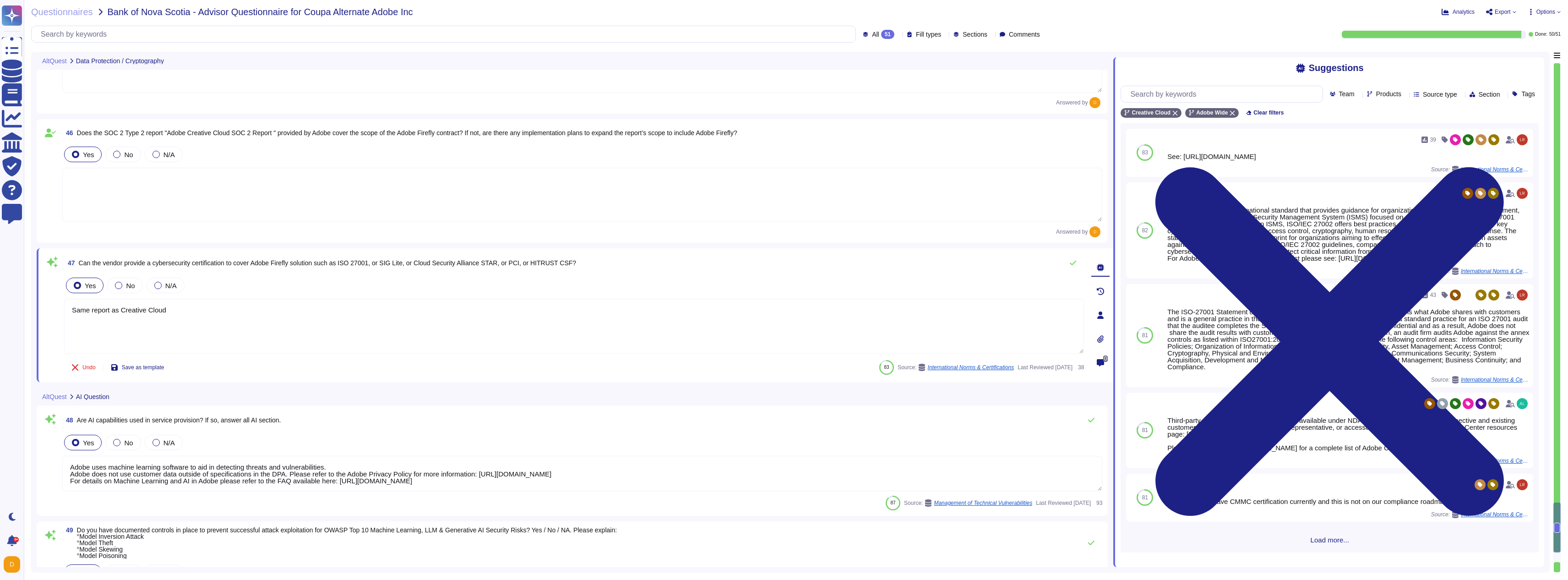
scroll to position [5578, 0]
type textarea "Adobe Security tests the GenAI features at the same time as they test the solut…"
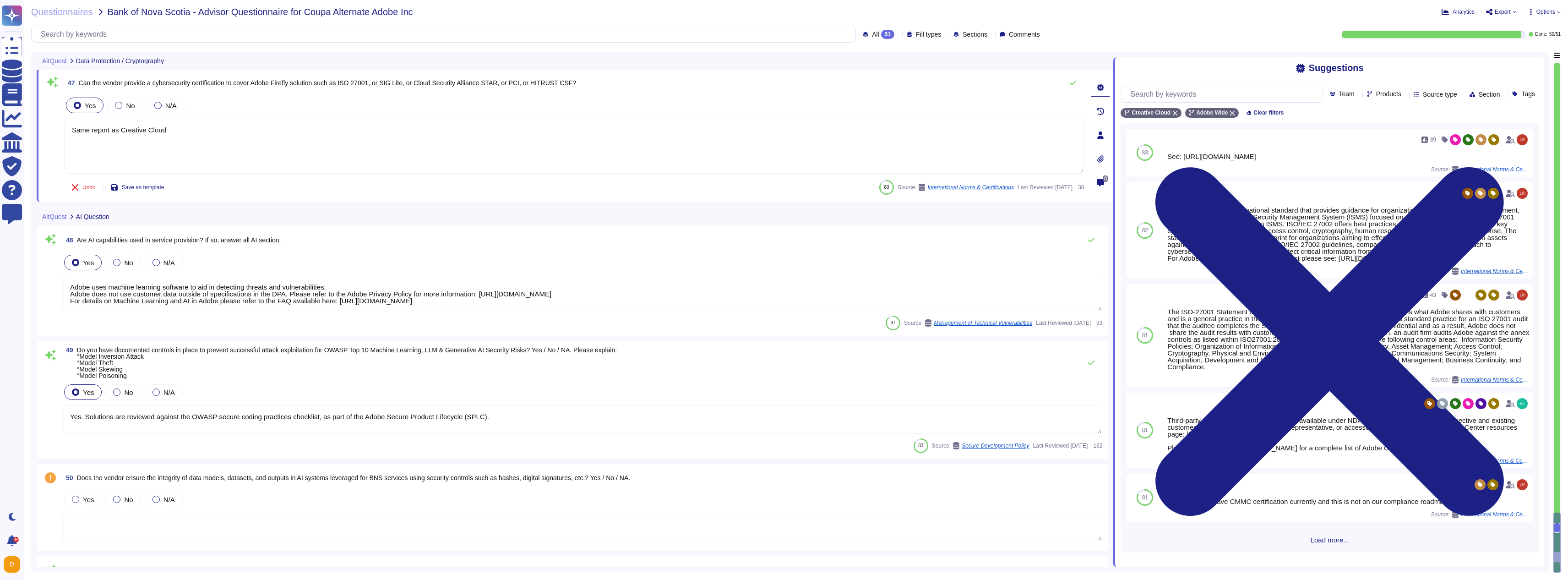
scroll to position [5741, 0]
type textarea "Same report as Creative Cloud"
click at [66, 498] on div "Yes" at bounding box center [82, 498] width 37 height 16
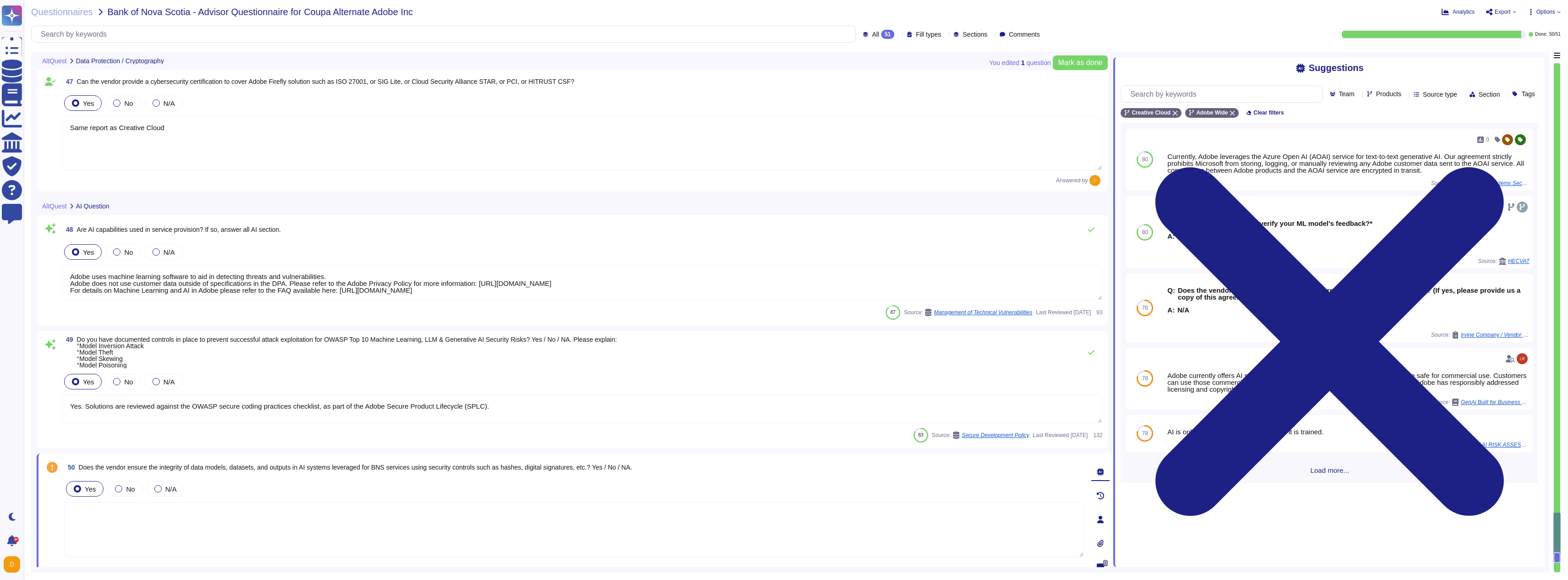
click at [145, 408] on textarea "Yes. Solutions are reviewed against the OWASP secure coding practices checklist…" at bounding box center [582, 409] width 1040 height 28
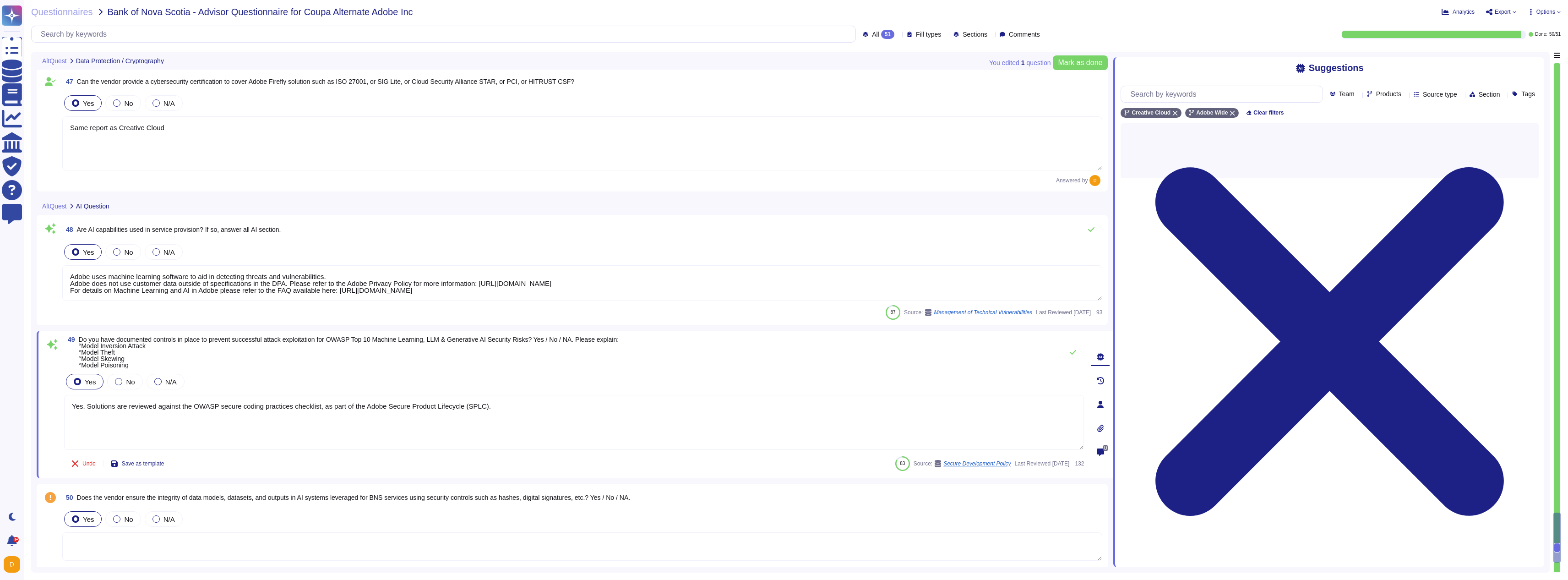
click at [145, 408] on textarea "Yes. Solutions are reviewed against the OWASP secure coding practices checklist…" at bounding box center [574, 422] width 1020 height 55
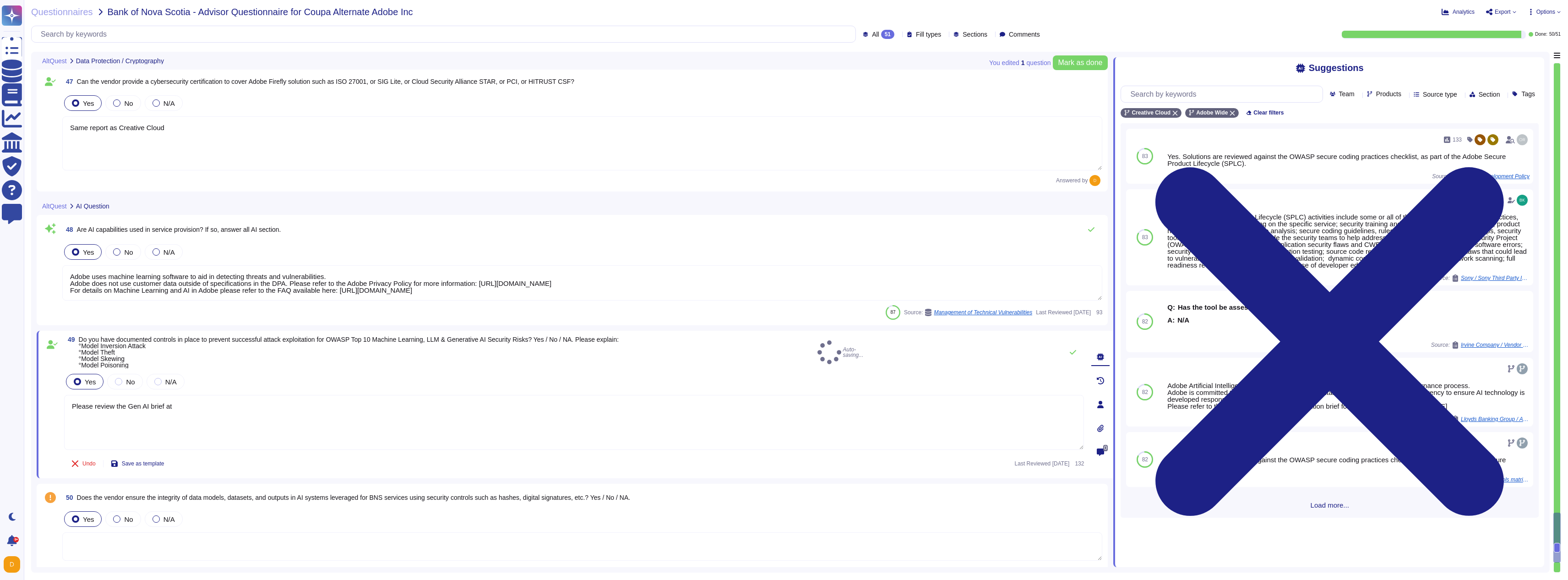
type textarea "Please review the Gen AI brief at"
click at [519, 382] on div "Yes No N/A" at bounding box center [574, 382] width 1020 height 19
click at [534, 393] on div "Yes No N/A Please review the Gen AI brief at" at bounding box center [574, 411] width 1020 height 79
click at [538, 397] on textarea "Please review the Gen AI brief at" at bounding box center [574, 422] width 1020 height 55
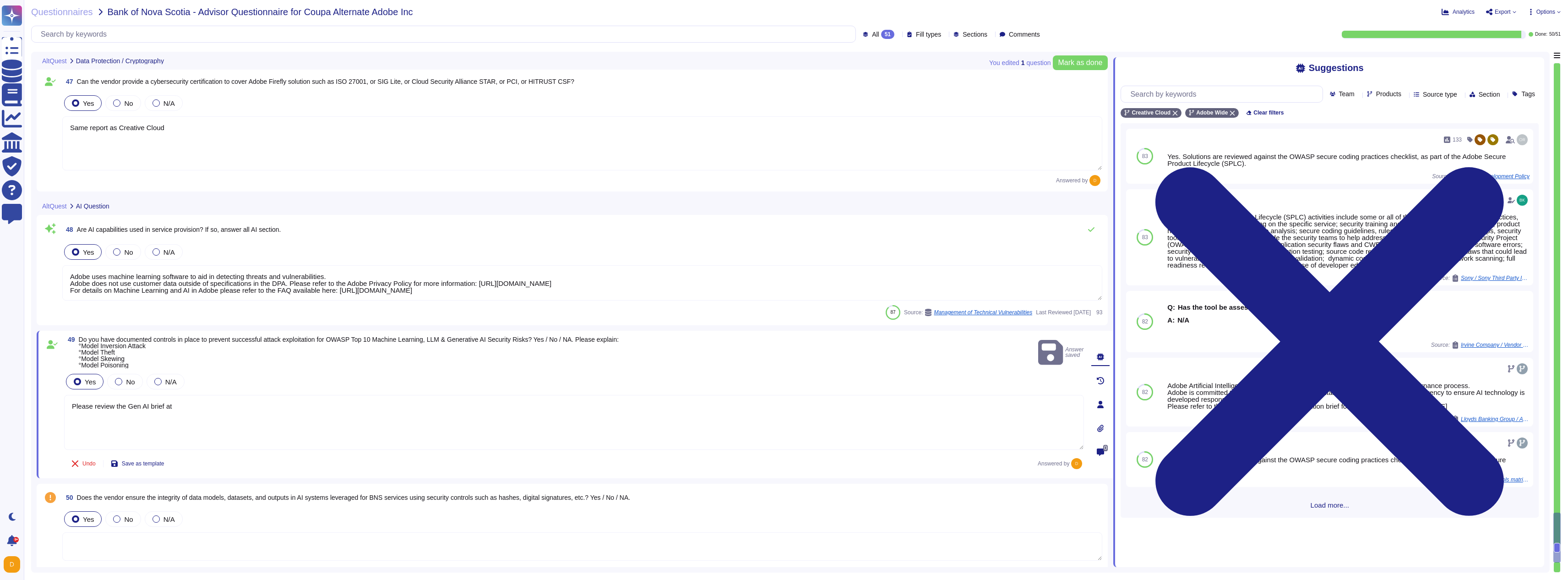
click at [538, 397] on textarea "Please review the Gen AI brief at" at bounding box center [574, 422] width 1020 height 55
click at [1504, 399] on button "Use" at bounding box center [1514, 392] width 21 height 13
type textarea "Adobe Artificial Intelligence offerings go through Adobe's responsible AI Ethic…"
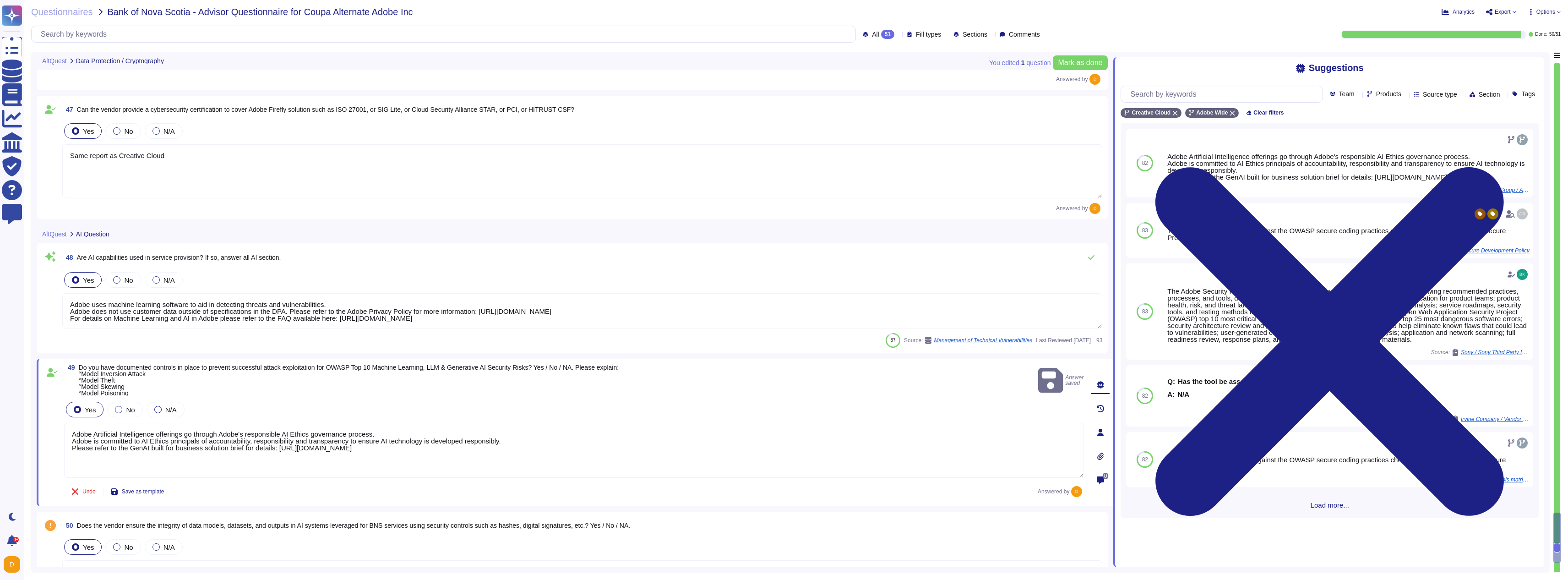
scroll to position [5686, 0]
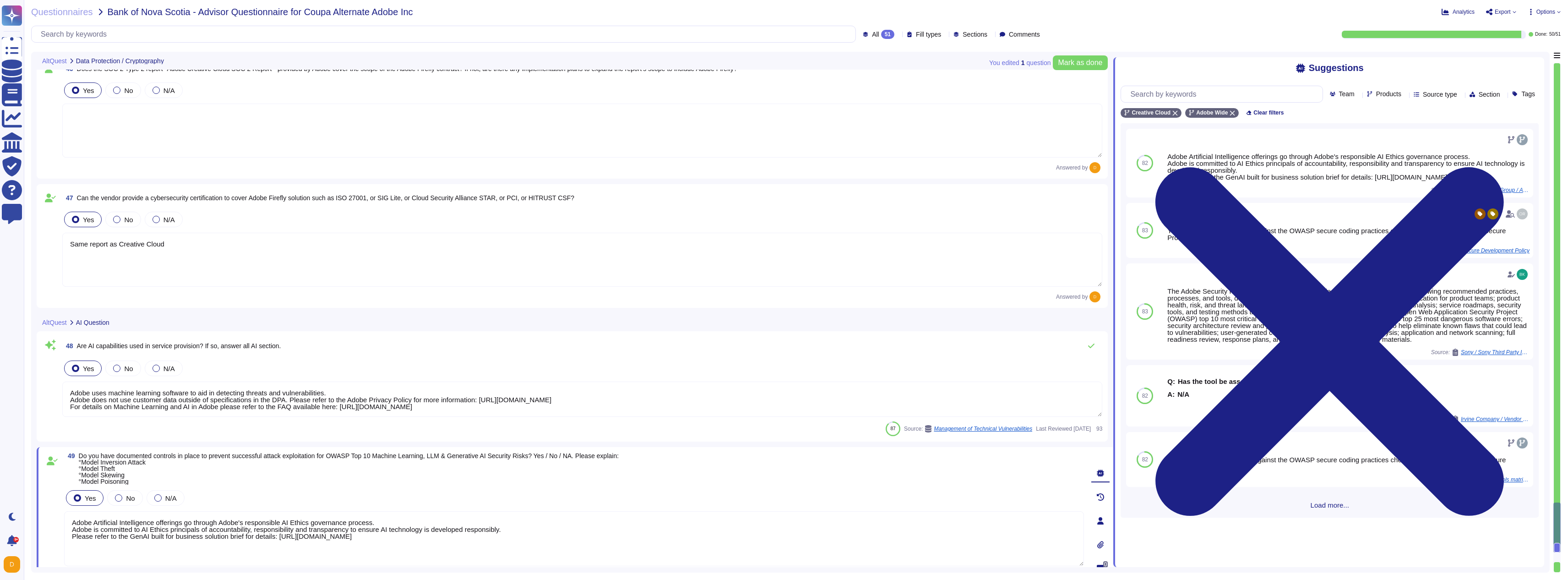
type textarea "Adobe services are expected to comply with the Key Management Standard. Adobe K…"
type textarea "AWS data centers are designed to meet the requirements of concurrent maintainab…"
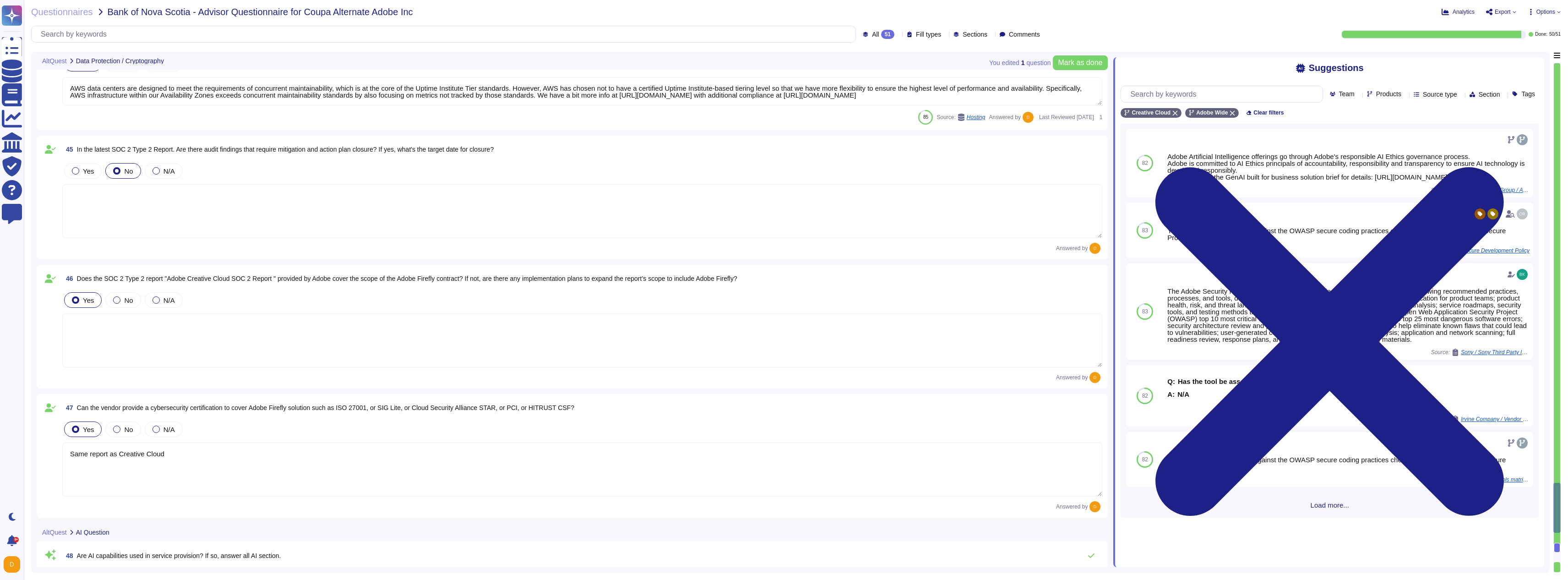
scroll to position [5356, 0]
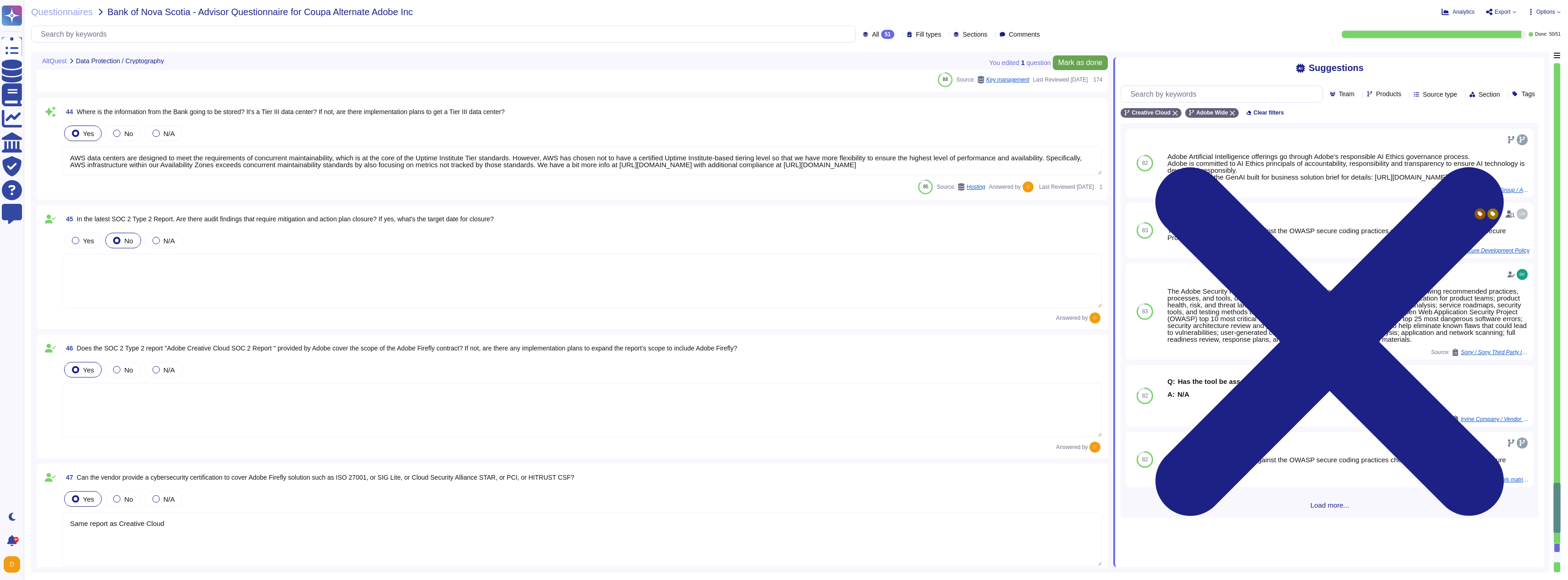
click at [1078, 64] on span "Mark as done" at bounding box center [1080, 63] width 44 height 8
click at [1509, 13] on span "Export" at bounding box center [1502, 11] width 16 height 6
click at [1519, 56] on p "Download" at bounding box center [1535, 67] width 32 height 23
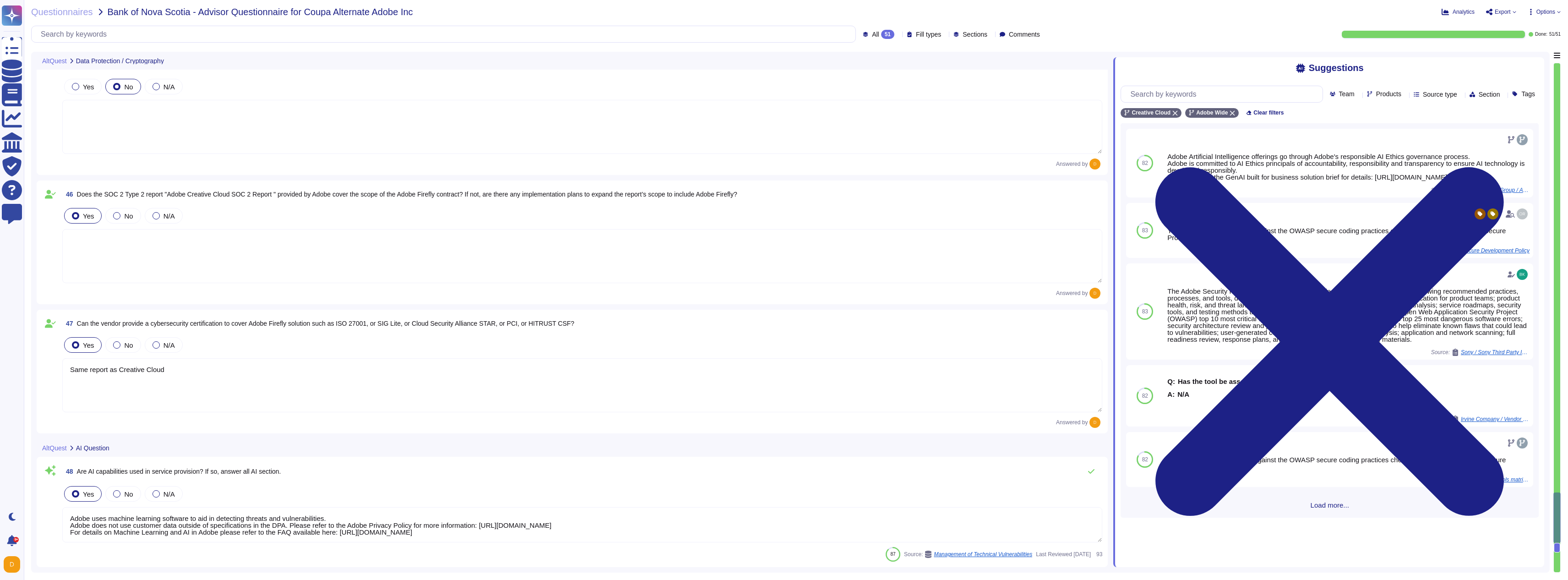
scroll to position [5859, 0]
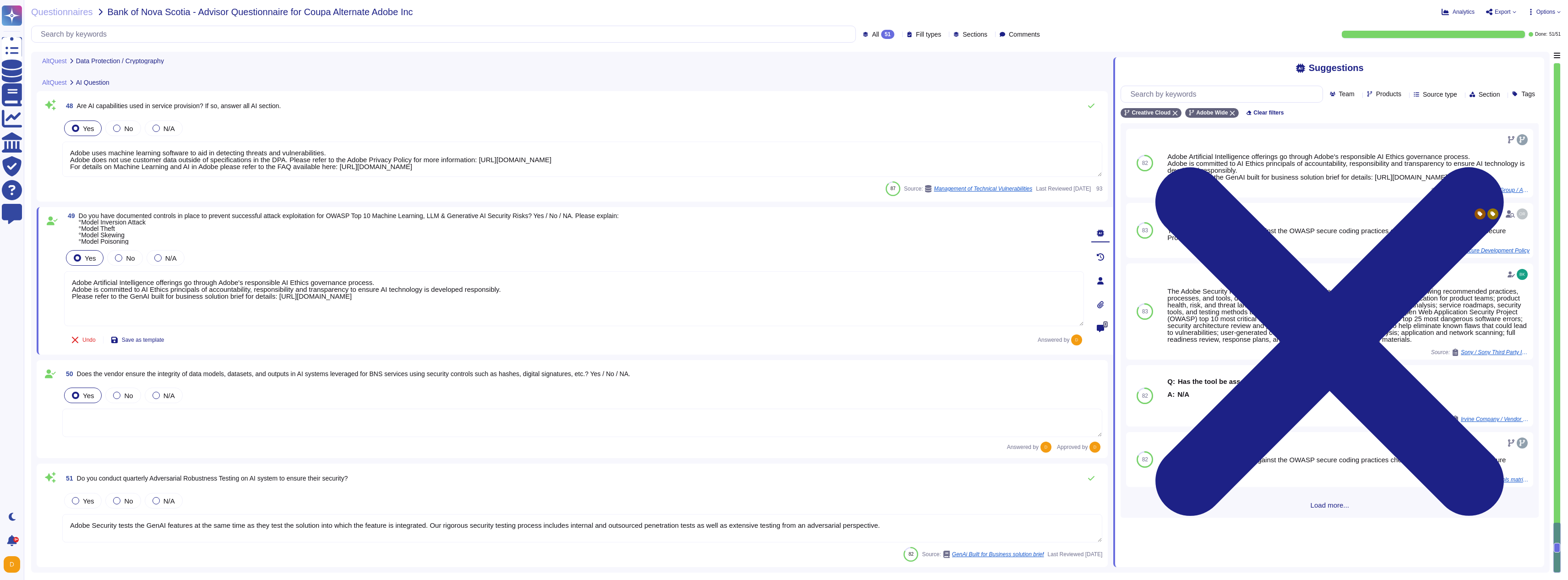
type textarea "Adobe Security tests the GenAI features at the same time as they test the solut…"
click at [411, 529] on textarea "Adobe Security tests the GenAI features at the same time as they test the solut…" at bounding box center [582, 528] width 1040 height 28
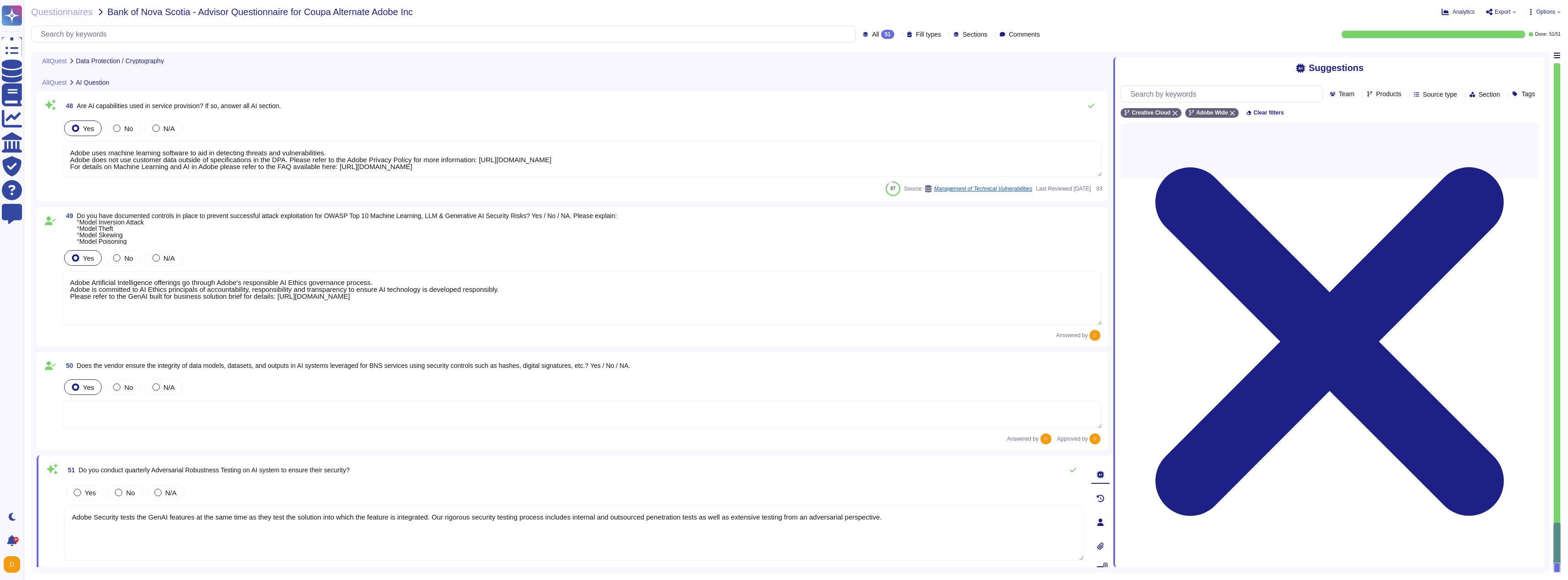
click at [411, 529] on textarea "Adobe Security tests the GenAI features at the same time as they test the solut…" at bounding box center [574, 533] width 1020 height 55
click at [411, 528] on textarea "Adobe Security tests the GenAI features at the same time as they test the solut…" at bounding box center [574, 533] width 1020 height 55
click at [369, 412] on textarea at bounding box center [582, 414] width 1040 height 28
